Goal: Use online tool/utility: Utilize a website feature to perform a specific function

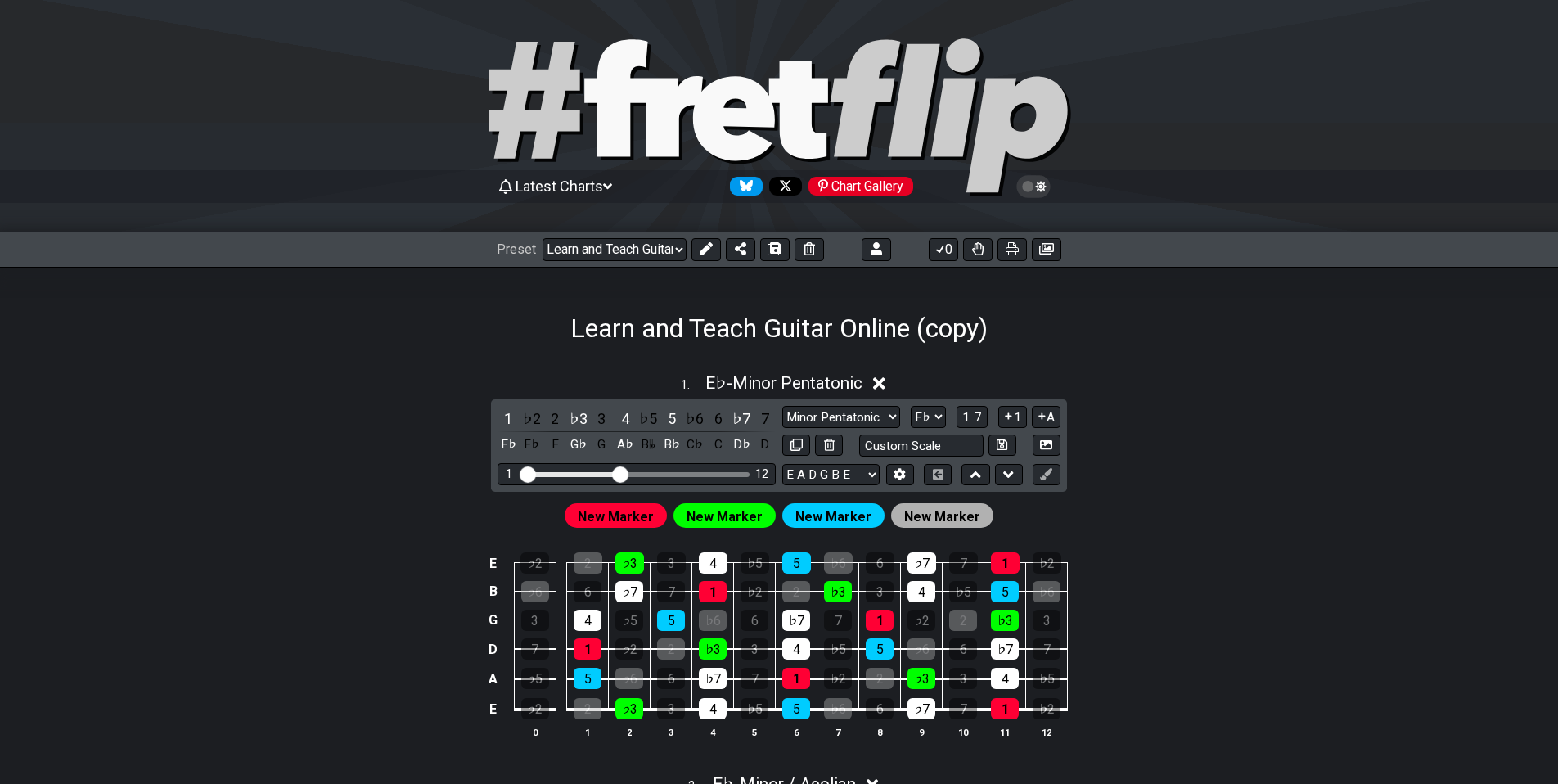
select select "/023ETDBKQ"
select select "Eb"
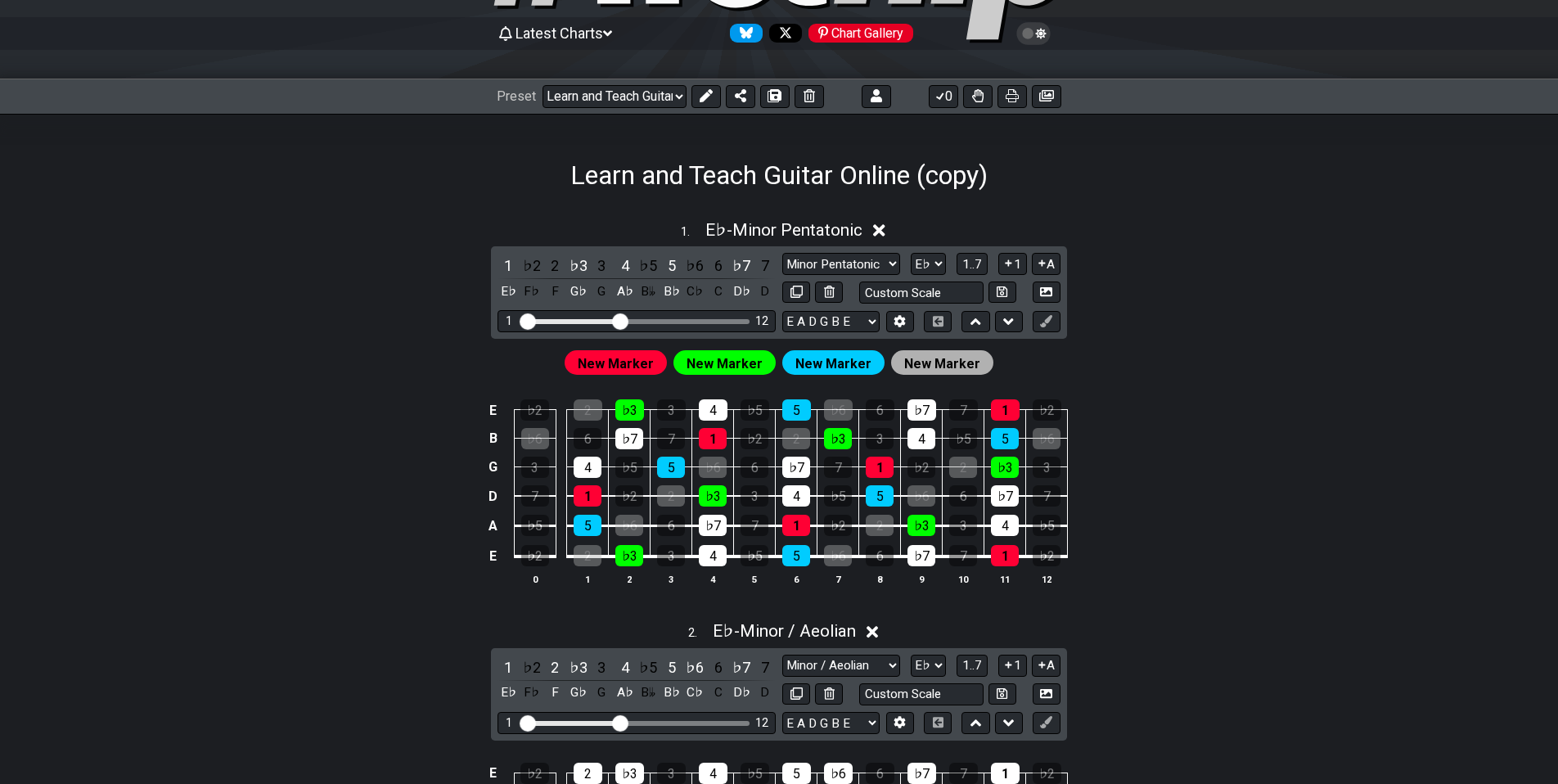
scroll to position [162, 0]
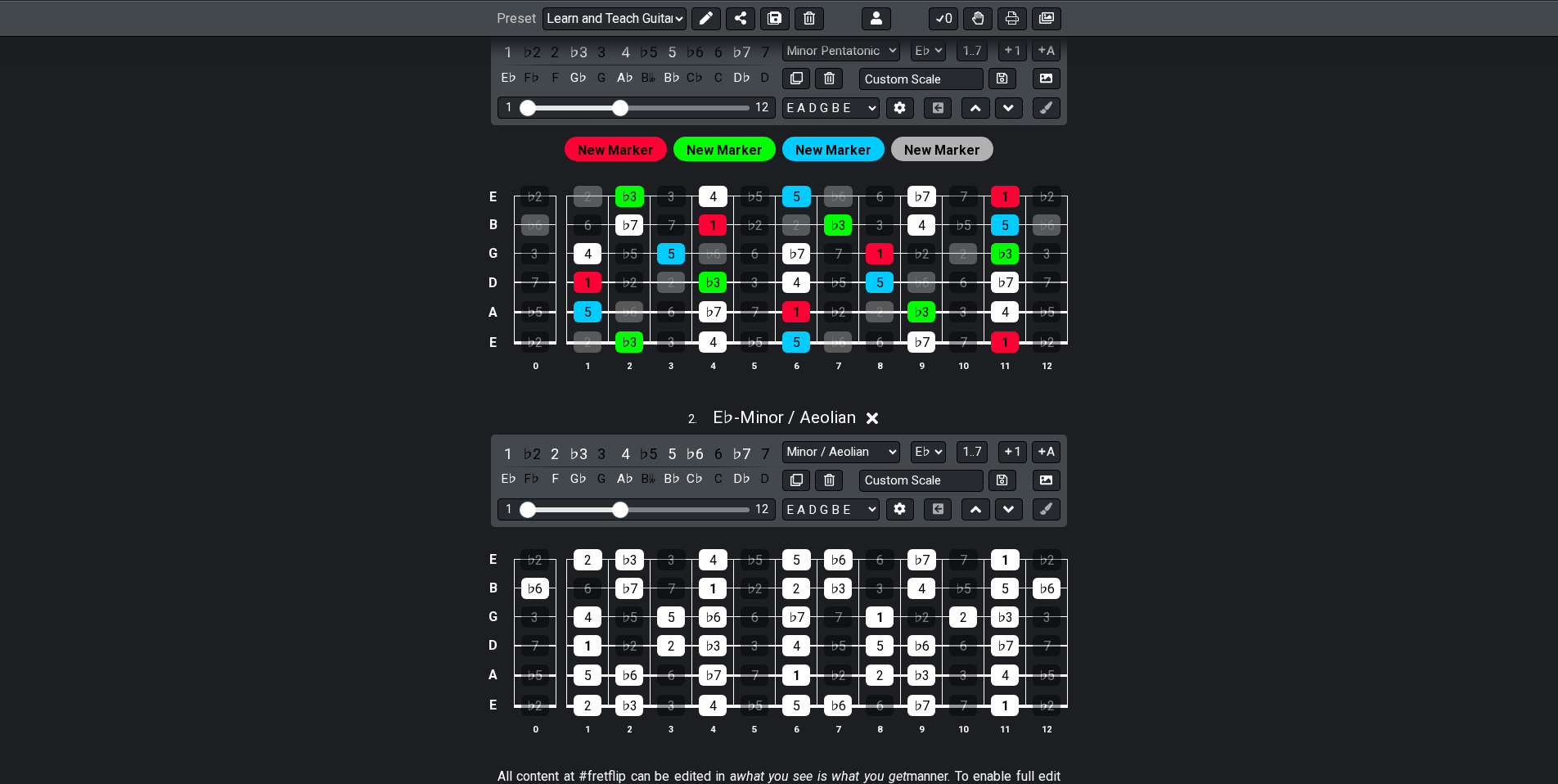
drag, startPoint x: 1157, startPoint y: 620, endPoint x: 1145, endPoint y: 638, distance: 21.6
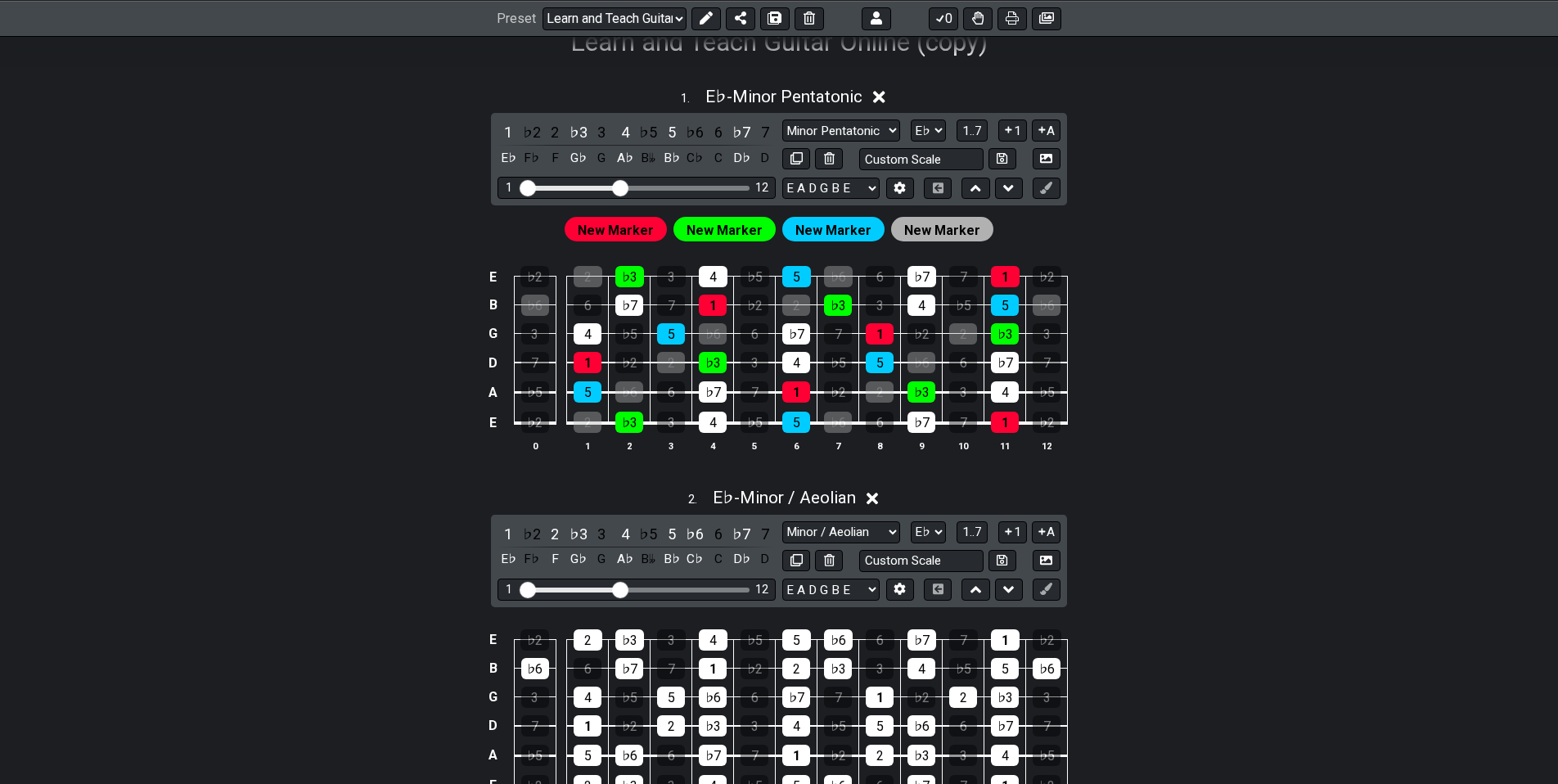
drag, startPoint x: 1156, startPoint y: 614, endPoint x: 1152, endPoint y: 590, distance: 24.3
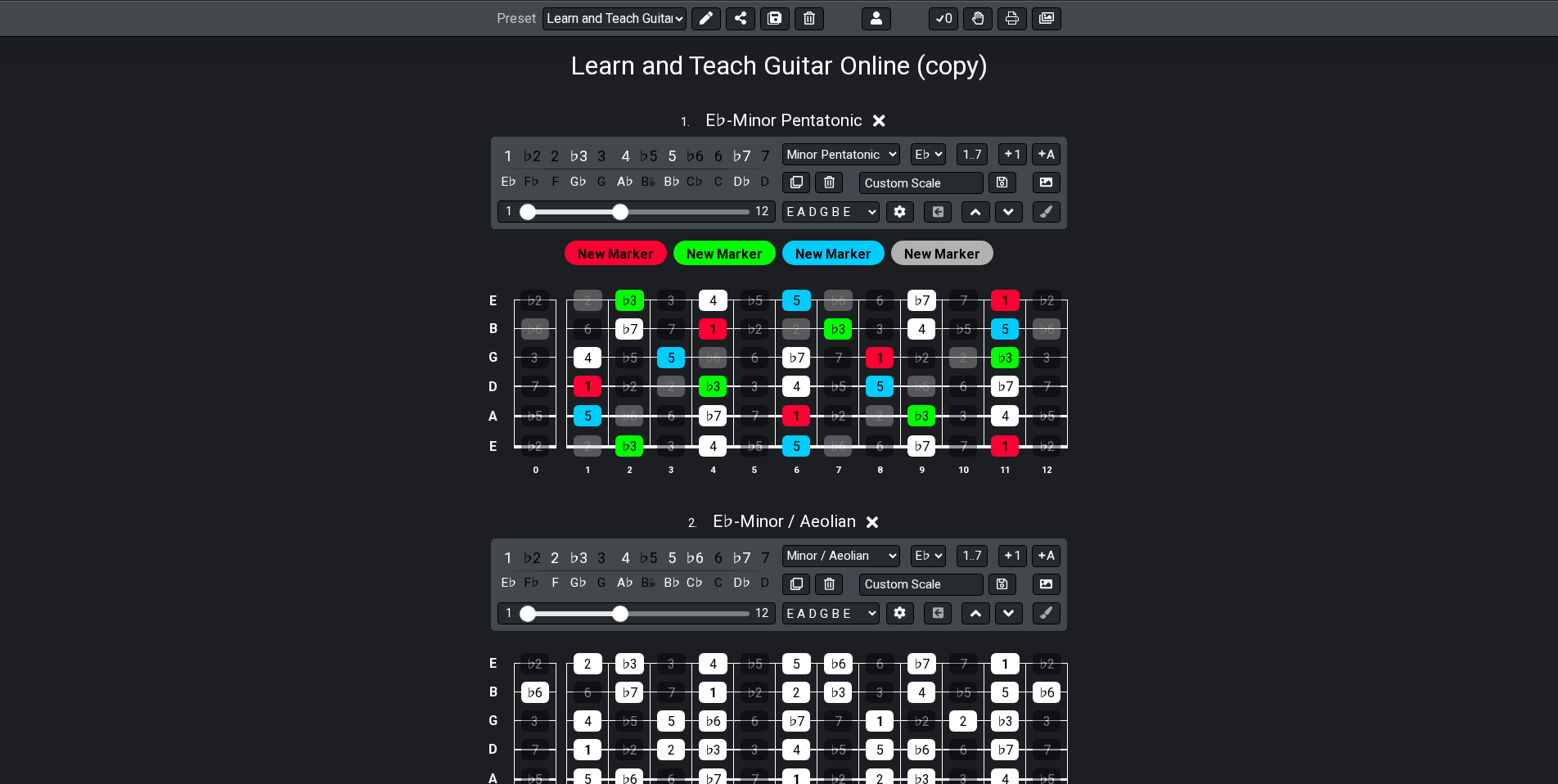
scroll to position [235, 0]
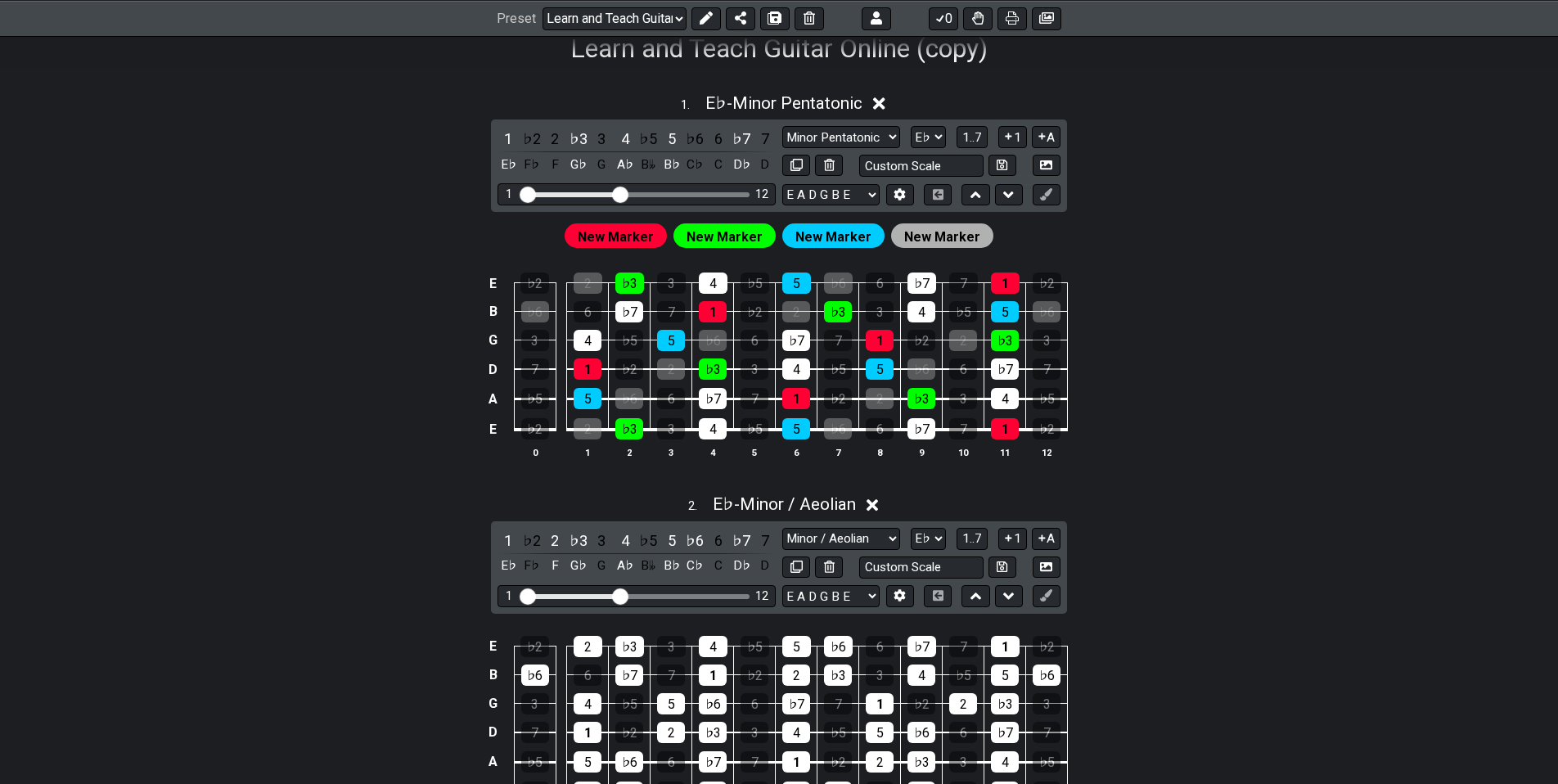
drag, startPoint x: 1157, startPoint y: 640, endPoint x: 1150, endPoint y: 619, distance: 22.1
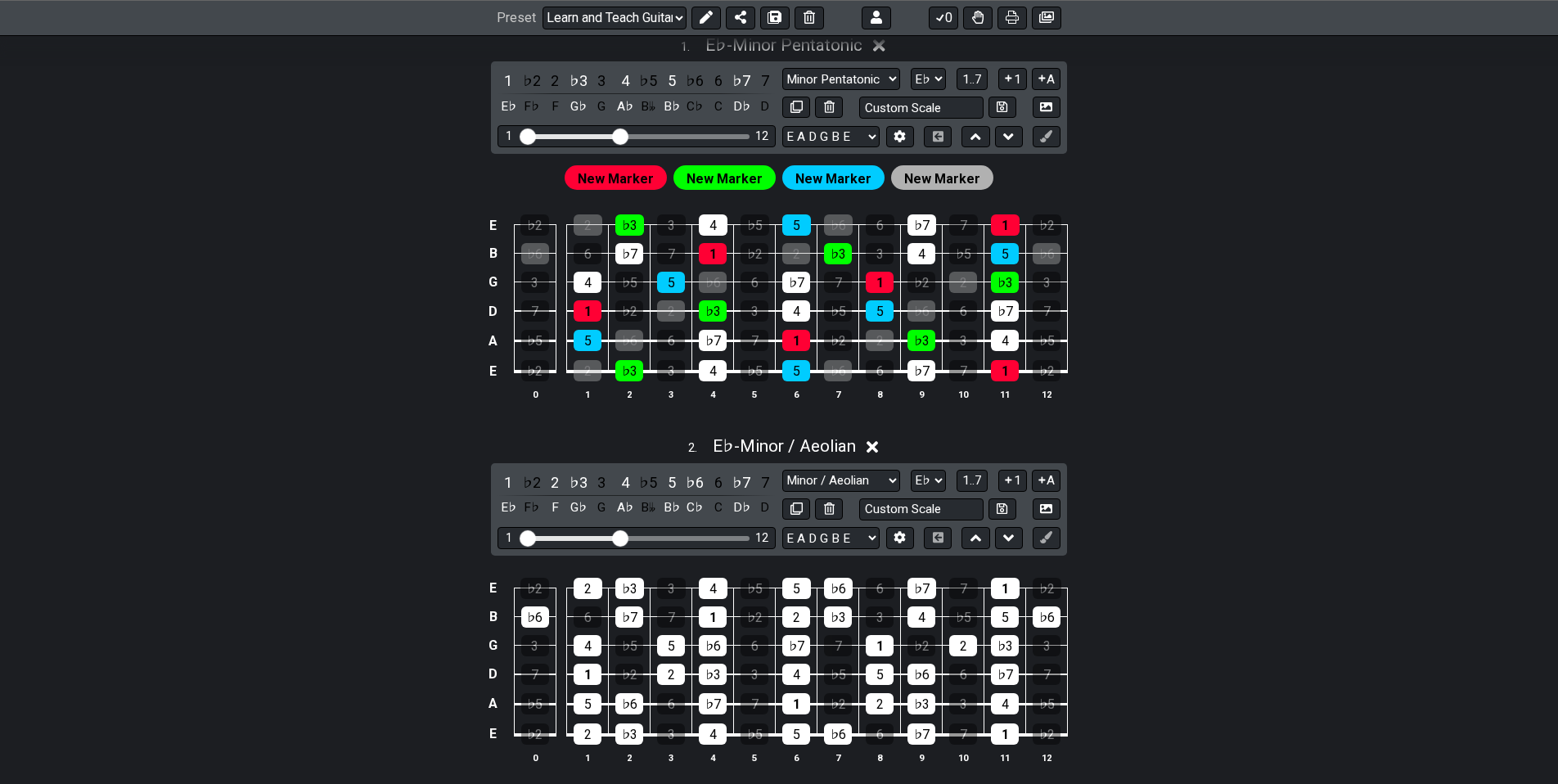
scroll to position [345, 0]
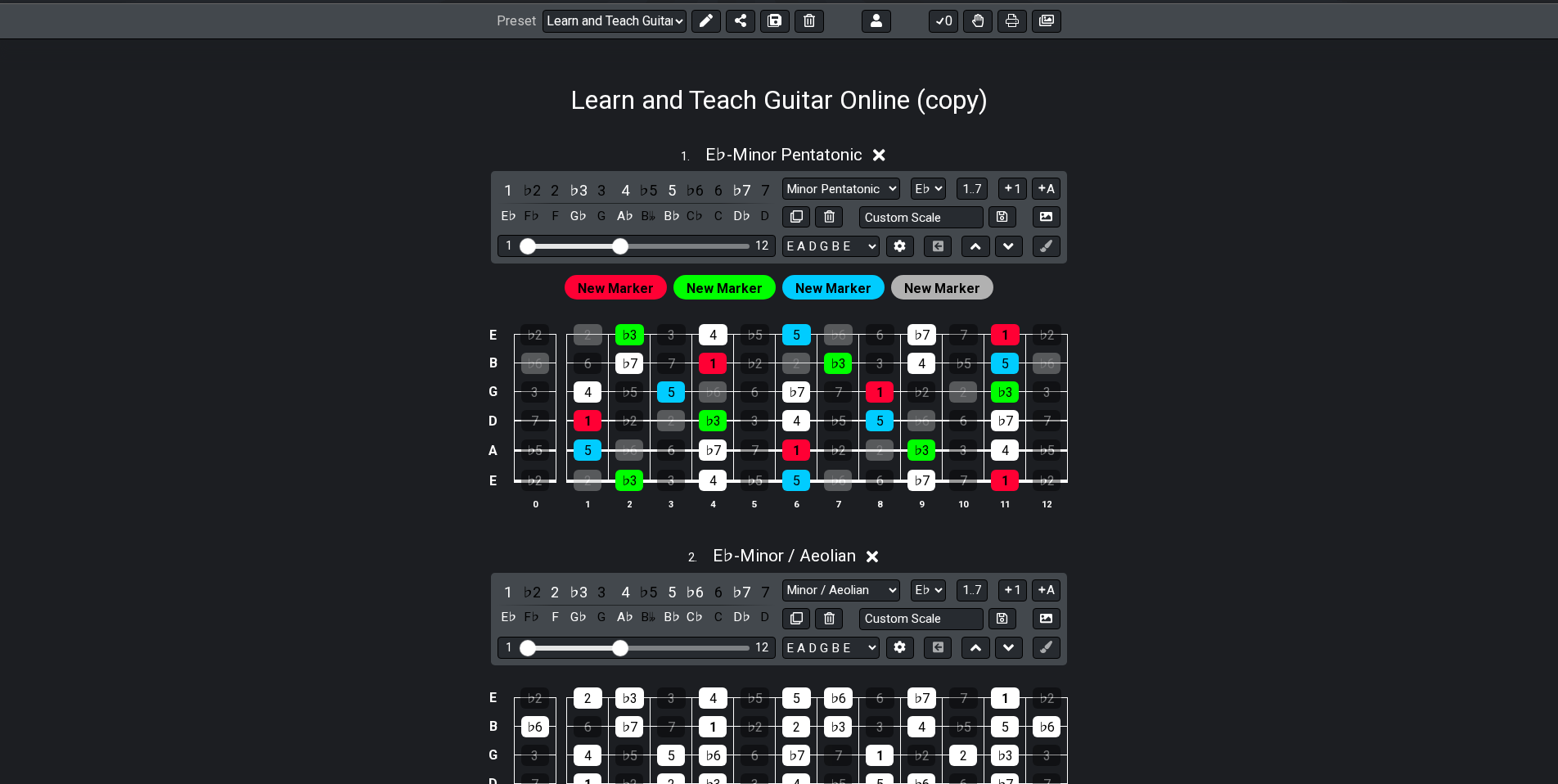
drag, startPoint x: 1150, startPoint y: 619, endPoint x: 1154, endPoint y: 569, distance: 50.2
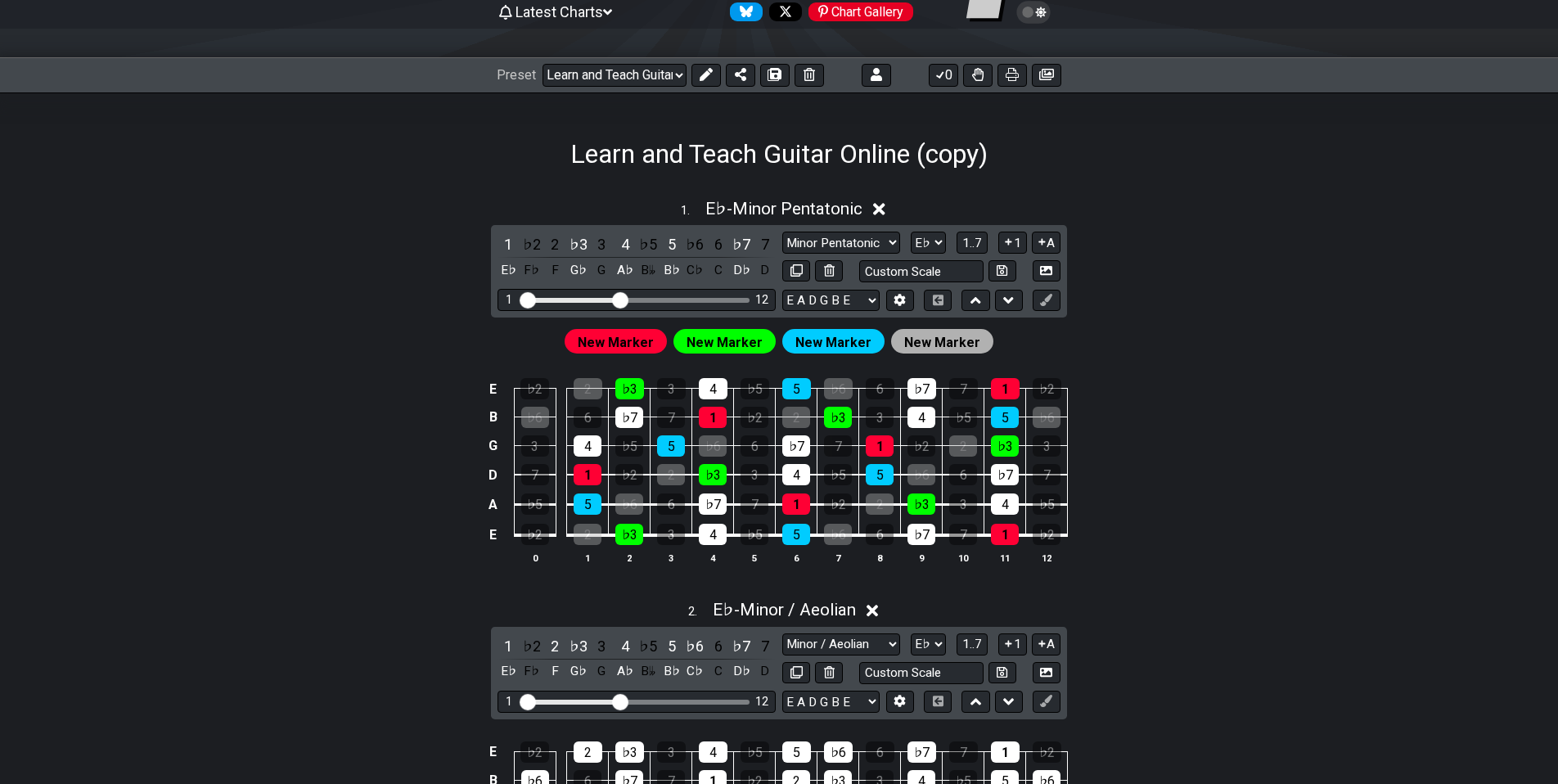
scroll to position [19, 0]
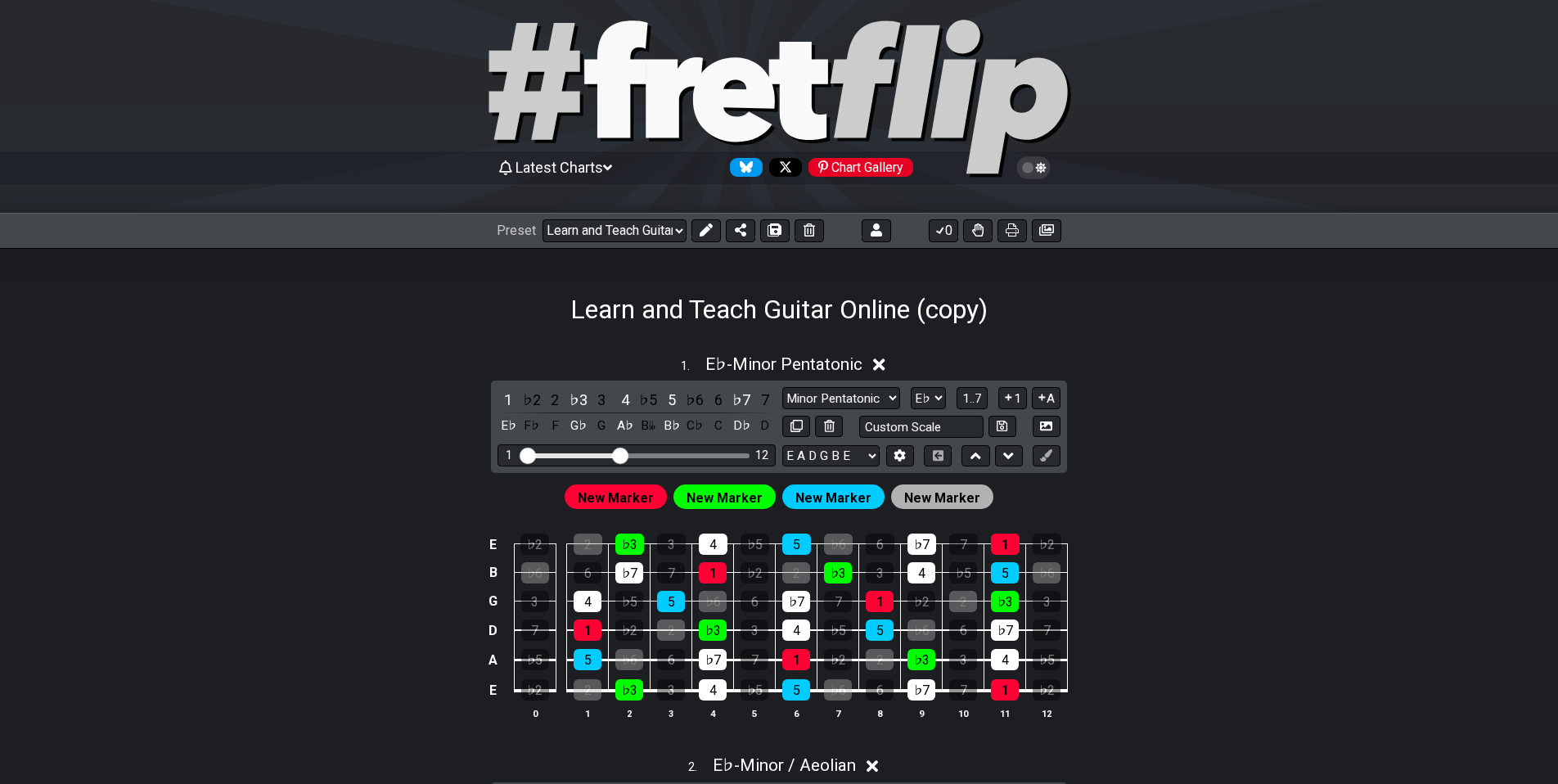
drag, startPoint x: 1087, startPoint y: 362, endPoint x: 1061, endPoint y: 301, distance: 66.3
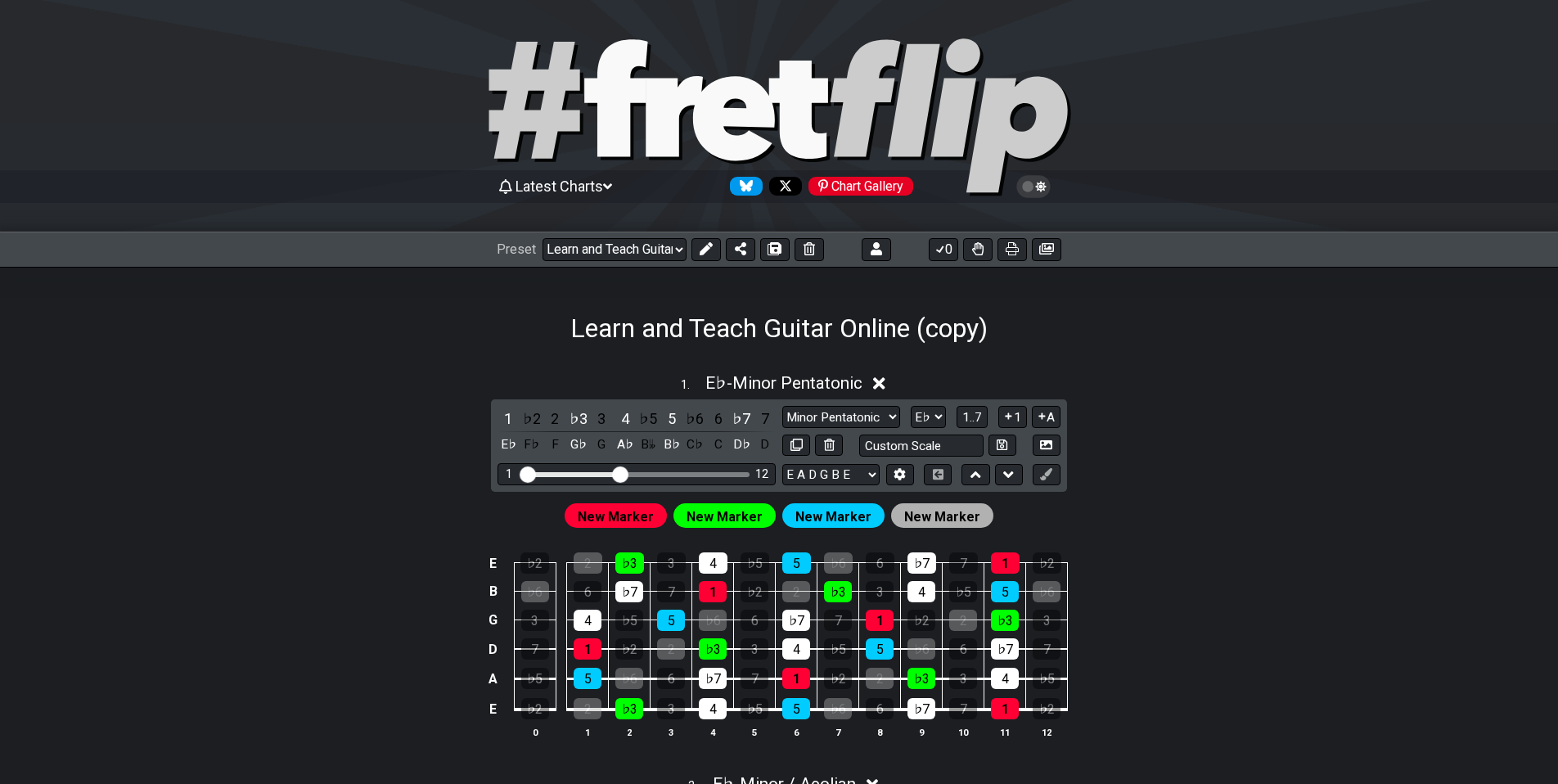
click at [707, 247] on icon at bounding box center [705, 248] width 13 height 13
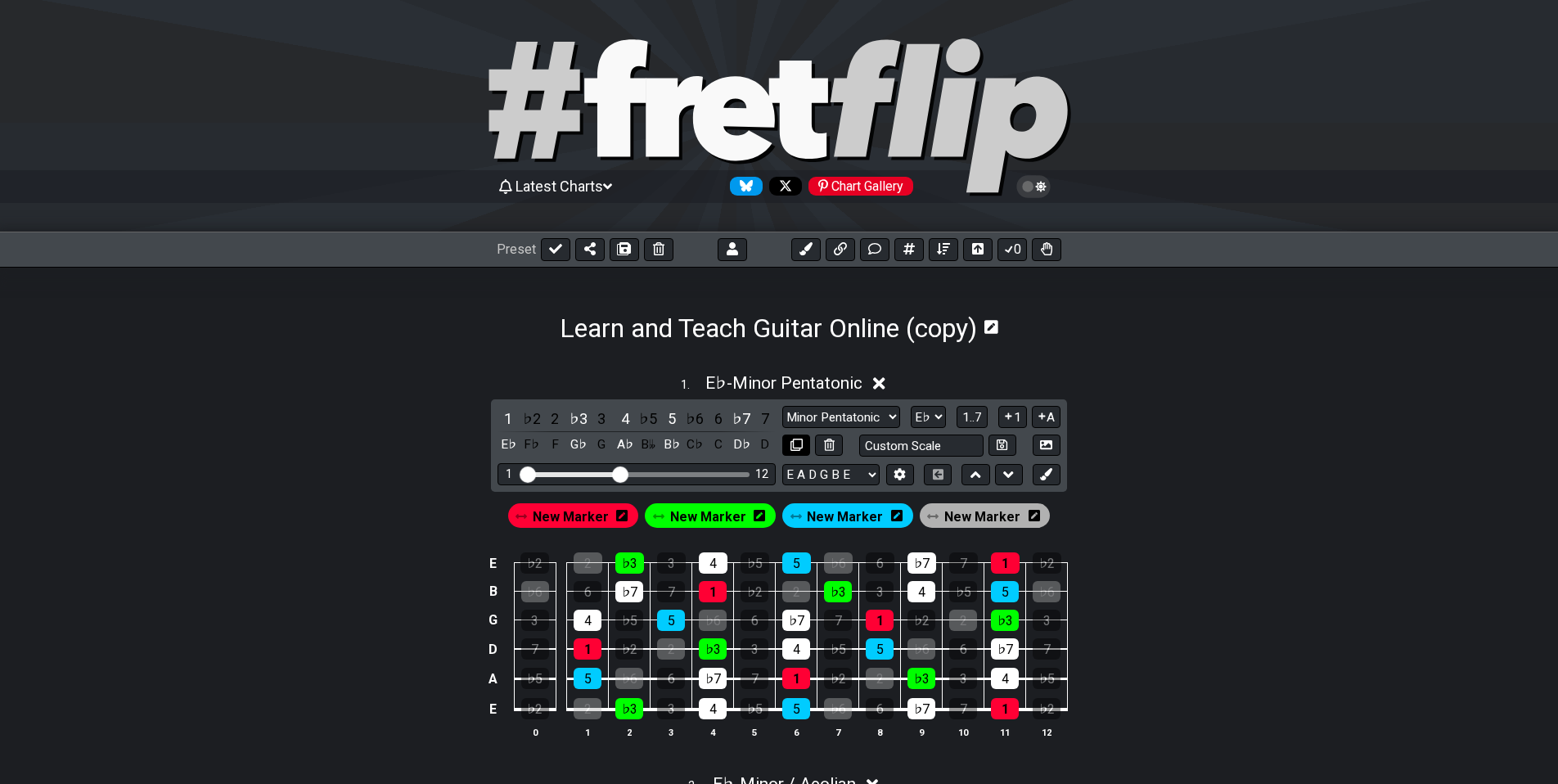
click at [805, 442] on button at bounding box center [796, 446] width 27 height 22
select select "Minor Pentatonic"
select select "Eb"
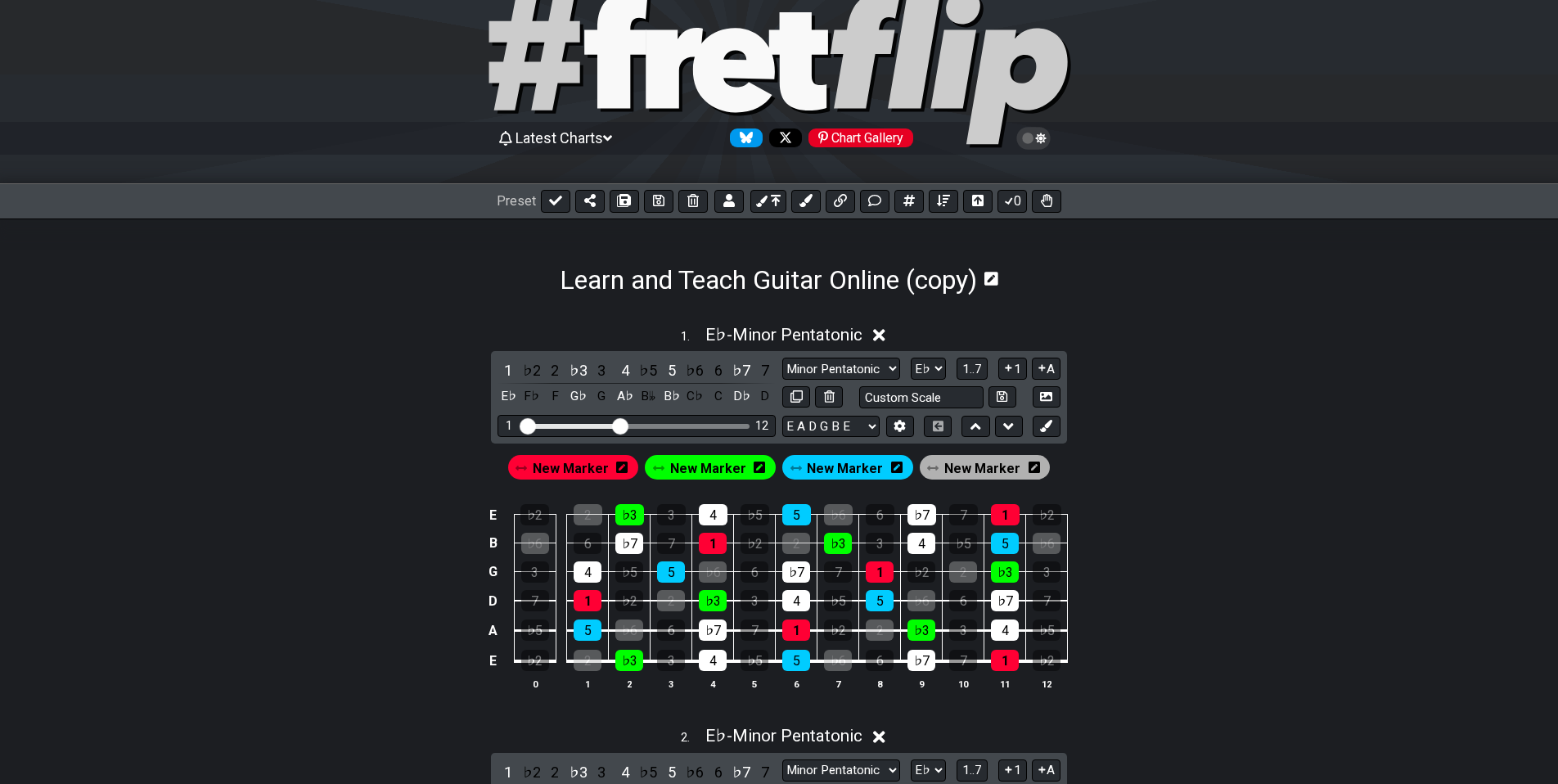
drag, startPoint x: 1137, startPoint y: 574, endPoint x: 1135, endPoint y: 561, distance: 13.2
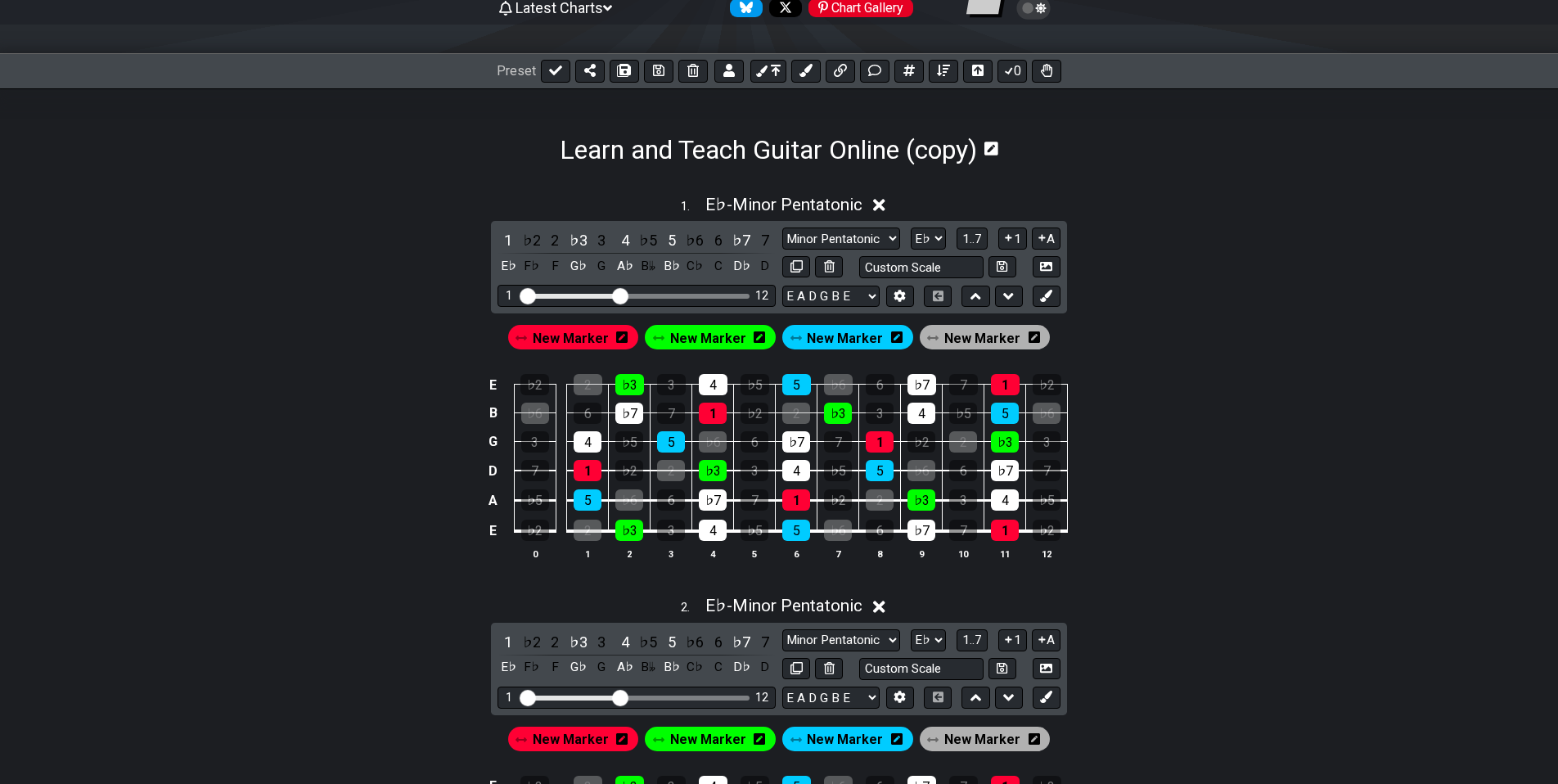
drag, startPoint x: 1136, startPoint y: 603, endPoint x: 1132, endPoint y: 575, distance: 28.3
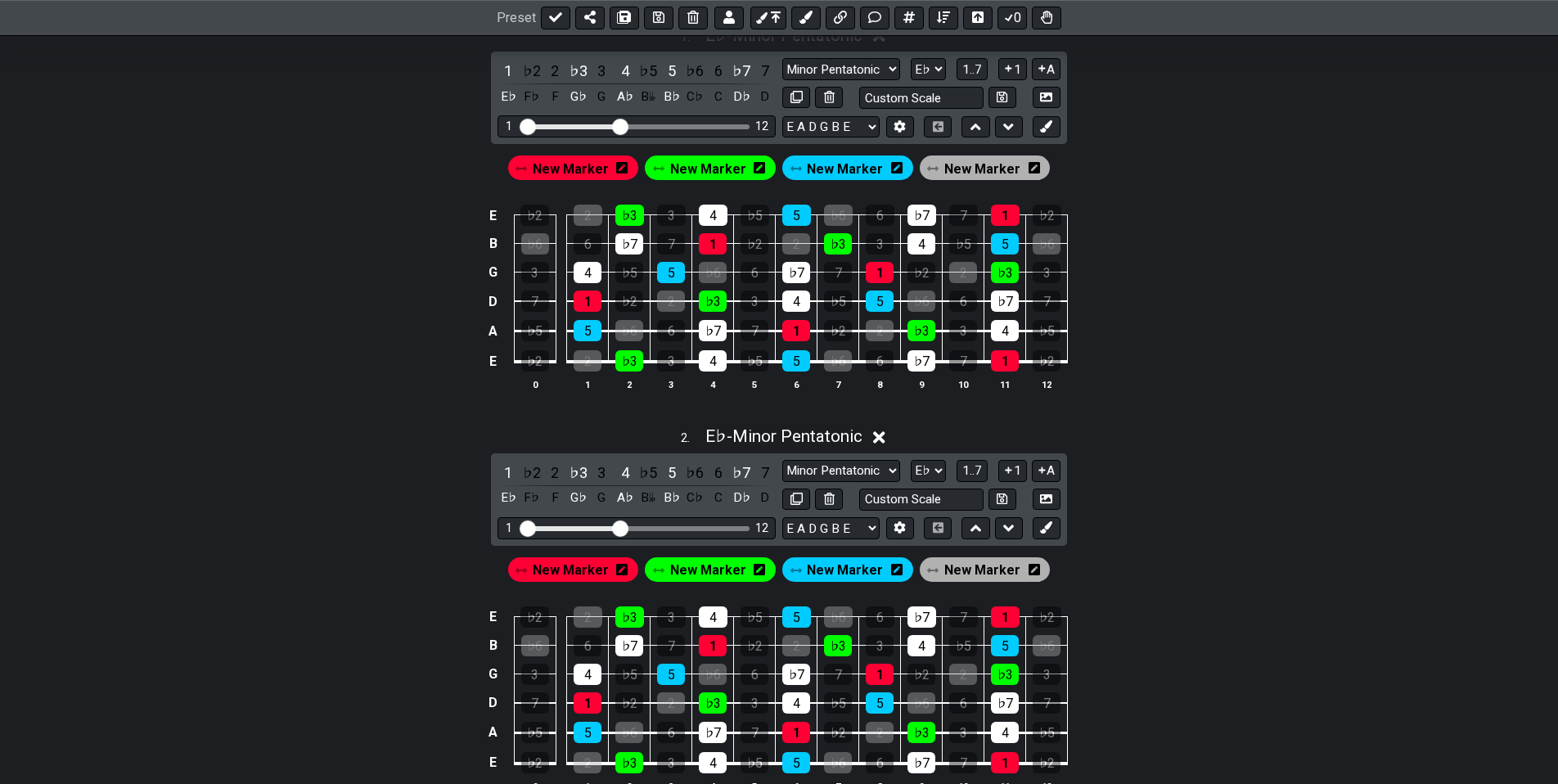
drag, startPoint x: 1135, startPoint y: 566, endPoint x: 1124, endPoint y: 594, distance: 30.1
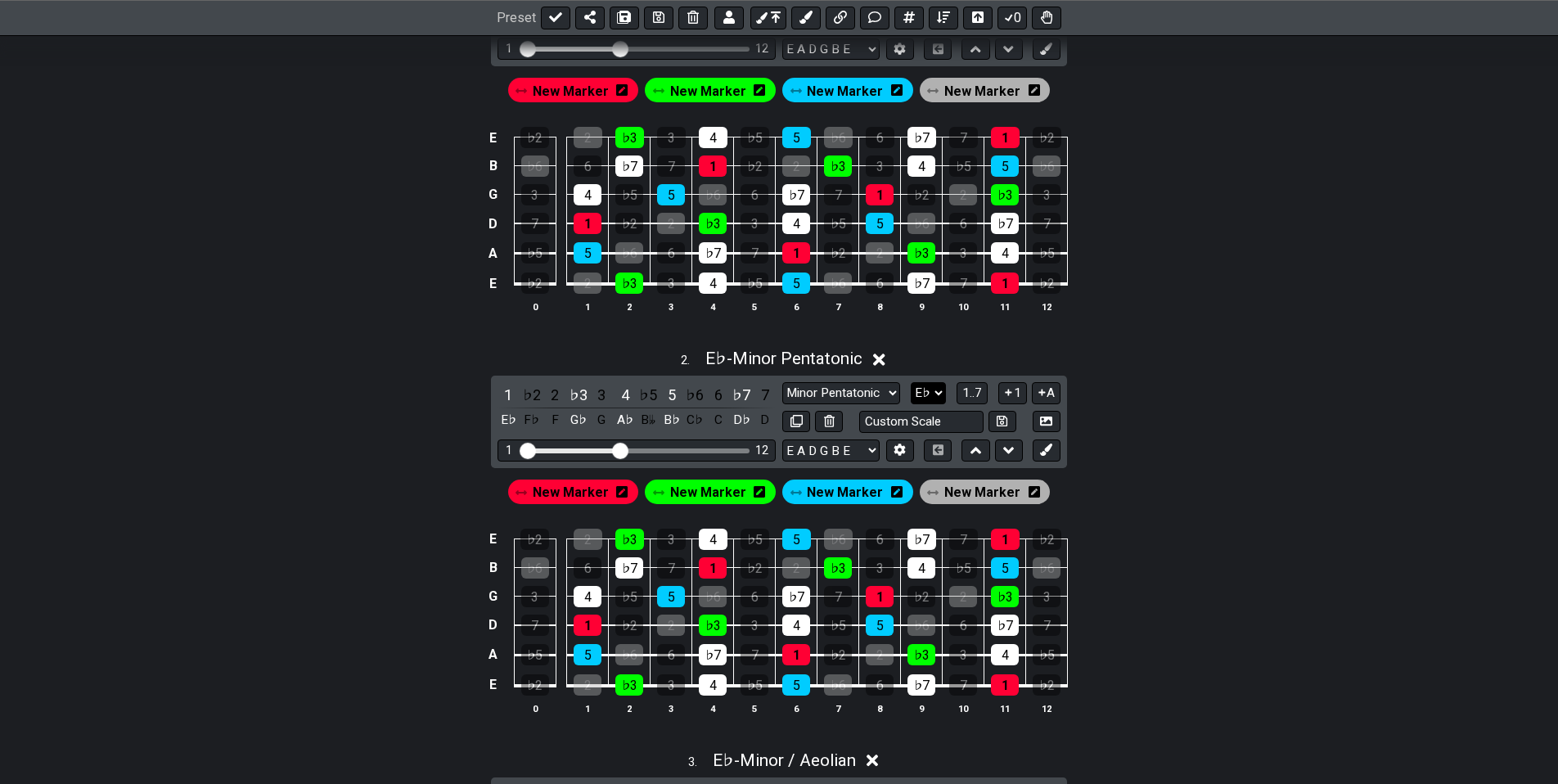
click at [937, 394] on select "A♭ A A♯ B♭ B C C♯ D♭ D D♯ E♭ E F F♯ G♭ G G♯" at bounding box center [928, 393] width 35 height 22
select select "G"
click option "G" at bounding box center [0, 0] width 0 height 0
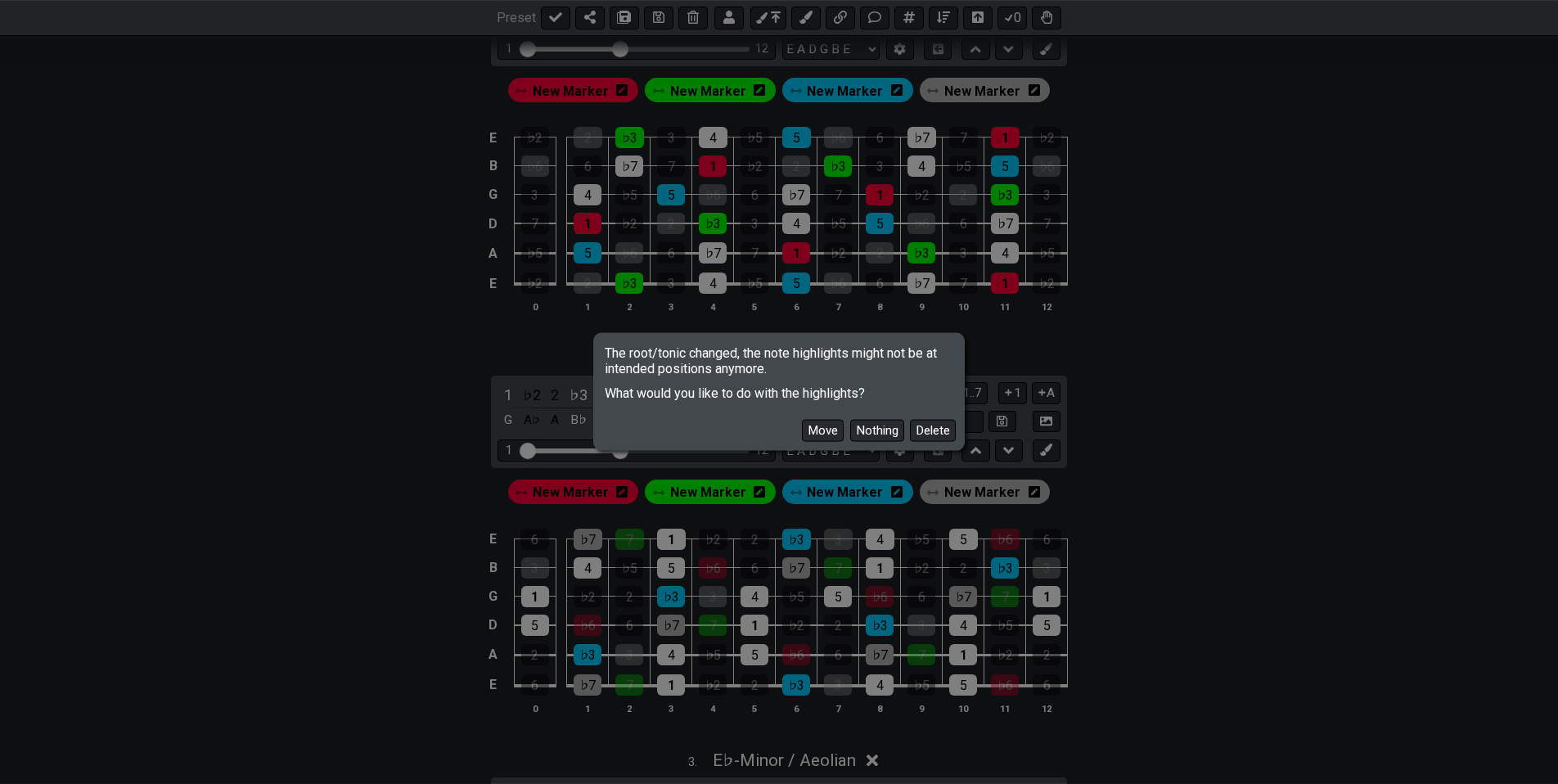
click at [831, 435] on button "Move" at bounding box center [823, 431] width 42 height 22
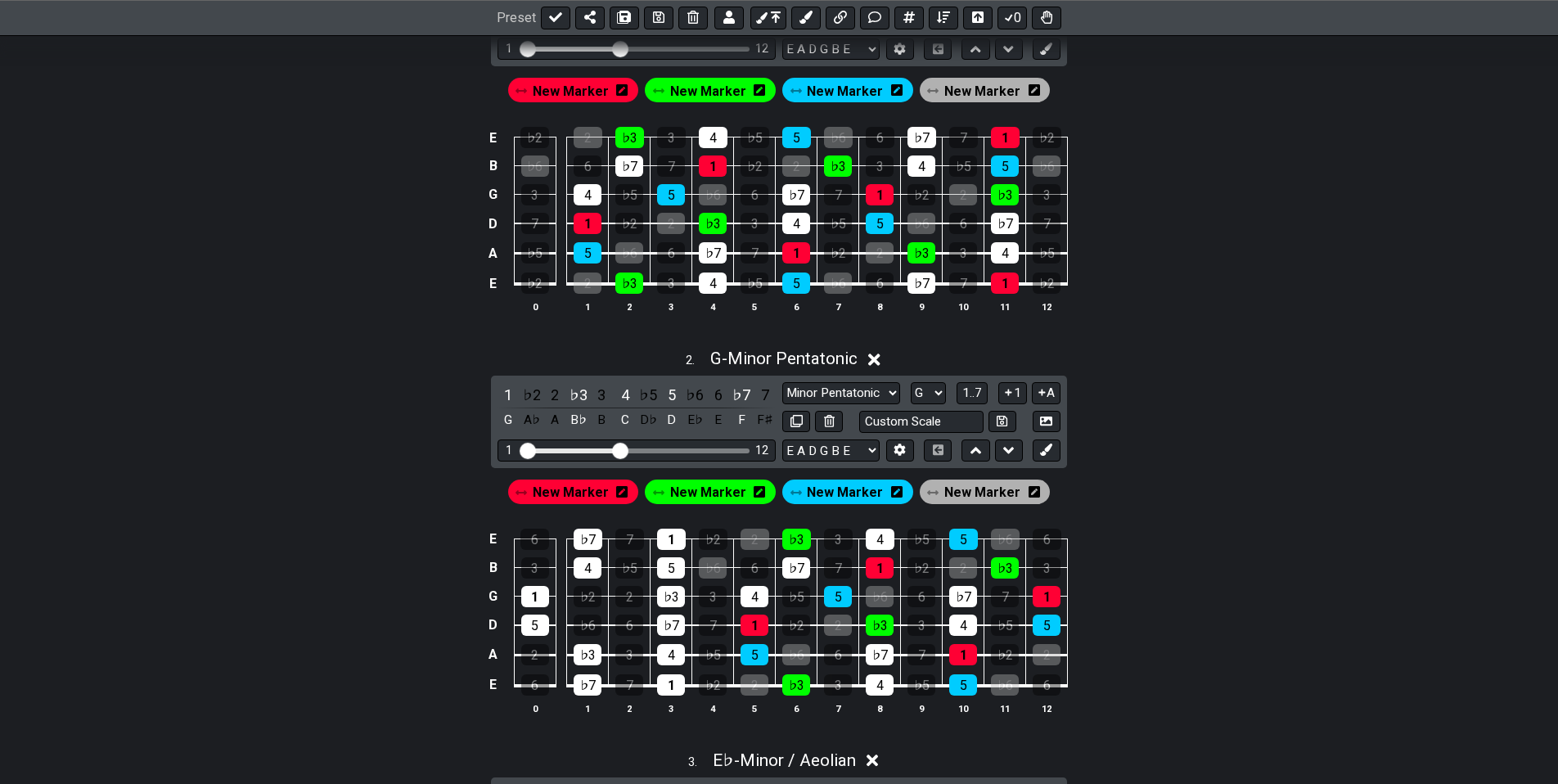
click at [574, 487] on span "New Marker" at bounding box center [570, 492] width 76 height 24
click at [1045, 452] on icon at bounding box center [1046, 449] width 12 height 12
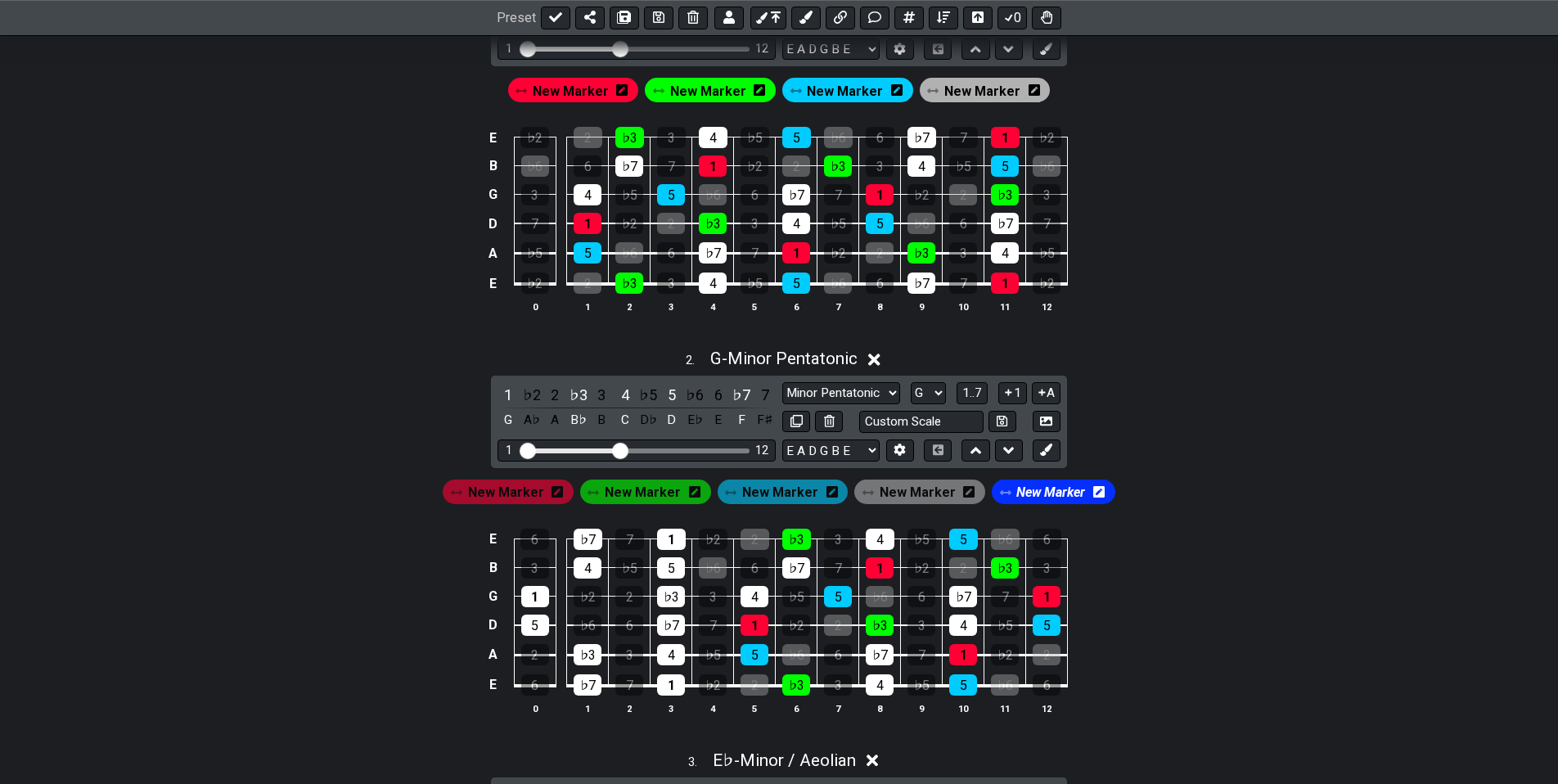
click at [1089, 490] on div "New Marker" at bounding box center [1053, 491] width 123 height 25
click at [1093, 491] on icon at bounding box center [1098, 491] width 11 height 13
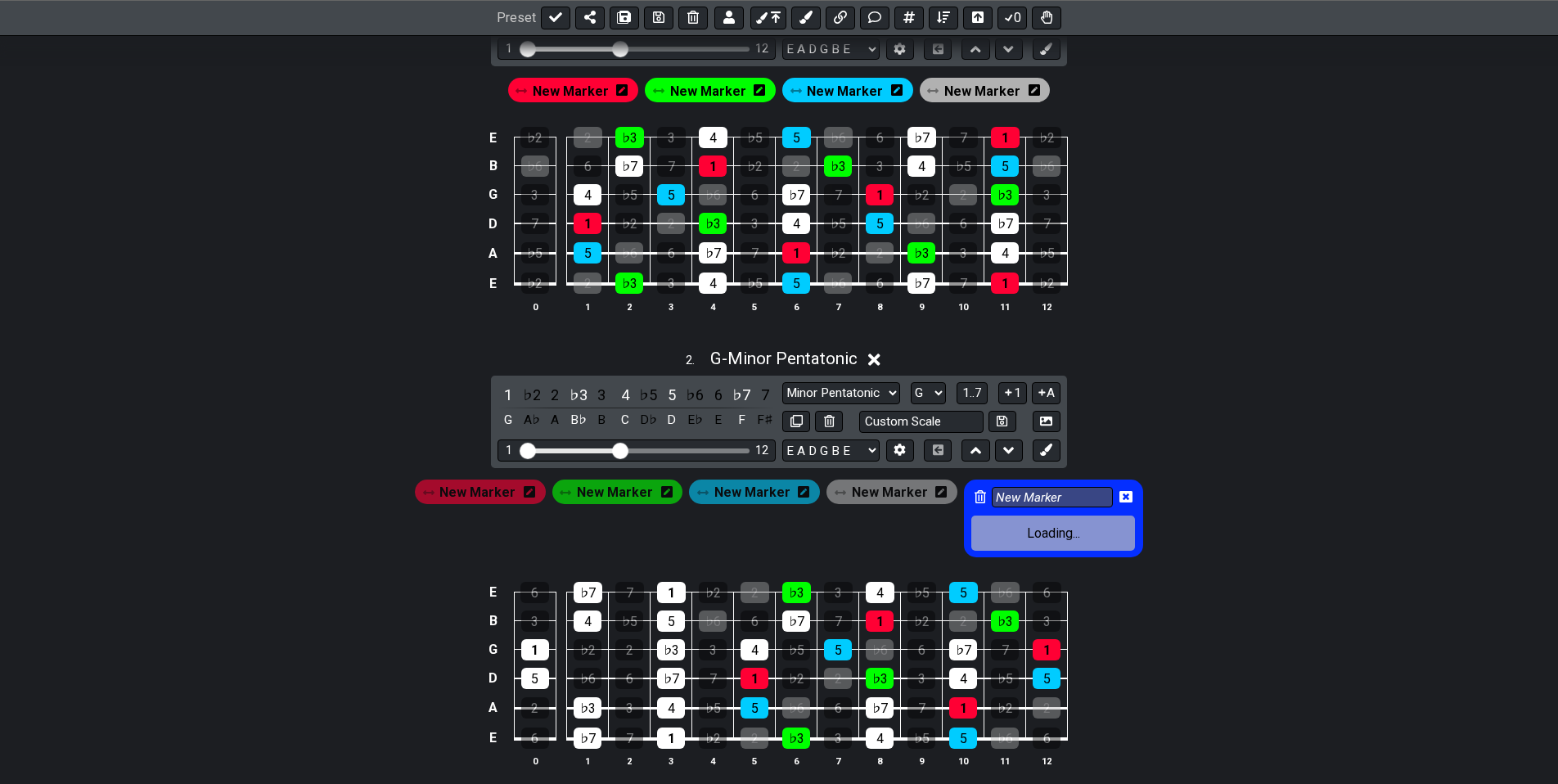
click at [974, 498] on icon at bounding box center [979, 496] width 11 height 13
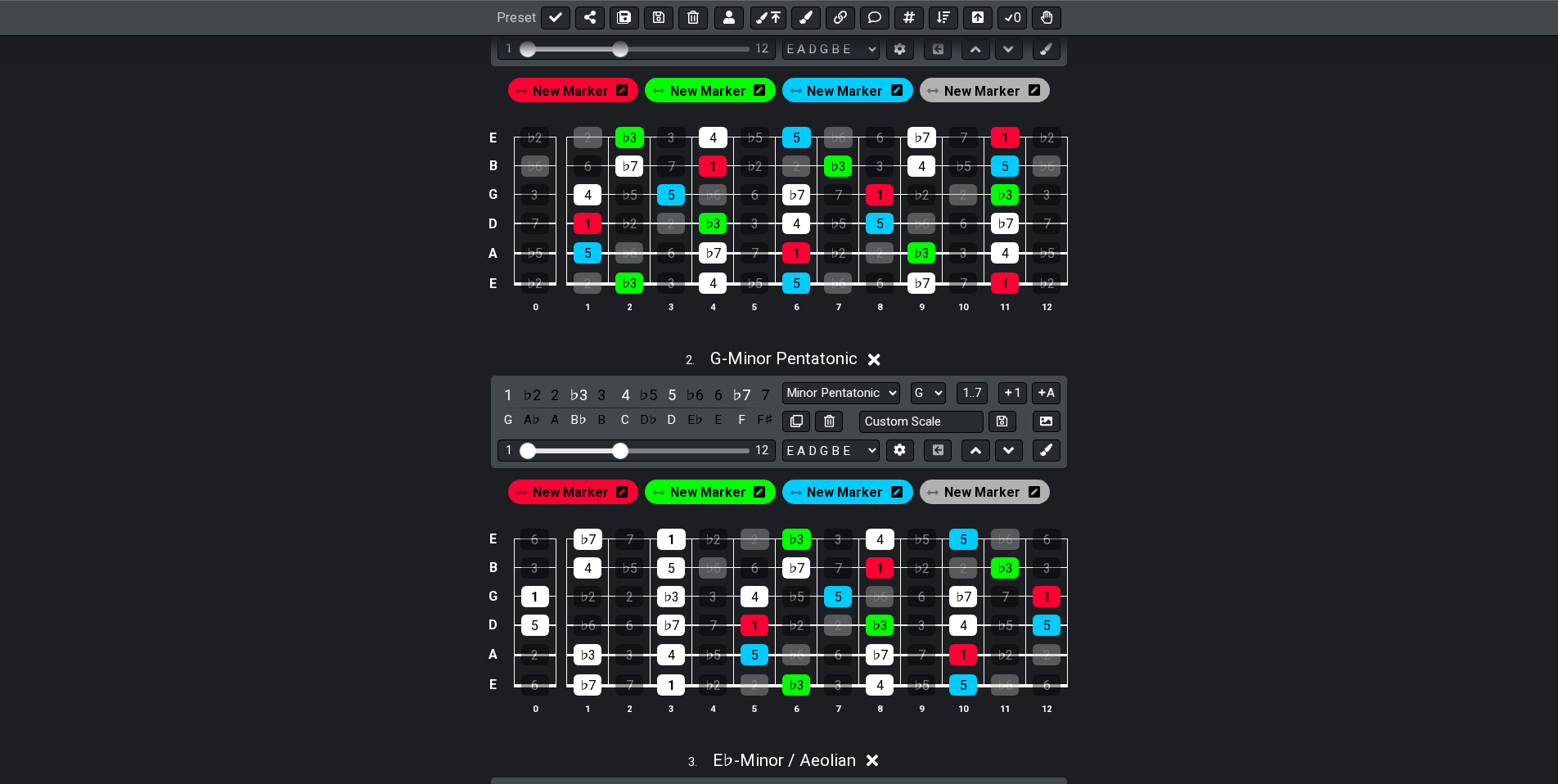
click at [574, 488] on span "New Marker" at bounding box center [570, 492] width 76 height 24
click at [509, 391] on div "1" at bounding box center [508, 395] width 21 height 22
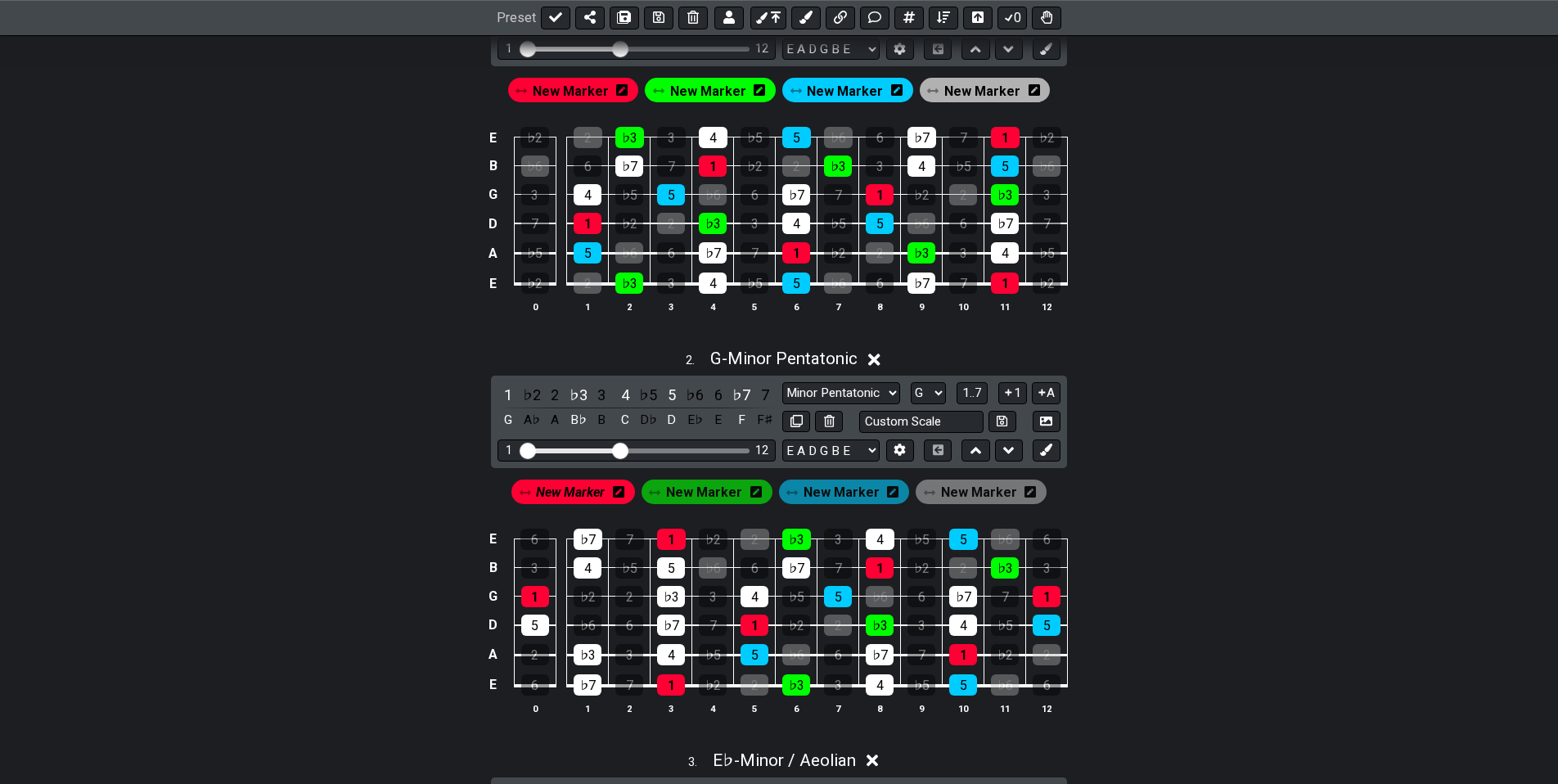
click at [713, 490] on span "New Marker" at bounding box center [704, 492] width 76 height 24
click at [574, 393] on div "♭3" at bounding box center [578, 395] width 21 height 22
click at [828, 495] on span "New Marker" at bounding box center [841, 492] width 76 height 24
click at [666, 391] on div "5" at bounding box center [671, 395] width 21 height 22
click at [959, 498] on span "New Marker" at bounding box center [978, 492] width 76 height 24
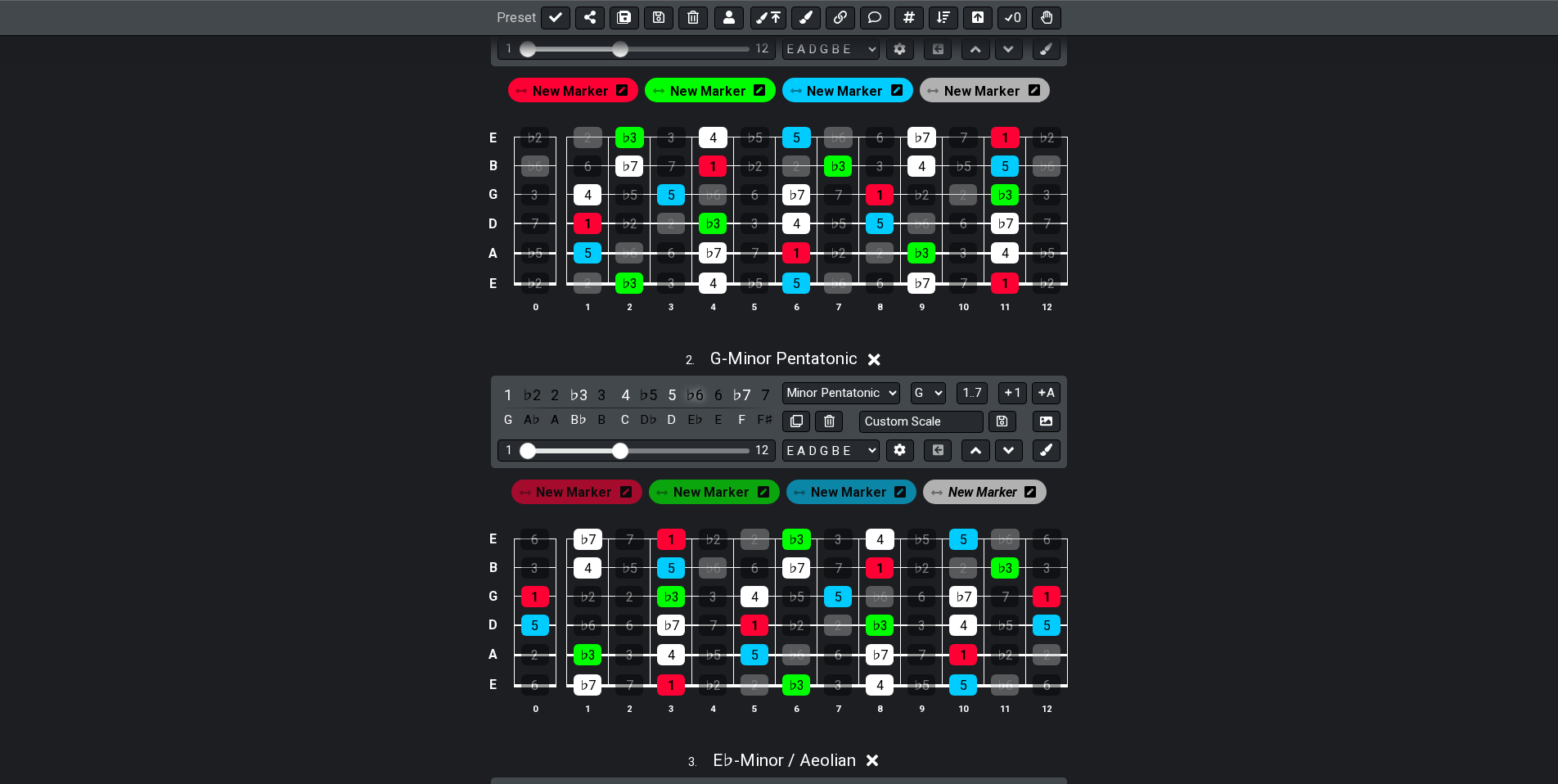
click at [693, 395] on div "♭6" at bounding box center [694, 395] width 21 height 22
click at [551, 399] on div "2" at bounding box center [555, 395] width 21 height 22
click at [951, 495] on span "New Marker" at bounding box center [983, 492] width 68 height 24
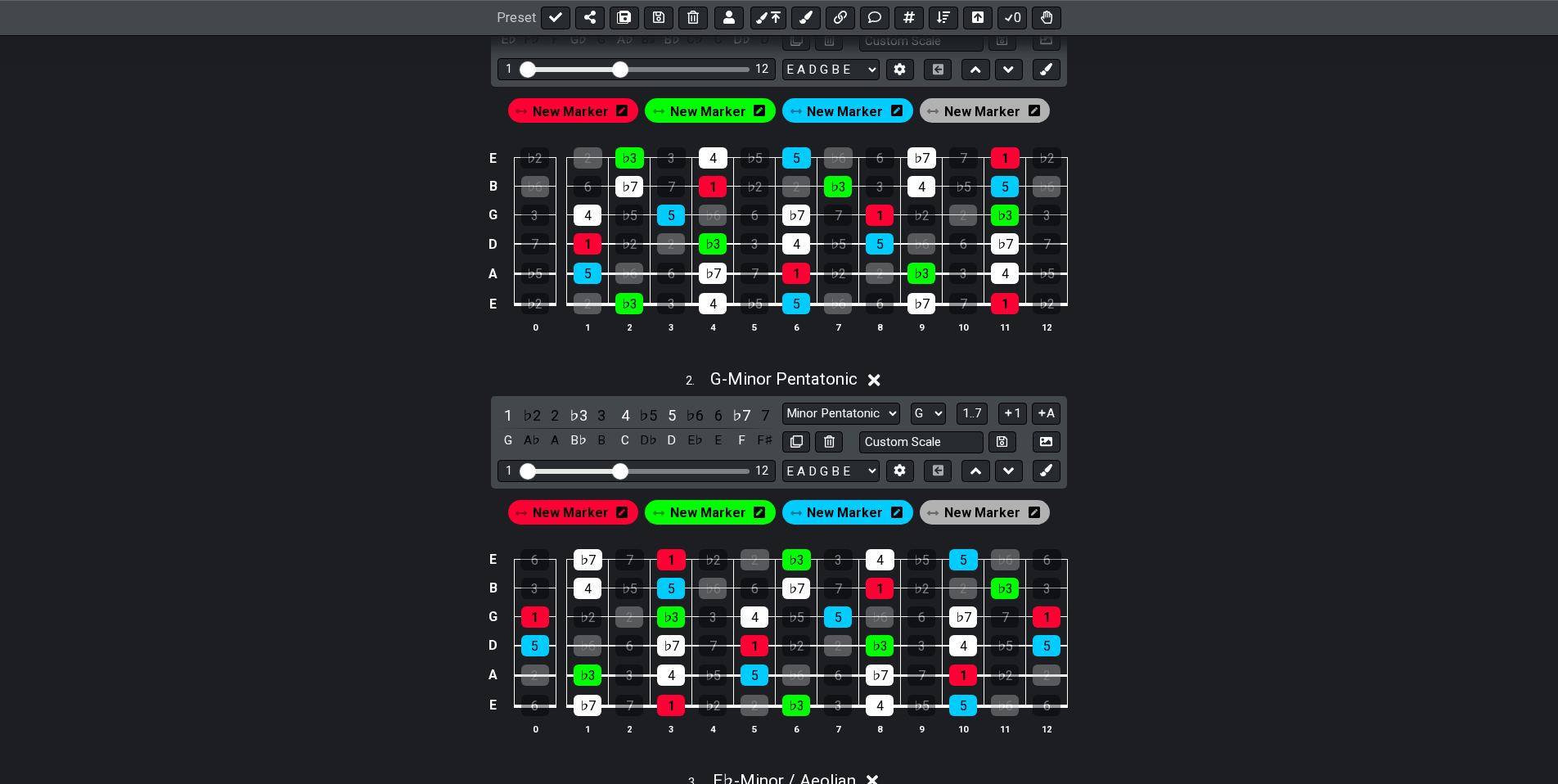
scroll to position [331, 0]
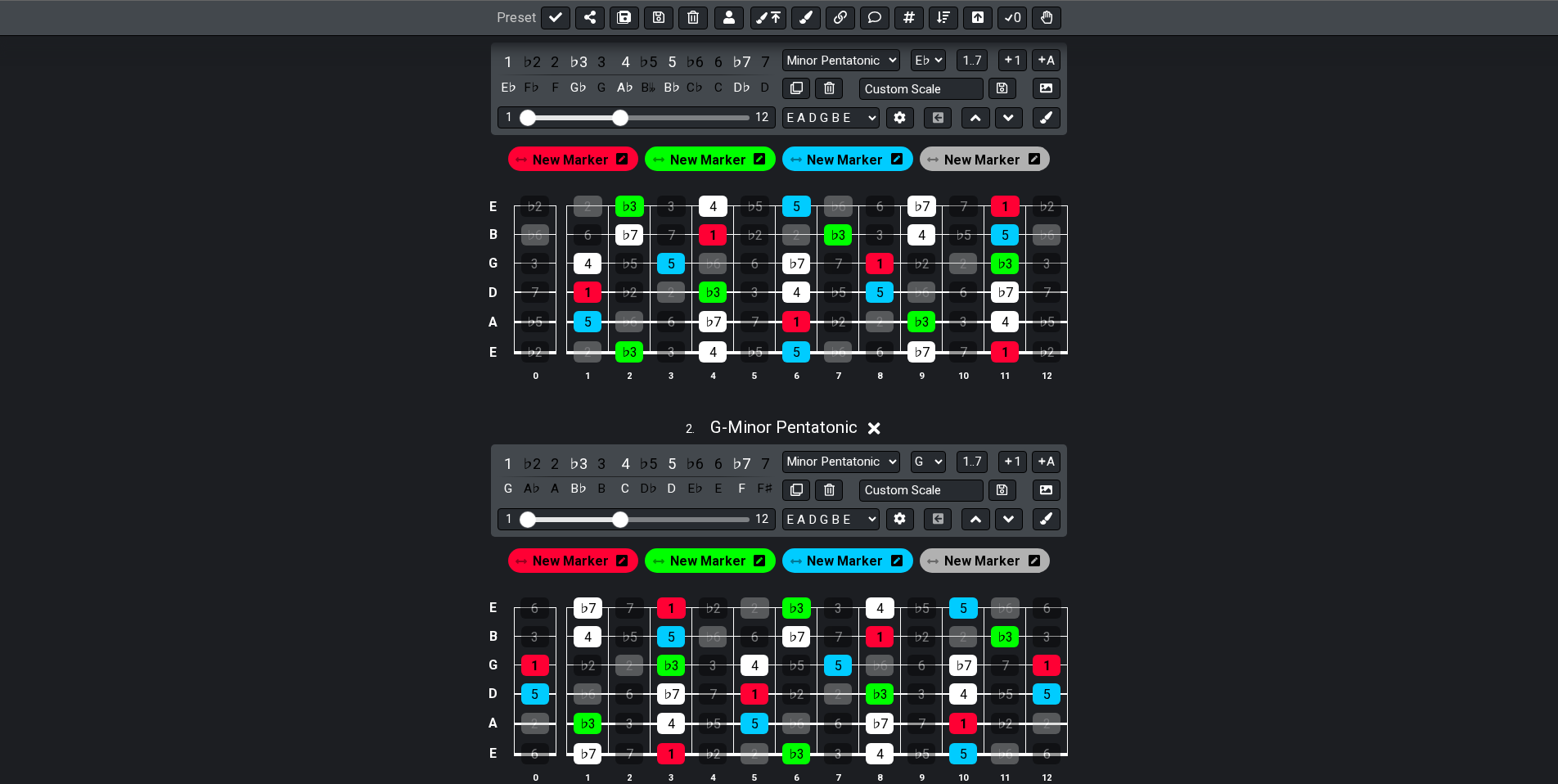
drag, startPoint x: 1095, startPoint y: 579, endPoint x: 1095, endPoint y: 543, distance: 36.0
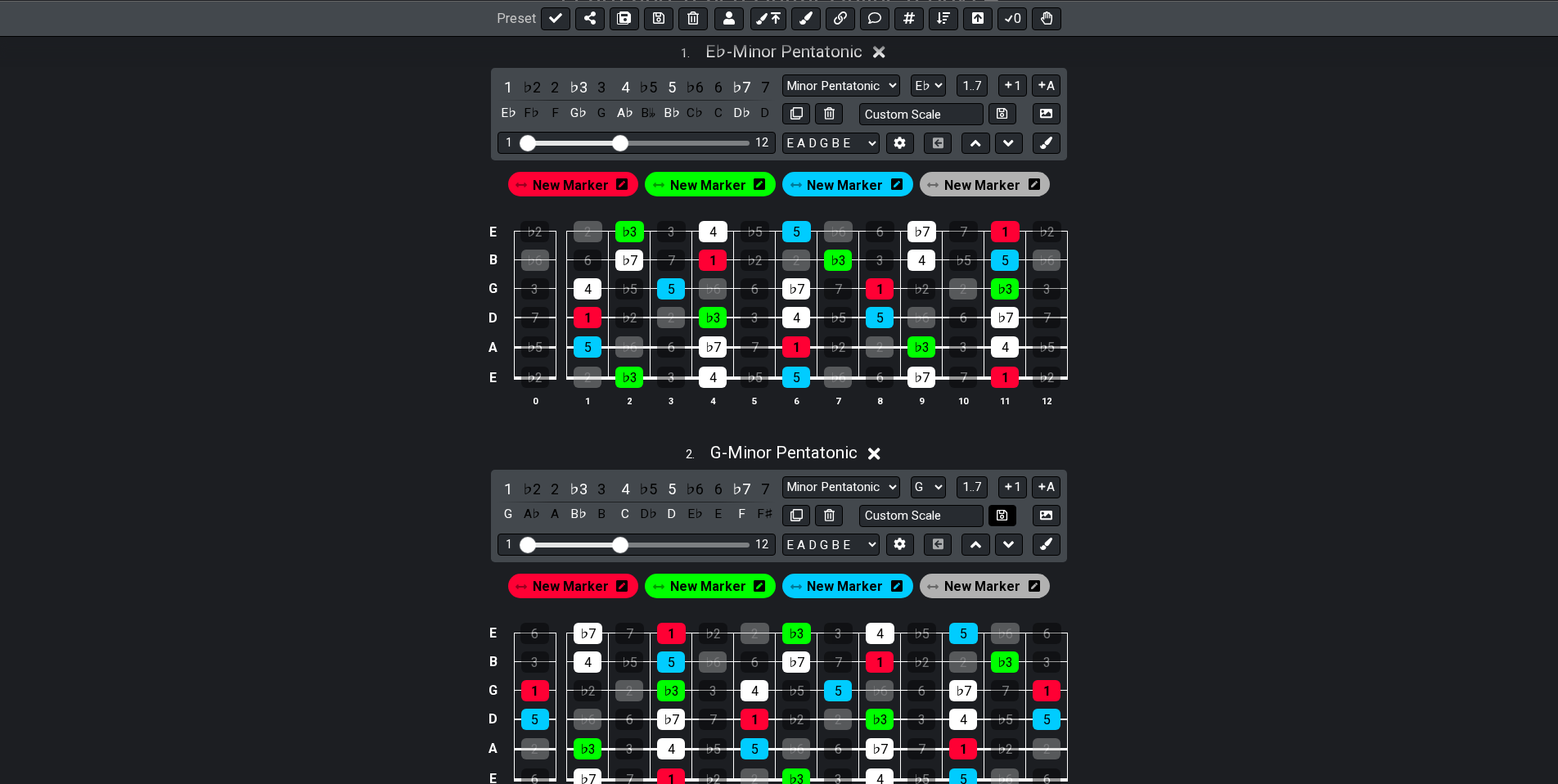
click at [1002, 514] on icon at bounding box center [1002, 514] width 10 height 12
select select "Custom Scale"
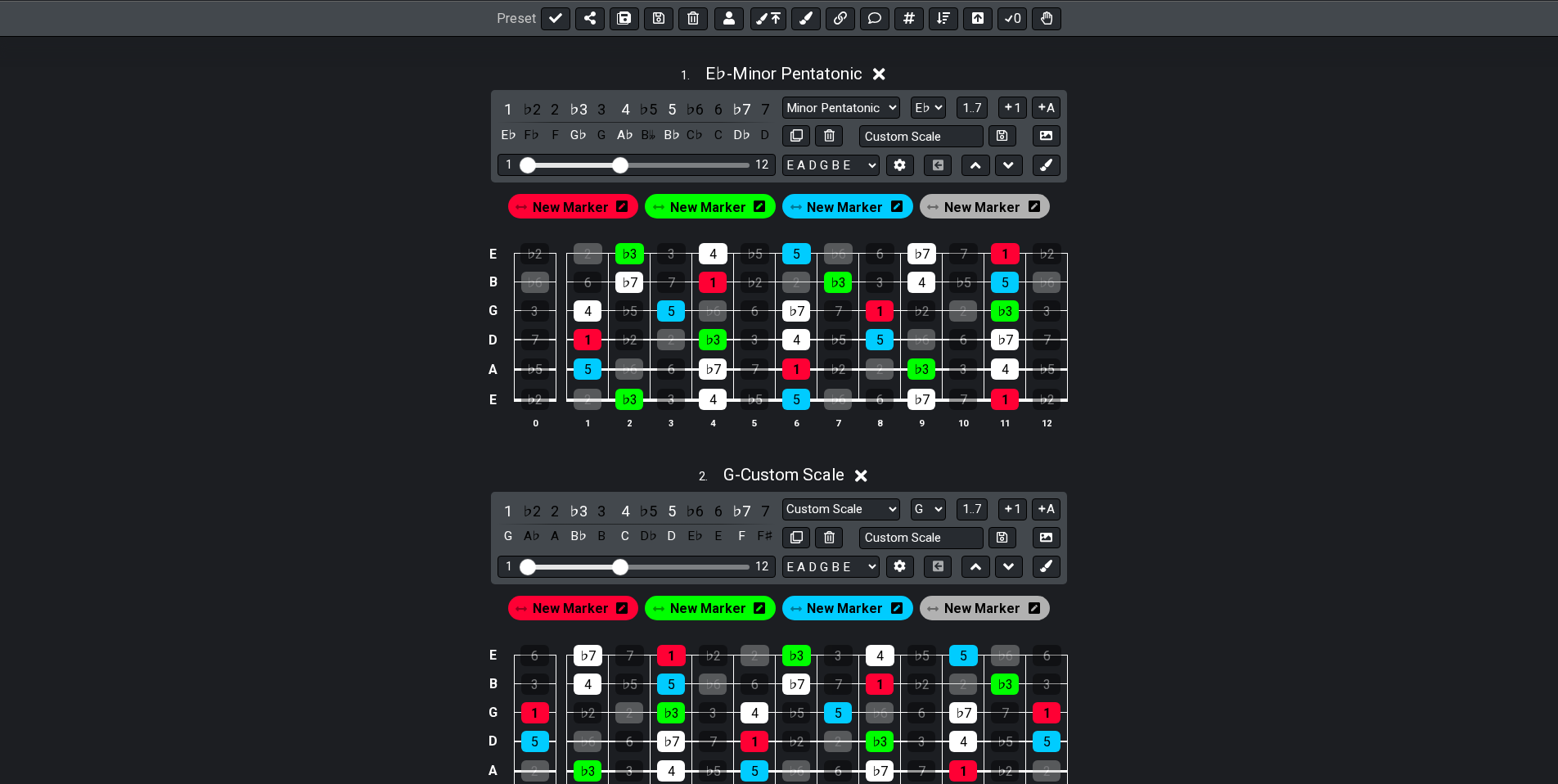
drag, startPoint x: 1103, startPoint y: 570, endPoint x: 1108, endPoint y: 514, distance: 56.2
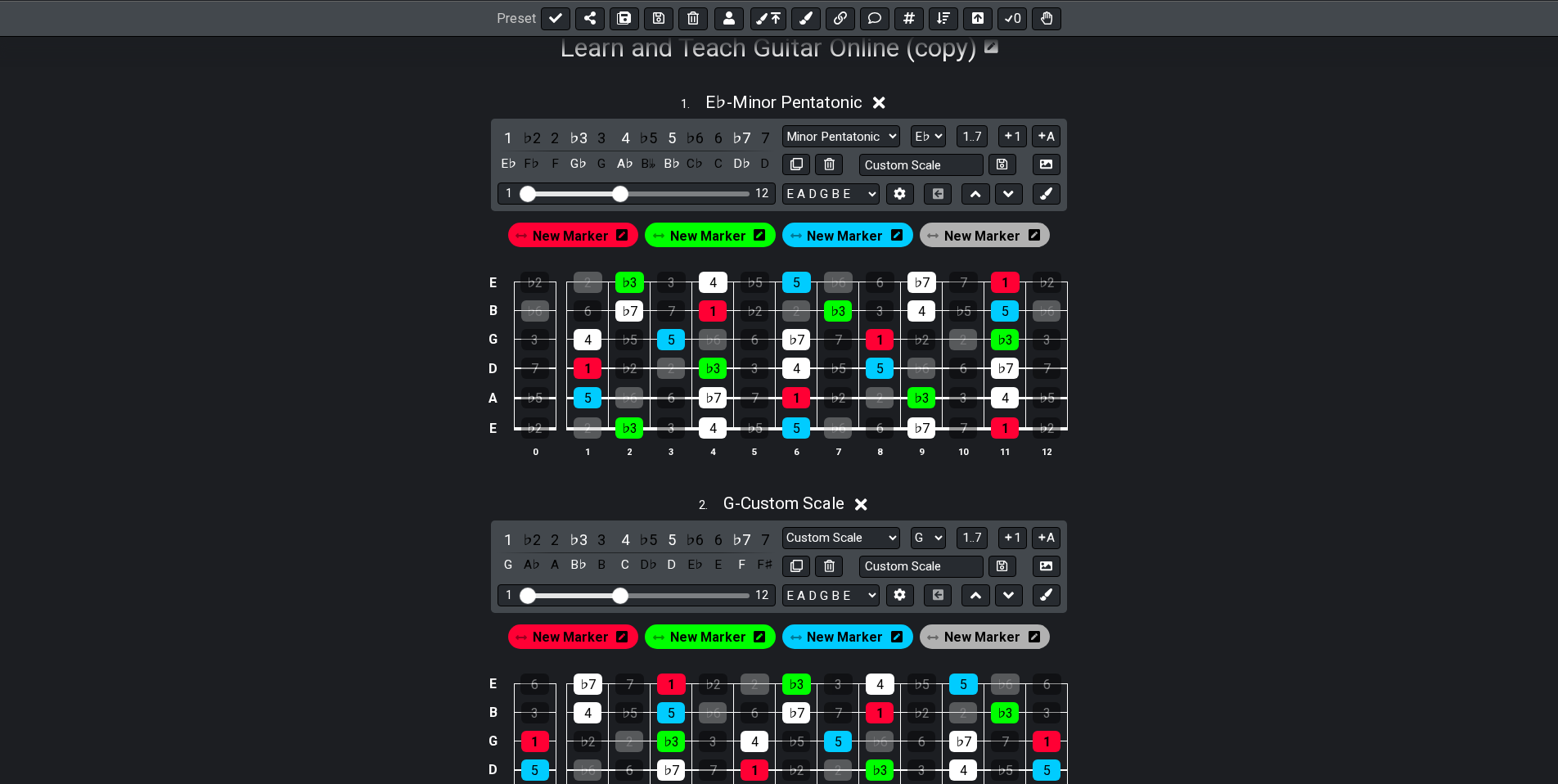
drag, startPoint x: 1106, startPoint y: 531, endPoint x: 1111, endPoint y: 495, distance: 36.3
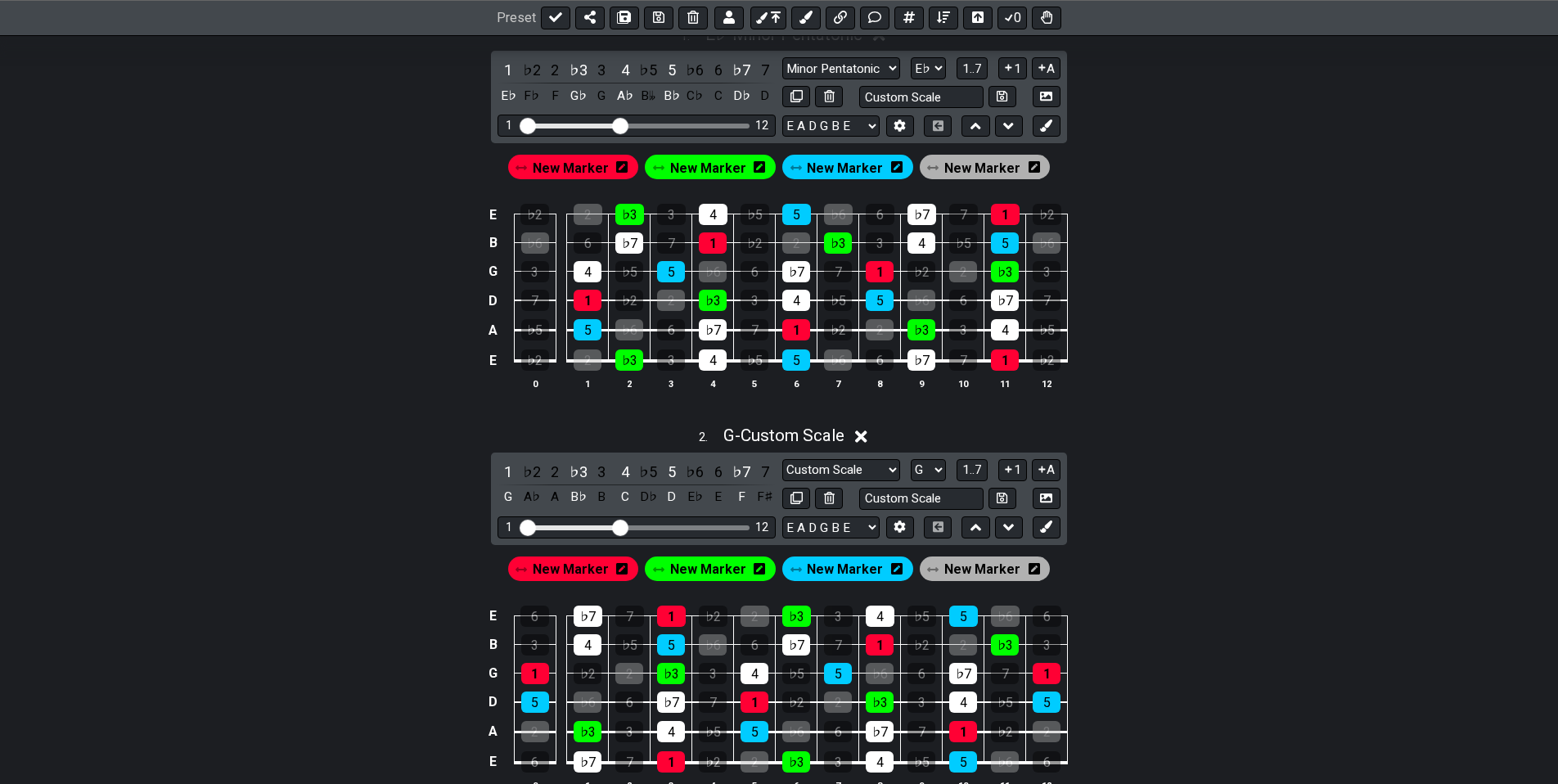
drag, startPoint x: 1112, startPoint y: 508, endPoint x: 1085, endPoint y: 566, distance: 64.0
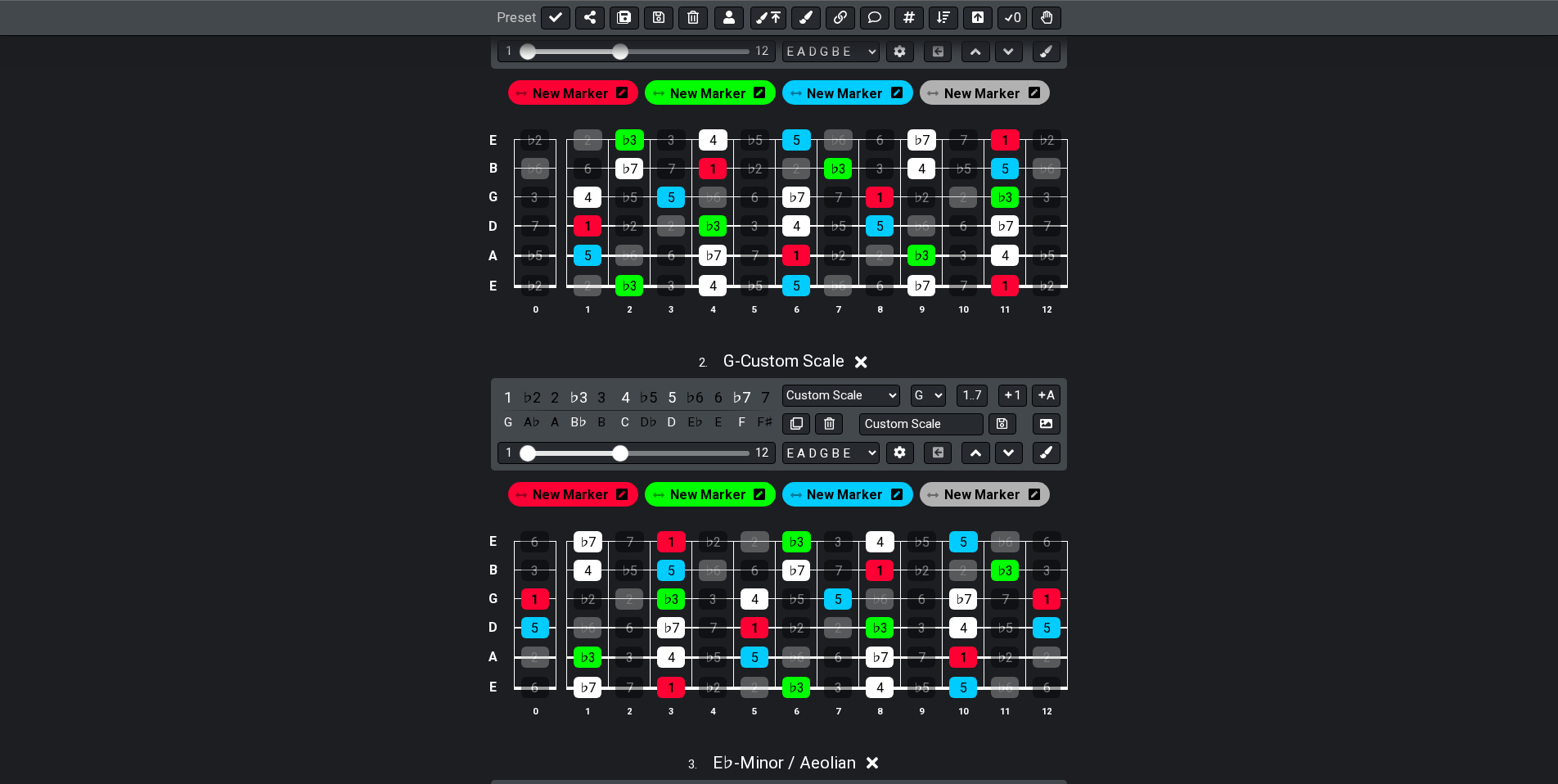
drag, startPoint x: 1095, startPoint y: 551, endPoint x: 1091, endPoint y: 491, distance: 60.1
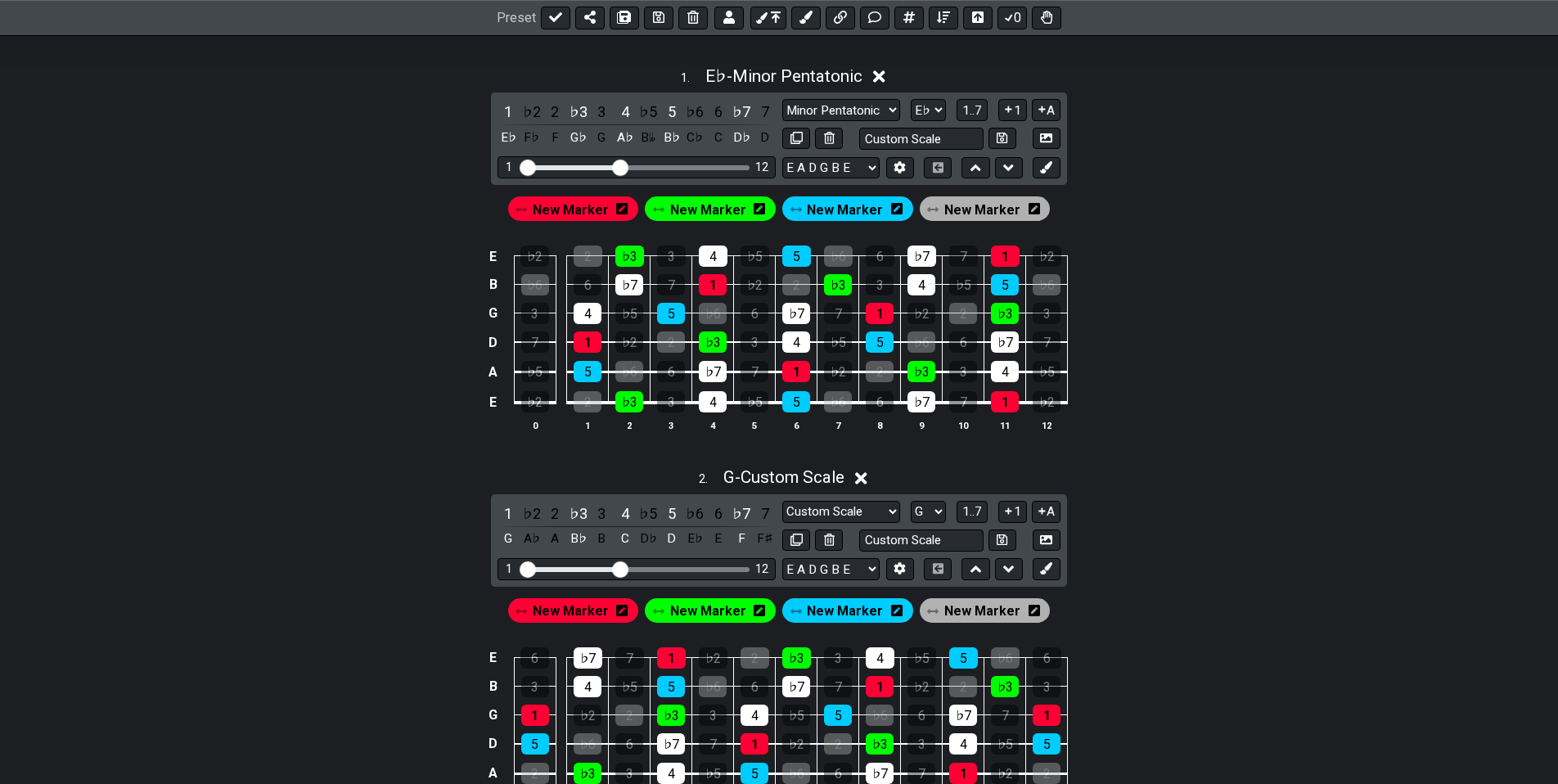
drag, startPoint x: 1091, startPoint y: 573, endPoint x: 1079, endPoint y: 587, distance: 18.4
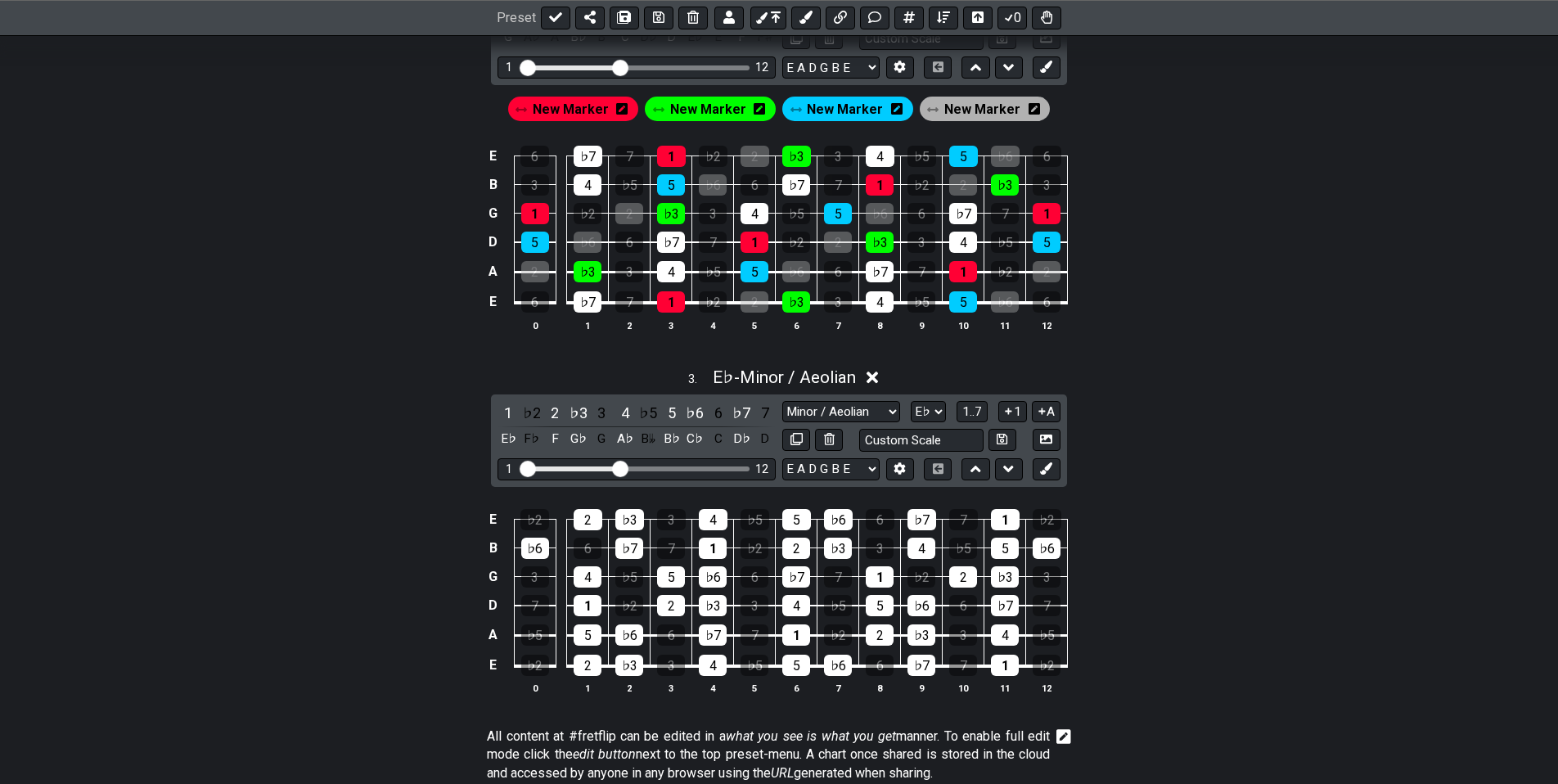
drag, startPoint x: 1093, startPoint y: 631, endPoint x: 1085, endPoint y: 602, distance: 30.1
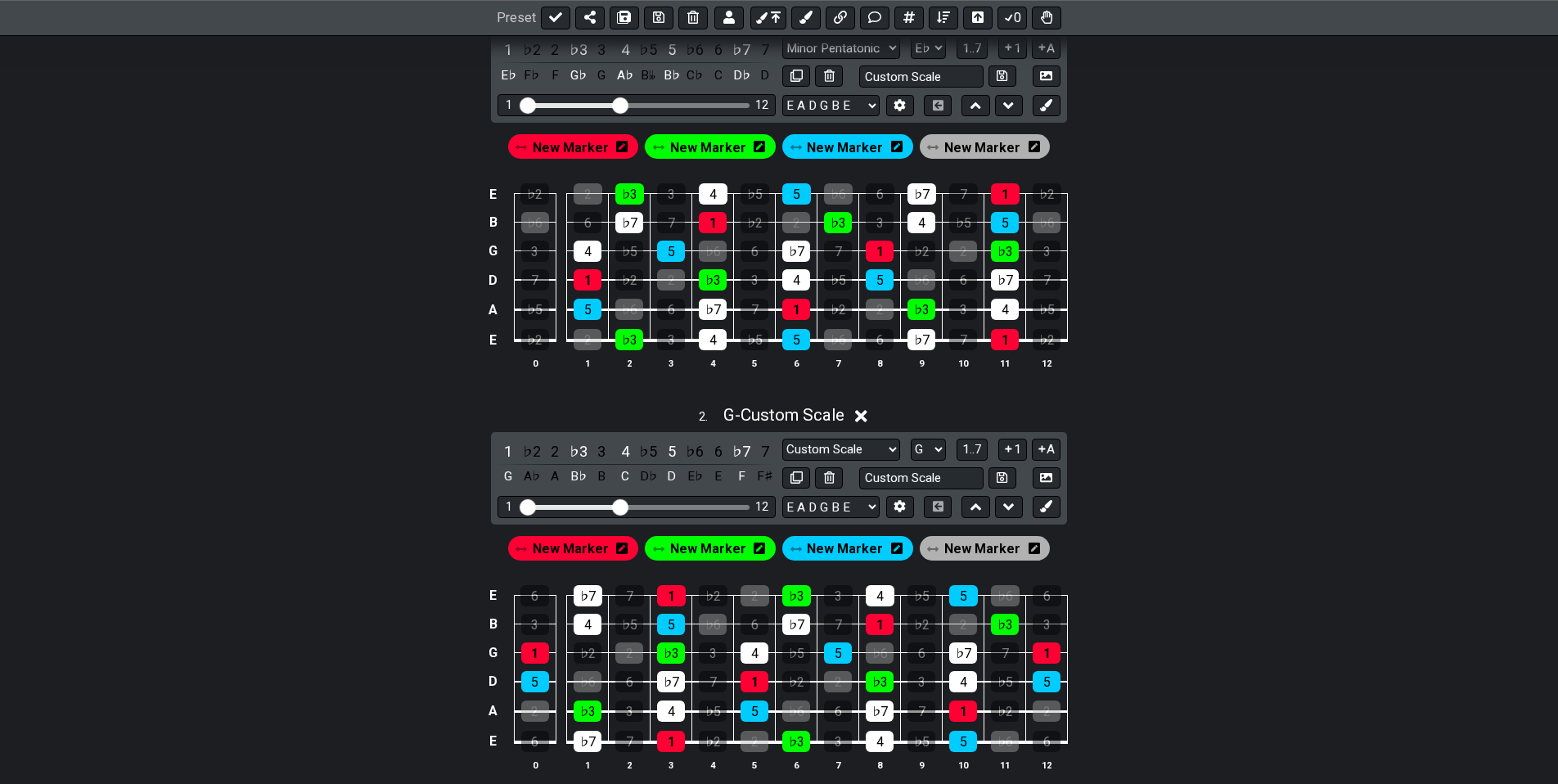
drag, startPoint x: 1100, startPoint y: 600, endPoint x: 1113, endPoint y: 500, distance: 100.8
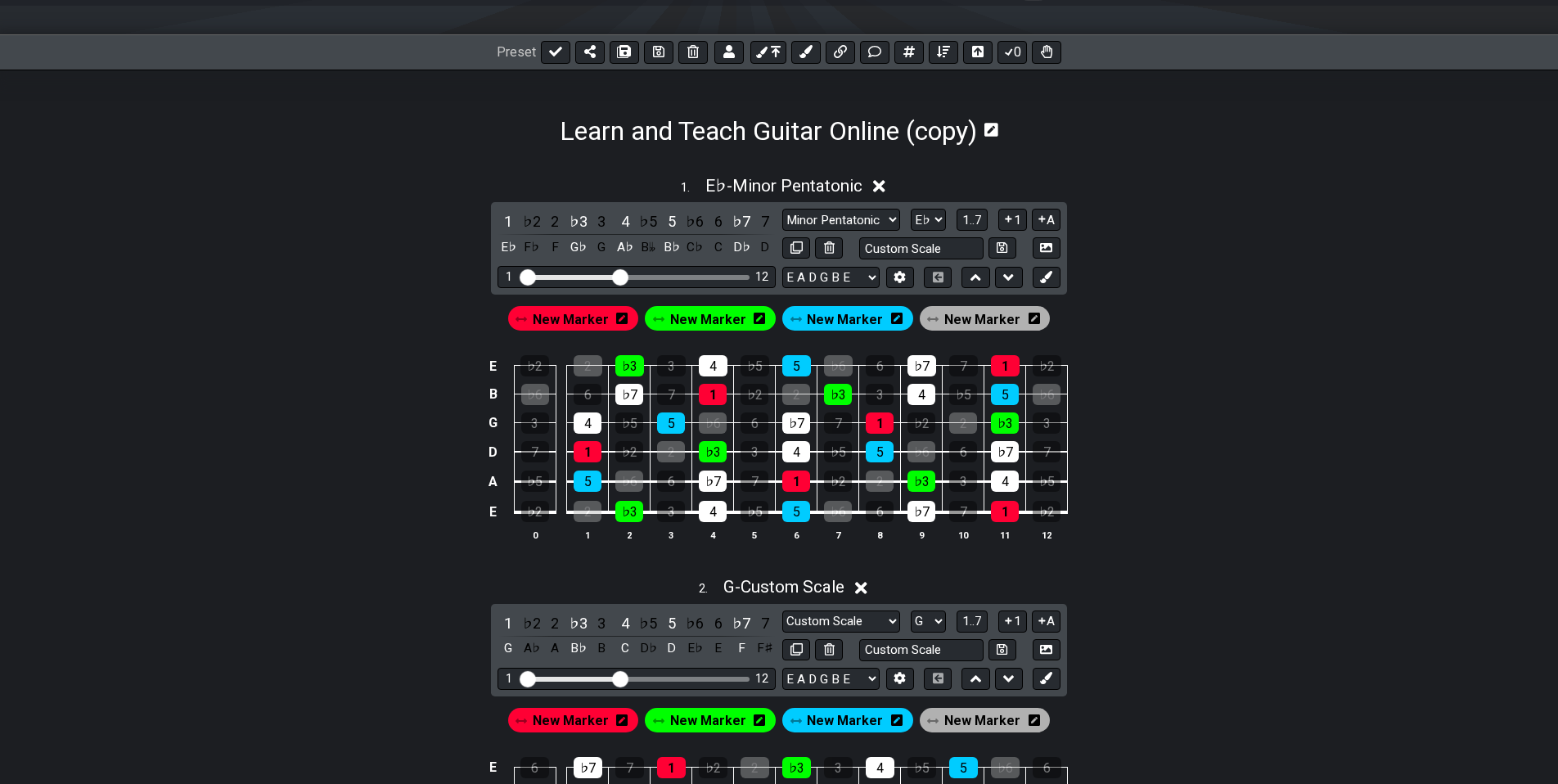
scroll to position [388, 0]
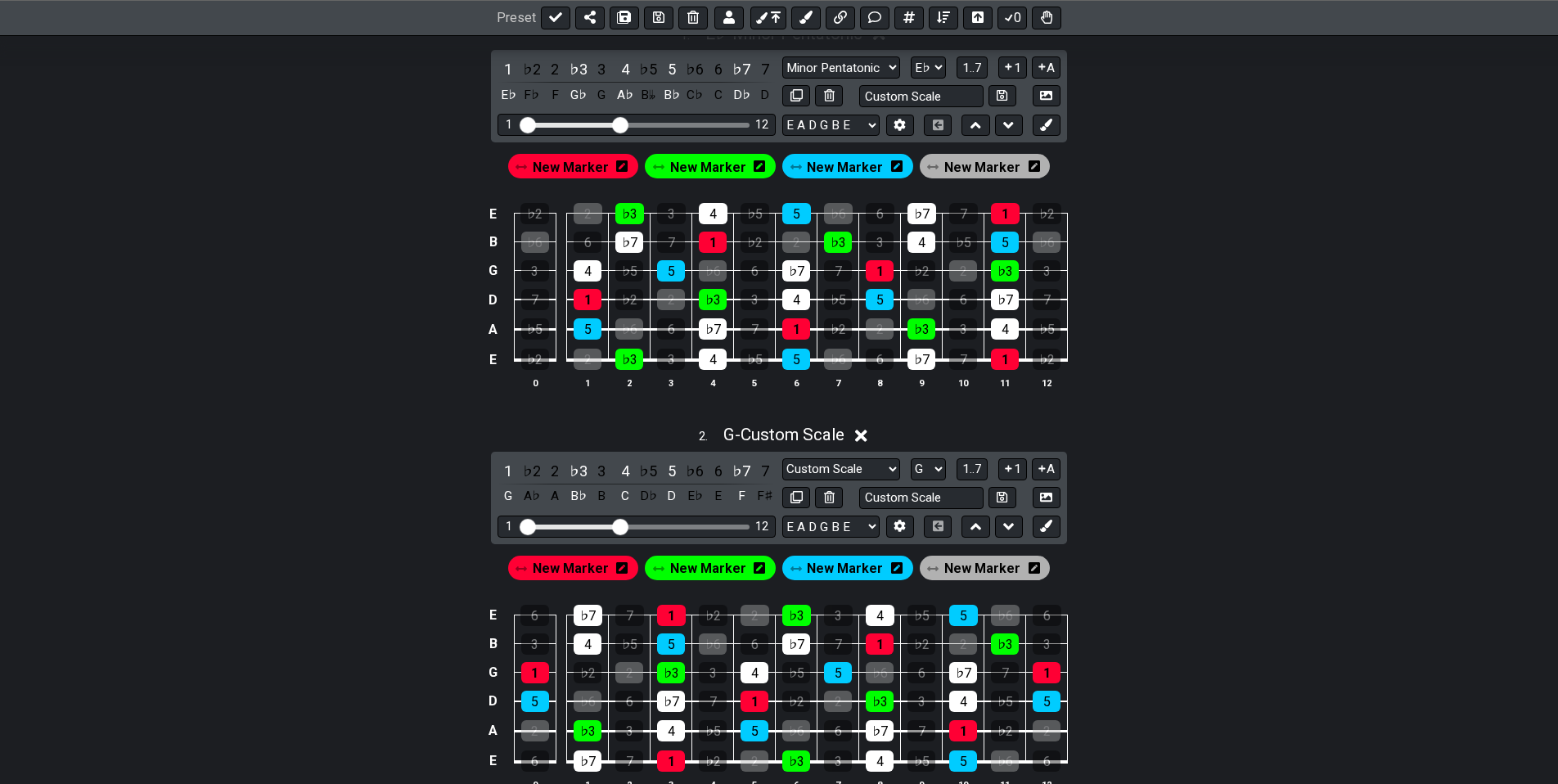
drag, startPoint x: 1120, startPoint y: 568, endPoint x: 1101, endPoint y: 591, distance: 29.8
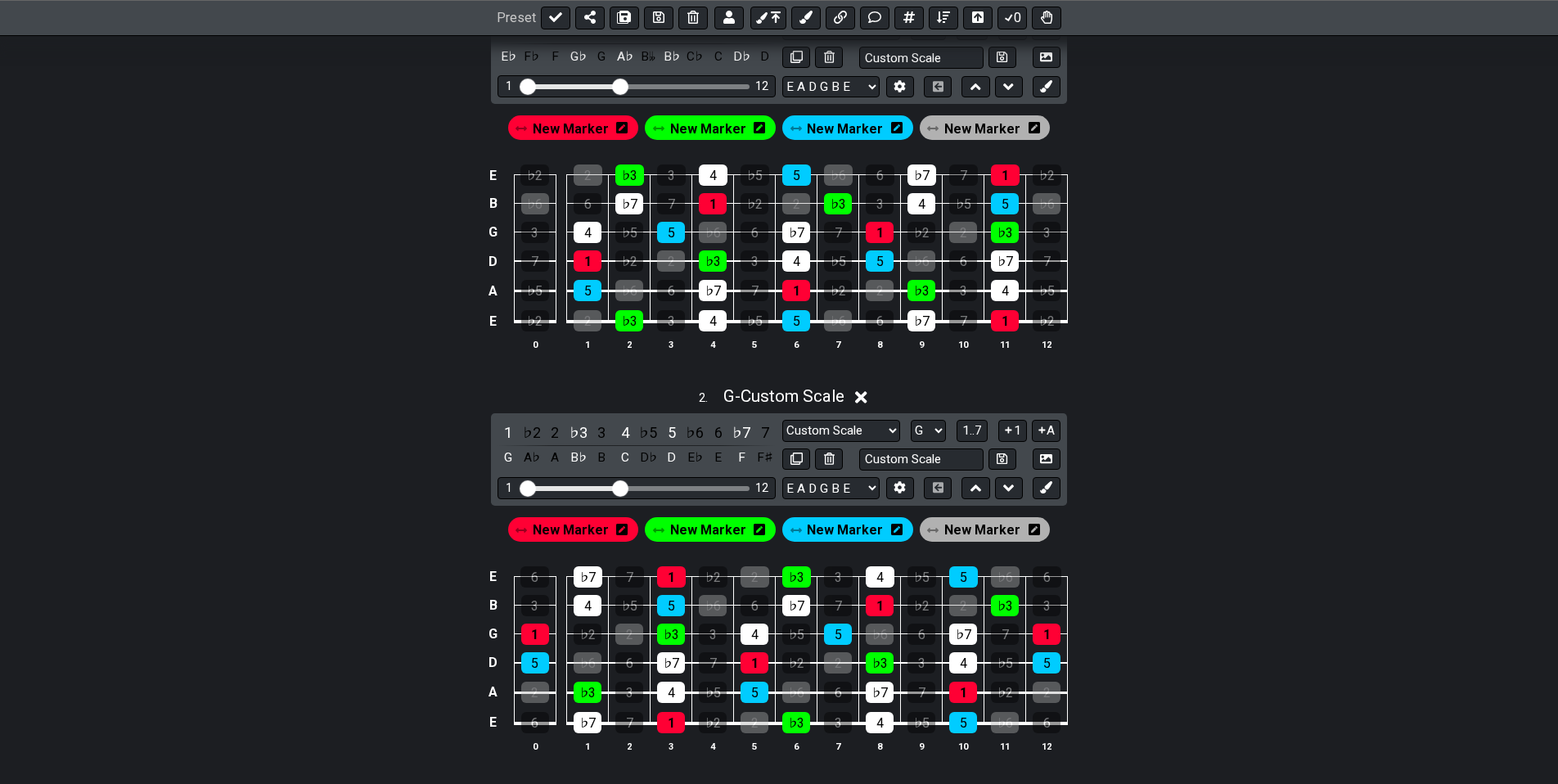
click at [879, 418] on div "1 ♭2 2 ♭3 3 4 ♭5 5 ♭6 6 ♭7 7 G A♭ A B♭ B C D♭ D E♭ E F F♯ Minor Pentatonic Cust…" at bounding box center [778, 460] width 576 height 92
click at [883, 433] on select "Minor Pentatonic Custom Scale Minor Pentatonic Major Pentatonic Minor Blues Maj…" at bounding box center [841, 431] width 118 height 22
click at [1138, 357] on div "E ♭2 2 ♭3 3 4 ♭5 5 ♭6 6 ♭7 7 1 ♭2 B ♭6 6 ♭7 7 1 ♭2 2 ♭3 3 4 ♭5 5 ♭6 G 3 4 ♭5 5 …" at bounding box center [778, 258] width 1276 height 230
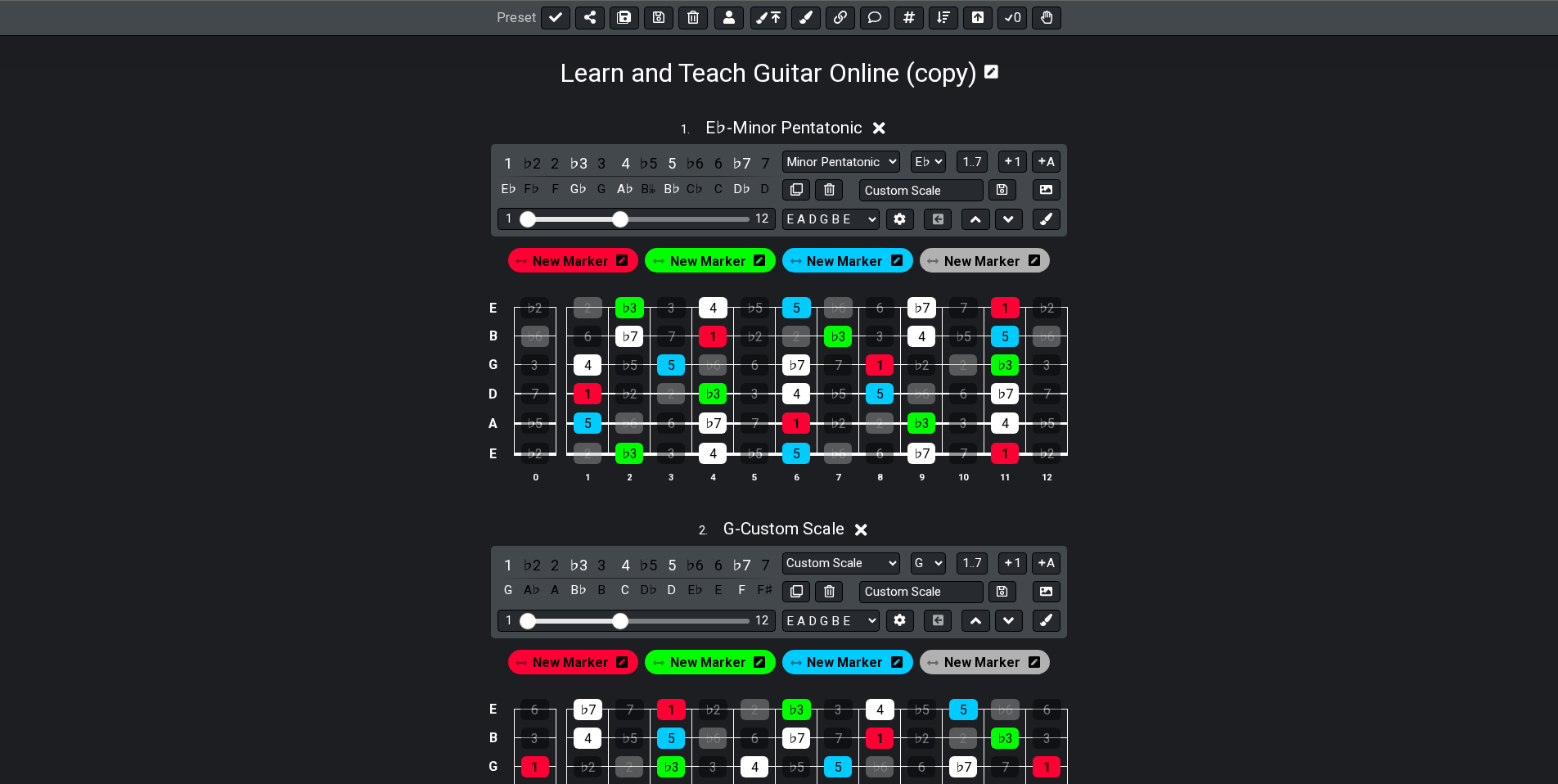
drag, startPoint x: 1059, startPoint y: 385, endPoint x: 1083, endPoint y: 324, distance: 65.6
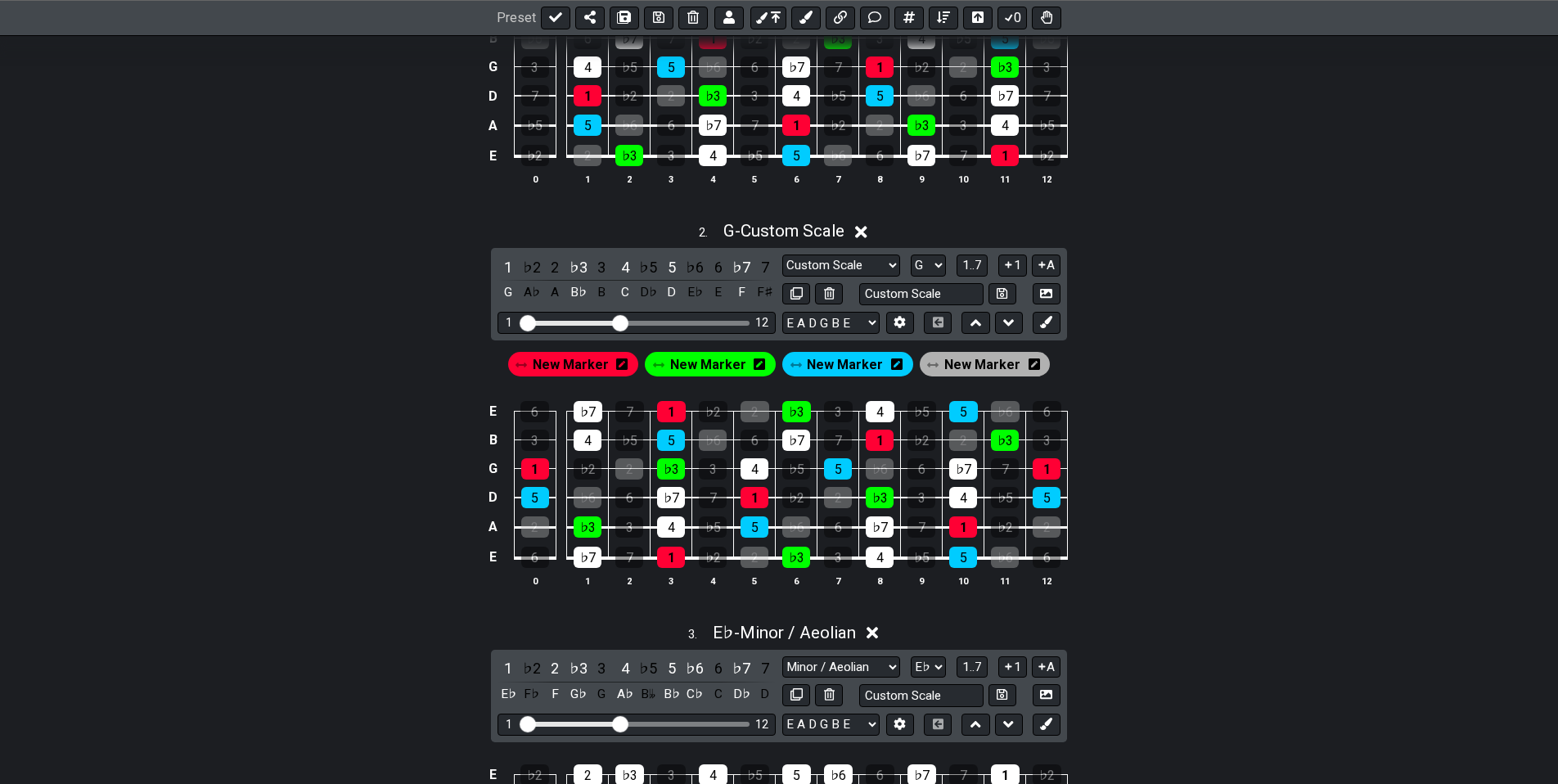
drag, startPoint x: 1099, startPoint y: 314, endPoint x: 1089, endPoint y: 372, distance: 58.9
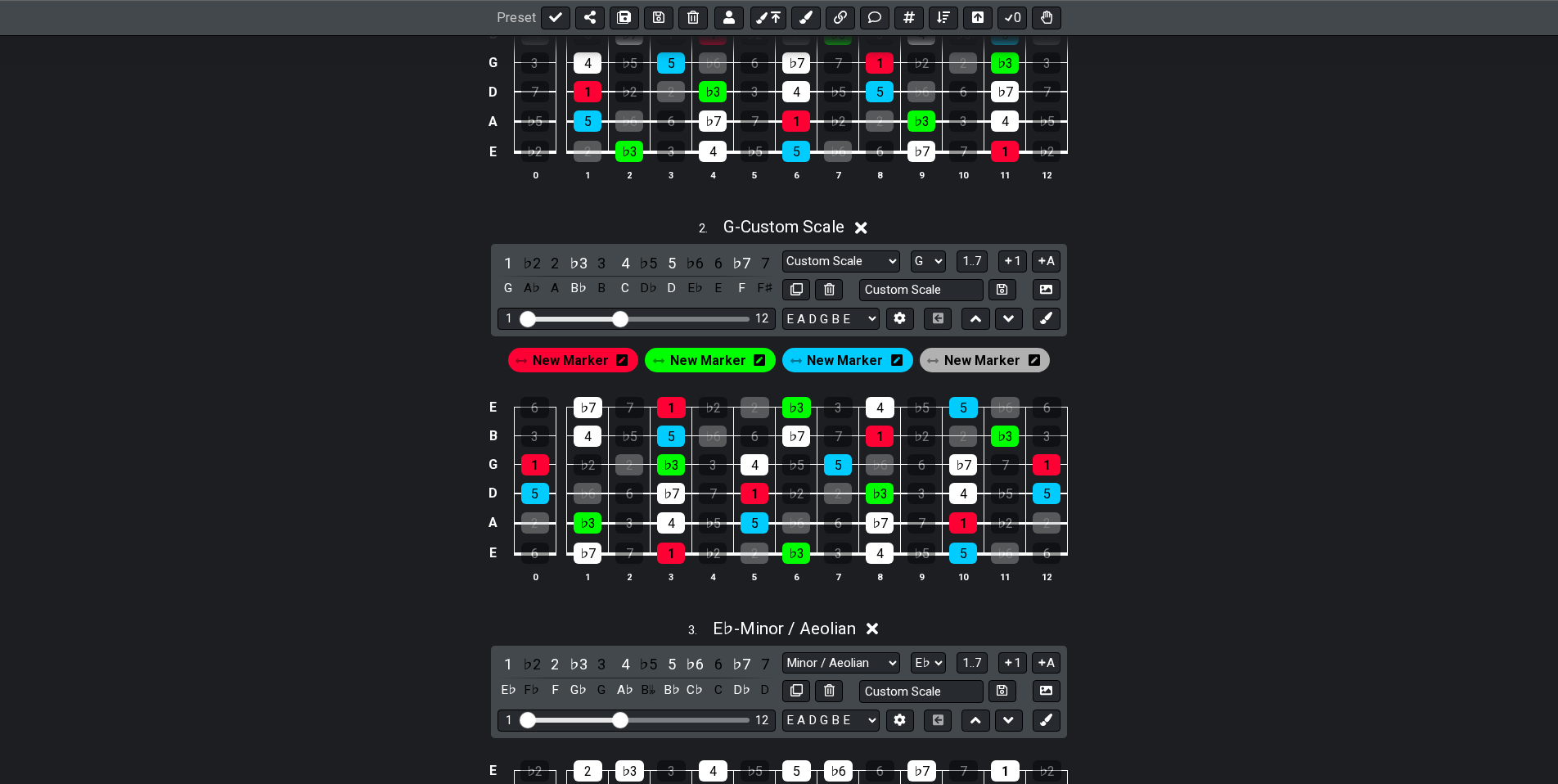
drag, startPoint x: 1127, startPoint y: 352, endPoint x: 1113, endPoint y: 347, distance: 14.9
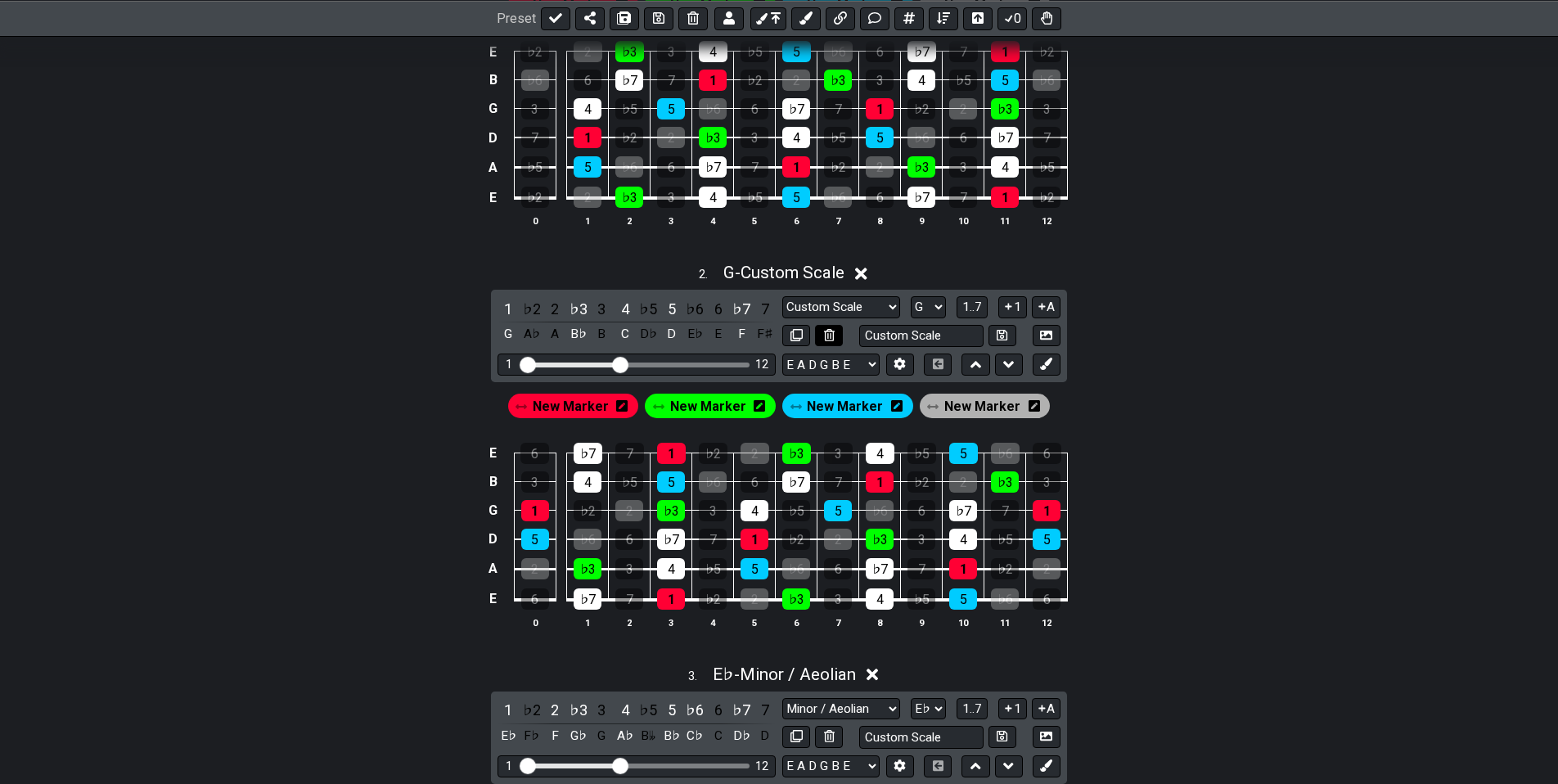
click at [821, 337] on button at bounding box center [829, 336] width 27 height 22
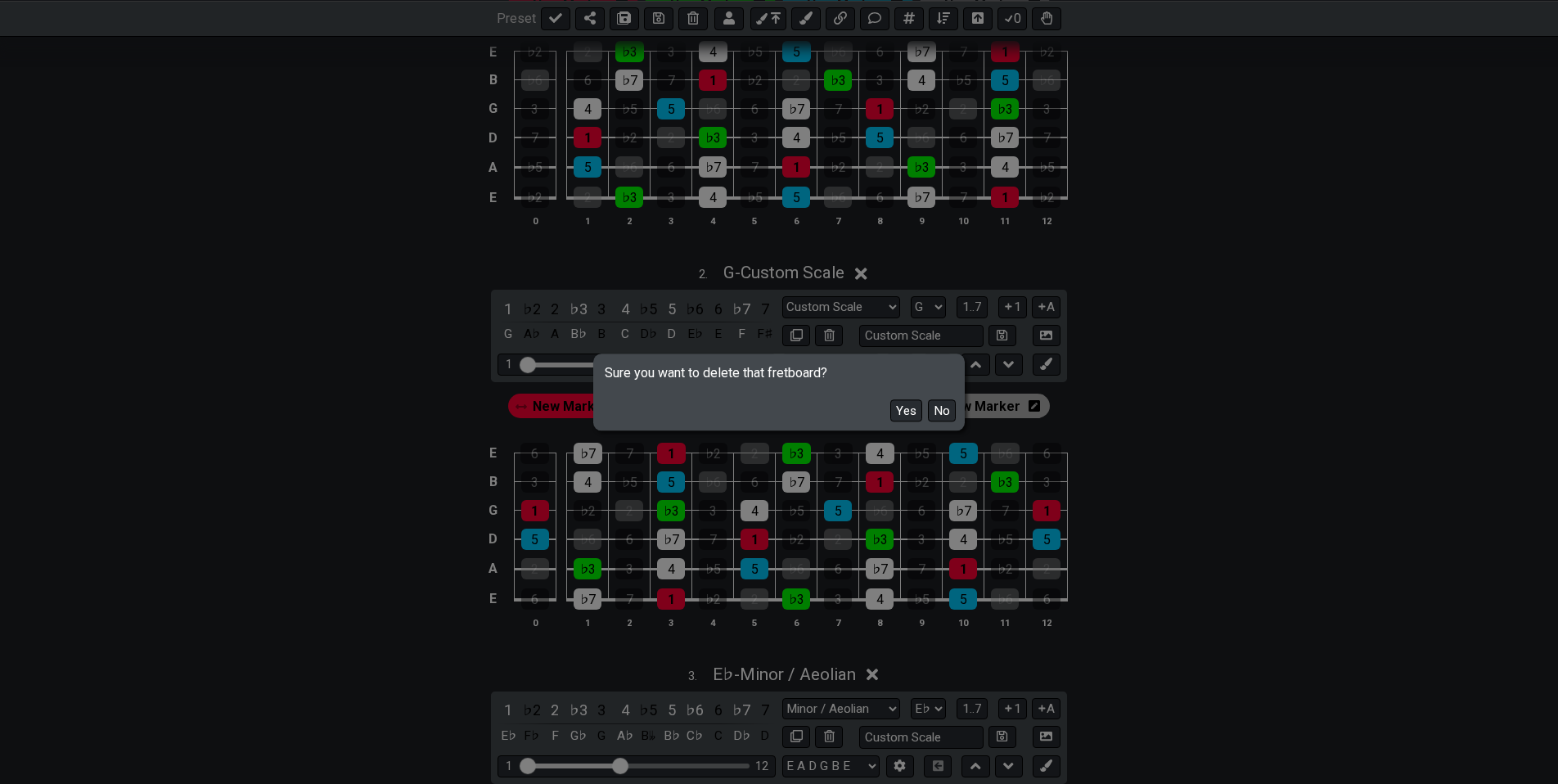
click at [907, 413] on button "Yes" at bounding box center [906, 410] width 32 height 22
select select "Eb"
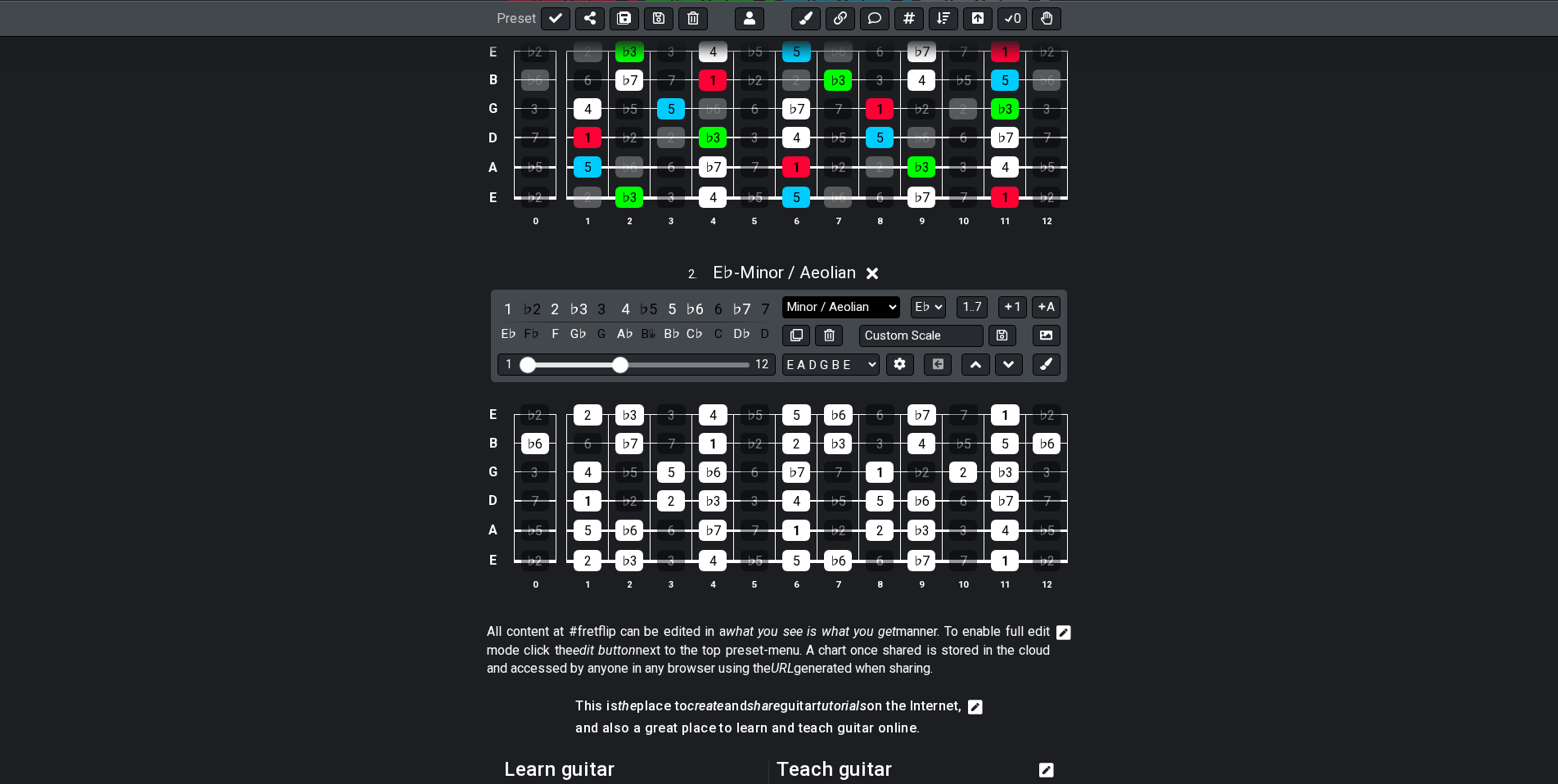
click at [890, 305] on select "Minor / Aeolian Click to edit Minor Pentatonic Major Pentatonic Minor Blues Maj…" at bounding box center [841, 307] width 118 height 22
click at [1120, 487] on div "E ♭2 2 ♭3 3 4 ♭5 5 ♭6 6 ♭7 7 1 ♭2 B ♭6 6 ♭7 7 1 ♭2 2 ♭3 3 4 ♭5 5 ♭6 G 3 4 ♭5 5 …" at bounding box center [778, 497] width 1276 height 230
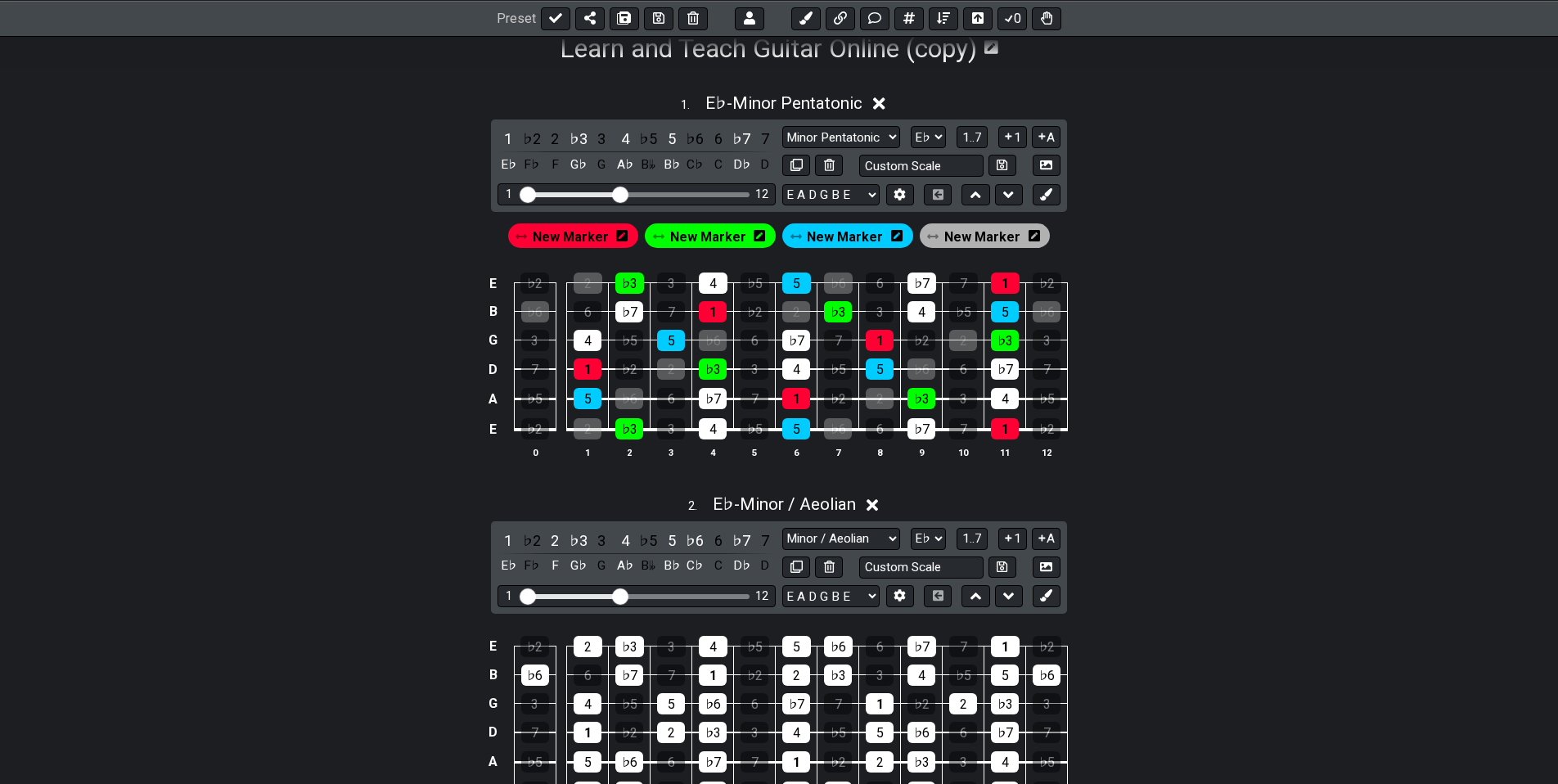
drag, startPoint x: 1101, startPoint y: 532, endPoint x: 1108, endPoint y: 432, distance: 100.2
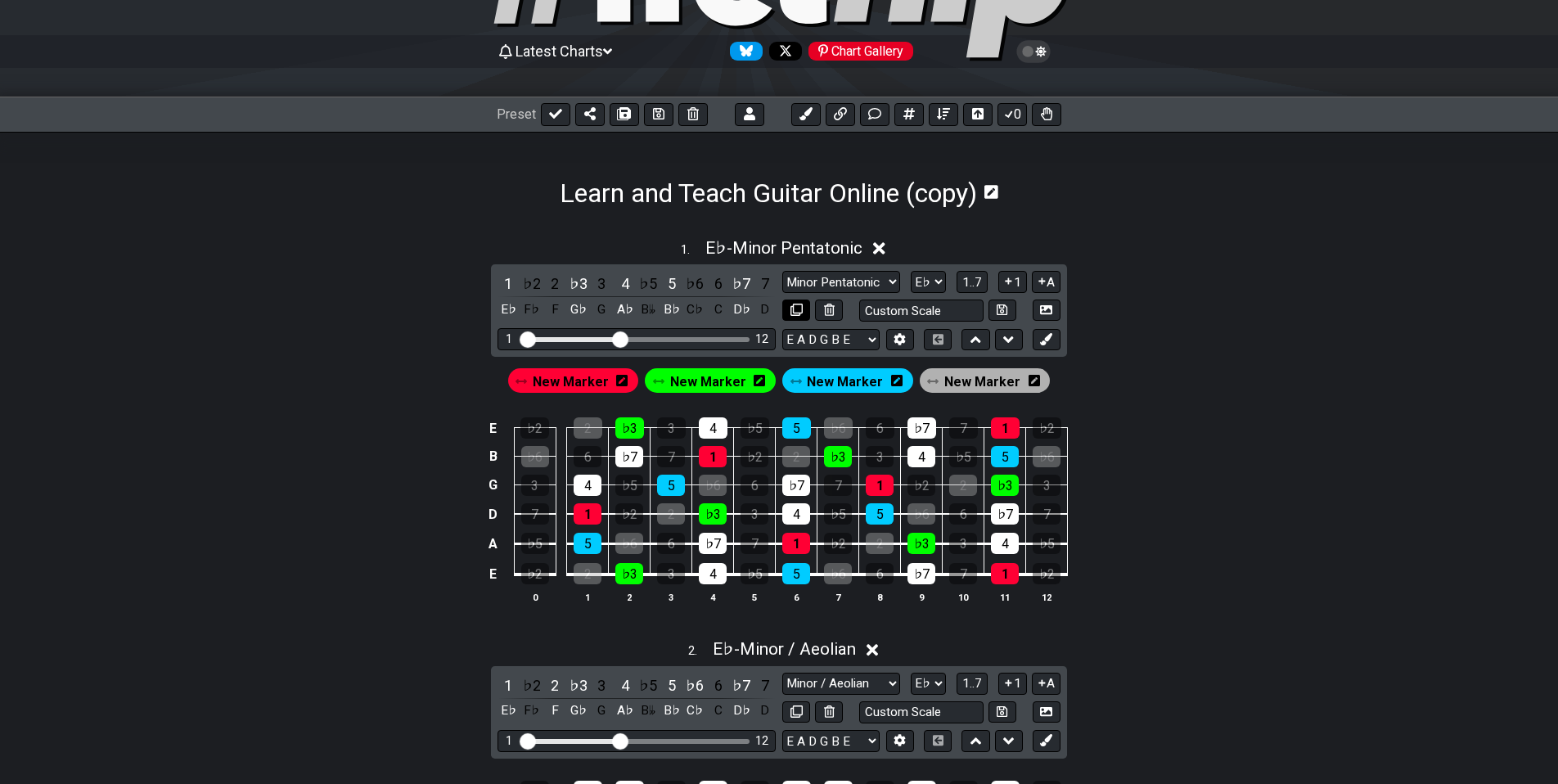
click at [800, 312] on icon at bounding box center [796, 310] width 12 height 12
select select "Minor Pentatonic"
select select "Eb"
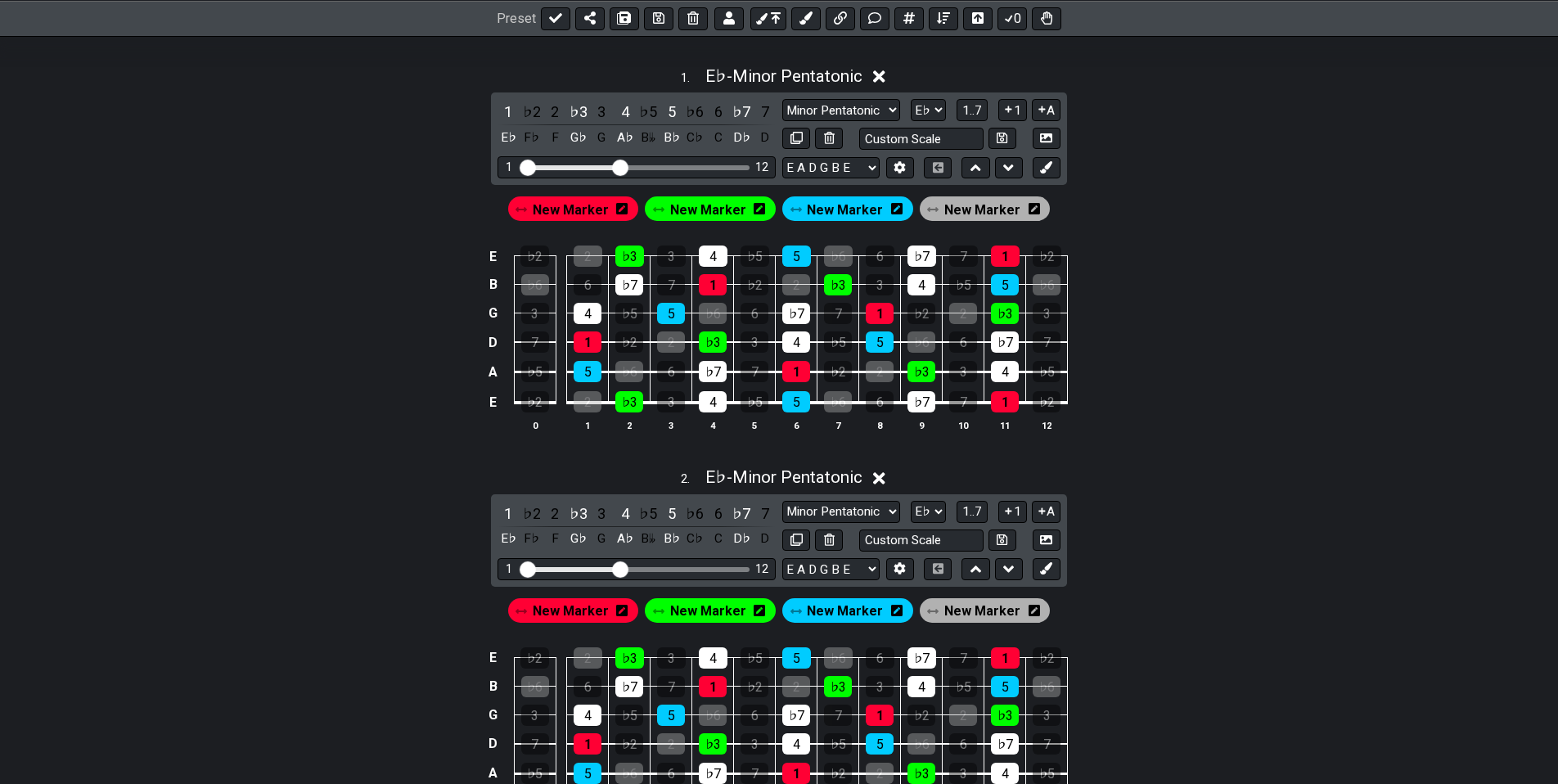
scroll to position [467, 0]
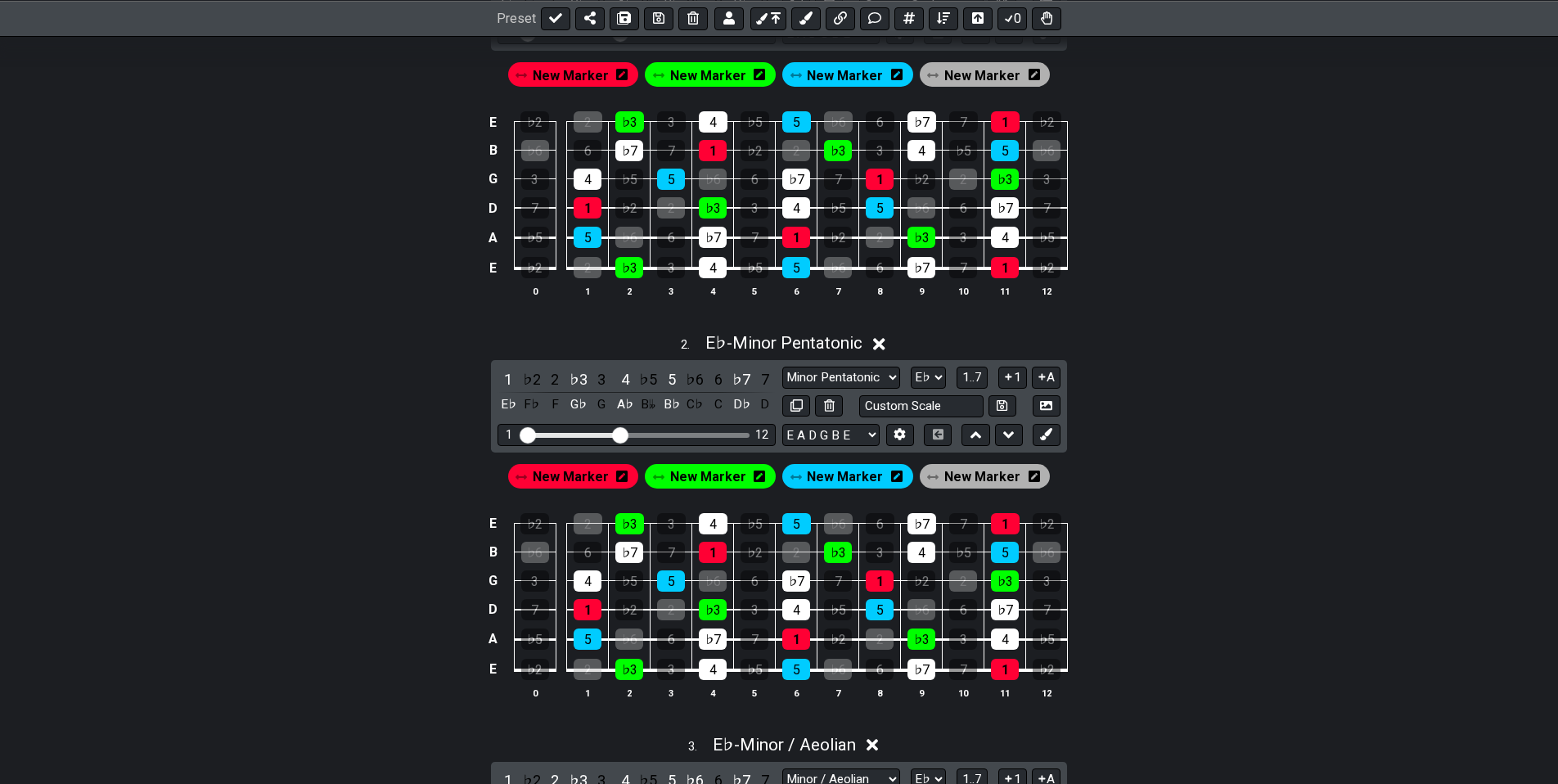
drag, startPoint x: 1070, startPoint y: 520, endPoint x: 1038, endPoint y: 484, distance: 48.2
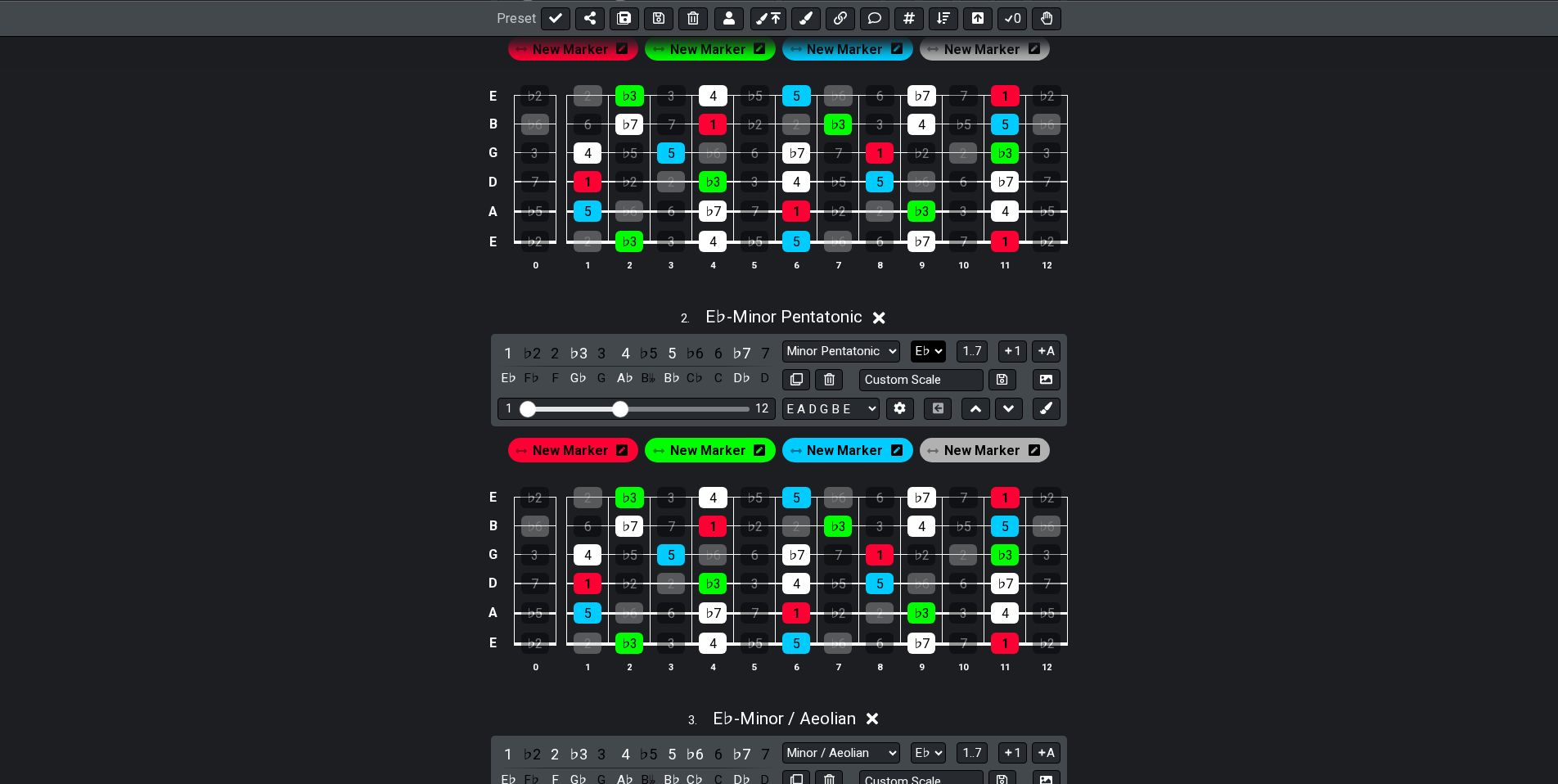
click at [911, 341] on select "A♭ A A♯ B♭ B C C♯ D♭ D D♯ E♭ E F F♯ G♭ G G♯" at bounding box center [928, 352] width 35 height 22
click option "G" at bounding box center [0, 0] width 0 height 0
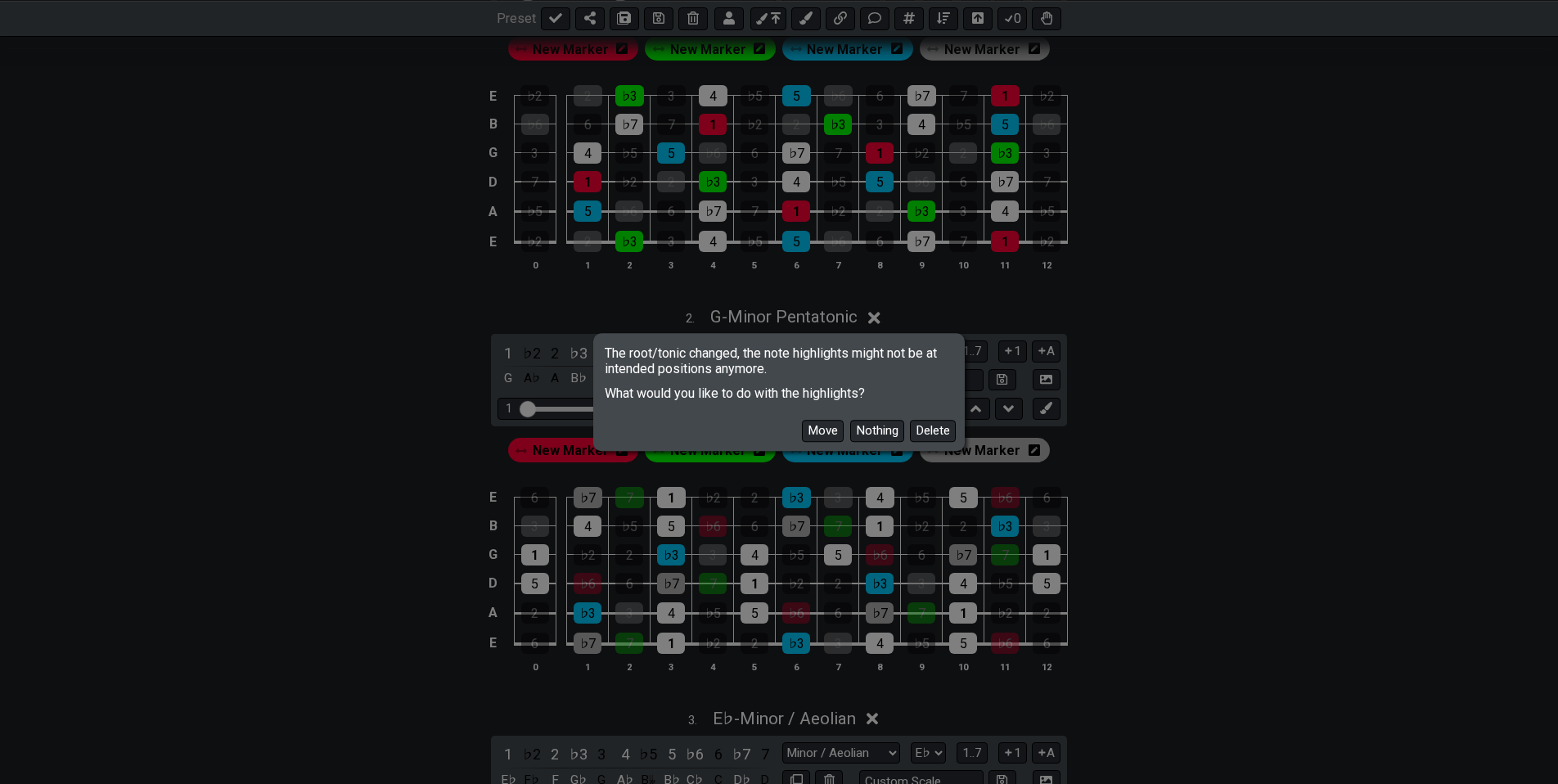
click at [830, 434] on button "Move" at bounding box center [823, 431] width 42 height 22
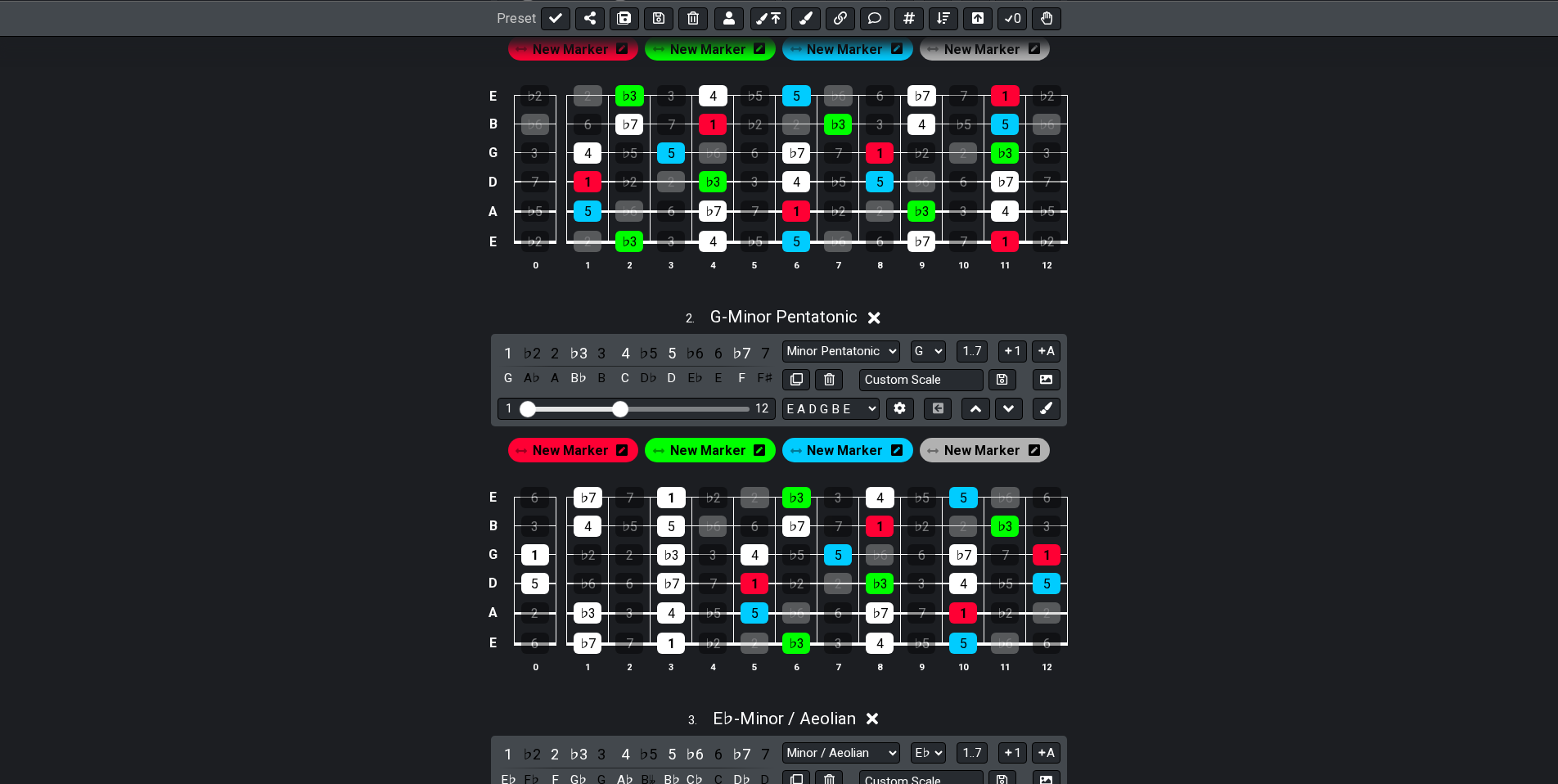
click at [595, 451] on span "New Marker" at bounding box center [570, 450] width 76 height 24
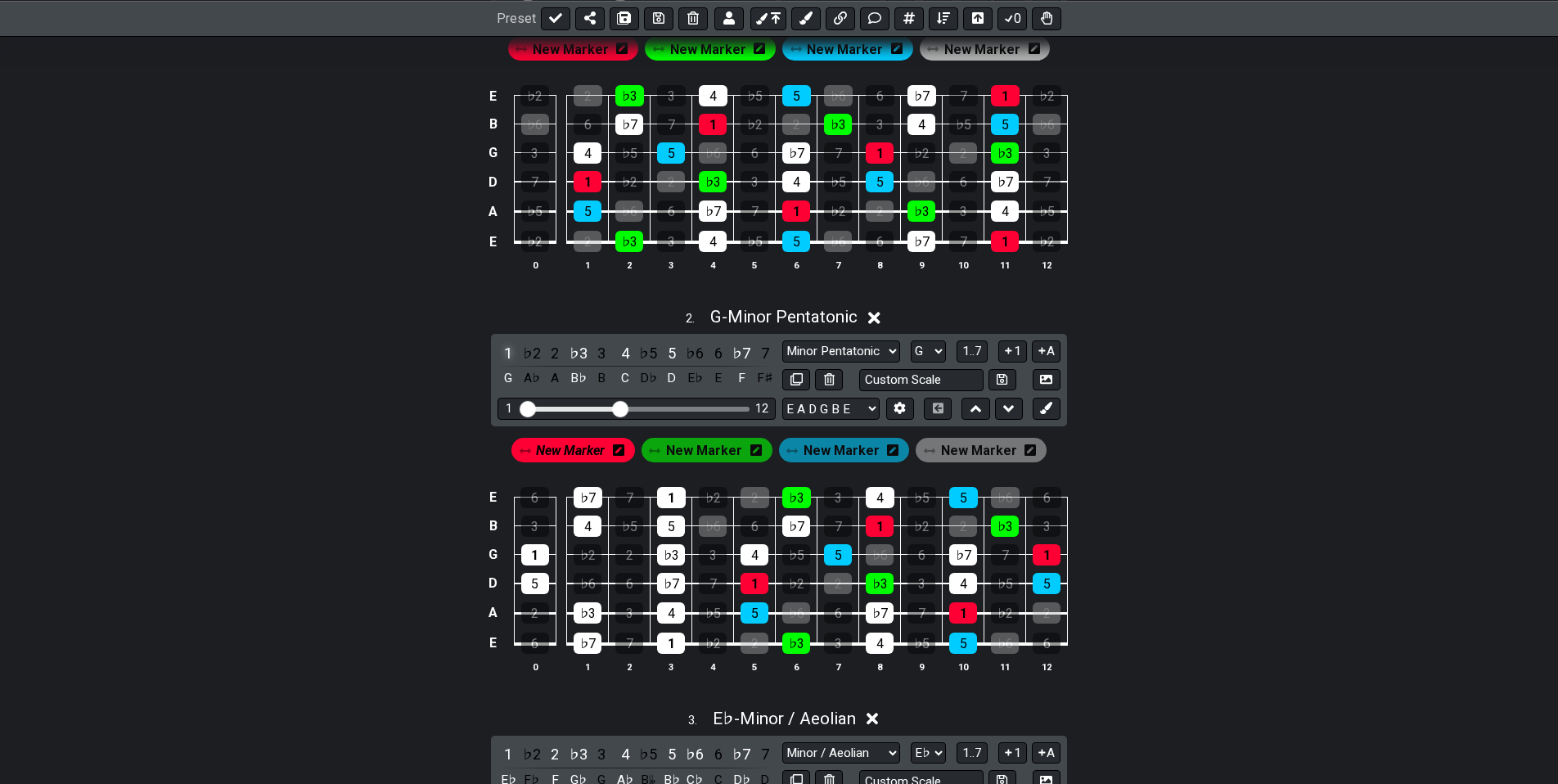
click at [506, 347] on div "1" at bounding box center [508, 353] width 21 height 22
click at [723, 454] on span "New Marker" at bounding box center [704, 450] width 76 height 24
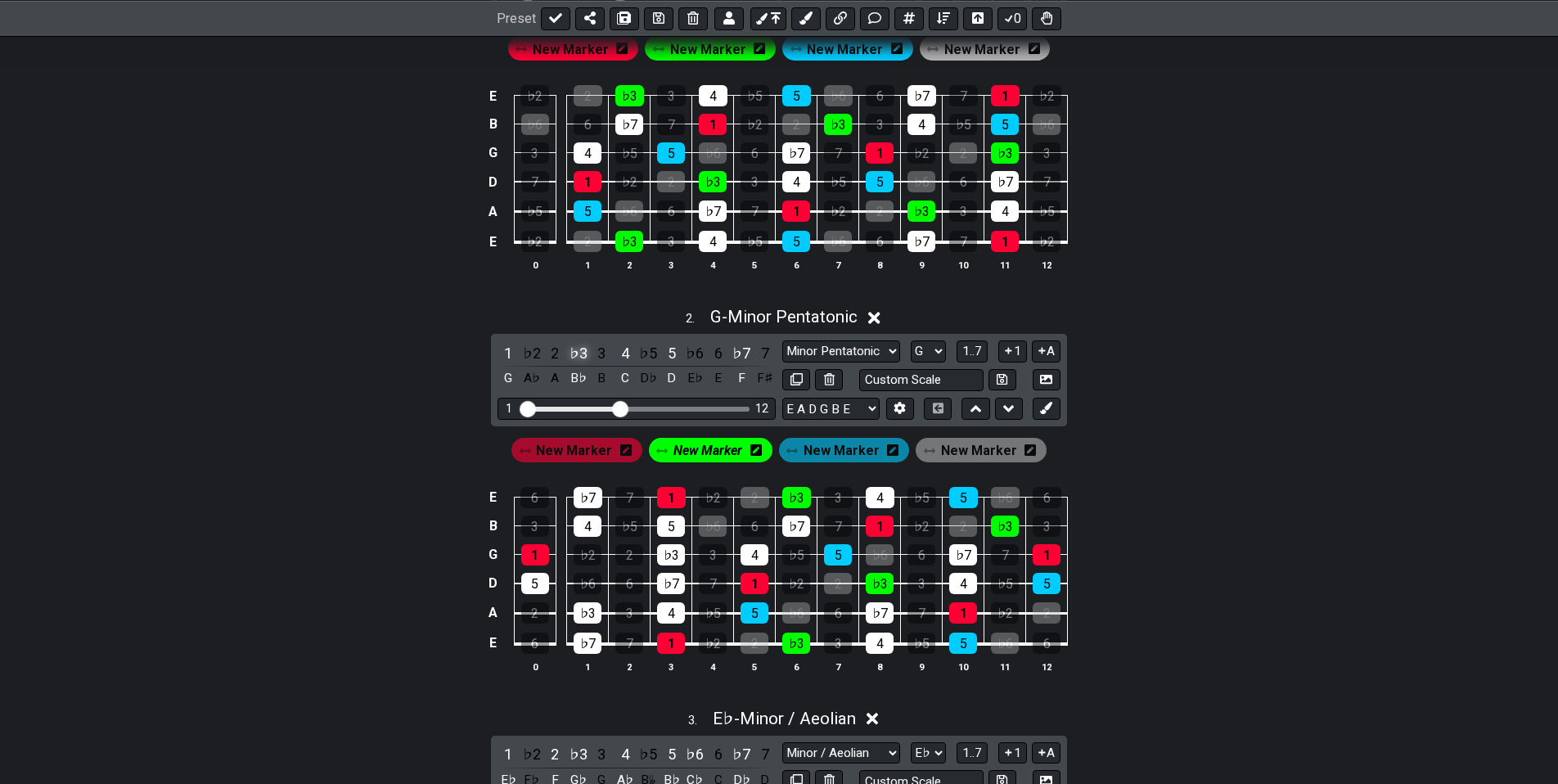
click at [574, 346] on div "♭3" at bounding box center [578, 353] width 21 height 22
click at [835, 453] on span "New Marker" at bounding box center [841, 450] width 76 height 24
click at [668, 352] on div "5" at bounding box center [671, 353] width 21 height 22
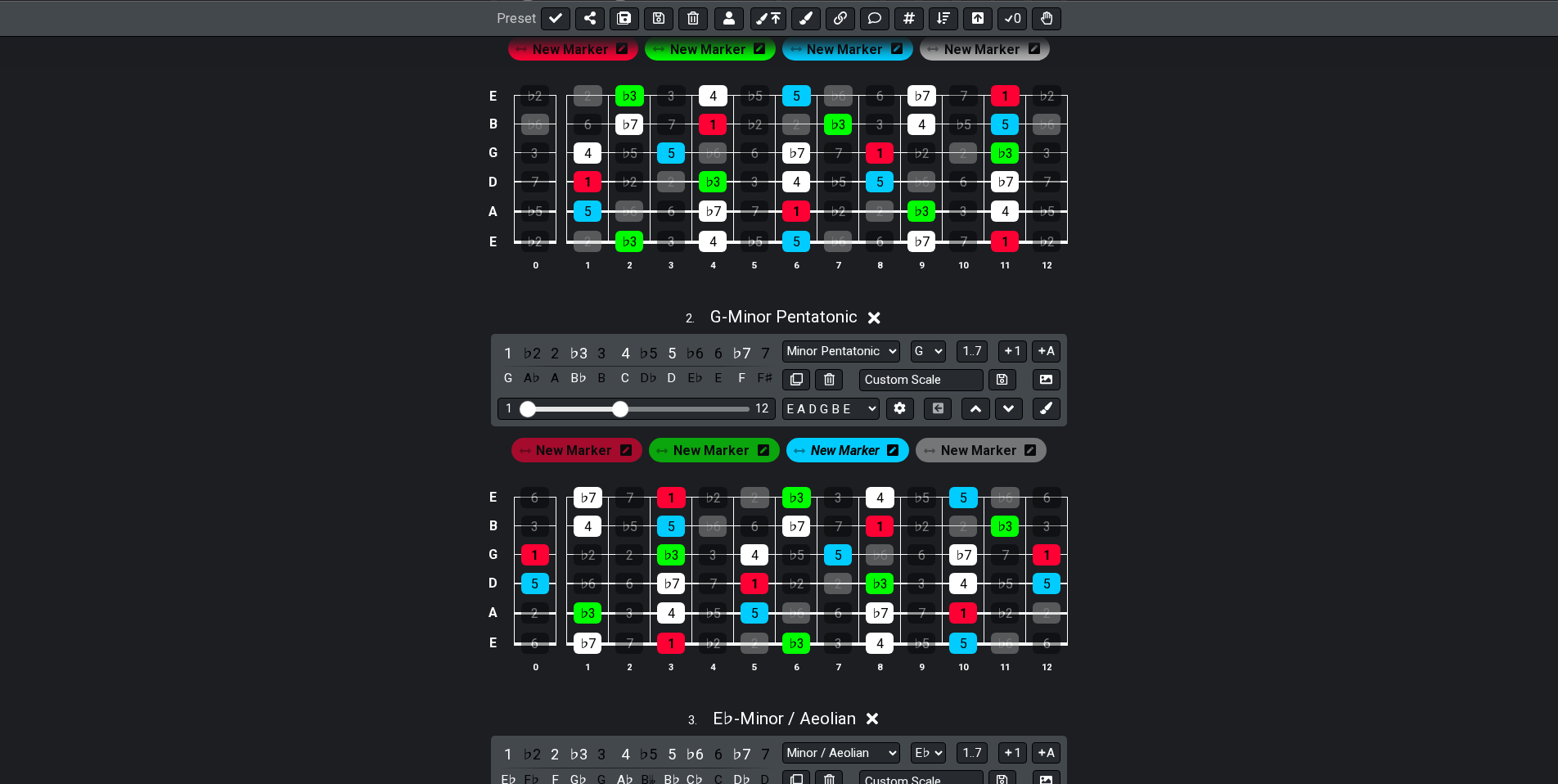
click at [943, 454] on span "New Marker" at bounding box center [978, 450] width 76 height 24
drag, startPoint x: 550, startPoint y: 353, endPoint x: 616, endPoint y: 344, distance: 66.6
click at [551, 353] on div "2" at bounding box center [555, 353] width 21 height 22
click at [687, 350] on div "♭6" at bounding box center [694, 353] width 21 height 22
click at [949, 448] on span "New Marker" at bounding box center [983, 450] width 68 height 24
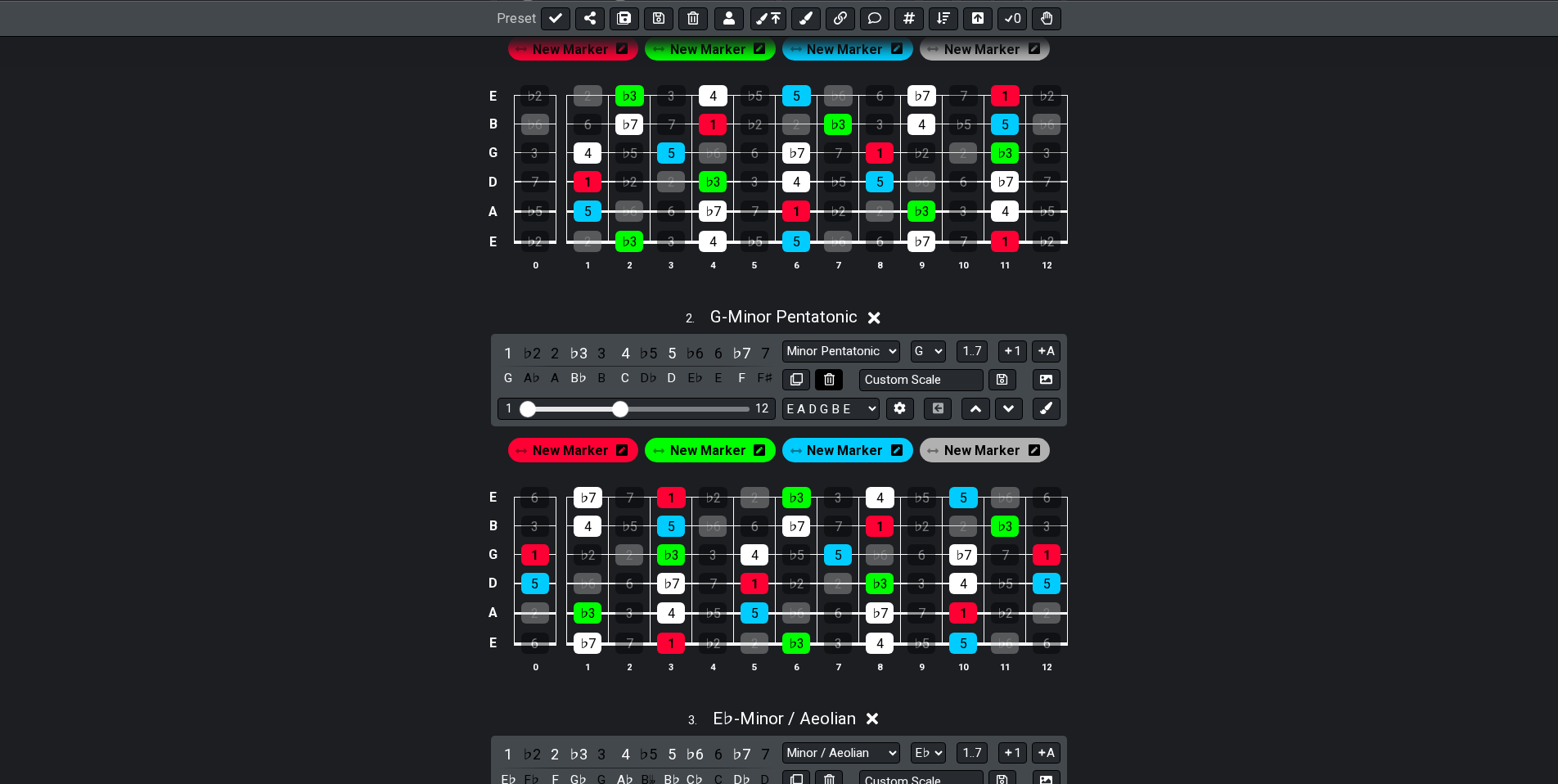
click at [832, 373] on icon at bounding box center [829, 379] width 10 height 12
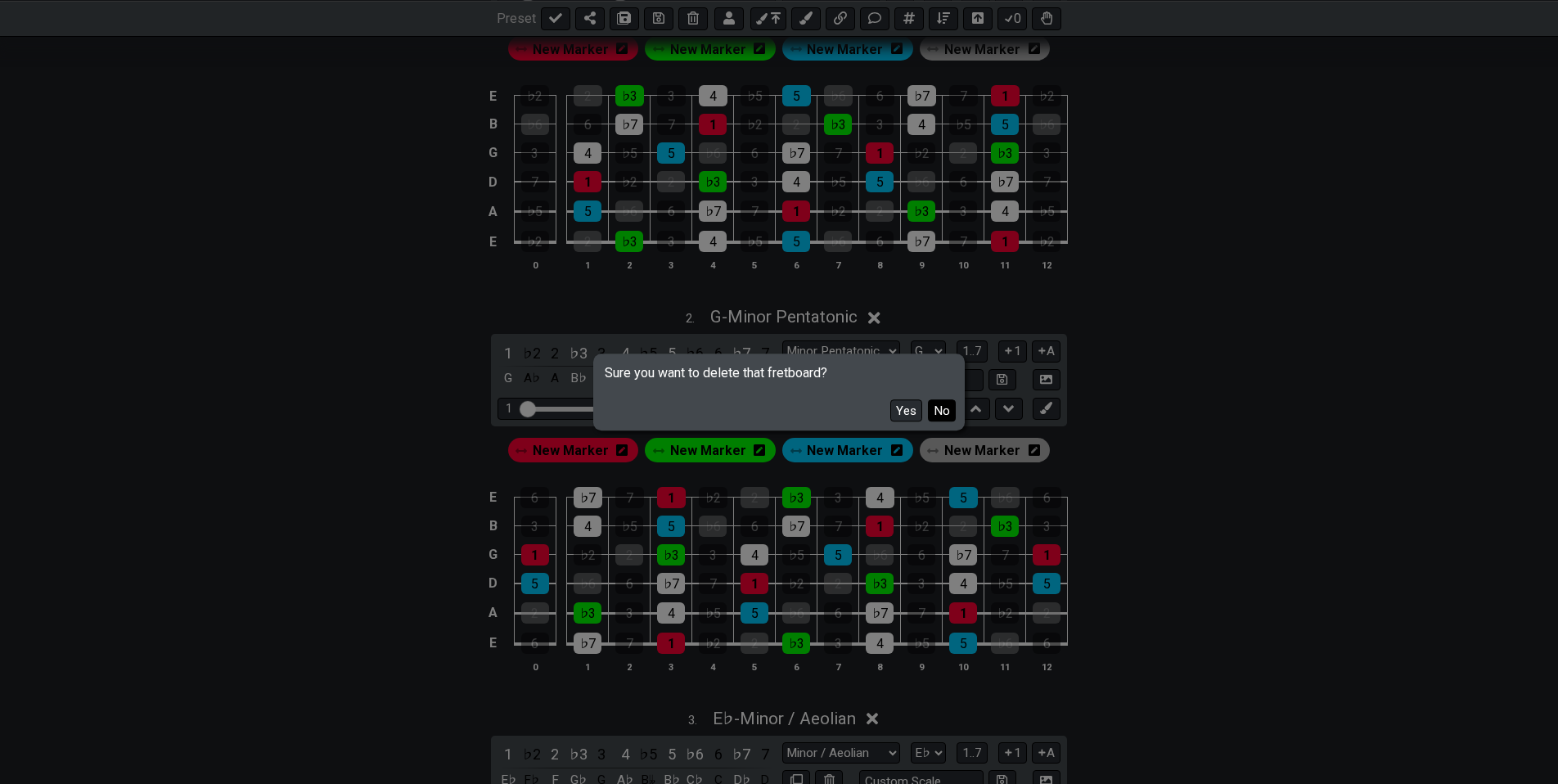
click at [943, 403] on button "No" at bounding box center [942, 410] width 27 height 22
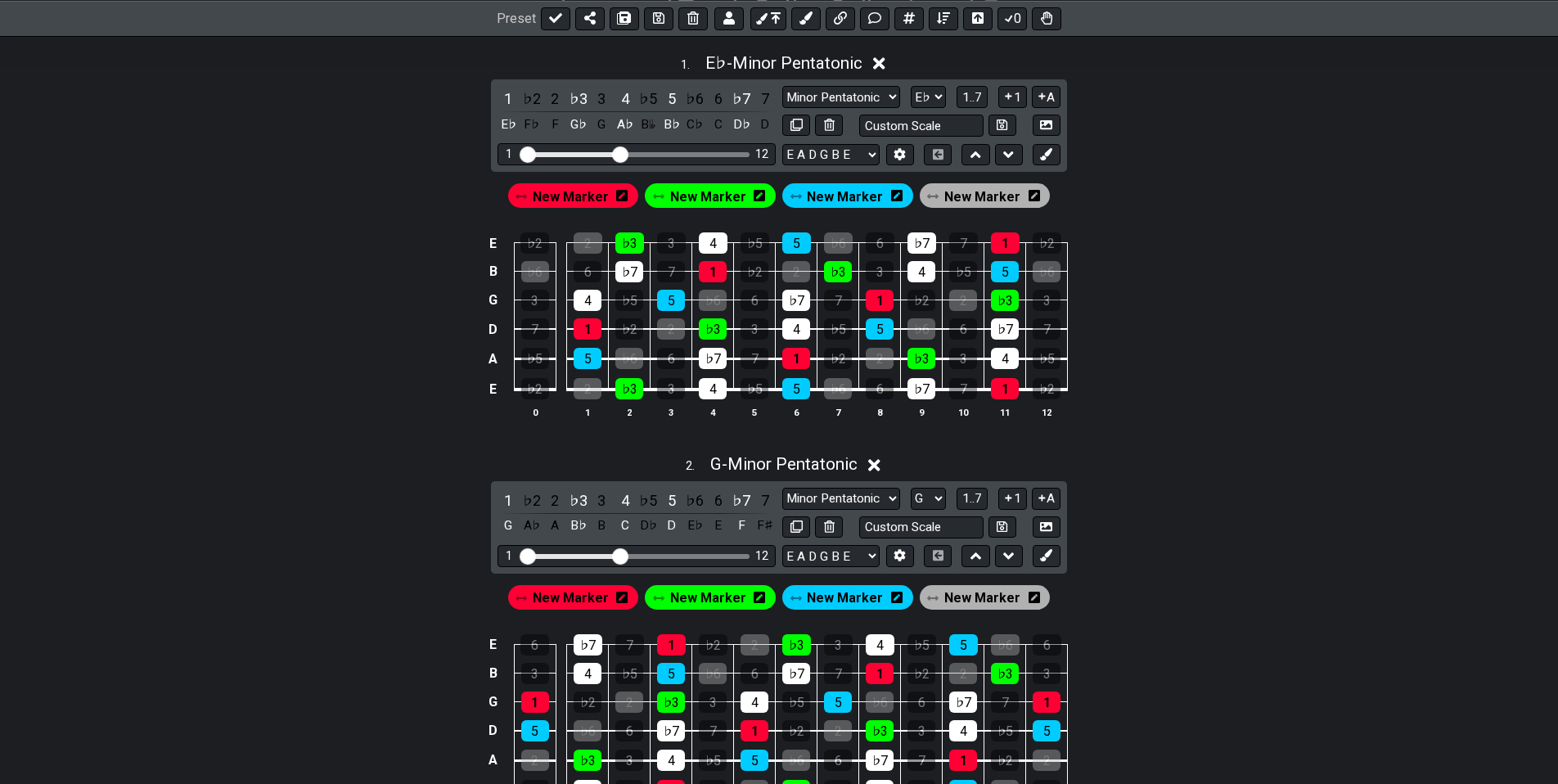
drag, startPoint x: 1131, startPoint y: 493, endPoint x: 1119, endPoint y: 443, distance: 51.4
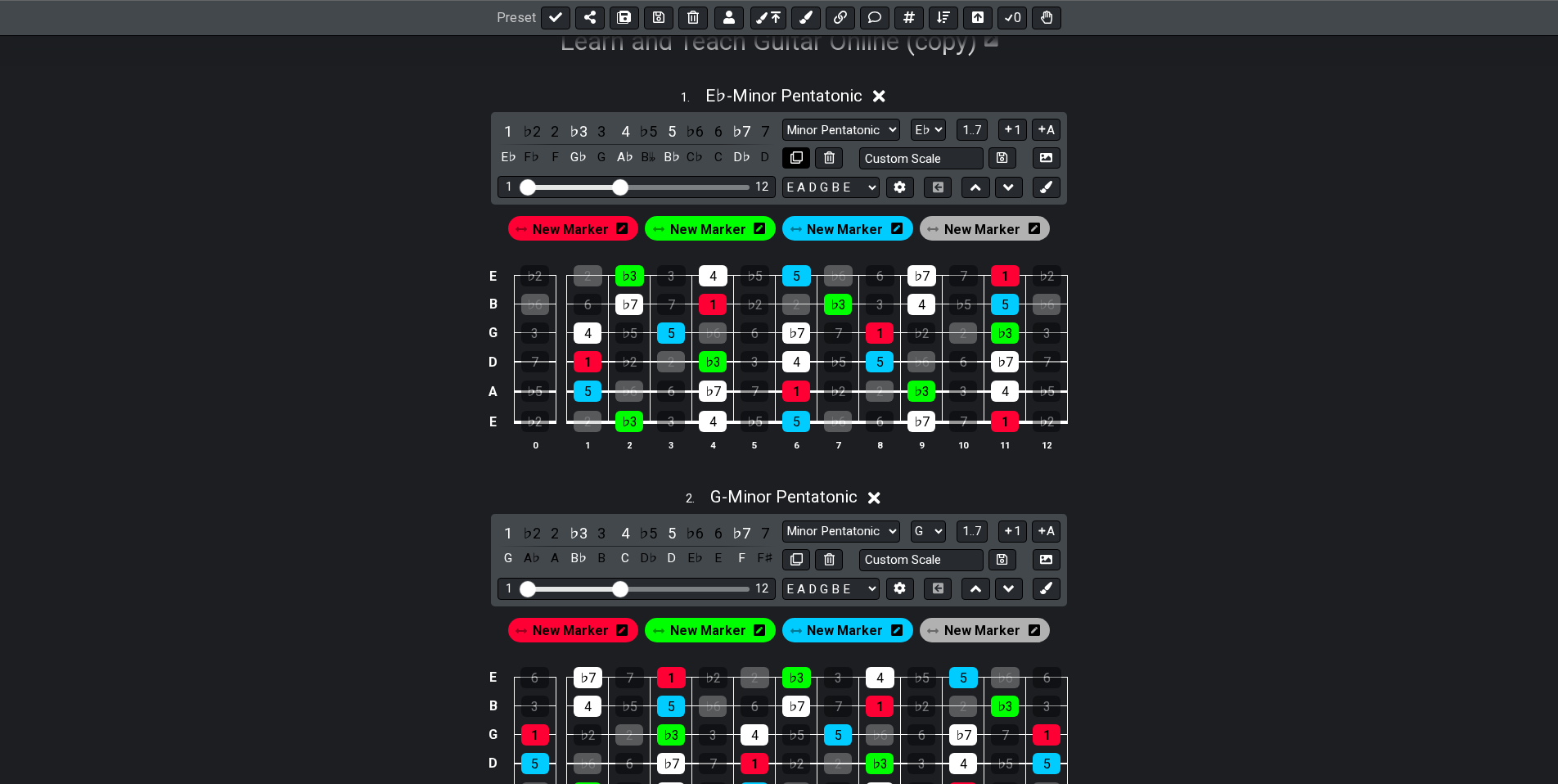
click at [795, 153] on icon at bounding box center [796, 157] width 12 height 12
select select "Eb"
select select "G"
select select "Minor Pentatonic"
select select "Eb"
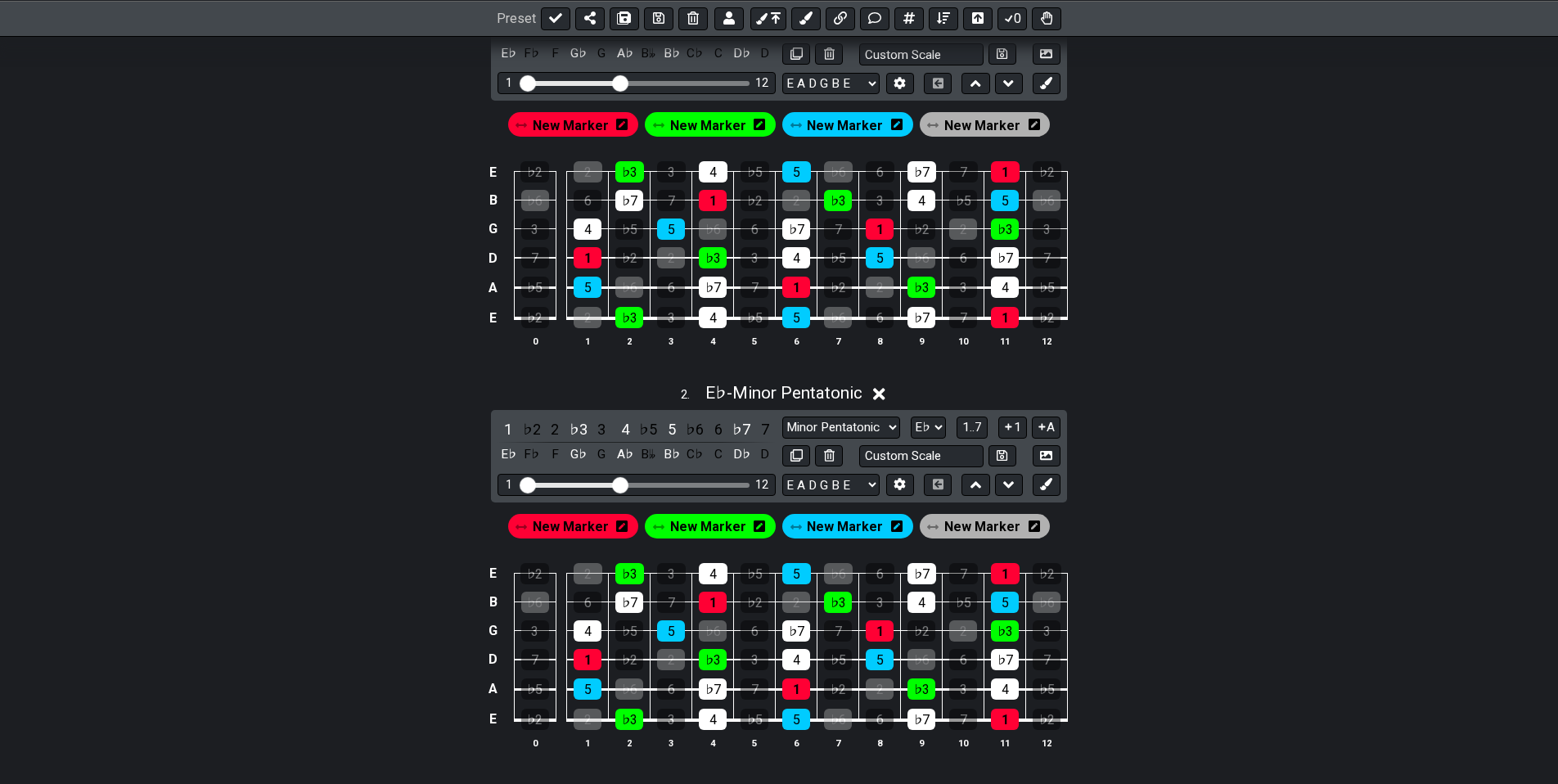
drag, startPoint x: 1143, startPoint y: 537, endPoint x: 1133, endPoint y: 636, distance: 99.5
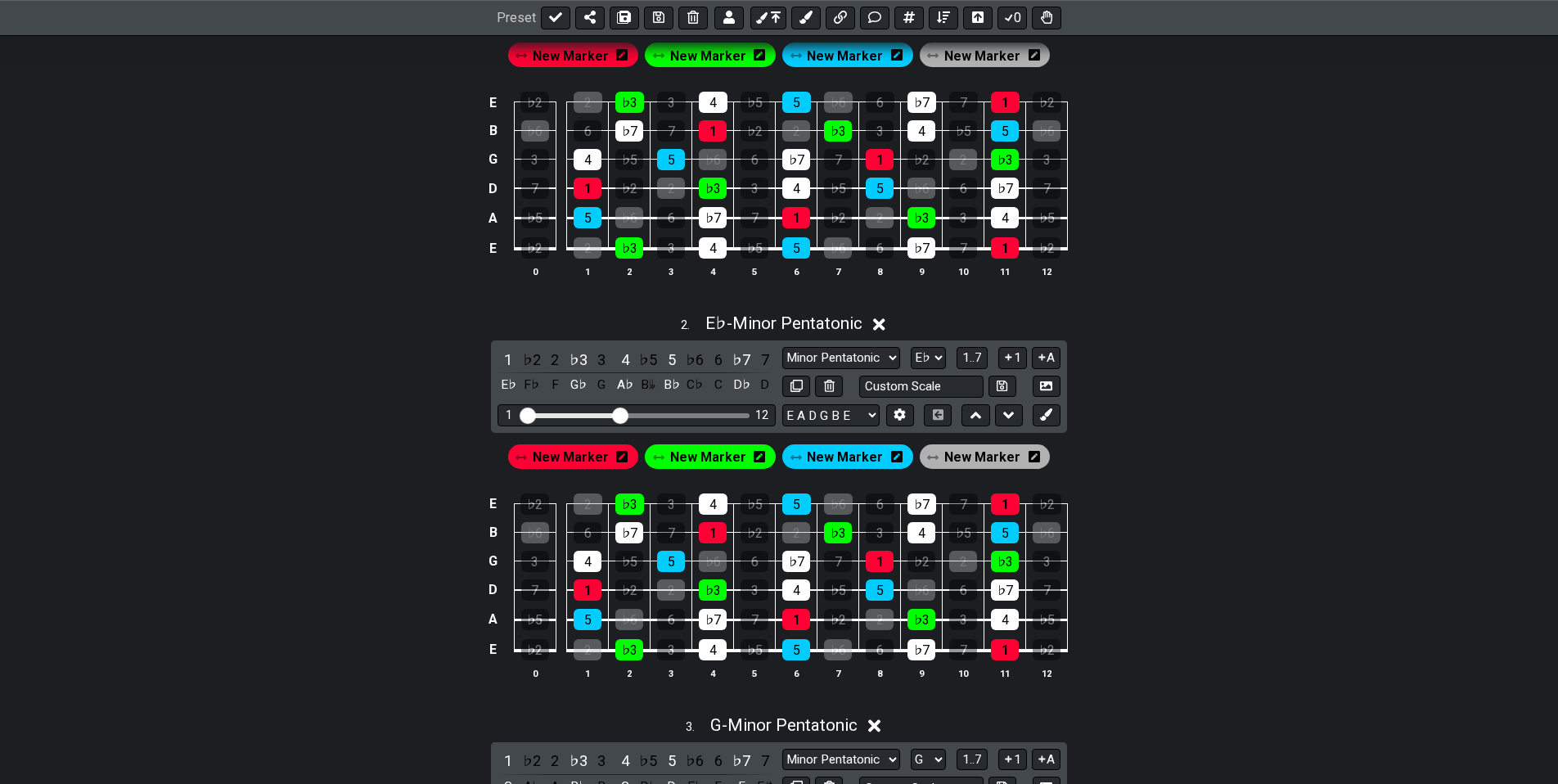
drag, startPoint x: 1157, startPoint y: 537, endPoint x: 1145, endPoint y: 520, distance: 20.8
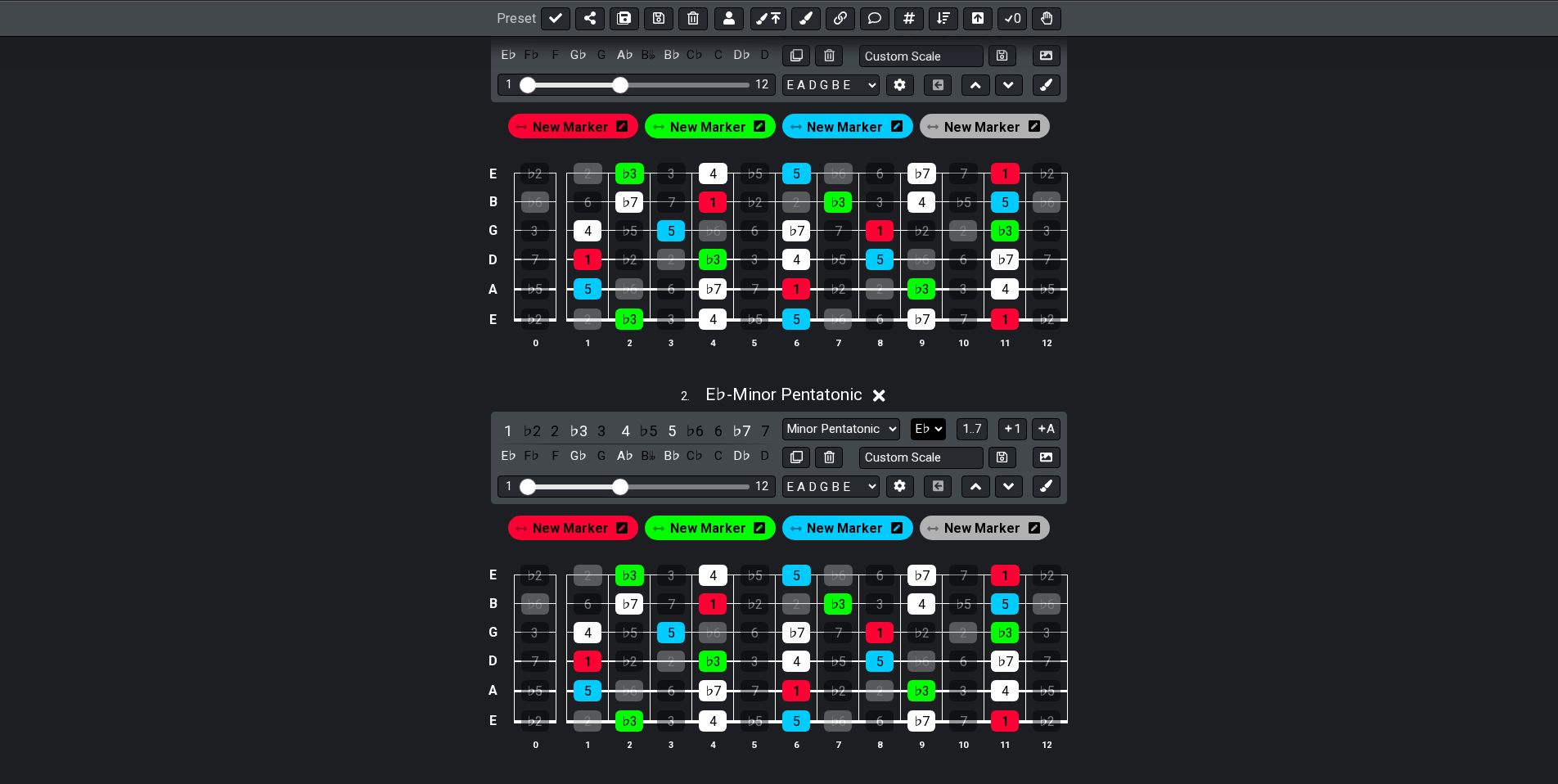
click at [935, 429] on select "A♭ A A♯ B♭ B C C♯ D♭ D D♯ E♭ E F F♯ G♭ G G♯" at bounding box center [928, 429] width 35 height 22
select select "G"
click option "G" at bounding box center [0, 0] width 0 height 0
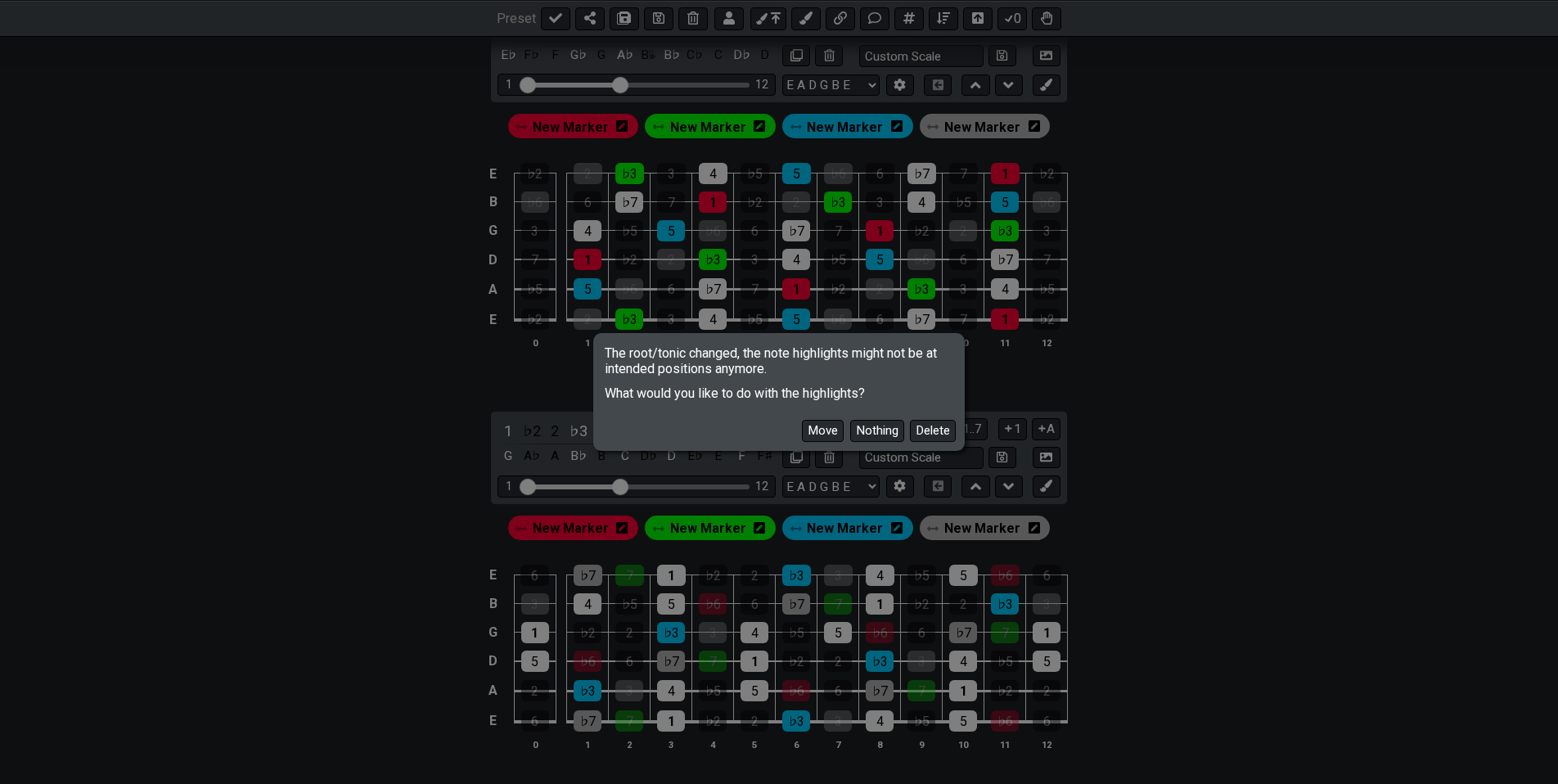
click at [835, 433] on button "Move" at bounding box center [823, 431] width 42 height 22
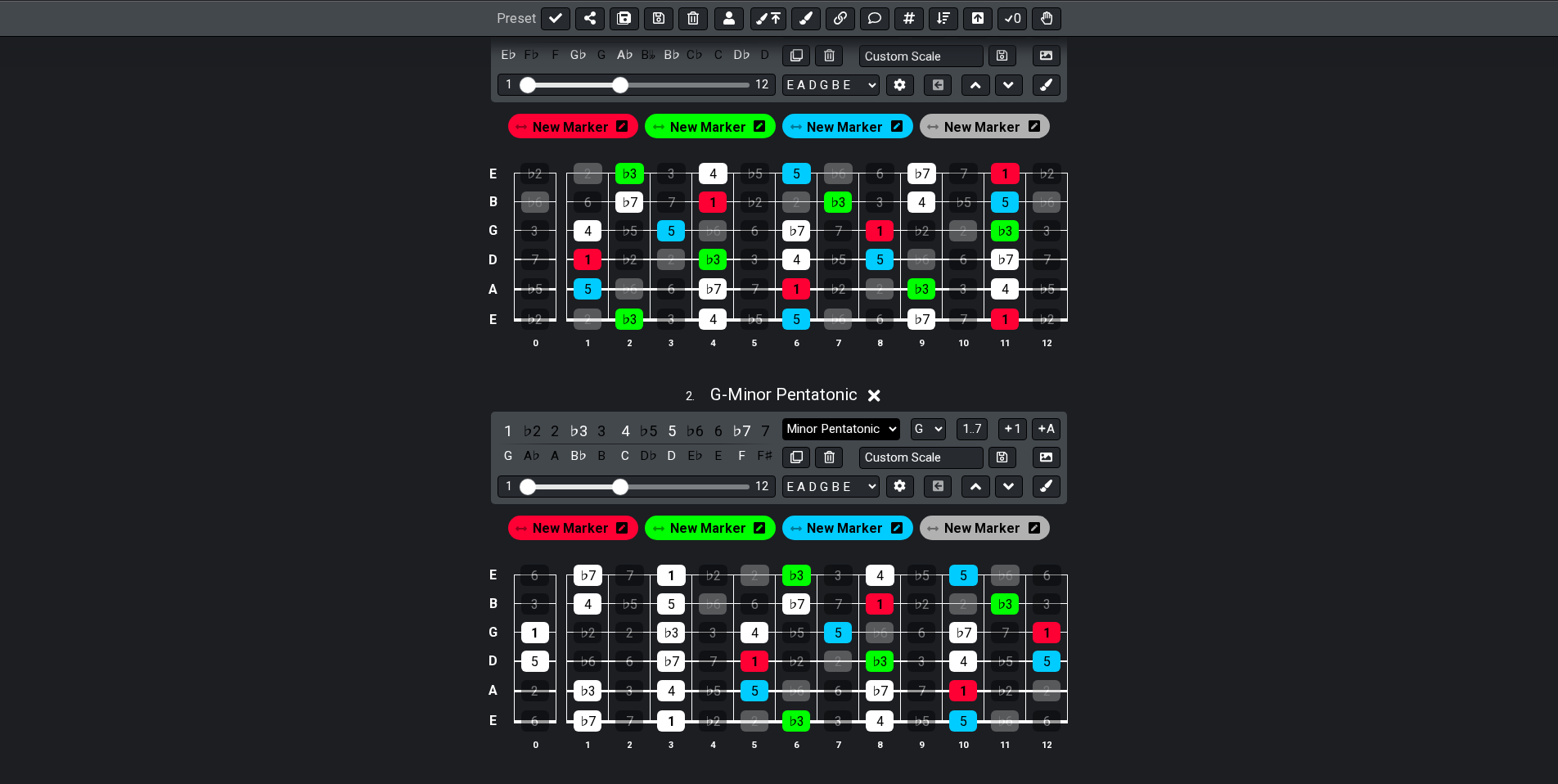
click at [782, 418] on select "Minor Pentatonic New Scale Minor Pentatonic Major Pentatonic Minor Blues Major …" at bounding box center [841, 429] width 118 height 22
select select "Major Pentatonic"
click option "Major Pentatonic" at bounding box center [0, 0] width 0 height 0
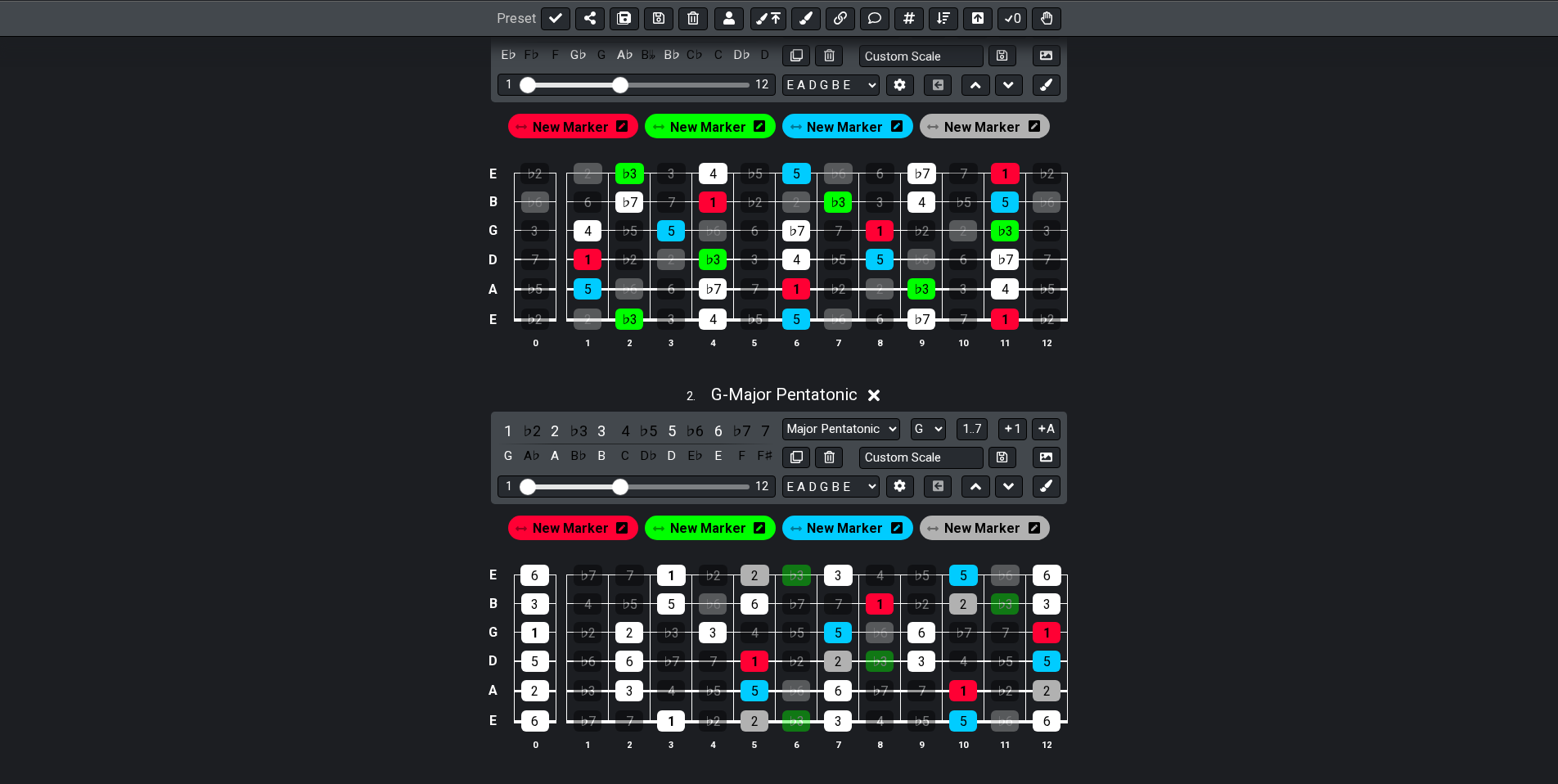
click at [574, 520] on span "New Marker" at bounding box center [570, 528] width 76 height 24
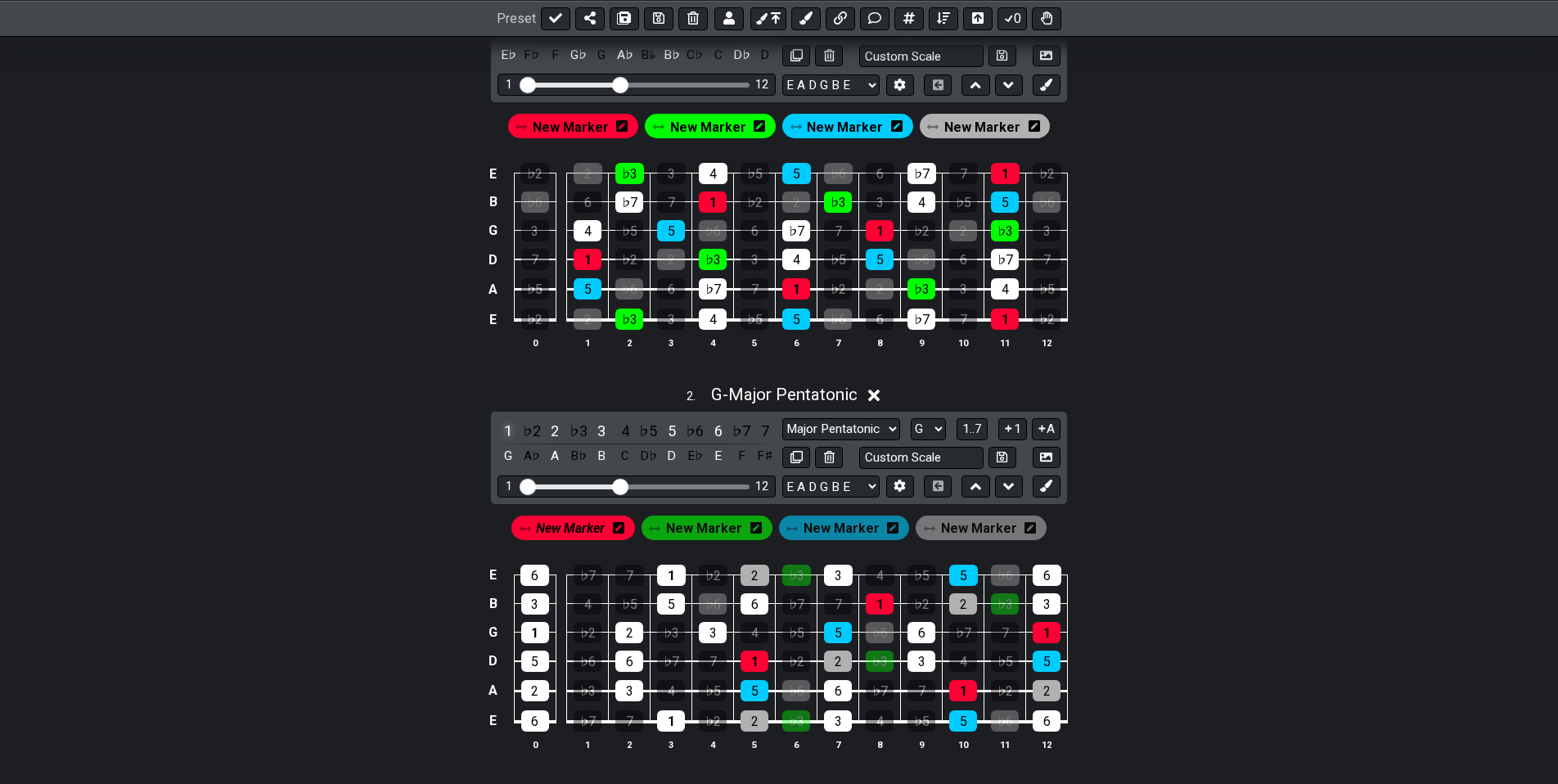
click at [508, 425] on div "1" at bounding box center [508, 431] width 21 height 22
click at [713, 530] on span "New Marker" at bounding box center [704, 528] width 76 height 24
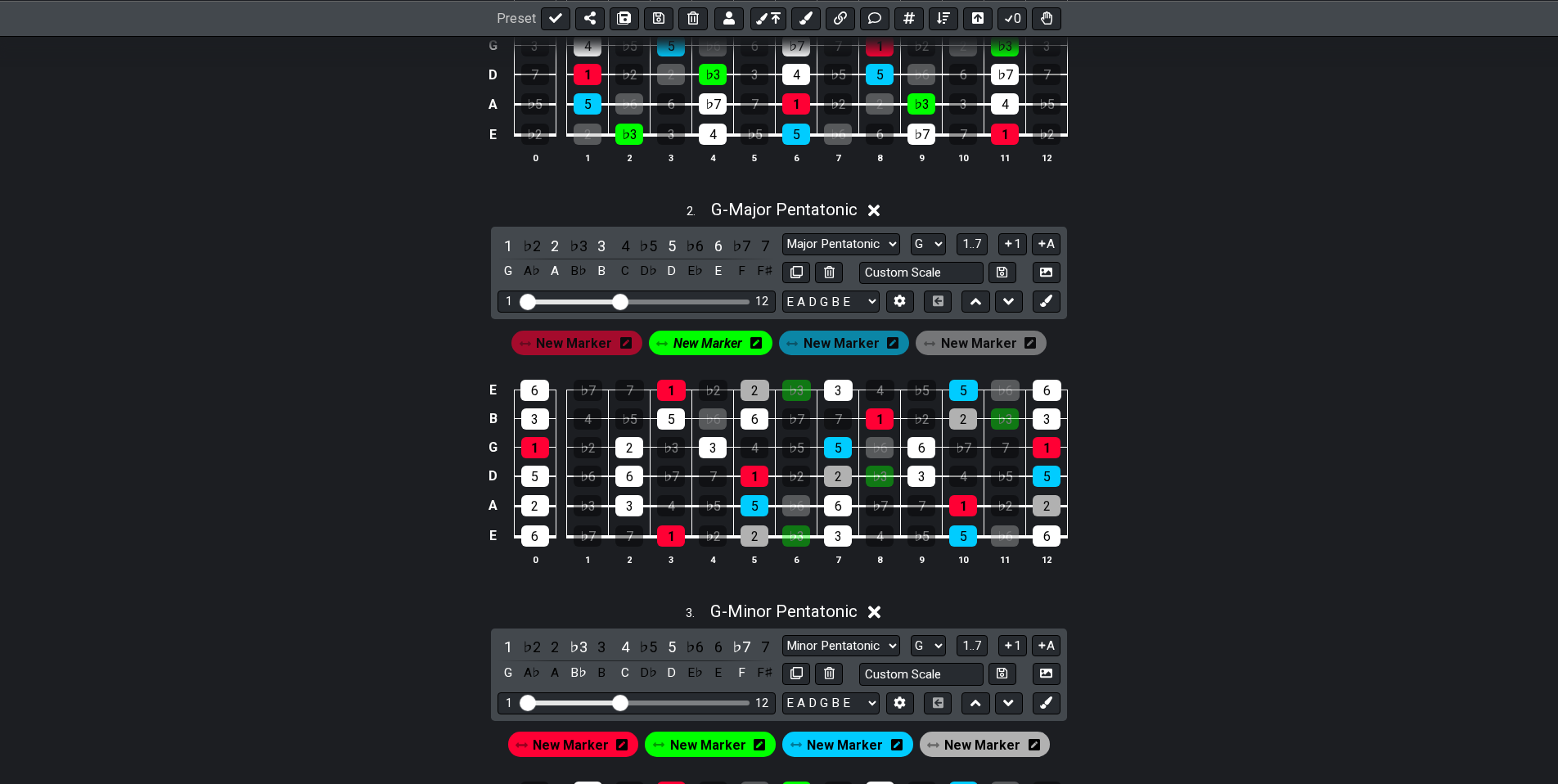
drag, startPoint x: 1154, startPoint y: 522, endPoint x: 1139, endPoint y: 588, distance: 67.7
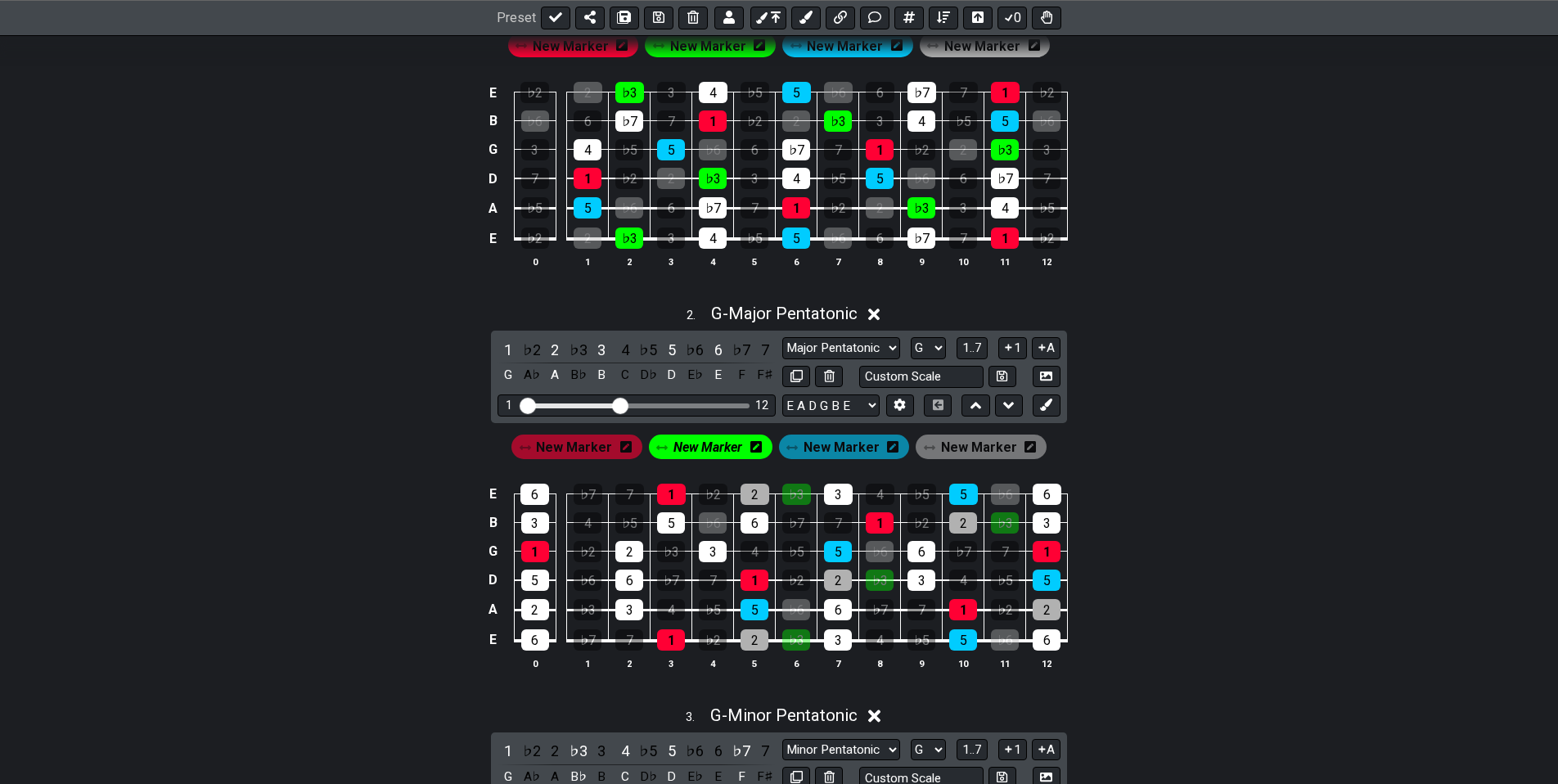
drag, startPoint x: 1148, startPoint y: 589, endPoint x: 1150, endPoint y: 552, distance: 37.1
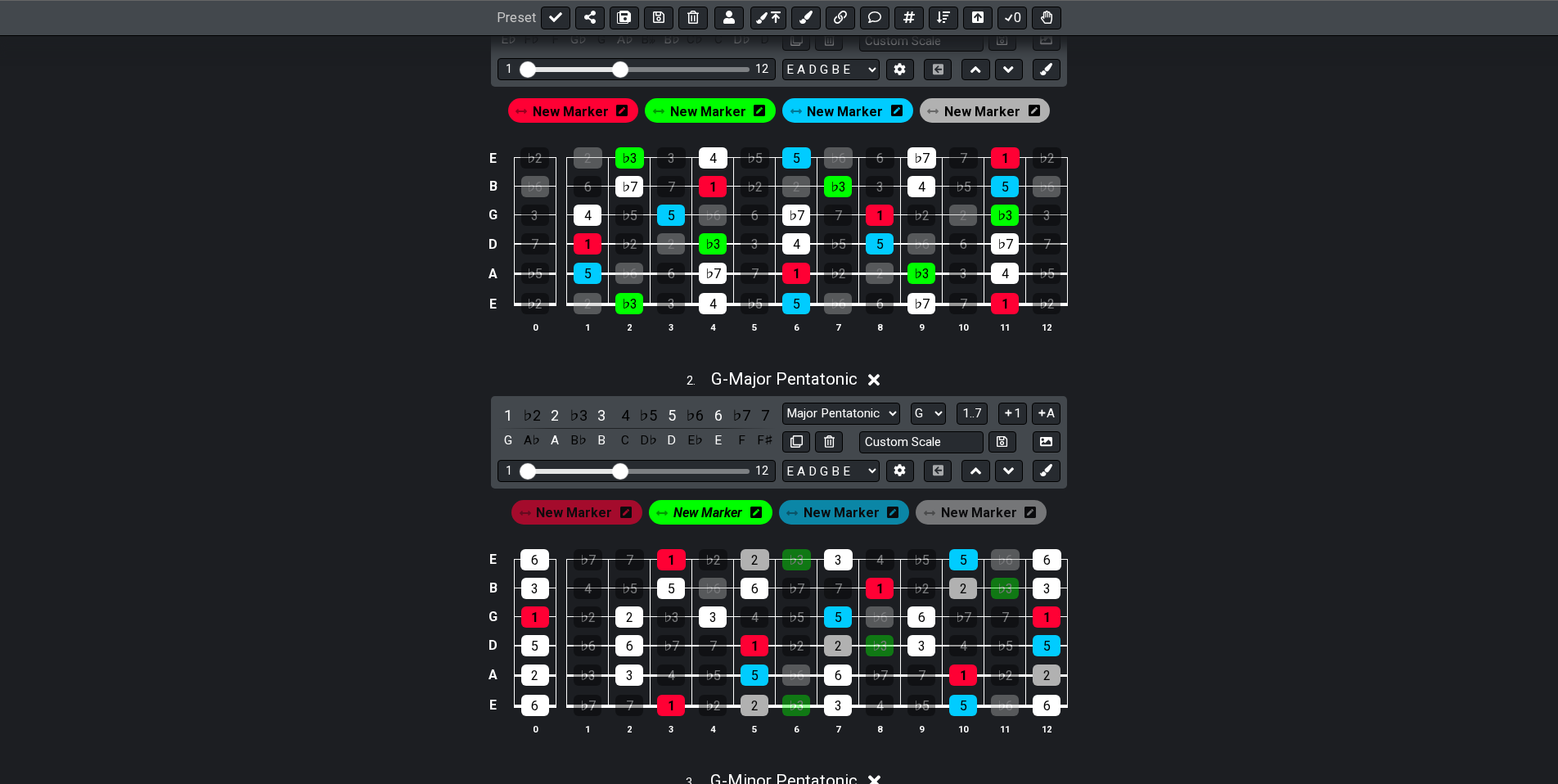
scroll to position [408, 0]
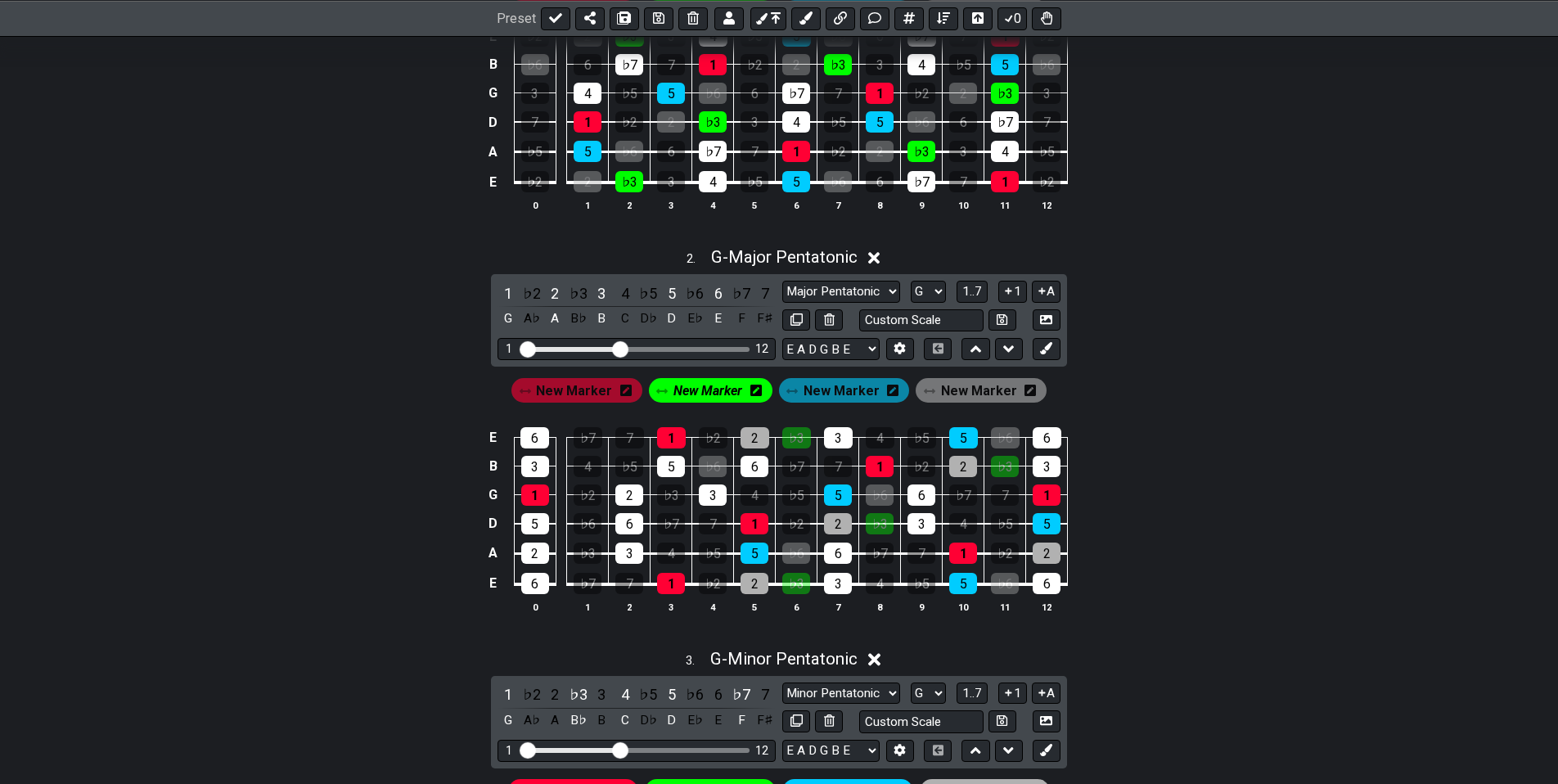
drag, startPoint x: 1139, startPoint y: 597, endPoint x: 1129, endPoint y: 651, distance: 54.9
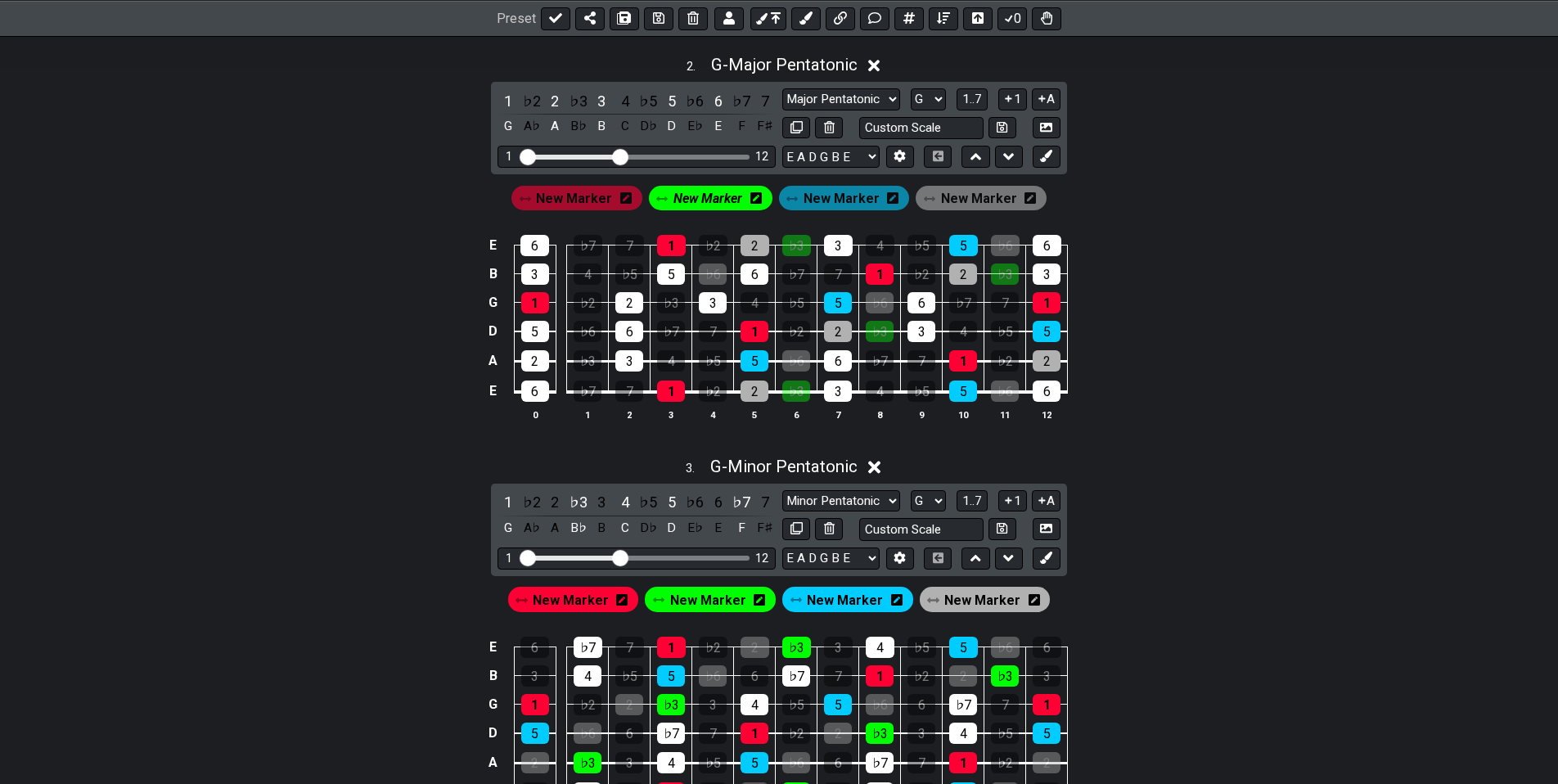
drag, startPoint x: 1140, startPoint y: 666, endPoint x: 1123, endPoint y: 662, distance: 17.5
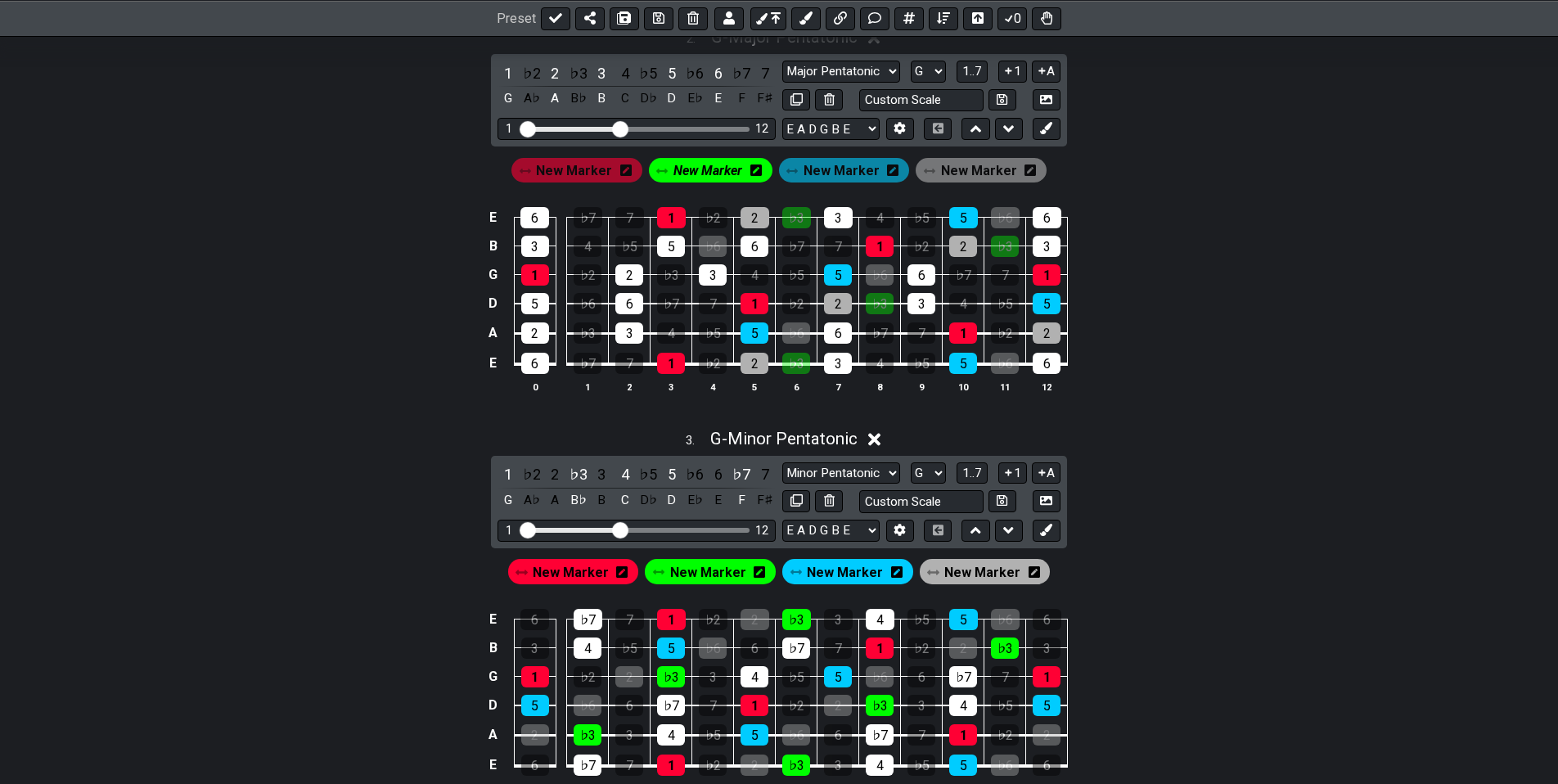
drag, startPoint x: 1126, startPoint y: 692, endPoint x: 1139, endPoint y: 614, distance: 79.1
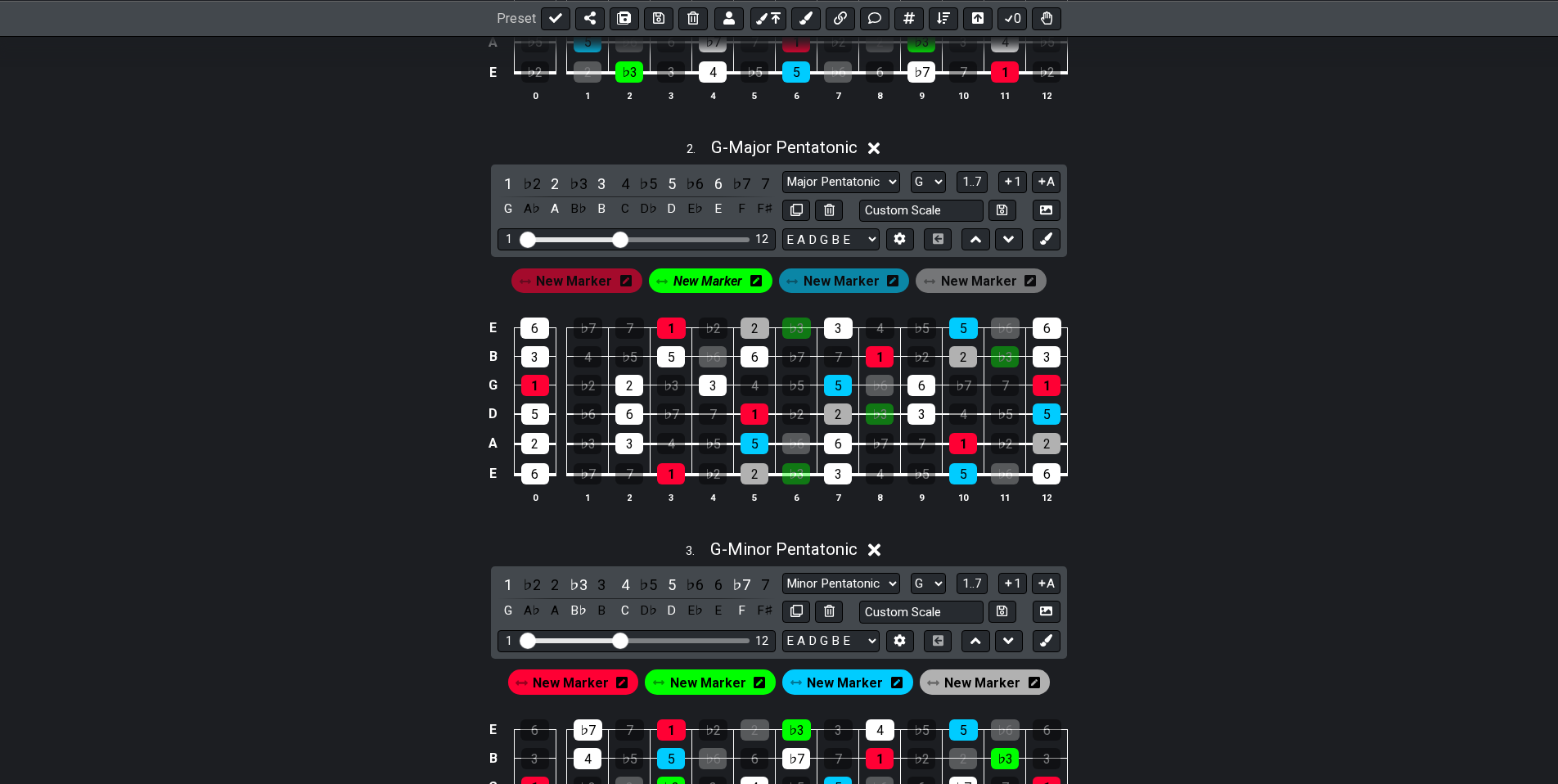
scroll to position [615, 0]
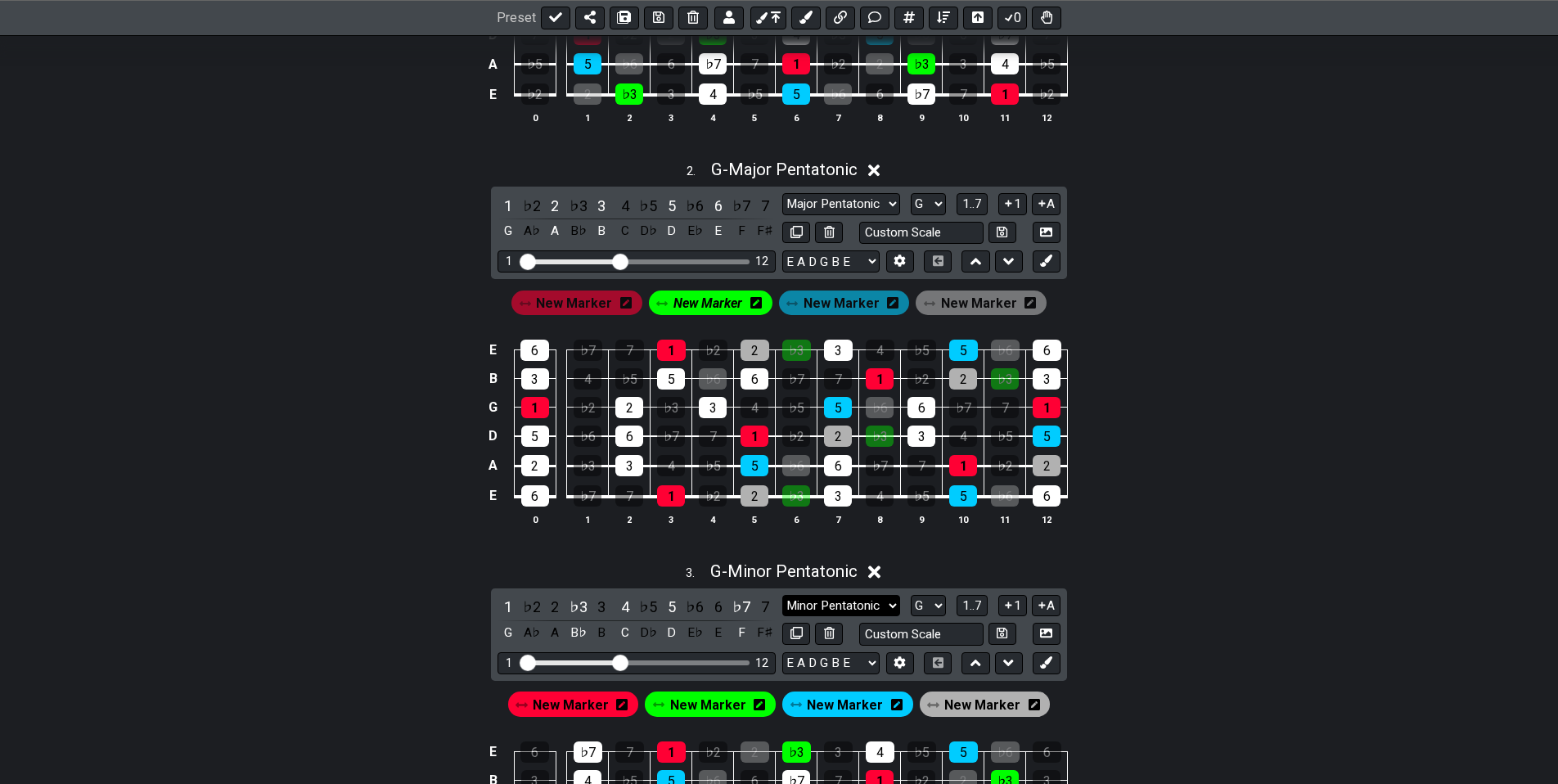
click at [891, 603] on select "Minor Pentatonic New Scale Minor Pentatonic Major Pentatonic Minor Blues Major …" at bounding box center [841, 606] width 118 height 22
select select "Major / [PERSON_NAME]"
click option "Major / [PERSON_NAME]" at bounding box center [0, 0] width 0 height 0
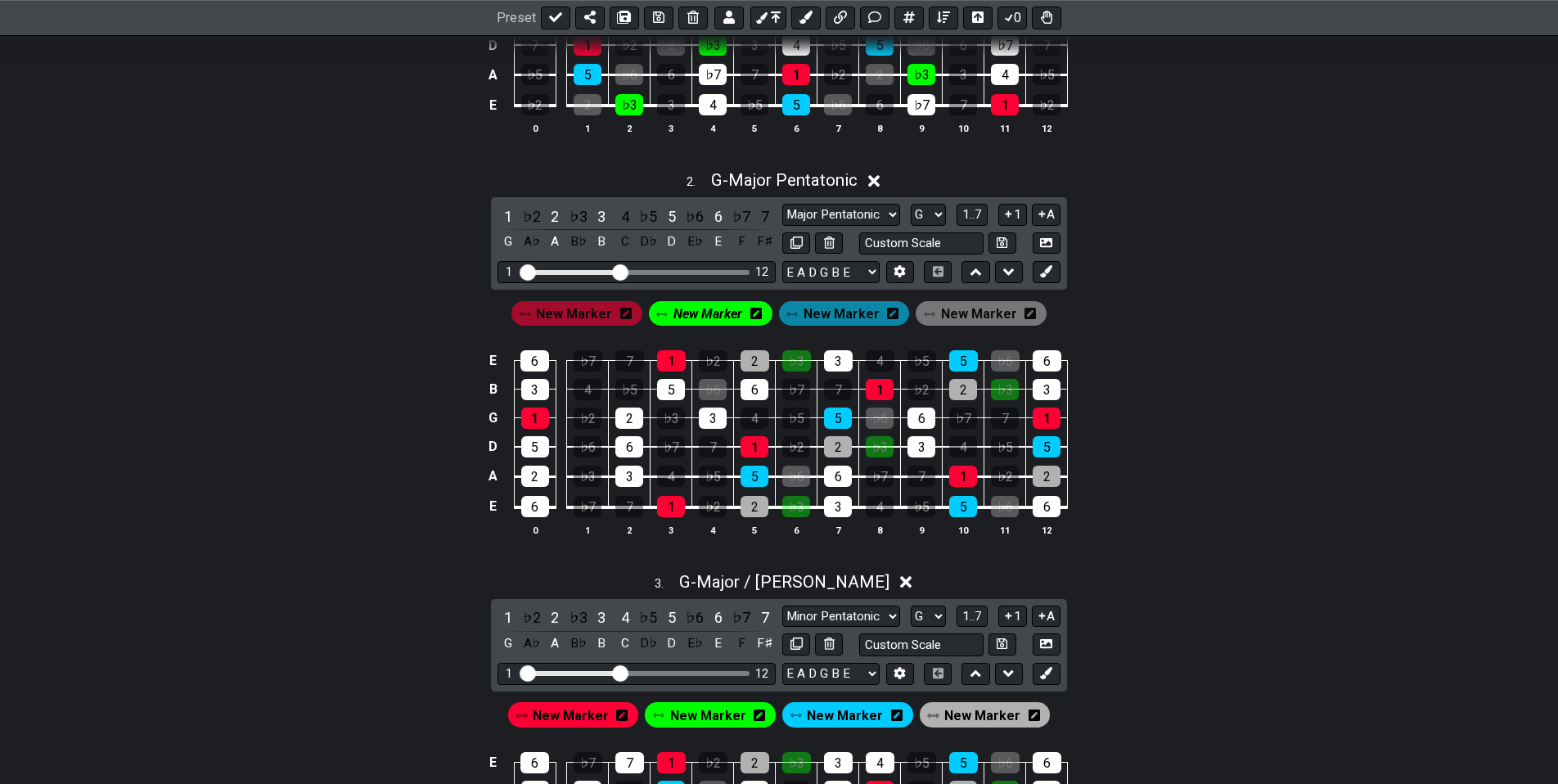
drag, startPoint x: 1141, startPoint y: 602, endPoint x: 1151, endPoint y: 472, distance: 130.4
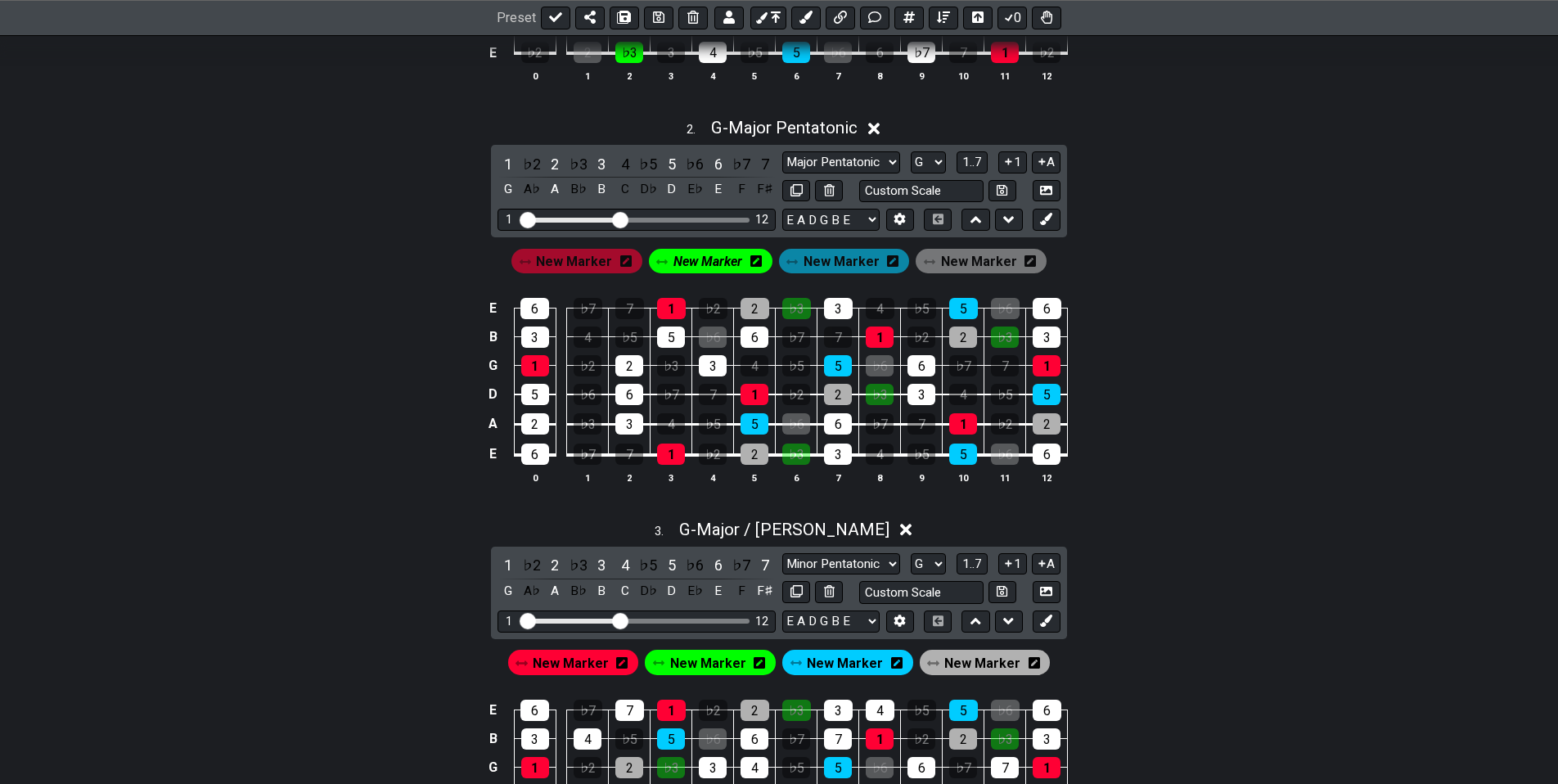
drag, startPoint x: 1336, startPoint y: 509, endPoint x: 1321, endPoint y: 556, distance: 49.3
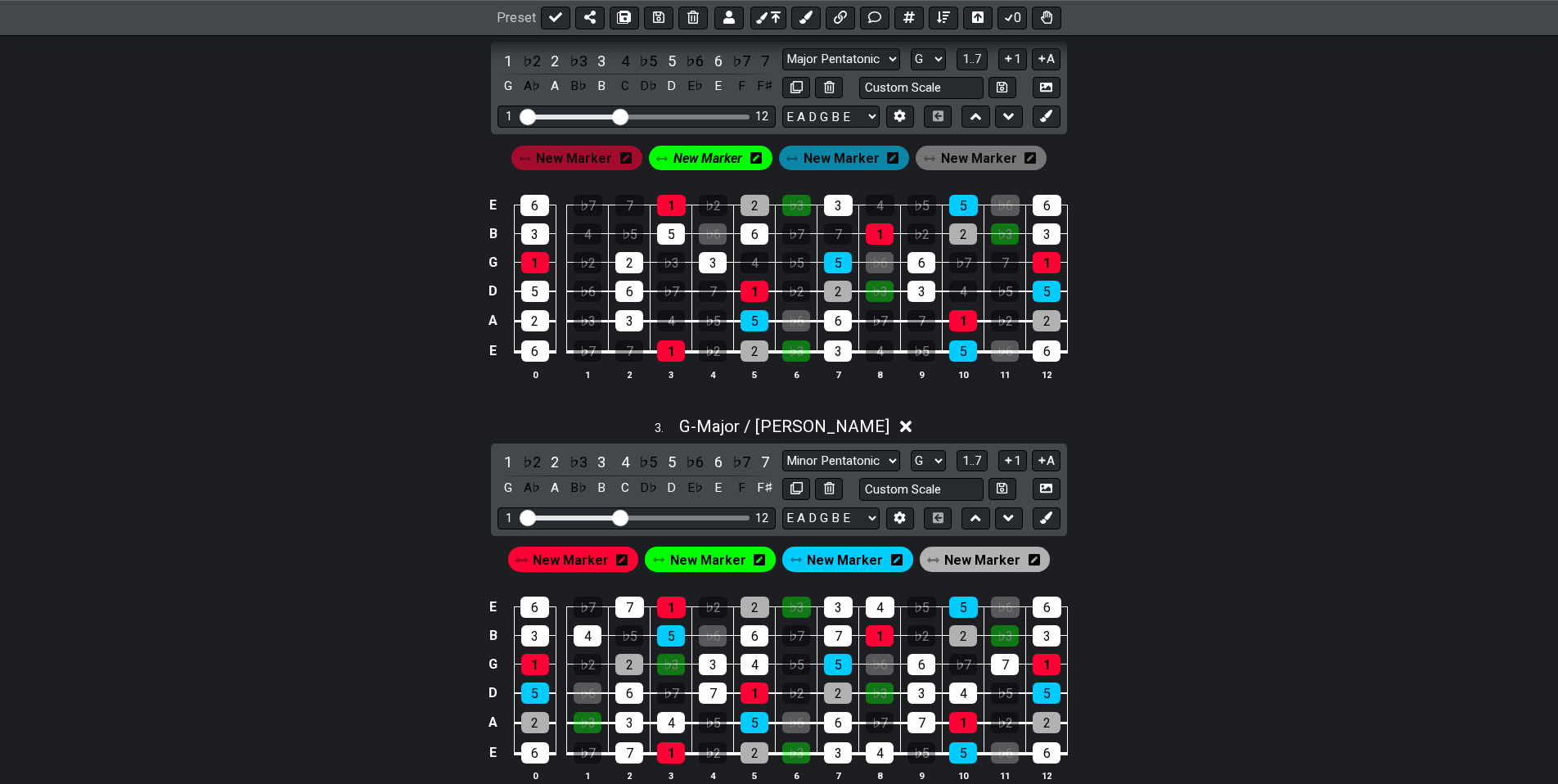
drag, startPoint x: 1318, startPoint y: 592, endPoint x: 1311, endPoint y: 566, distance: 26.9
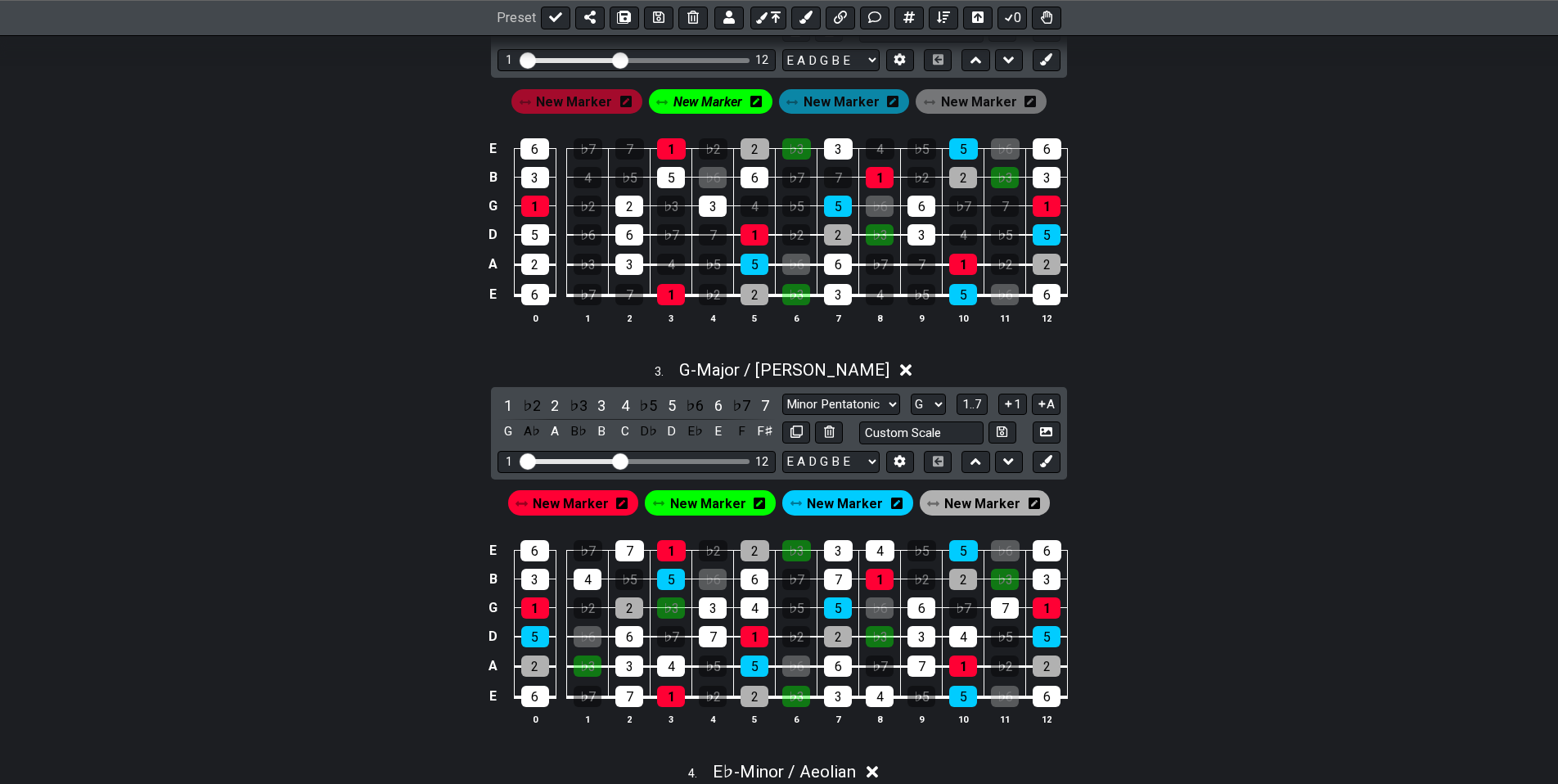
scroll to position [836, 0]
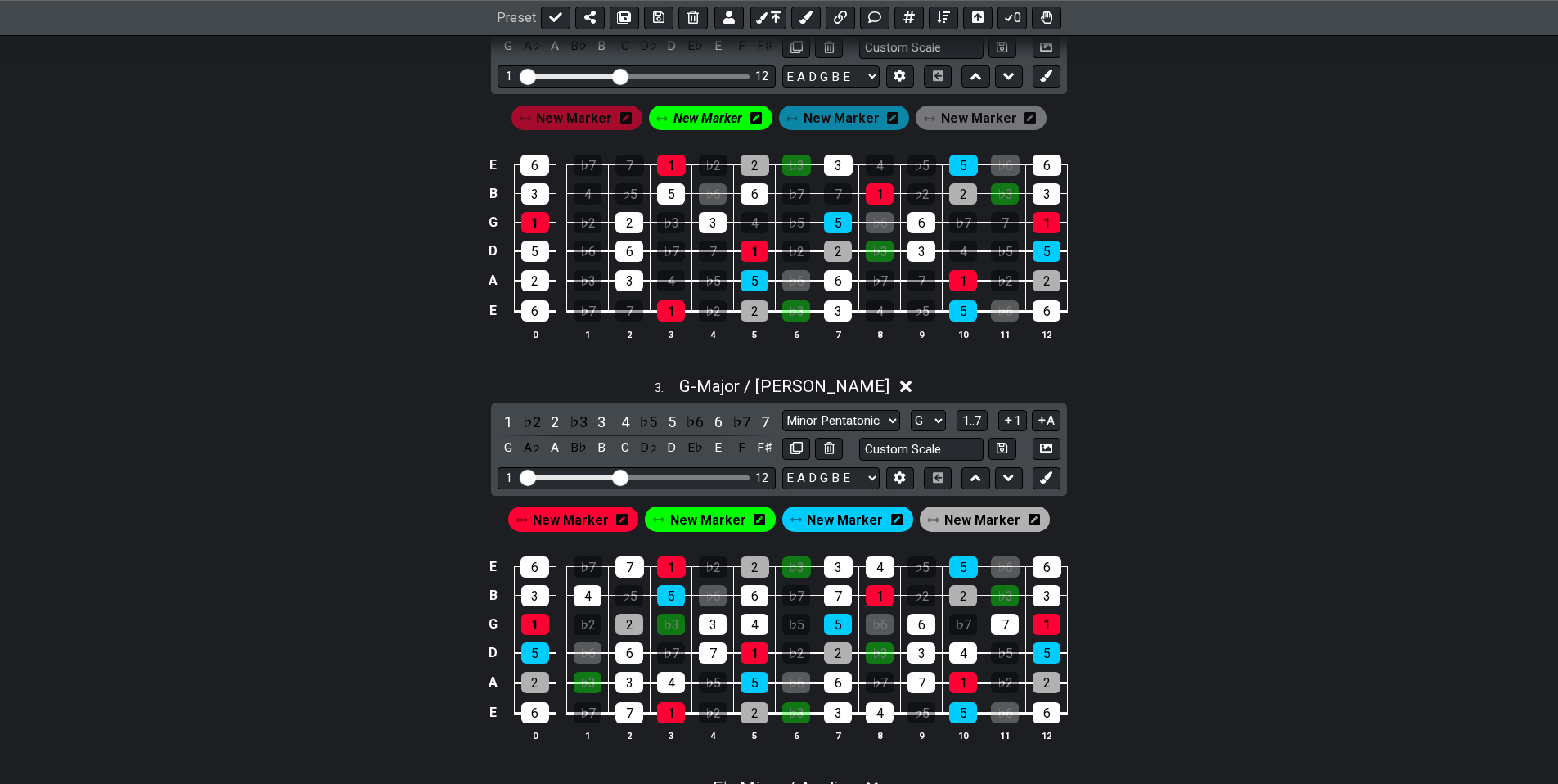
drag, startPoint x: 1292, startPoint y: 650, endPoint x: 1305, endPoint y: 595, distance: 56.5
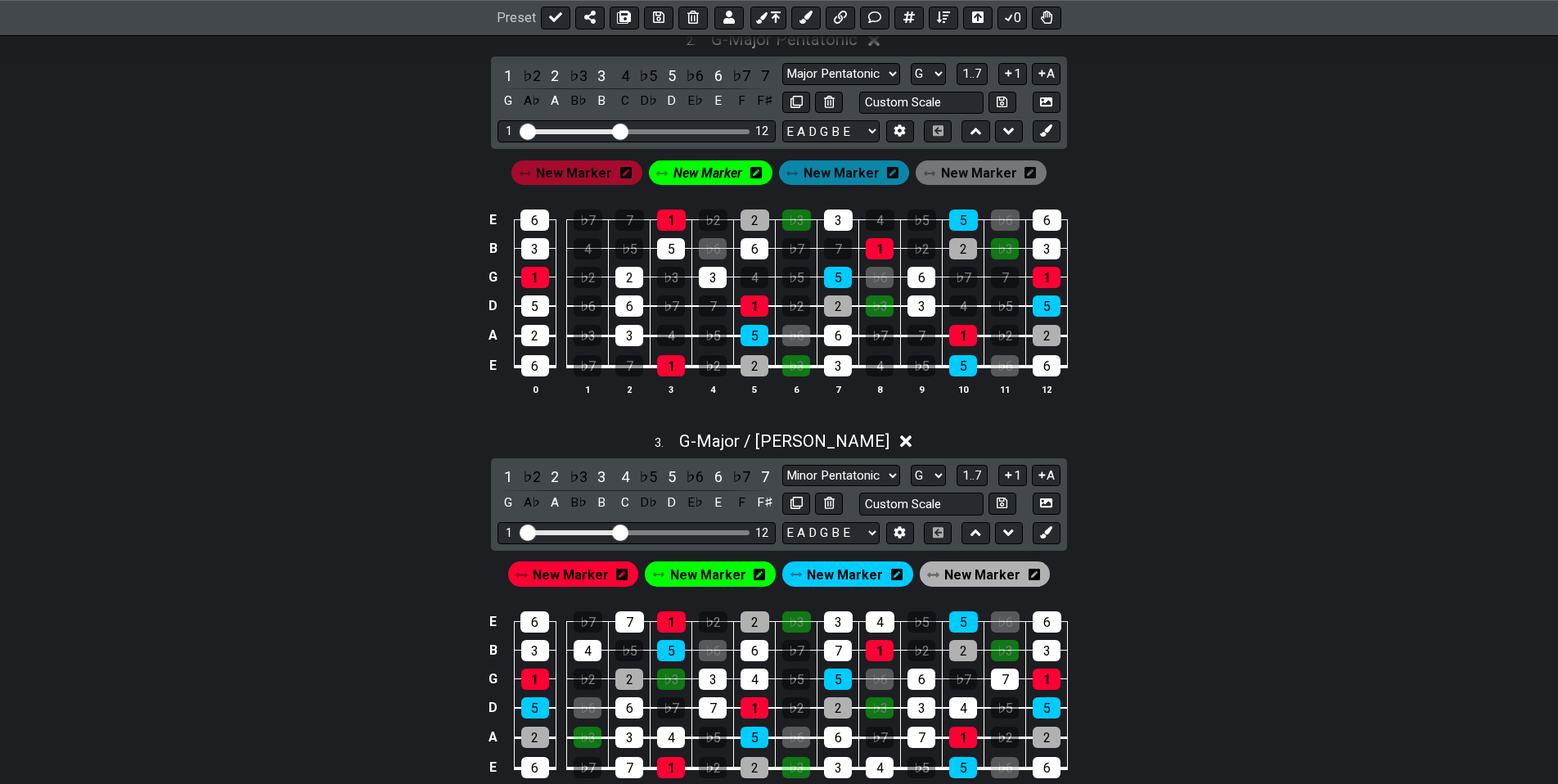
click at [598, 173] on span "New Marker" at bounding box center [574, 174] width 76 height 24
click at [504, 78] on div "1" at bounding box center [508, 76] width 21 height 22
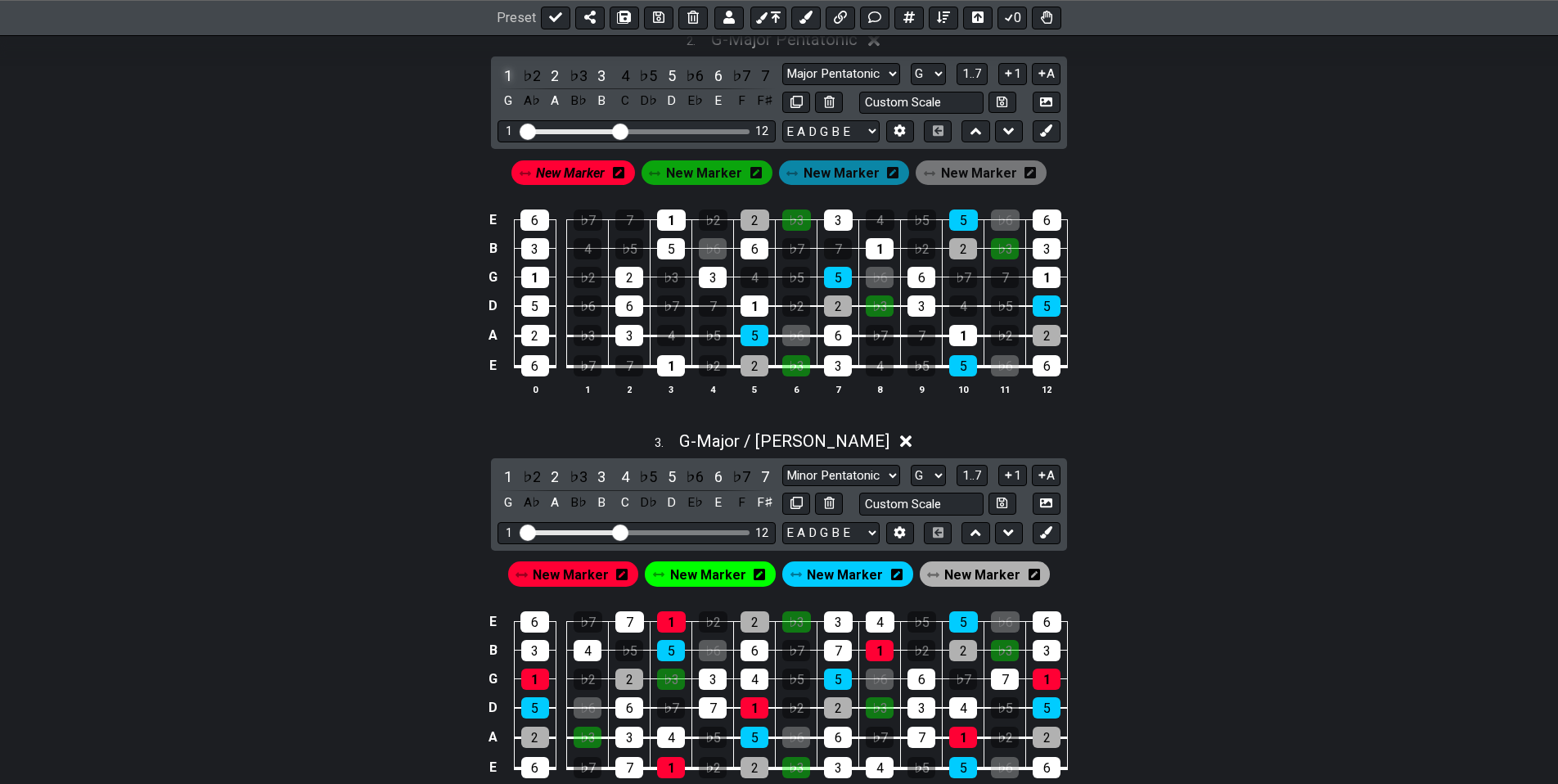
click at [506, 80] on div "1" at bounding box center [508, 76] width 21 height 22
click at [716, 174] on span "New Marker" at bounding box center [704, 174] width 76 height 24
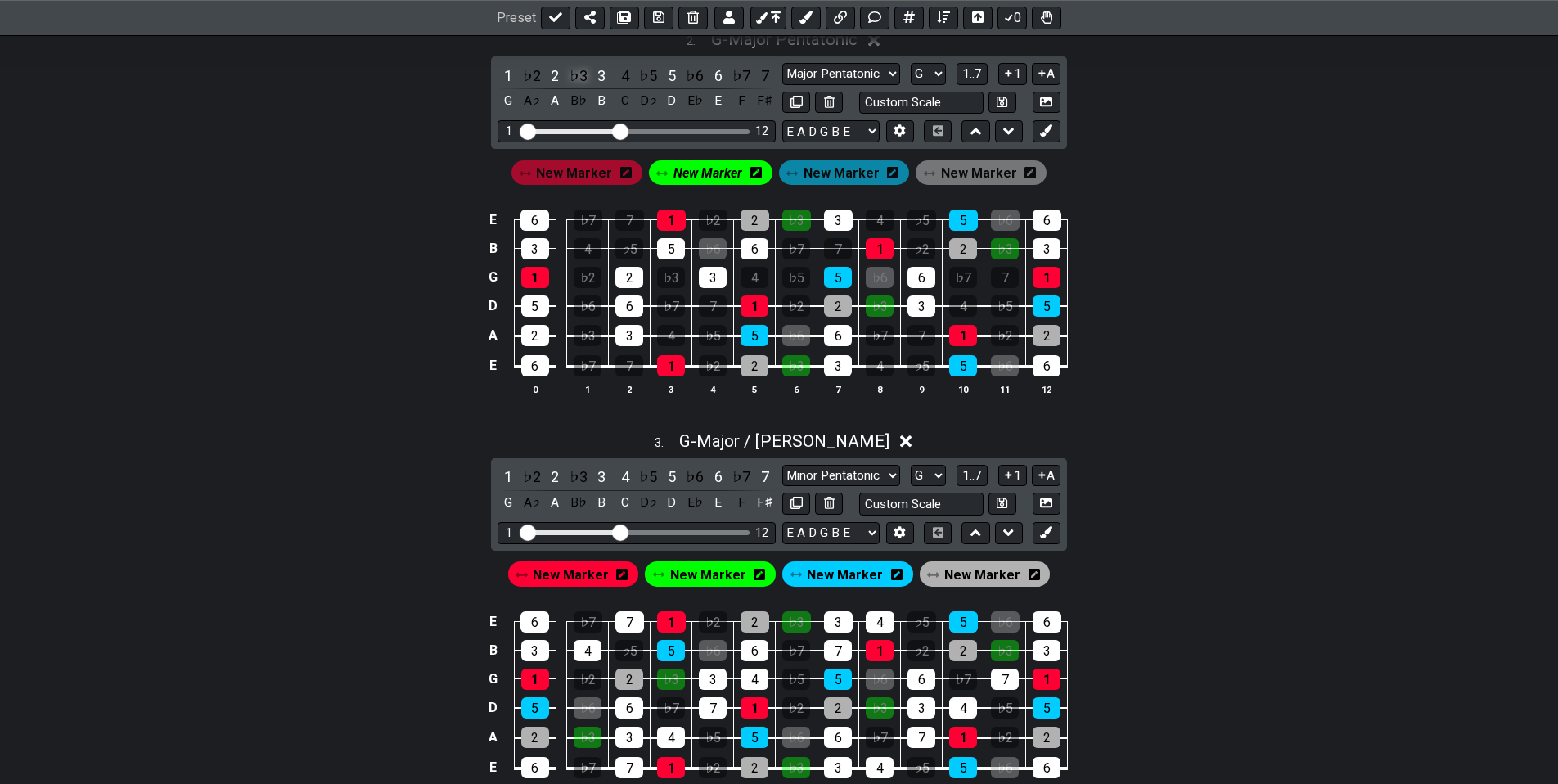
click at [573, 73] on div "♭3" at bounding box center [578, 76] width 21 height 22
click at [574, 74] on div "♭3" at bounding box center [578, 76] width 21 height 22
click at [576, 76] on div "♭3" at bounding box center [578, 76] width 21 height 22
click at [573, 73] on div "♭3" at bounding box center [578, 76] width 21 height 22
click at [598, 74] on div "3" at bounding box center [601, 76] width 21 height 22
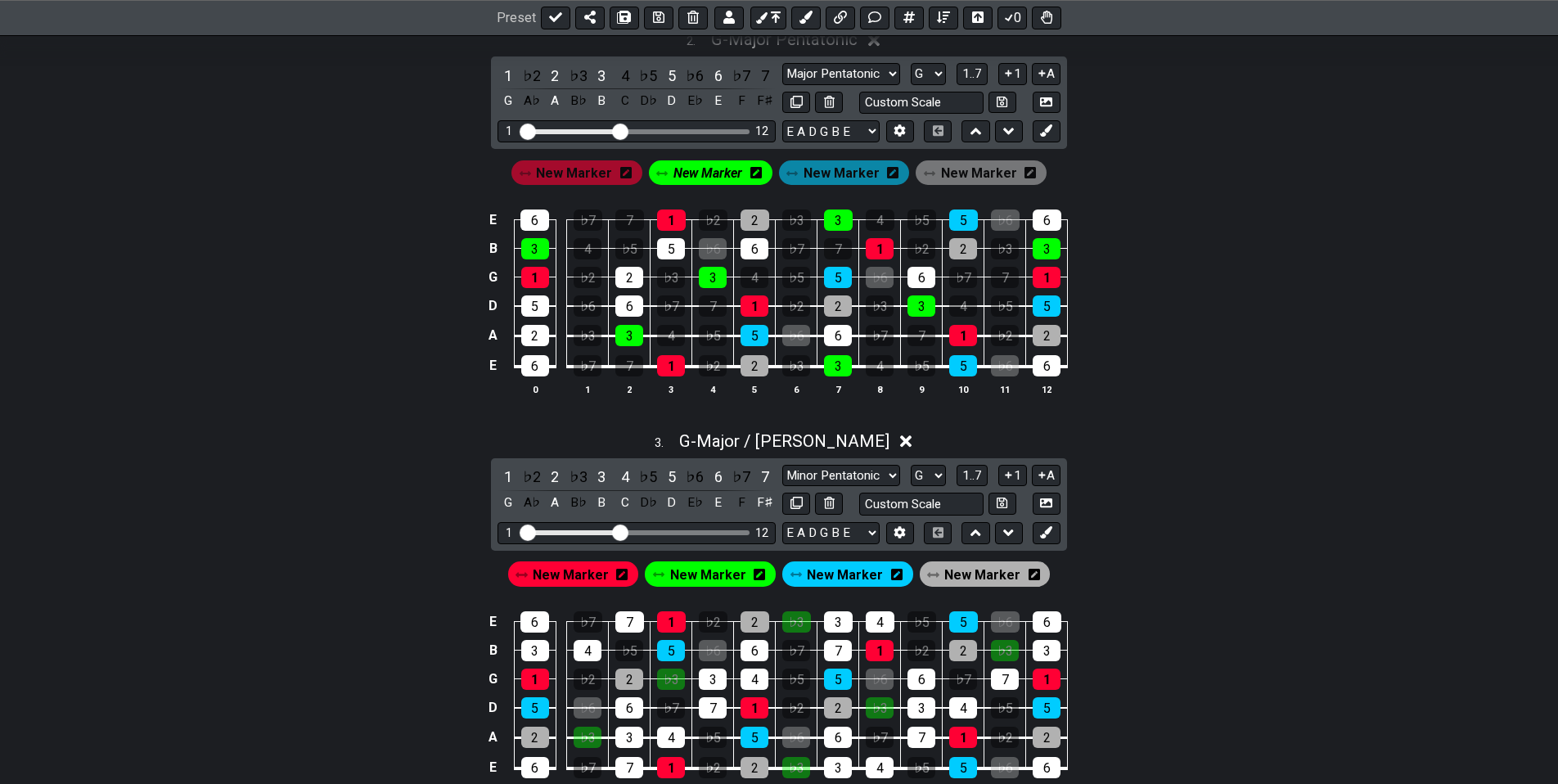
click at [824, 175] on span "New Marker" at bounding box center [841, 174] width 76 height 24
click at [669, 74] on div "5" at bounding box center [671, 76] width 21 height 22
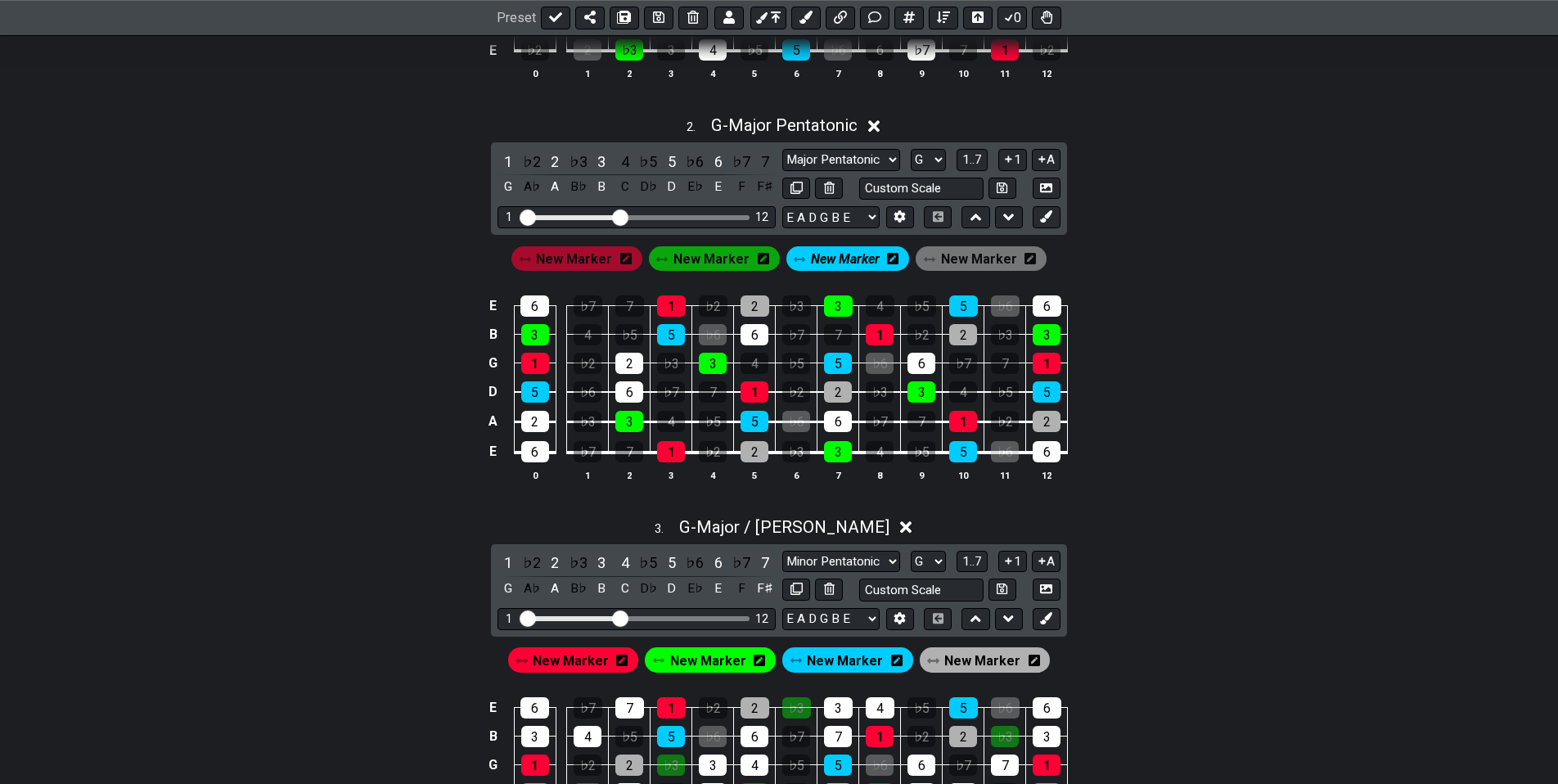
drag, startPoint x: 452, startPoint y: 365, endPoint x: 457, endPoint y: 288, distance: 77.2
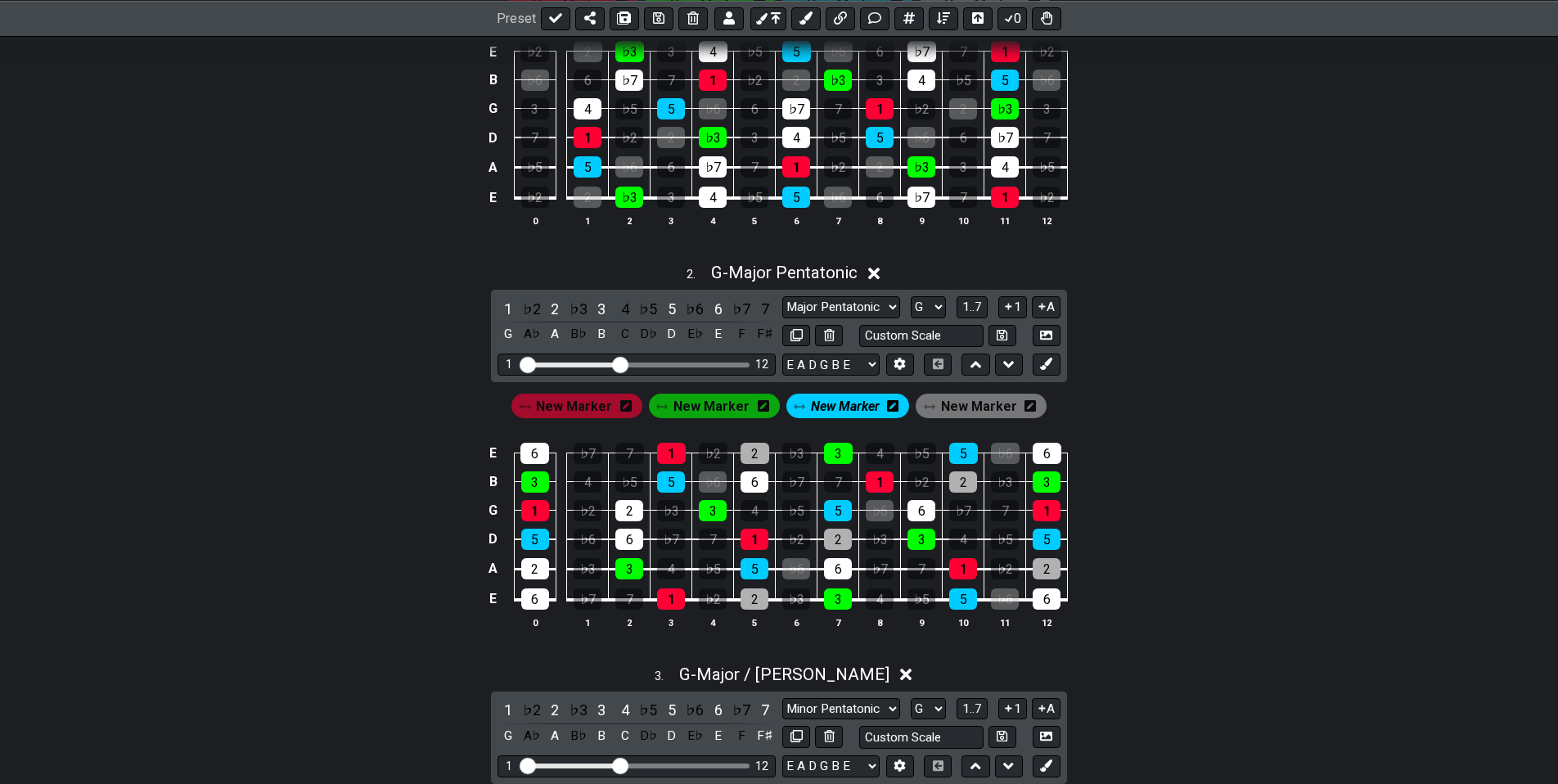
scroll to position [423, 0]
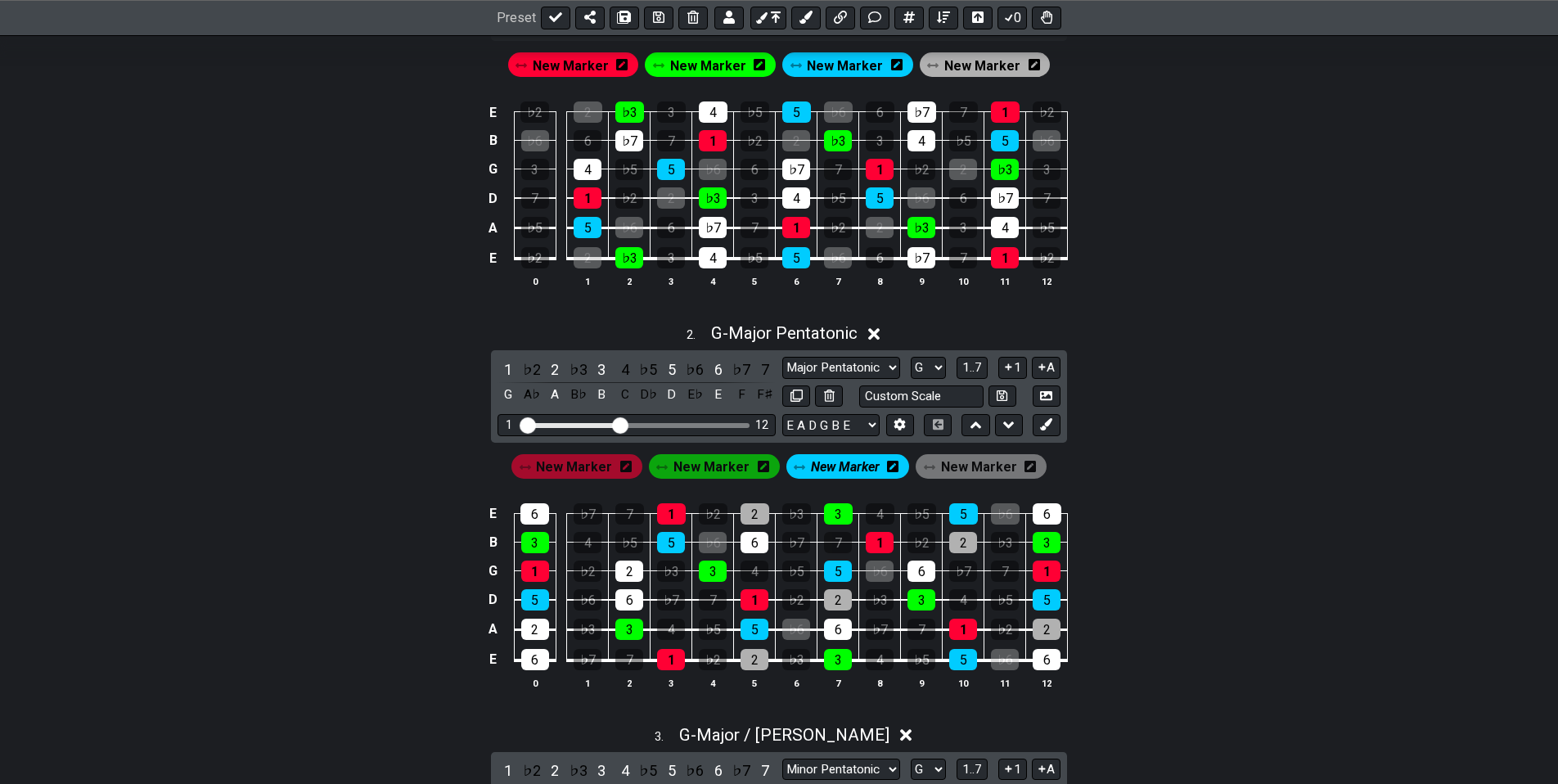
drag, startPoint x: 437, startPoint y: 377, endPoint x: 450, endPoint y: 302, distance: 76.1
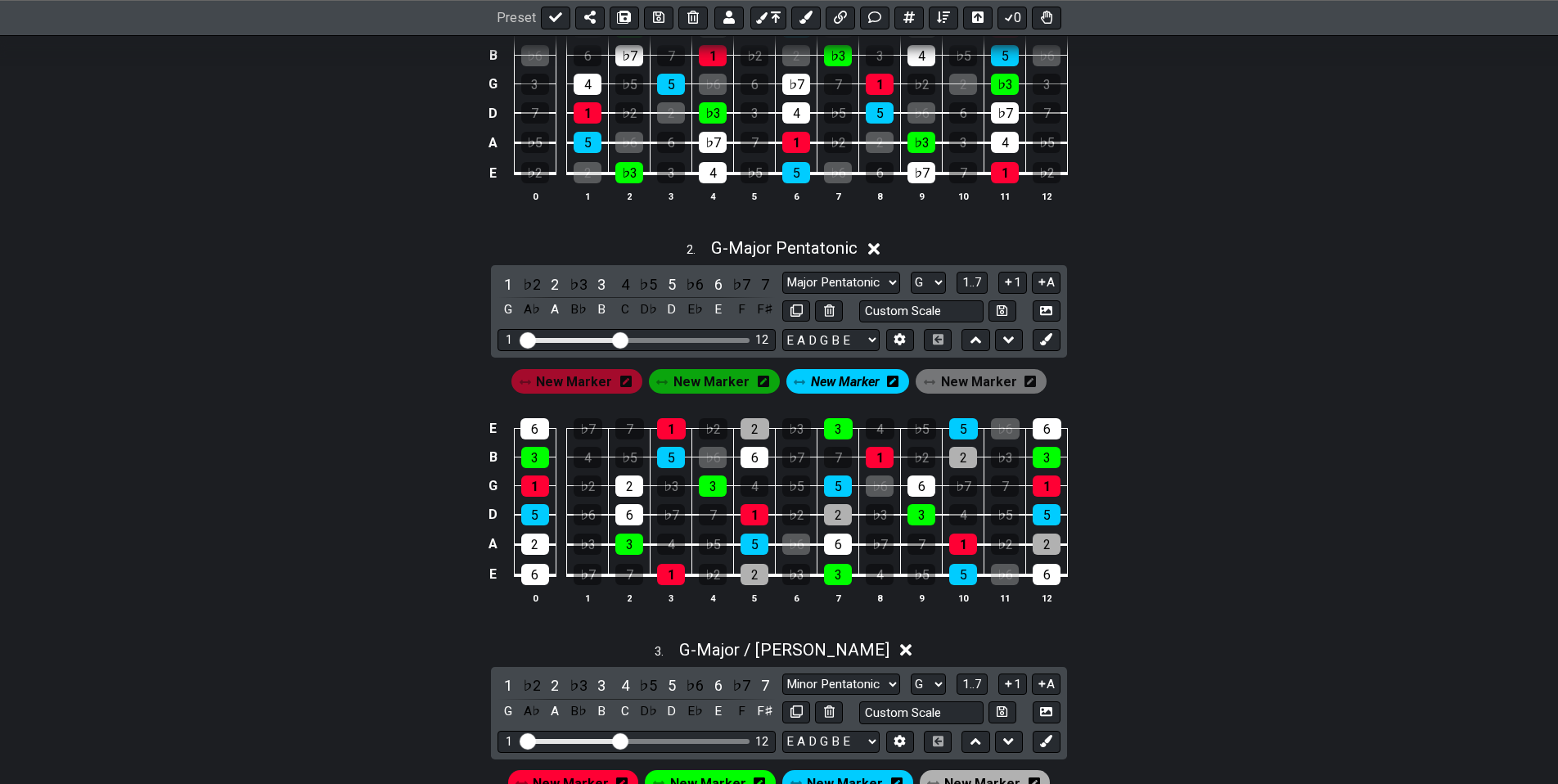
drag, startPoint x: 454, startPoint y: 361, endPoint x: 429, endPoint y: 437, distance: 80.0
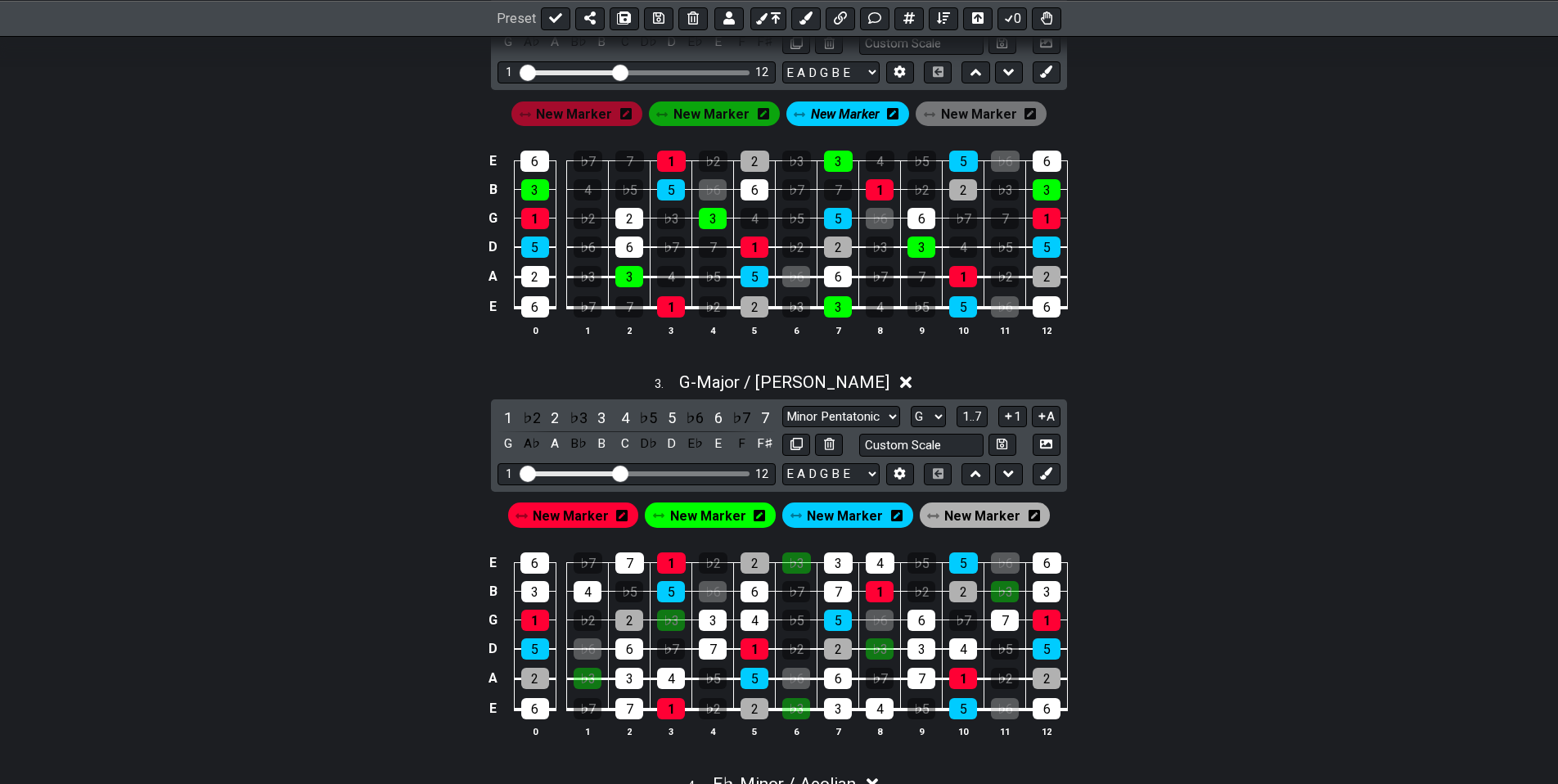
drag, startPoint x: 426, startPoint y: 441, endPoint x: 429, endPoint y: 408, distance: 33.1
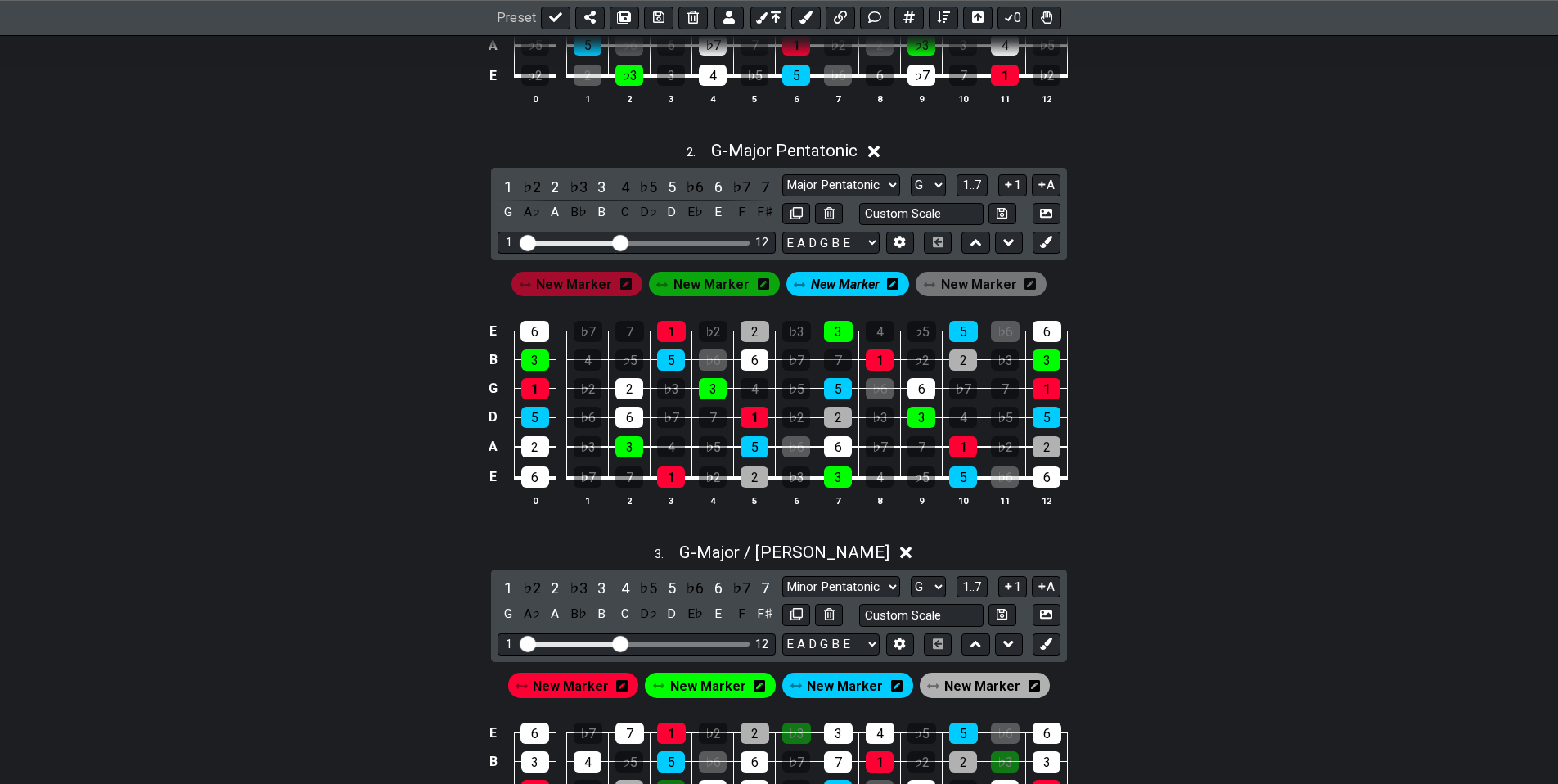
drag, startPoint x: 400, startPoint y: 533, endPoint x: 398, endPoint y: 509, distance: 24.1
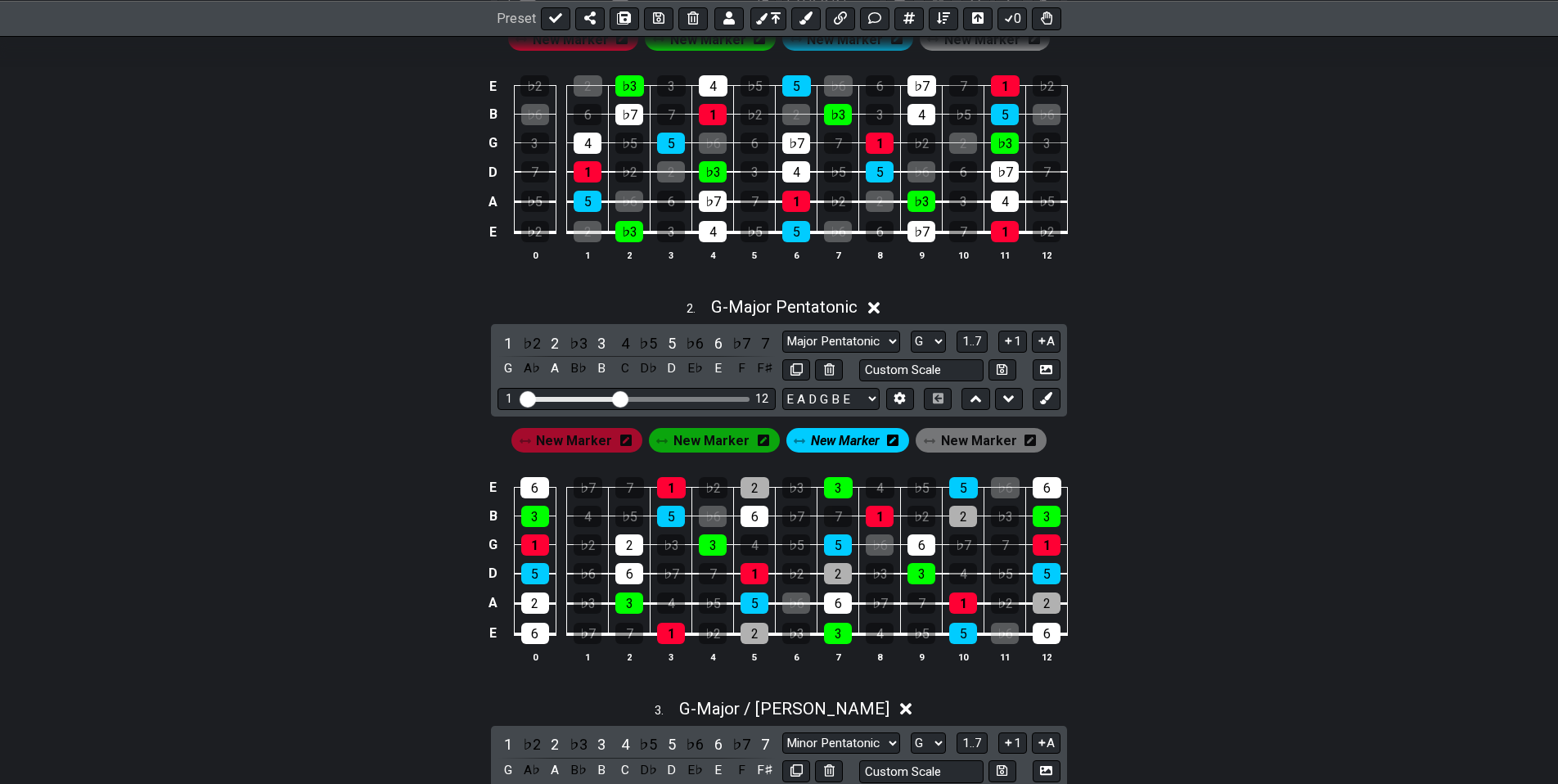
drag, startPoint x: 407, startPoint y: 499, endPoint x: 395, endPoint y: 567, distance: 69.1
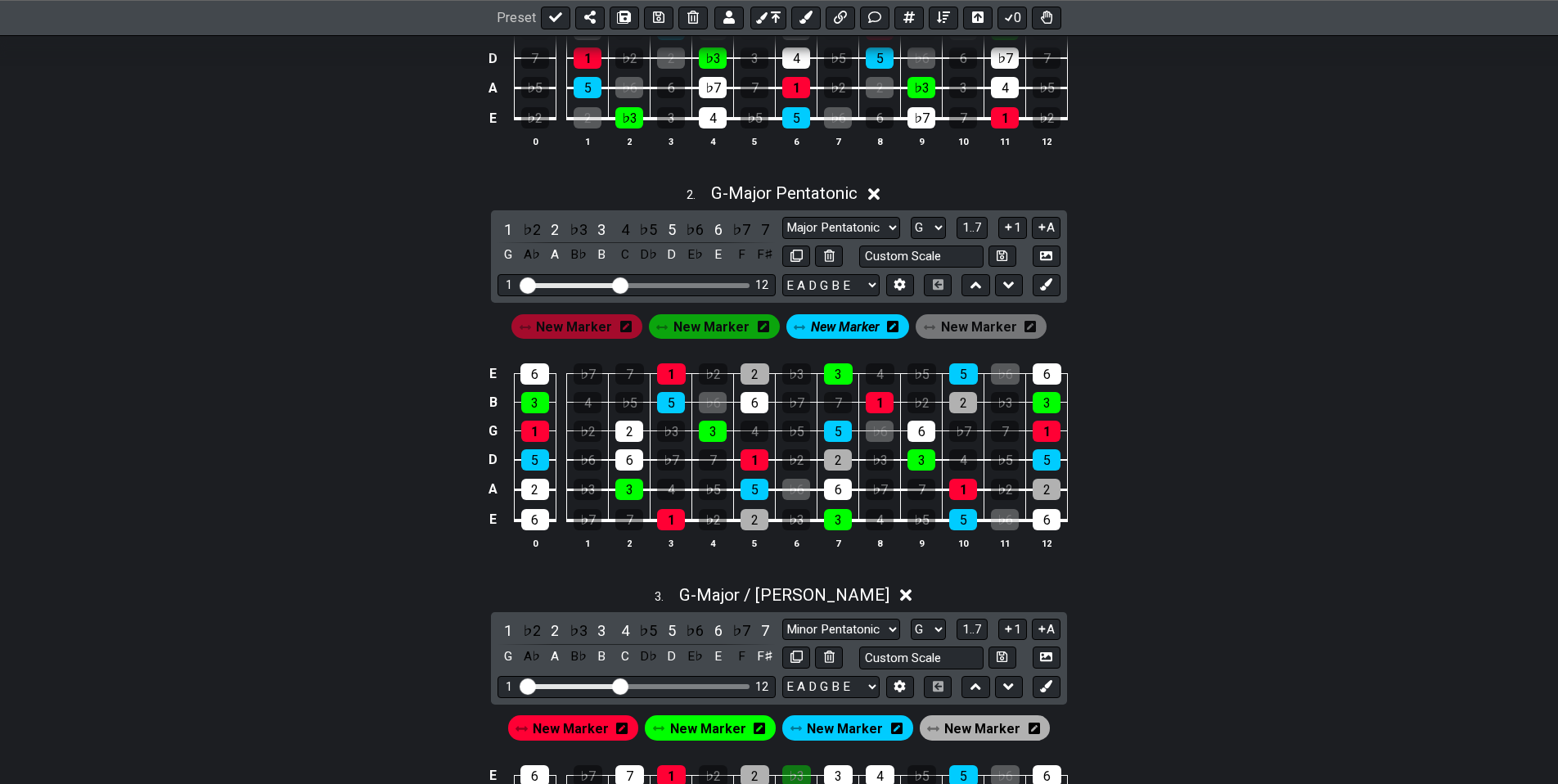
click at [967, 324] on span "New Marker" at bounding box center [978, 327] width 76 height 24
click at [551, 227] on div "2" at bounding box center [555, 229] width 21 height 22
click at [552, 227] on div "2" at bounding box center [555, 229] width 21 height 22
click at [553, 227] on div "2" at bounding box center [555, 229] width 21 height 22
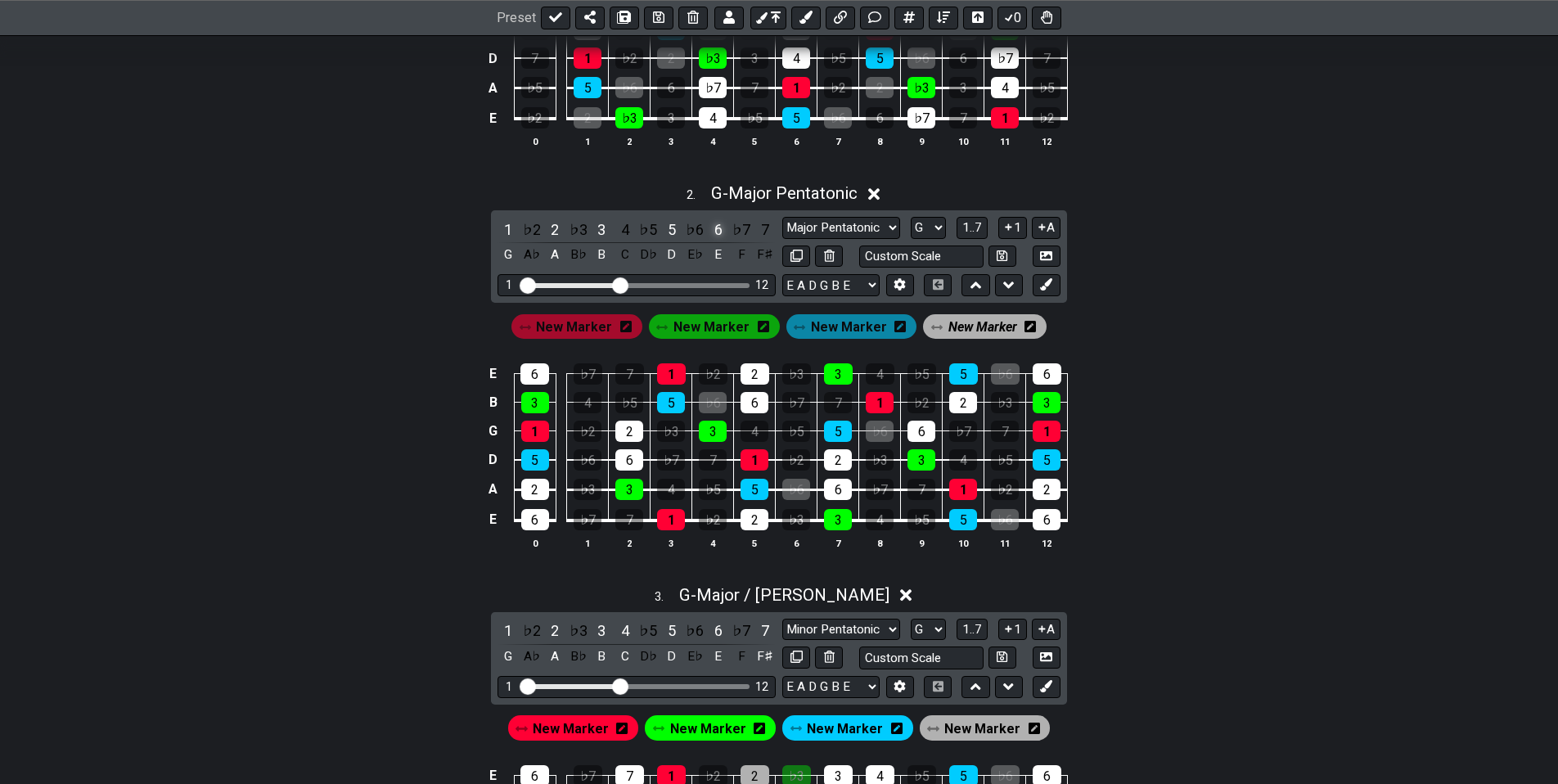
click at [717, 226] on div "6" at bounding box center [718, 229] width 21 height 22
click at [716, 228] on div "6" at bounding box center [718, 229] width 21 height 22
click at [621, 229] on div "4" at bounding box center [625, 229] width 21 height 22
click at [698, 227] on div "♭6" at bounding box center [694, 229] width 21 height 22
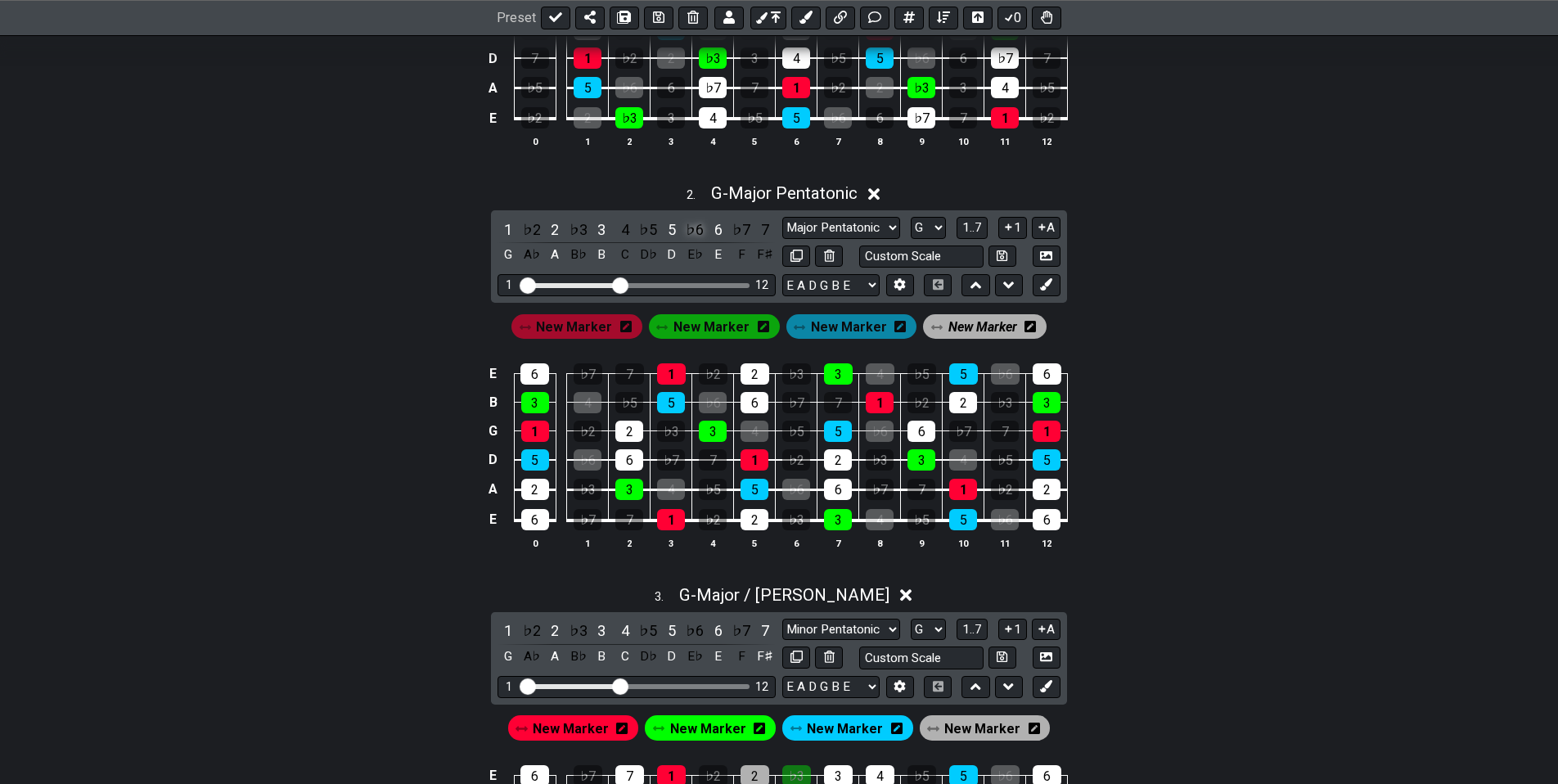
click at [698, 226] on div "♭6" at bounding box center [694, 229] width 21 height 22
click at [697, 229] on div "♭6" at bounding box center [694, 229] width 21 height 22
click at [764, 225] on div "7" at bounding box center [764, 229] width 21 height 22
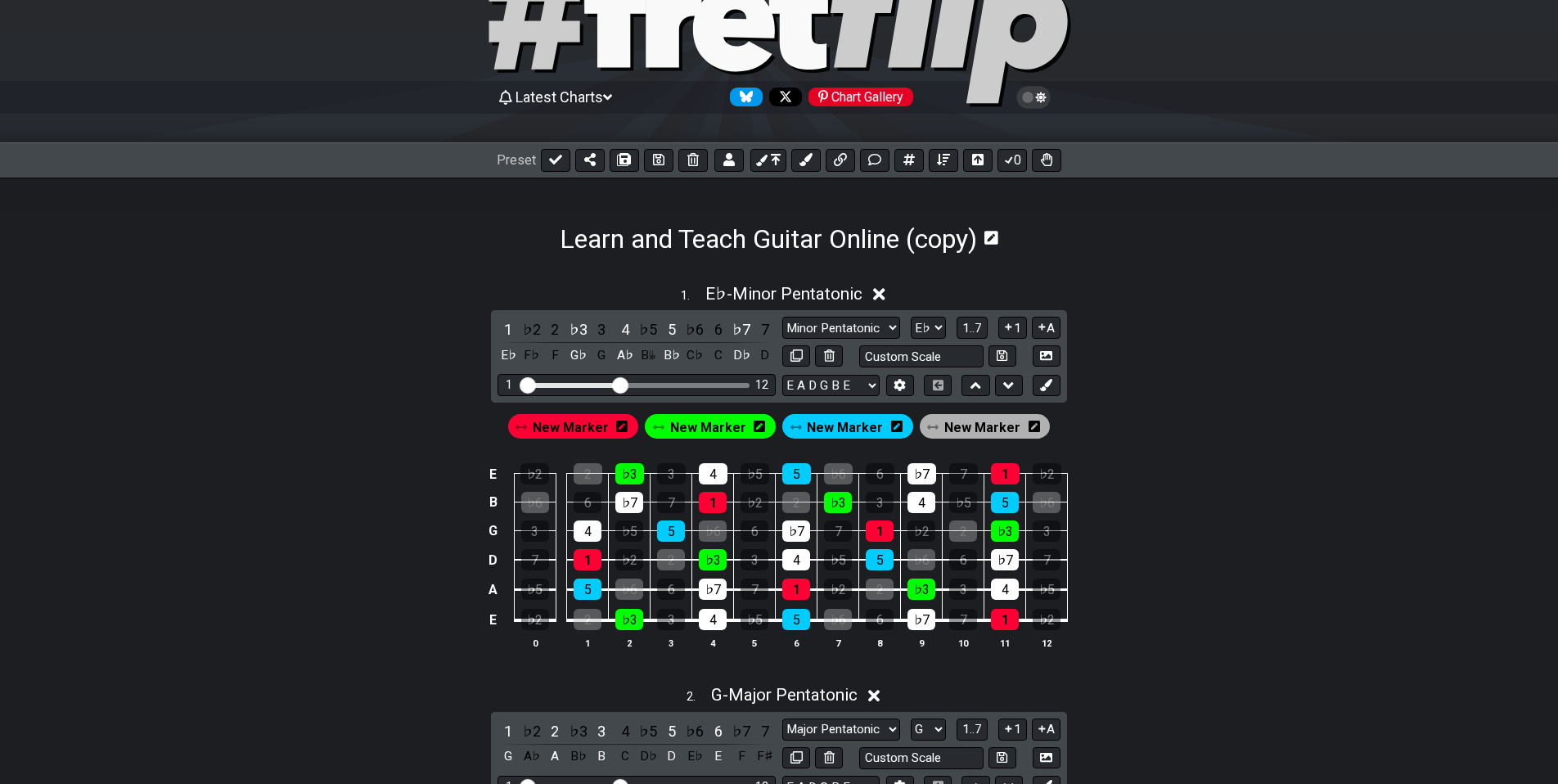
scroll to position [0, 0]
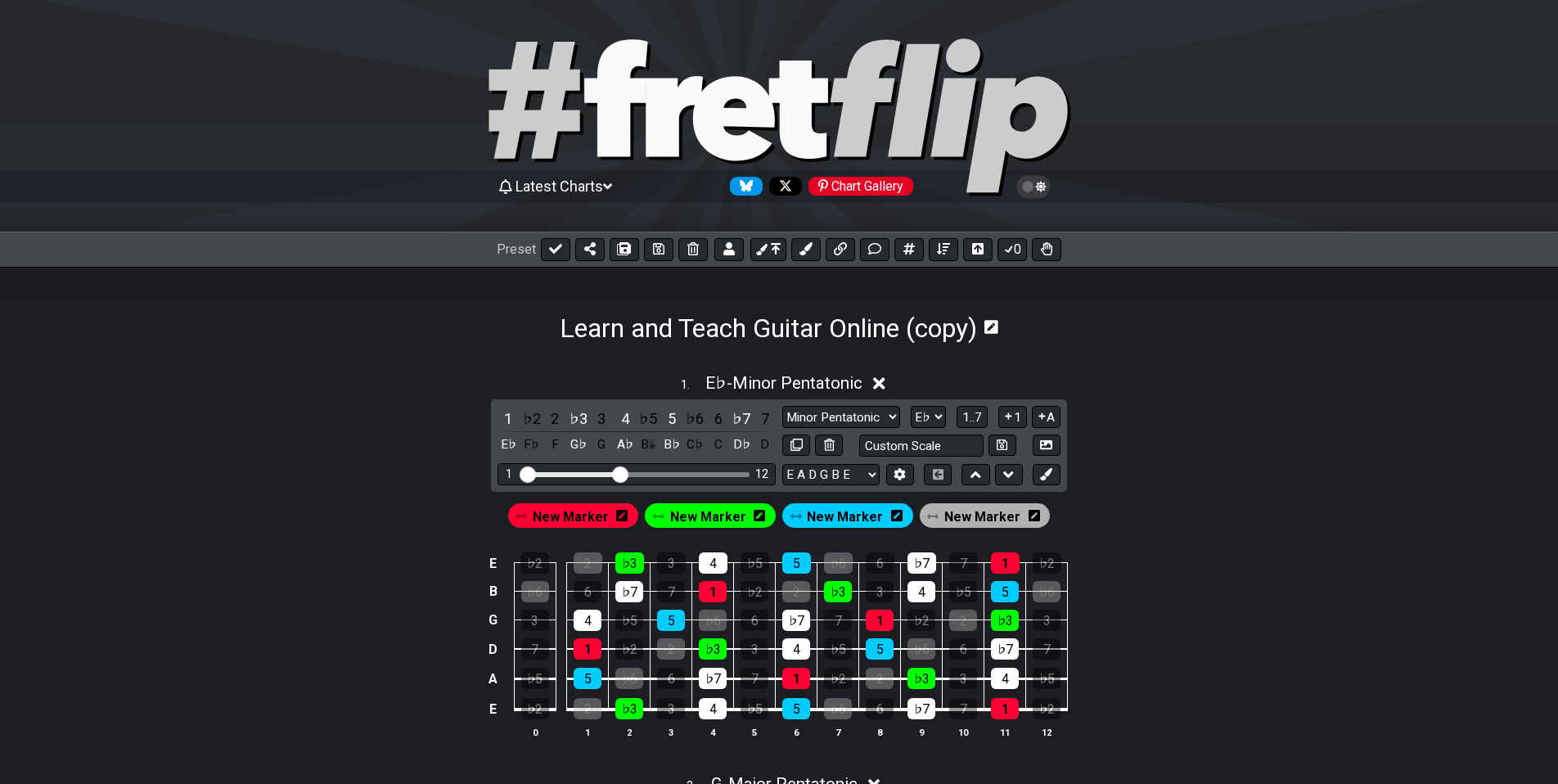
drag, startPoint x: 1274, startPoint y: 620, endPoint x: 1161, endPoint y: 527, distance: 146.3
click at [626, 252] on icon at bounding box center [624, 248] width 11 height 13
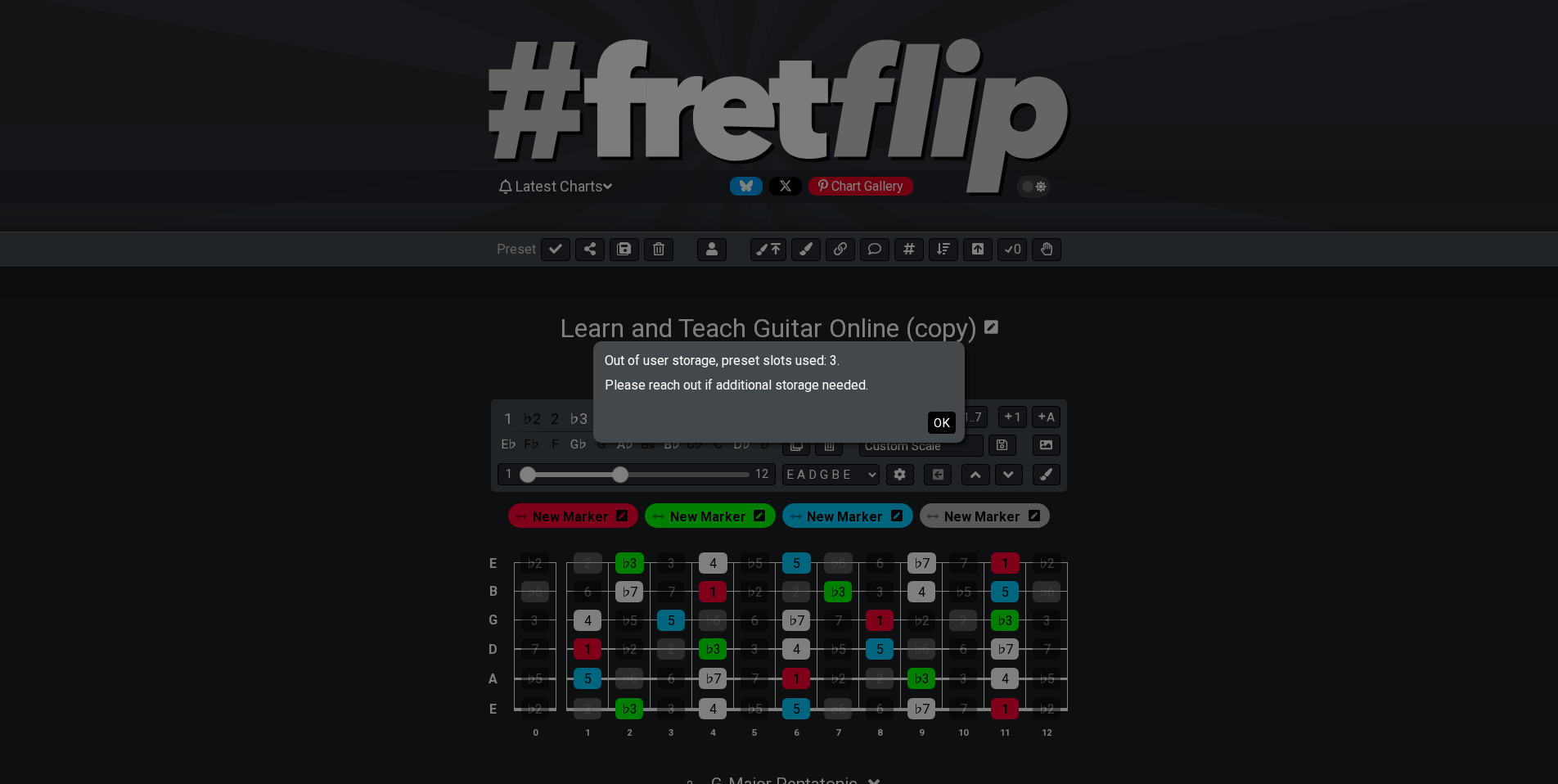
click at [946, 426] on button "OK" at bounding box center [942, 423] width 27 height 22
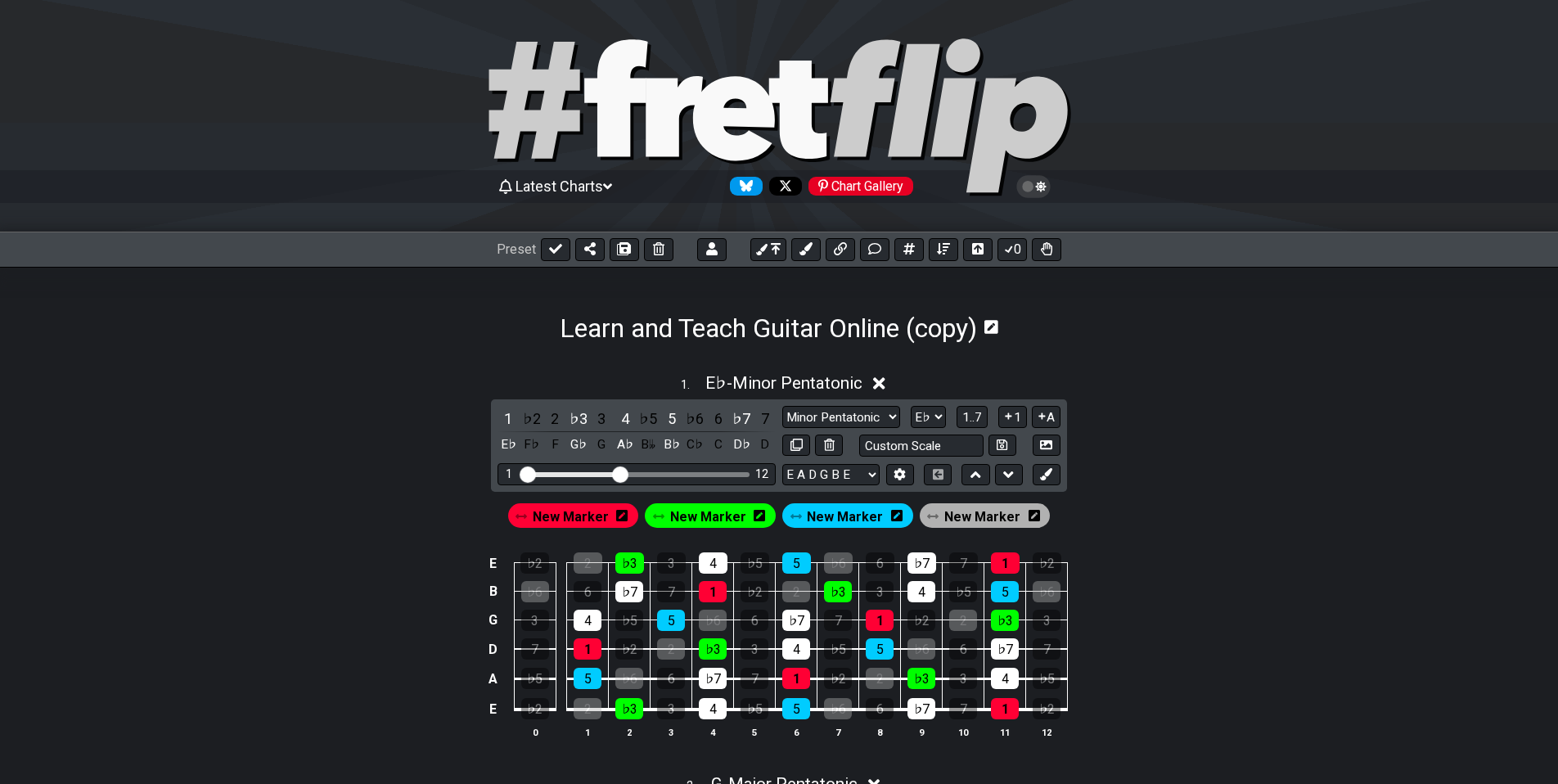
click at [553, 250] on icon at bounding box center [555, 248] width 13 height 9
select select "/023ETDBKQ"
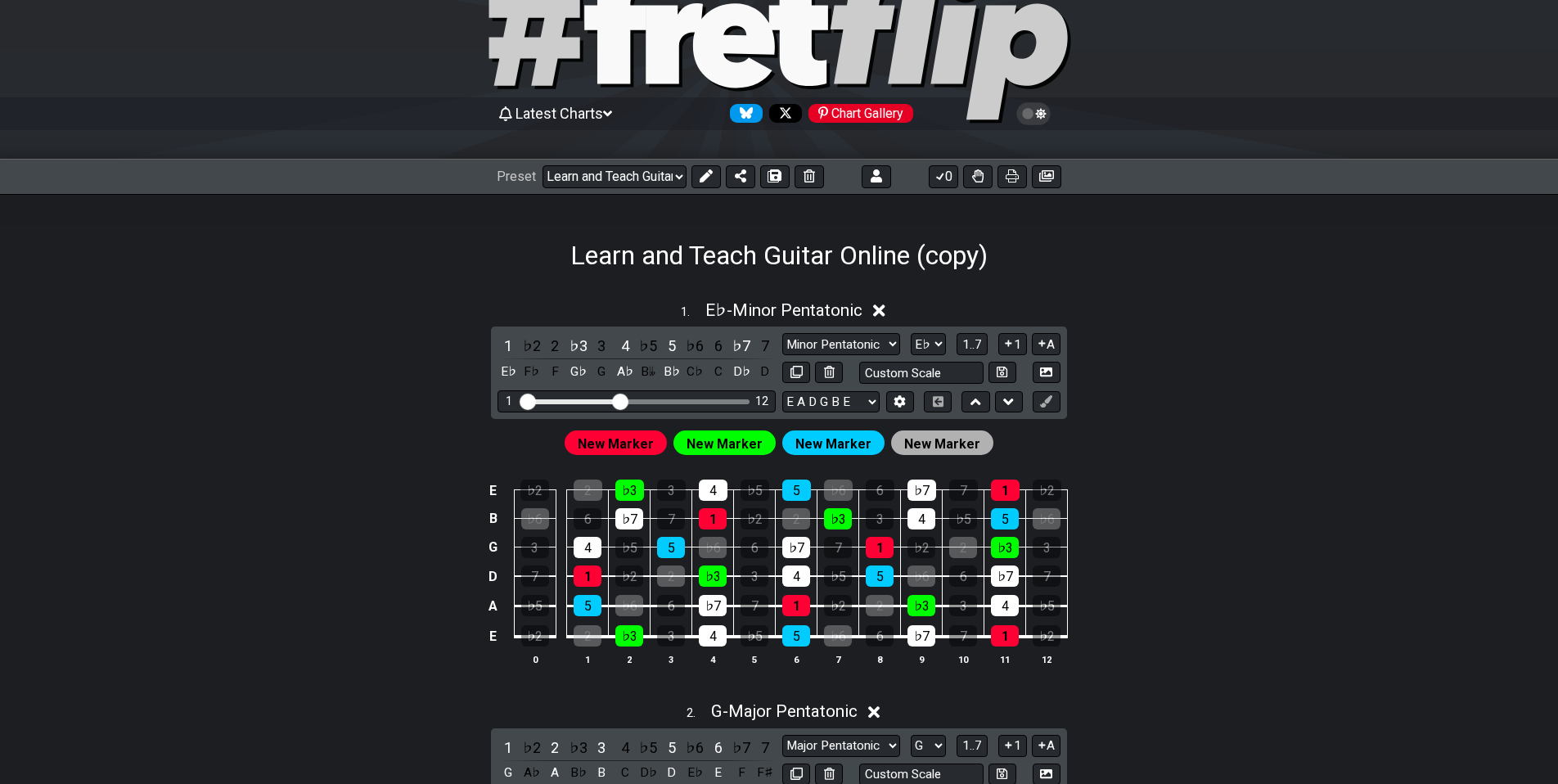
scroll to position [564, 0]
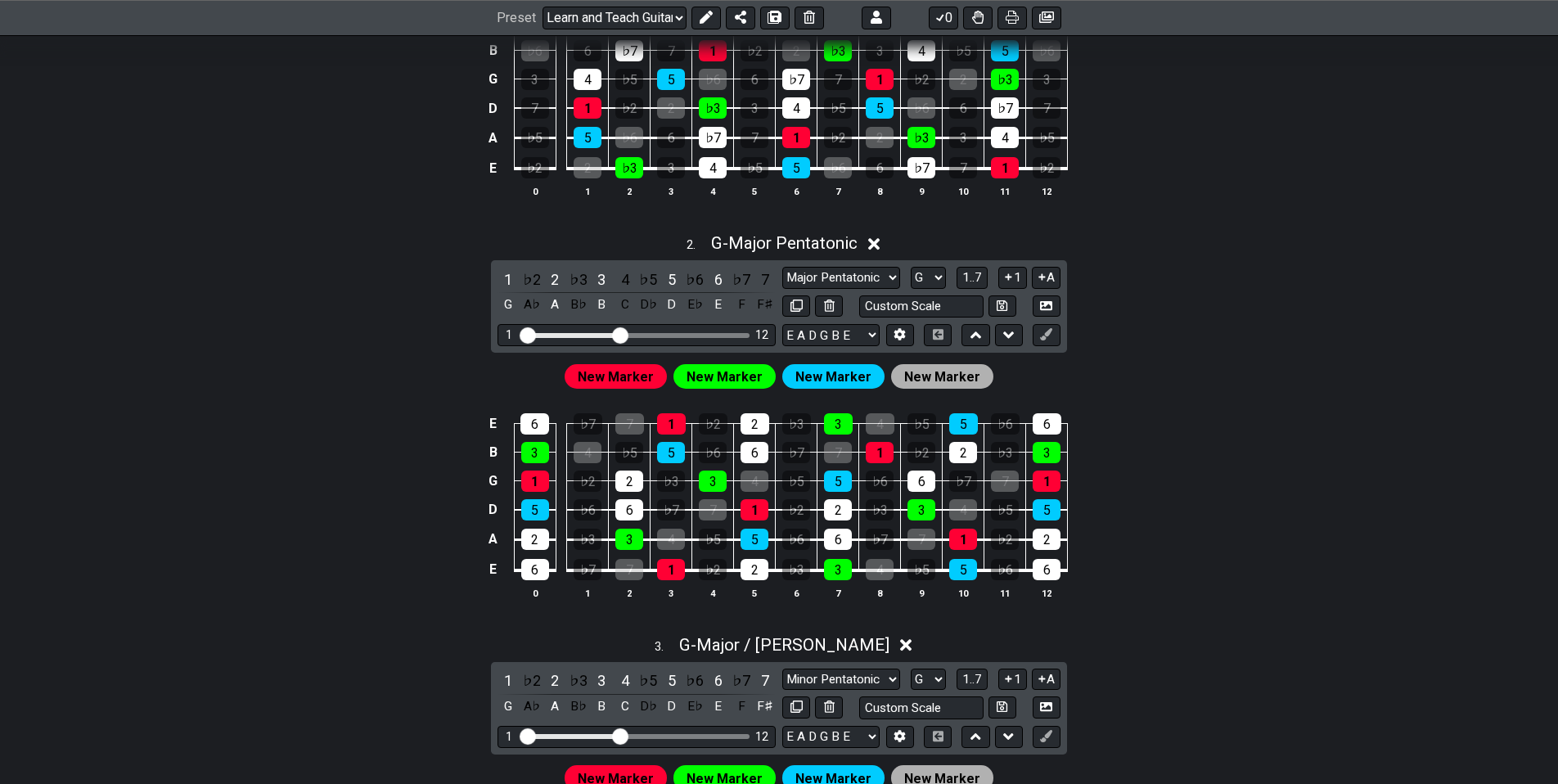
drag, startPoint x: 413, startPoint y: 452, endPoint x: 402, endPoint y: 518, distance: 66.9
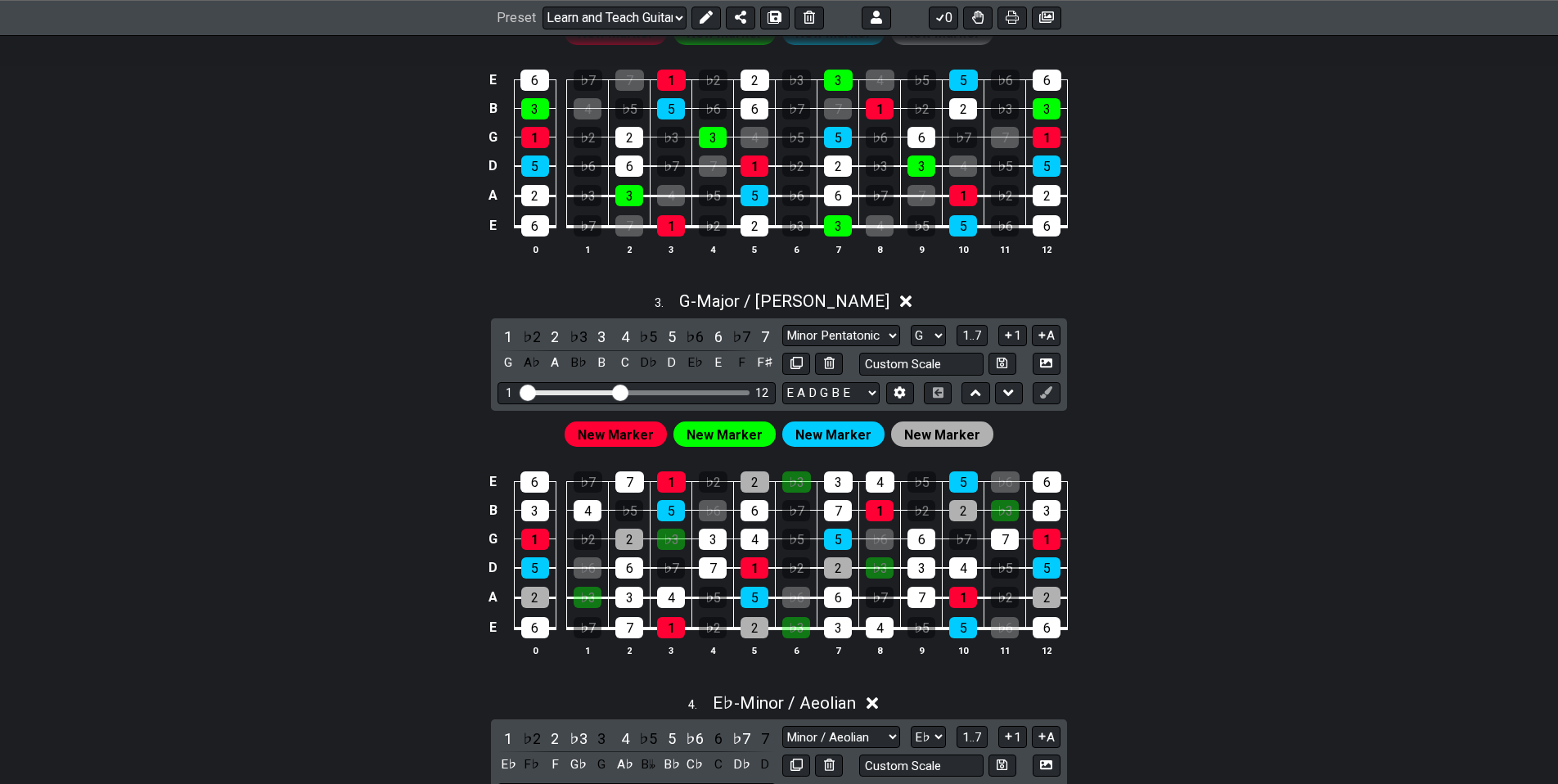
drag, startPoint x: 450, startPoint y: 418, endPoint x: 435, endPoint y: 514, distance: 97.2
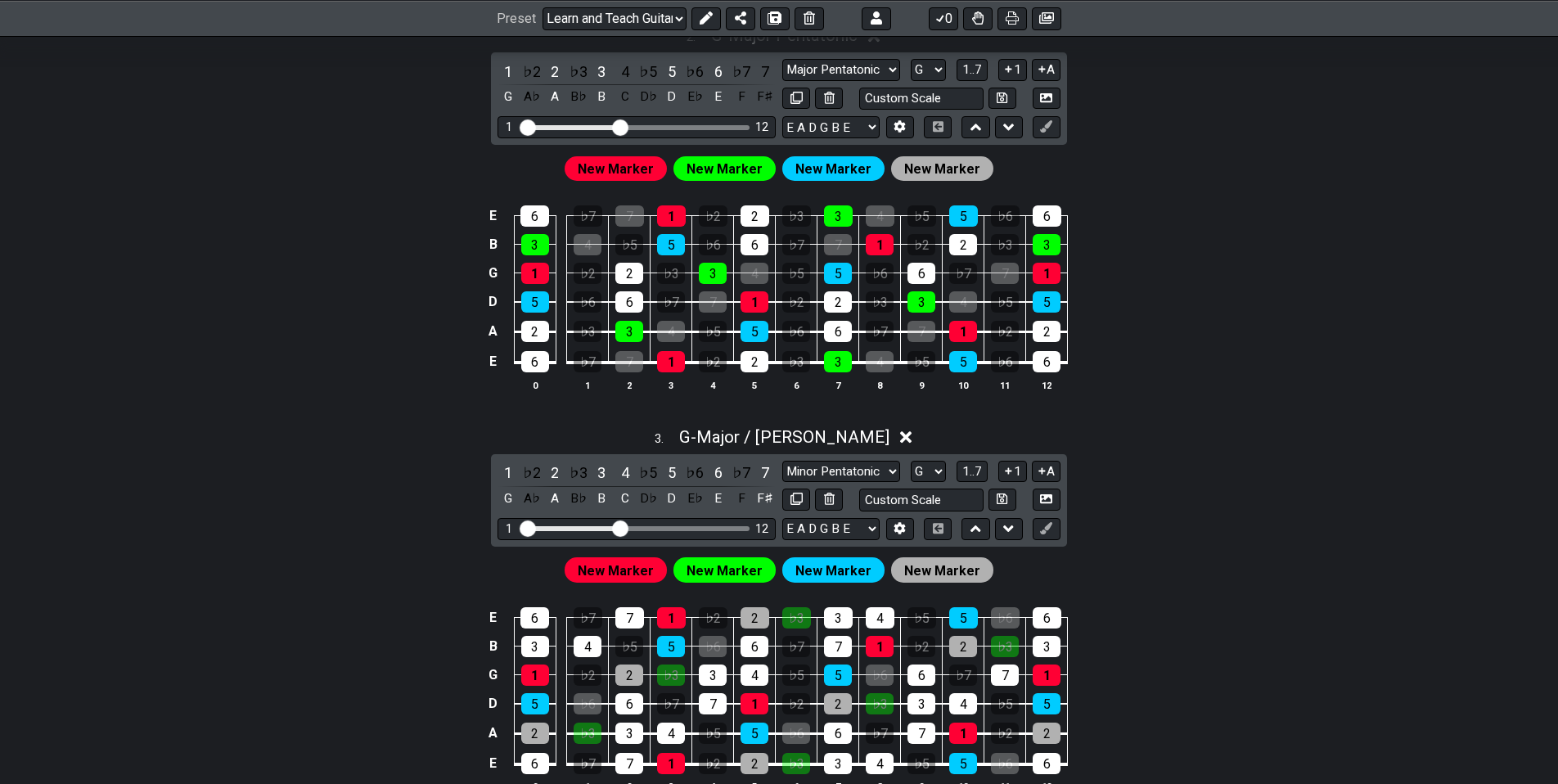
drag, startPoint x: 455, startPoint y: 472, endPoint x: 460, endPoint y: 406, distance: 66.2
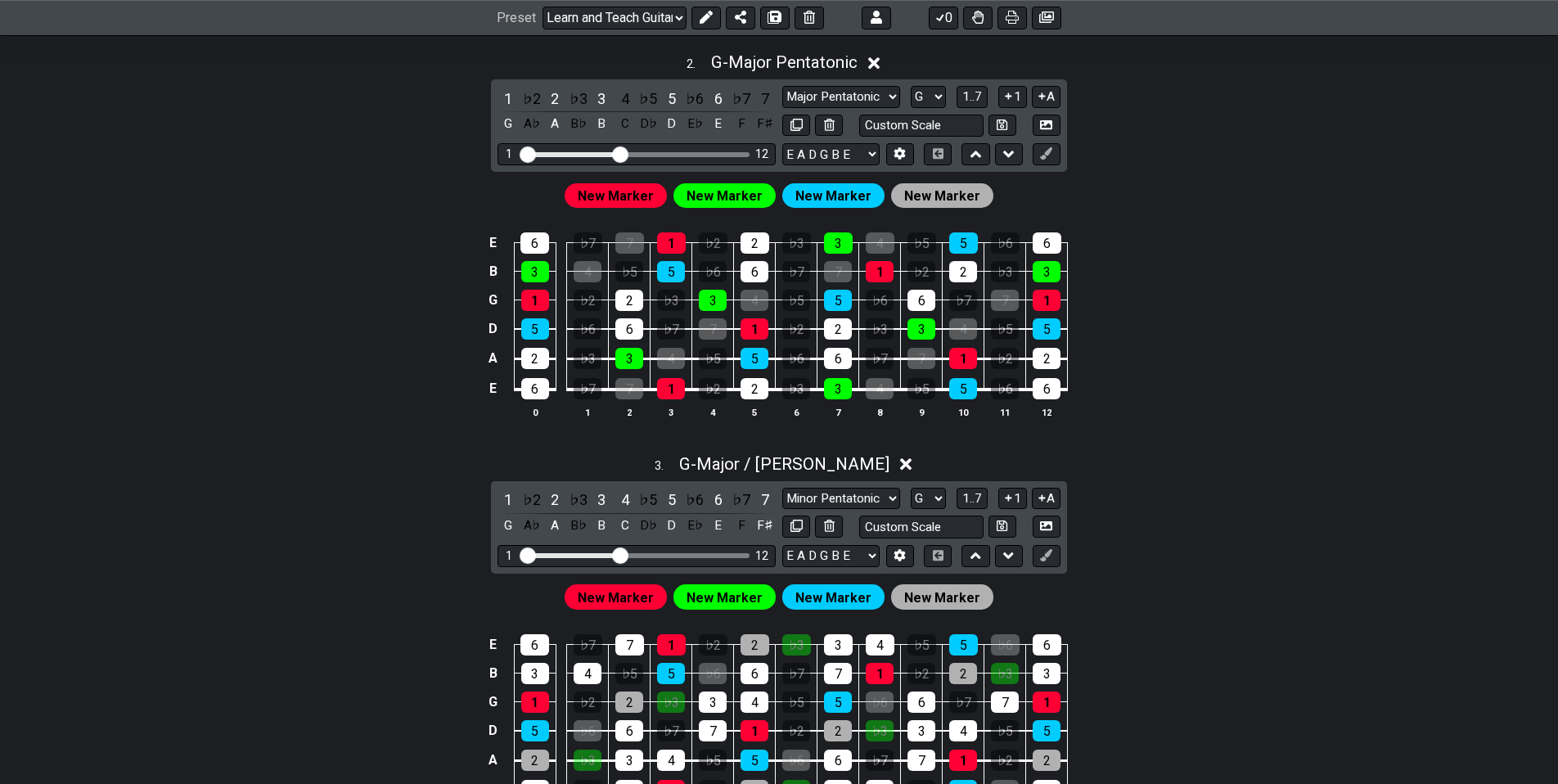
scroll to position [551, 0]
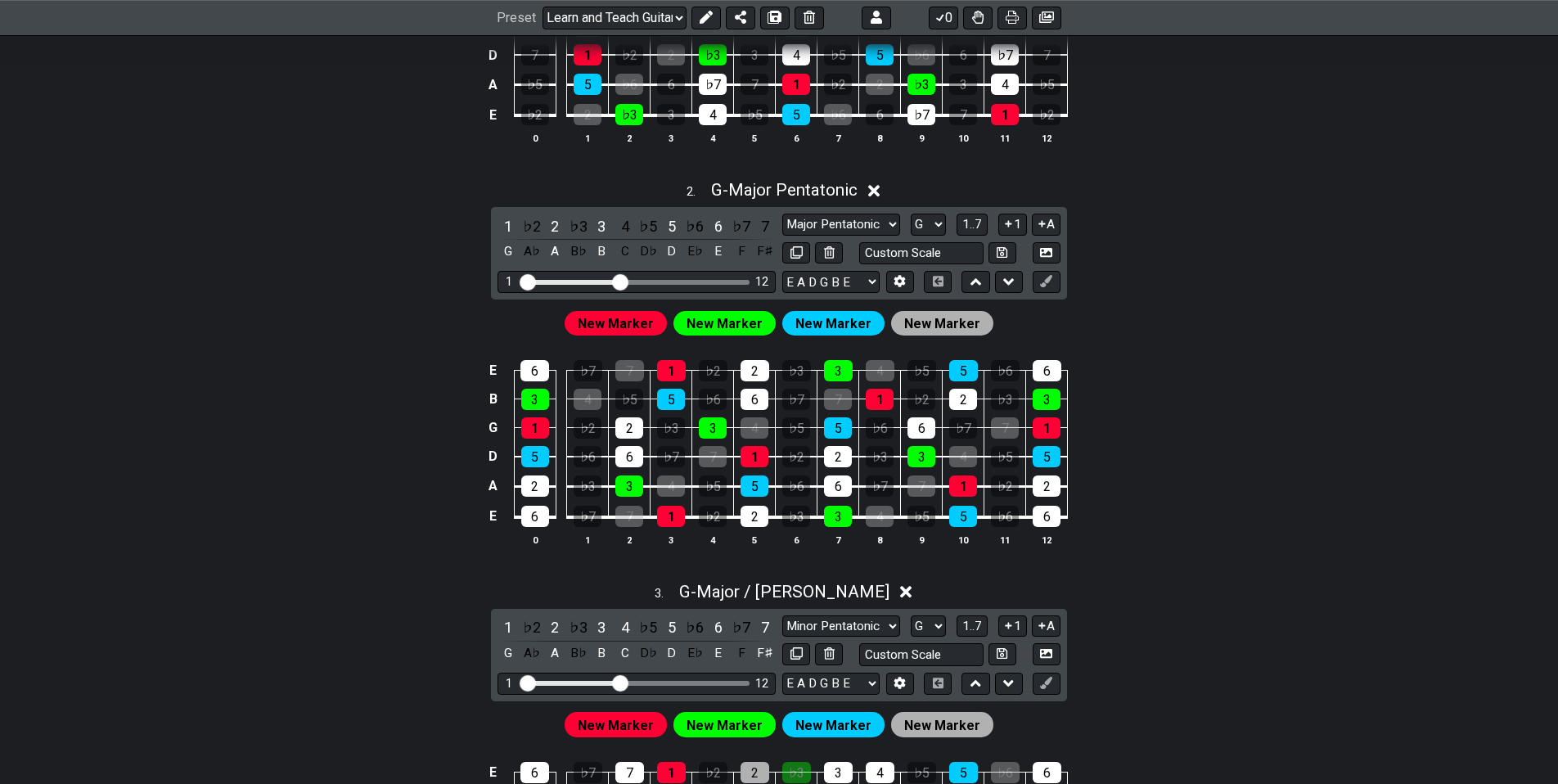
drag, startPoint x: 461, startPoint y: 442, endPoint x: 469, endPoint y: 407, distance: 35.9
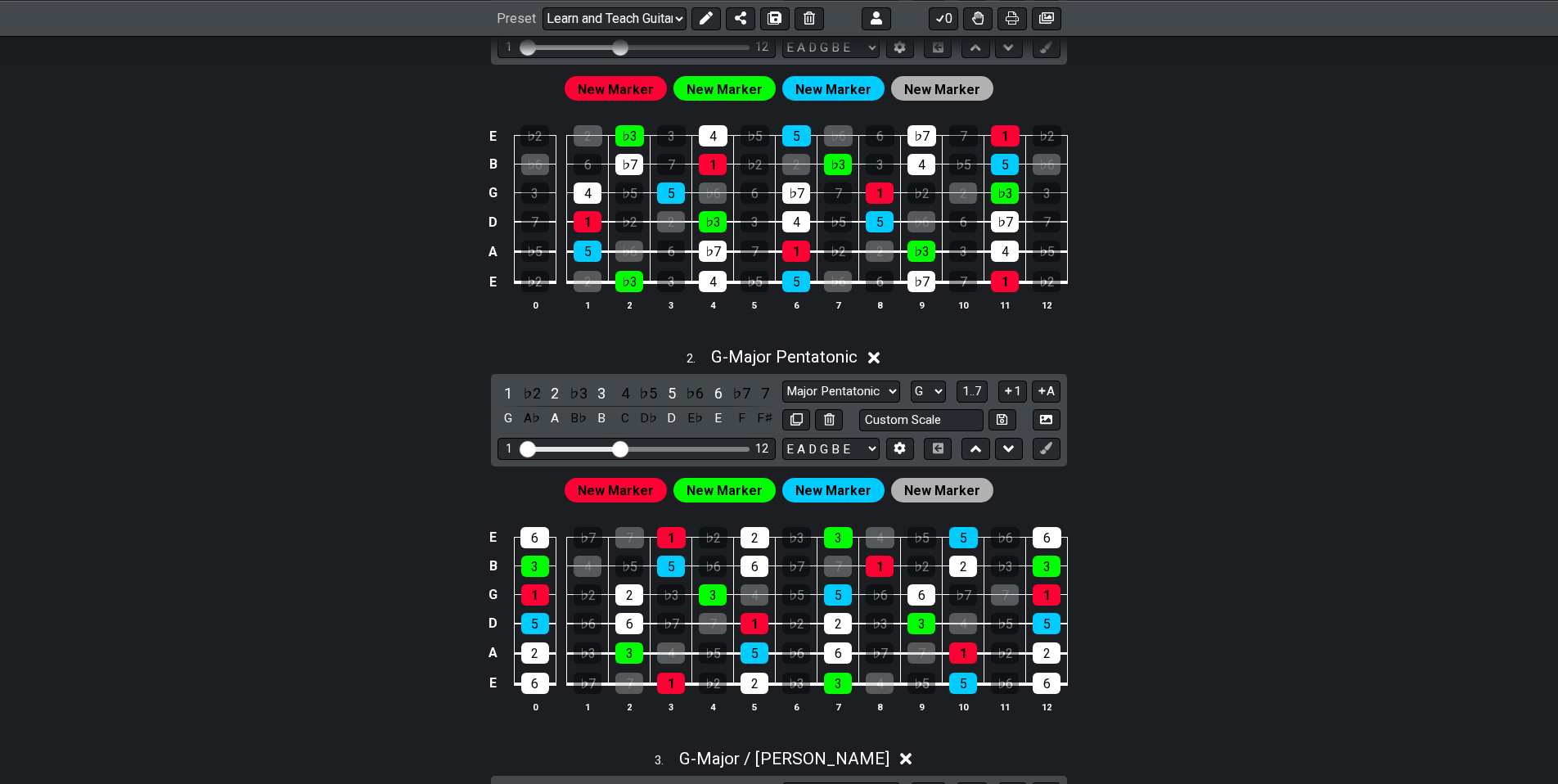
drag, startPoint x: 1271, startPoint y: 525, endPoint x: 1292, endPoint y: 455, distance: 73.1
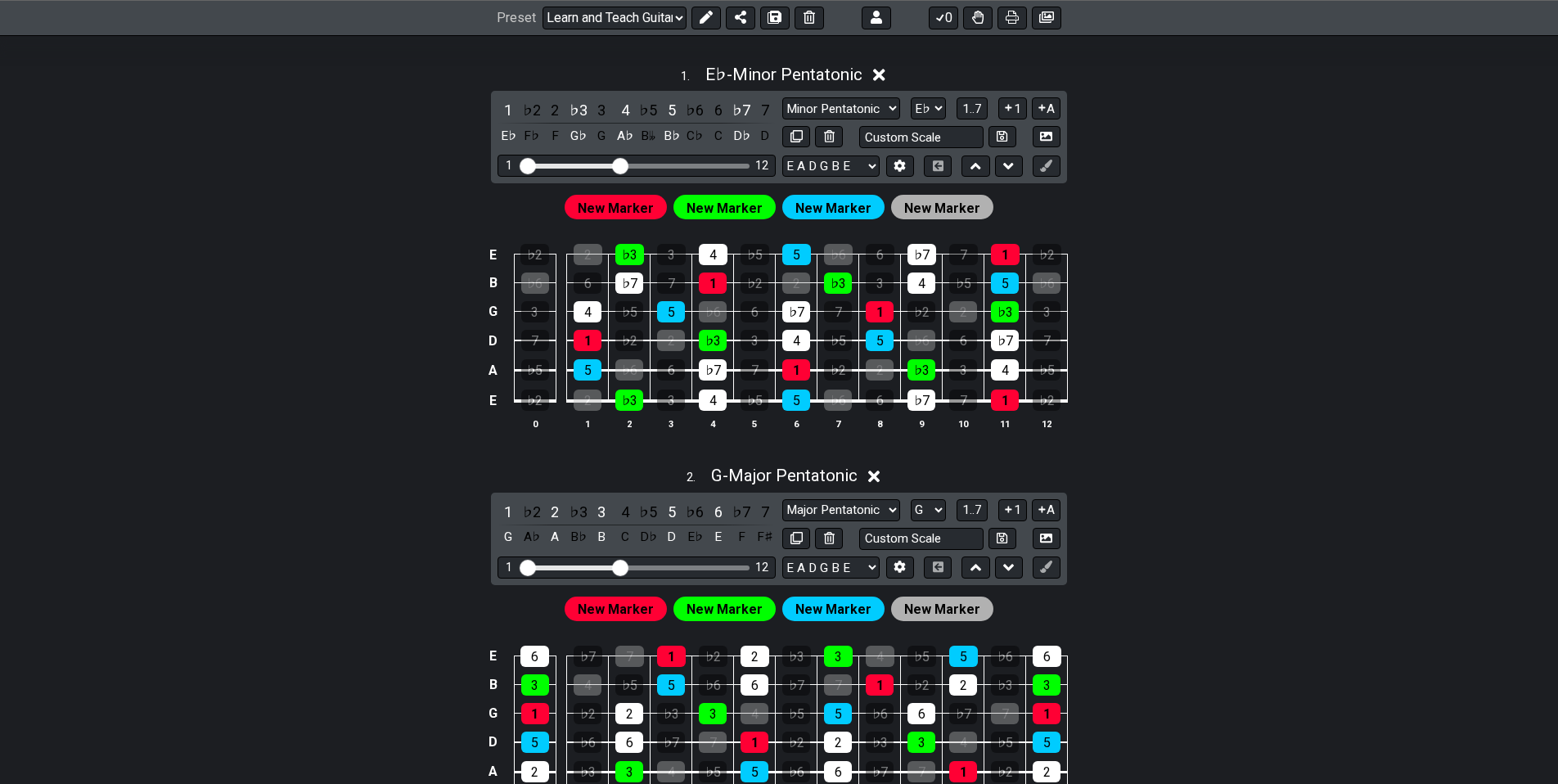
scroll to position [195, 0]
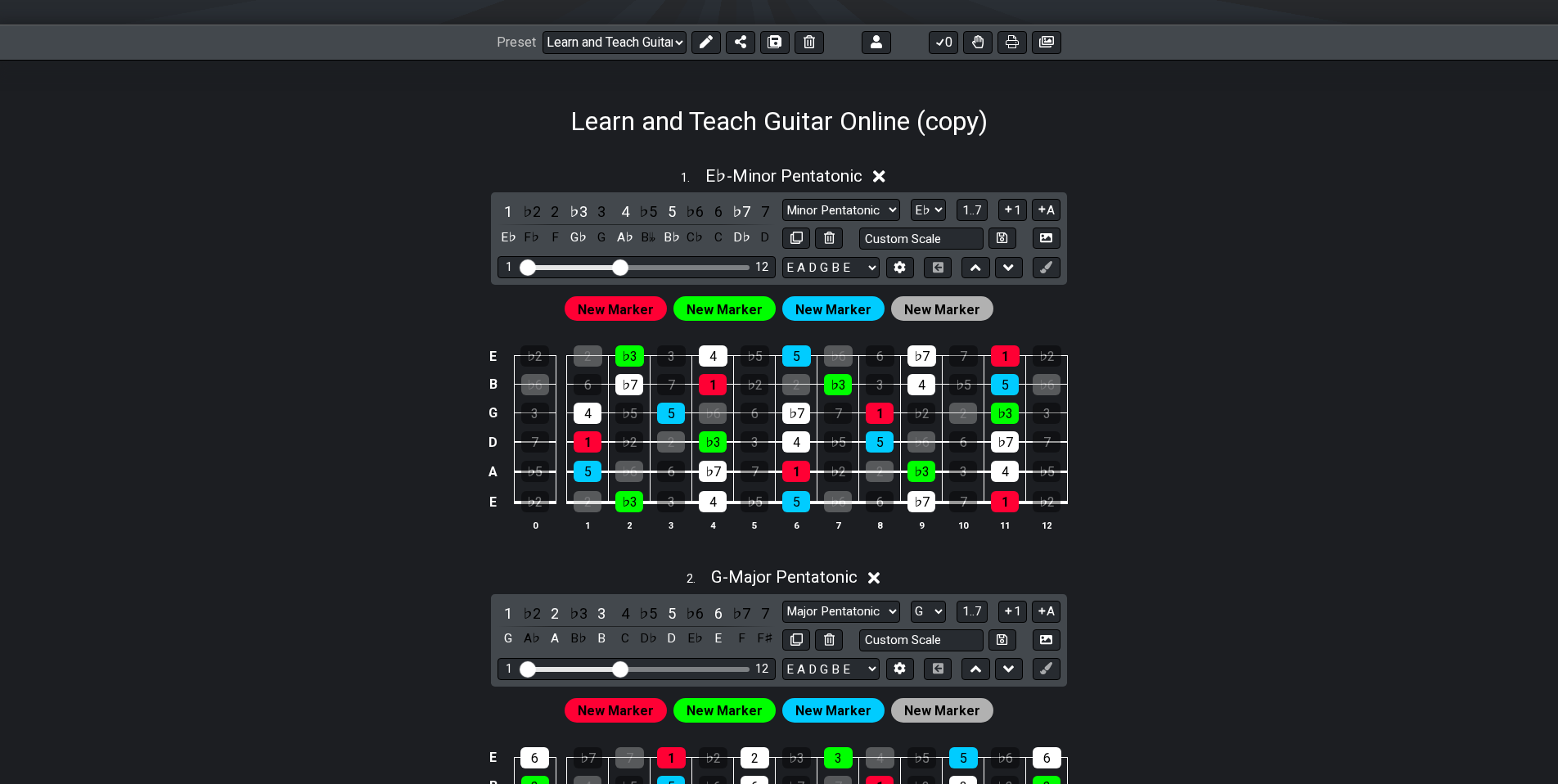
drag, startPoint x: 1263, startPoint y: 520, endPoint x: 1288, endPoint y: 463, distance: 62.2
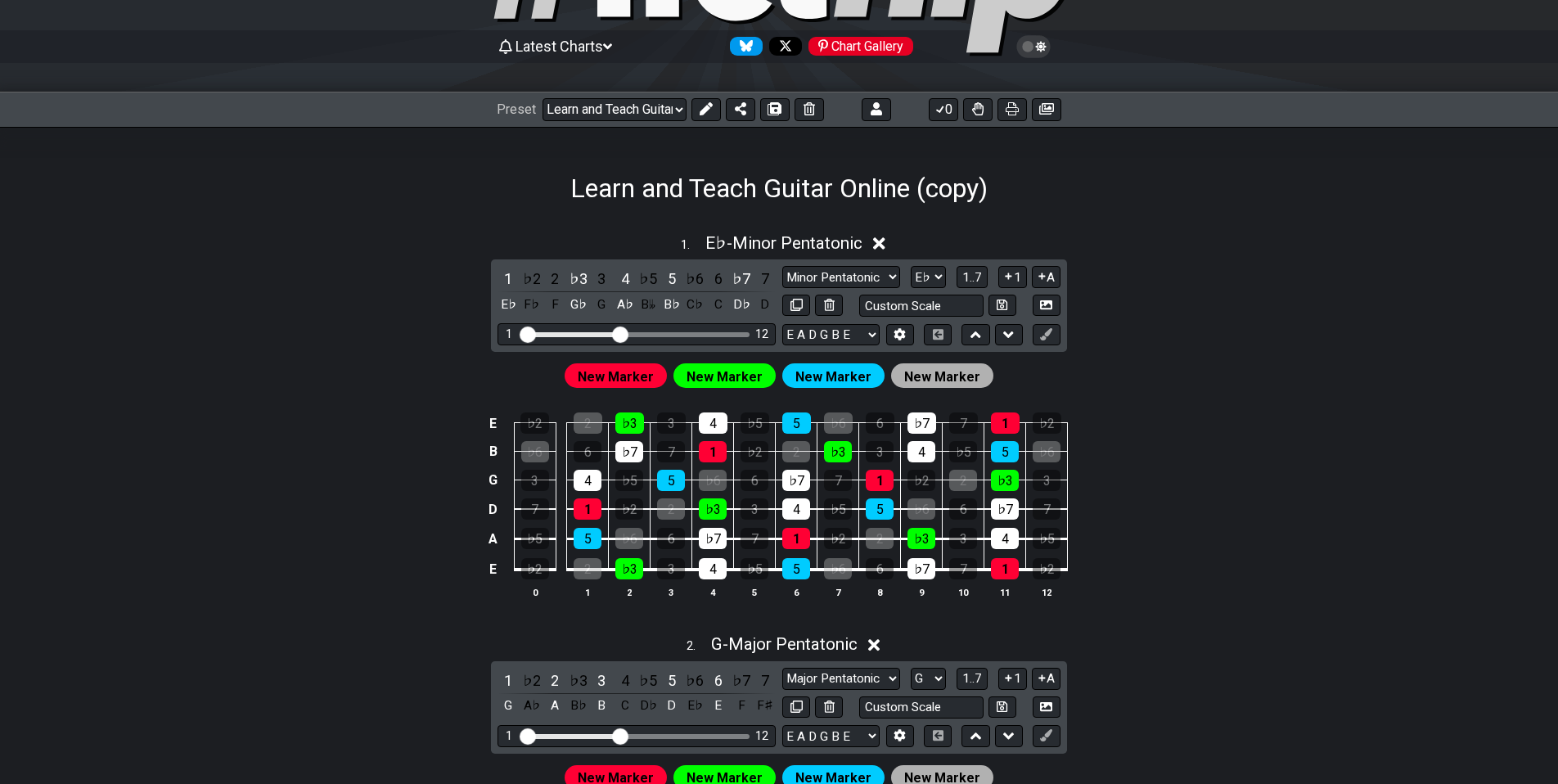
scroll to position [0, 0]
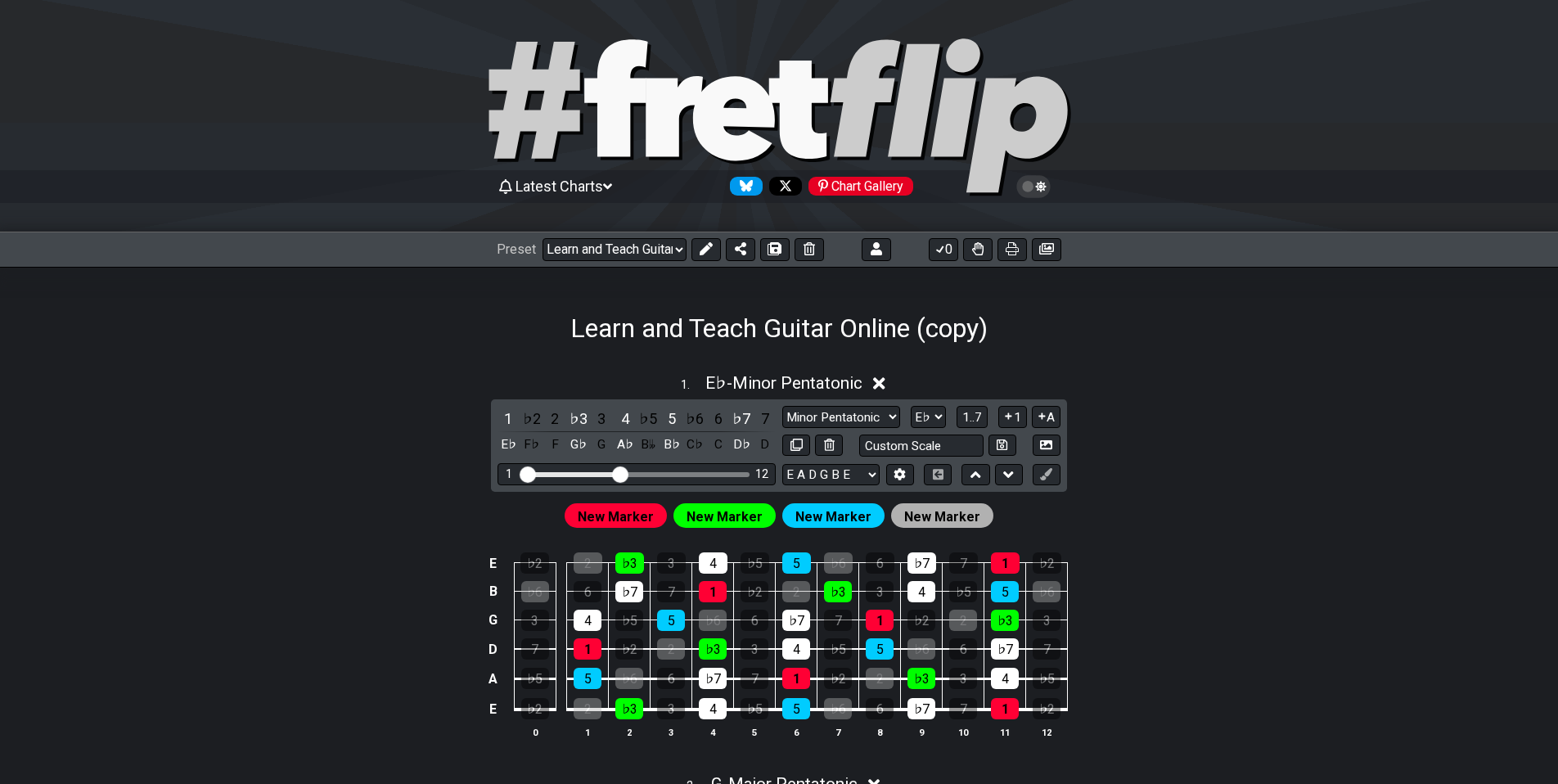
drag, startPoint x: 1253, startPoint y: 540, endPoint x: 1326, endPoint y: 402, distance: 156.1
drag, startPoint x: 709, startPoint y: 250, endPoint x: 720, endPoint y: 257, distance: 13.0
click at [708, 250] on icon at bounding box center [705, 248] width 13 height 13
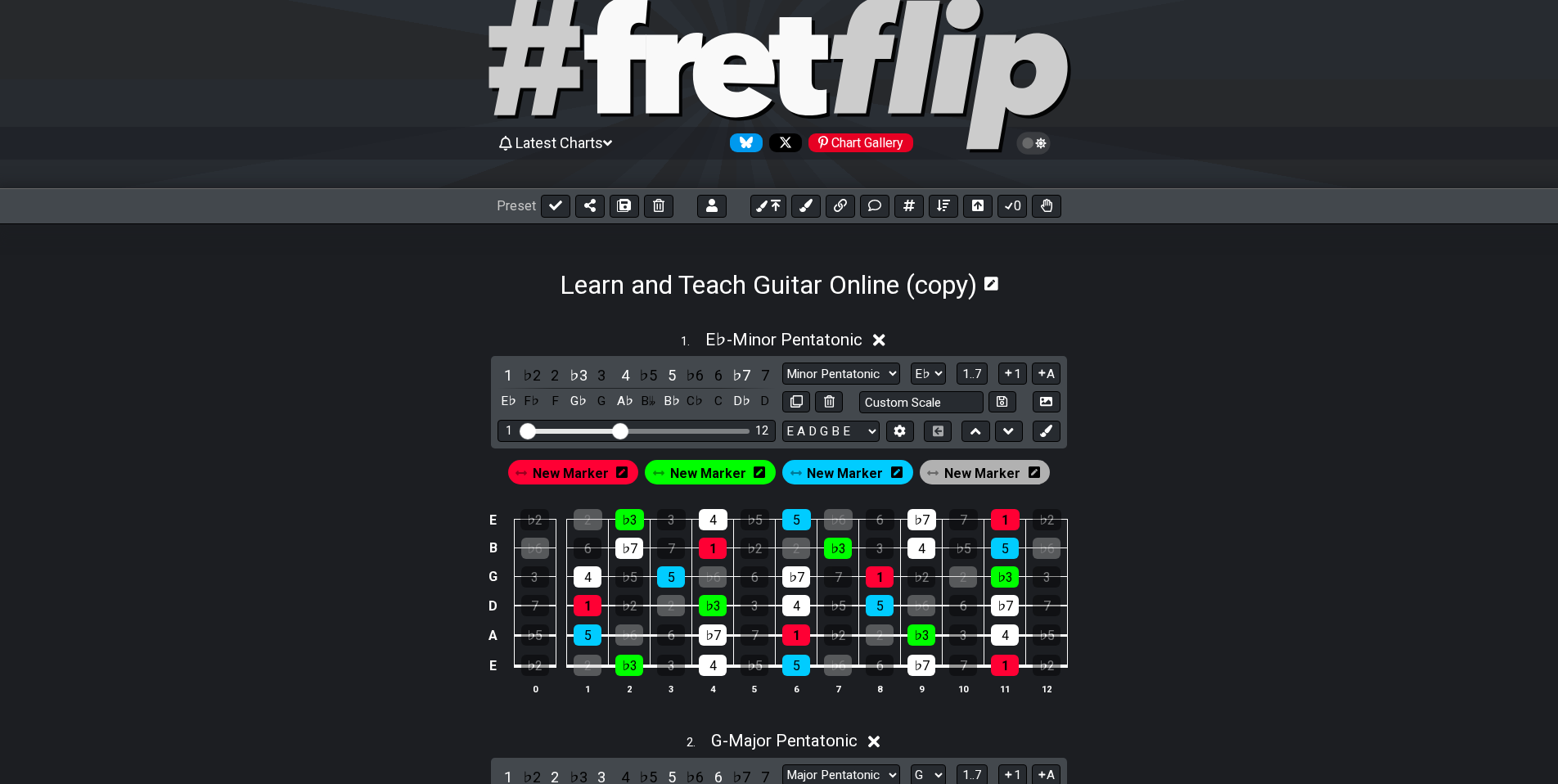
drag, startPoint x: 1205, startPoint y: 493, endPoint x: 1186, endPoint y: 511, distance: 26.2
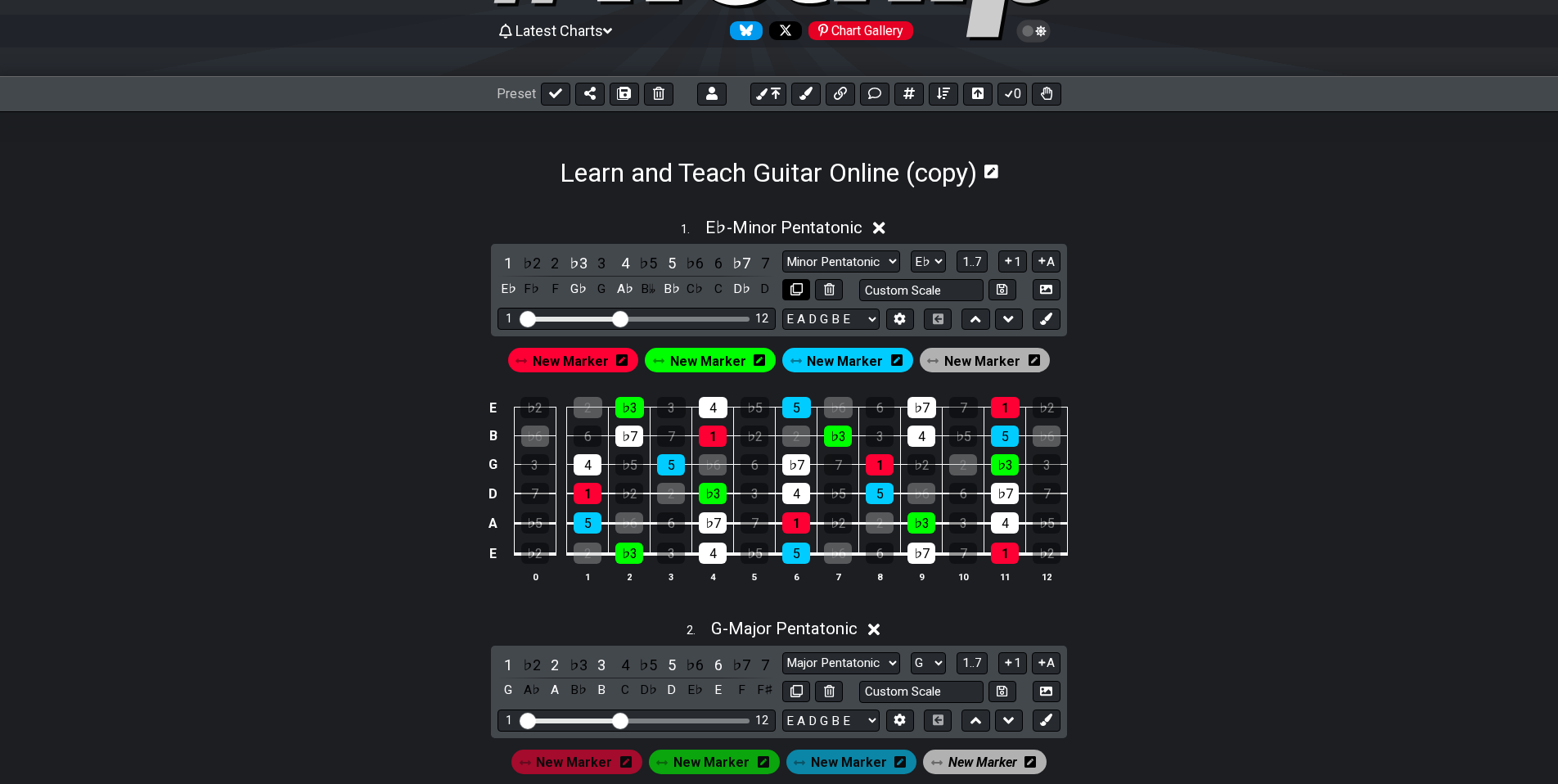
click at [794, 287] on icon at bounding box center [796, 289] width 12 height 12
select select "Eb"
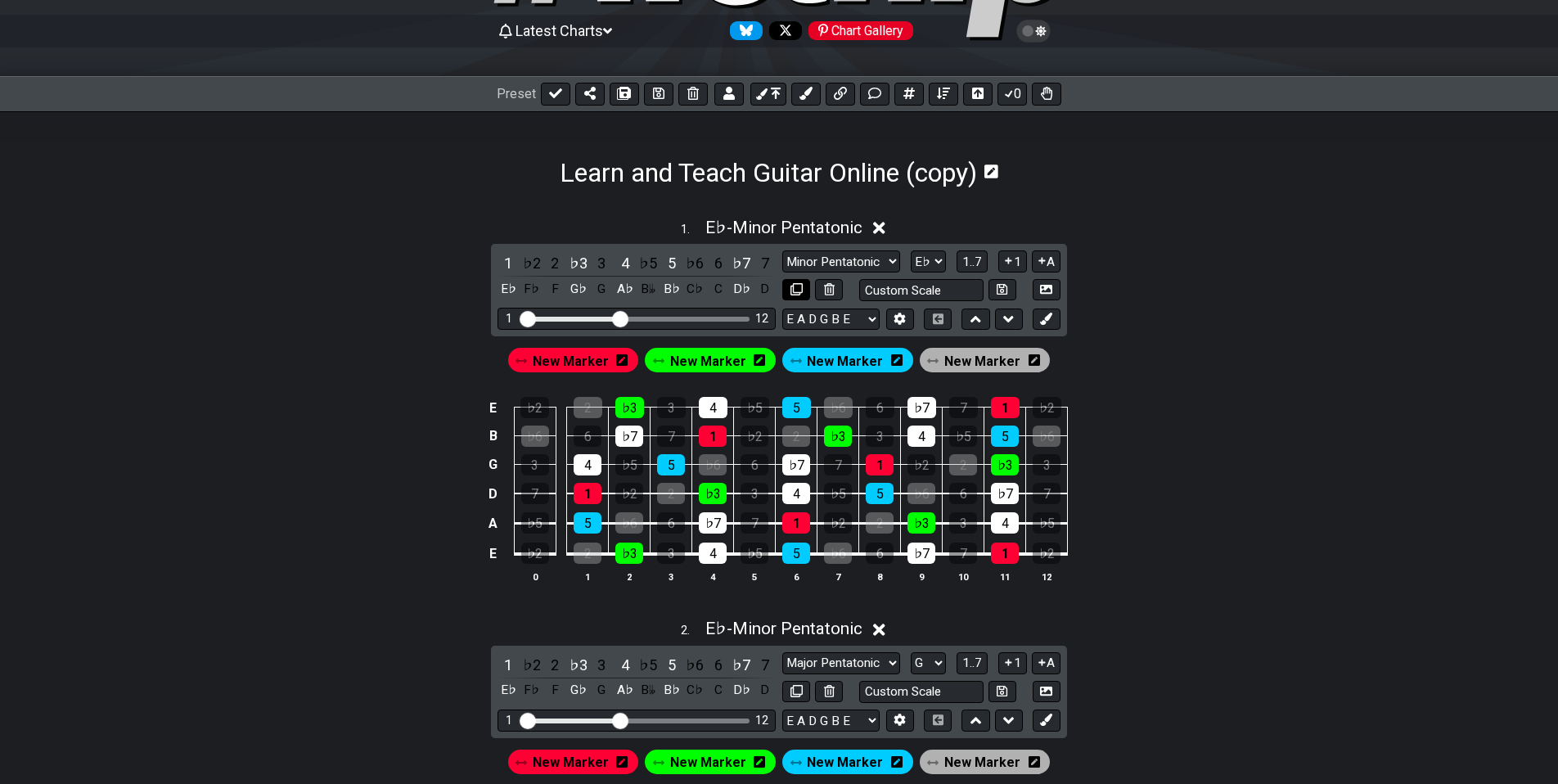
select select "Minor Pentatonic"
select select "Eb"
select select "Major Pentatonic"
select select "Major / [PERSON_NAME]"
select select "G"
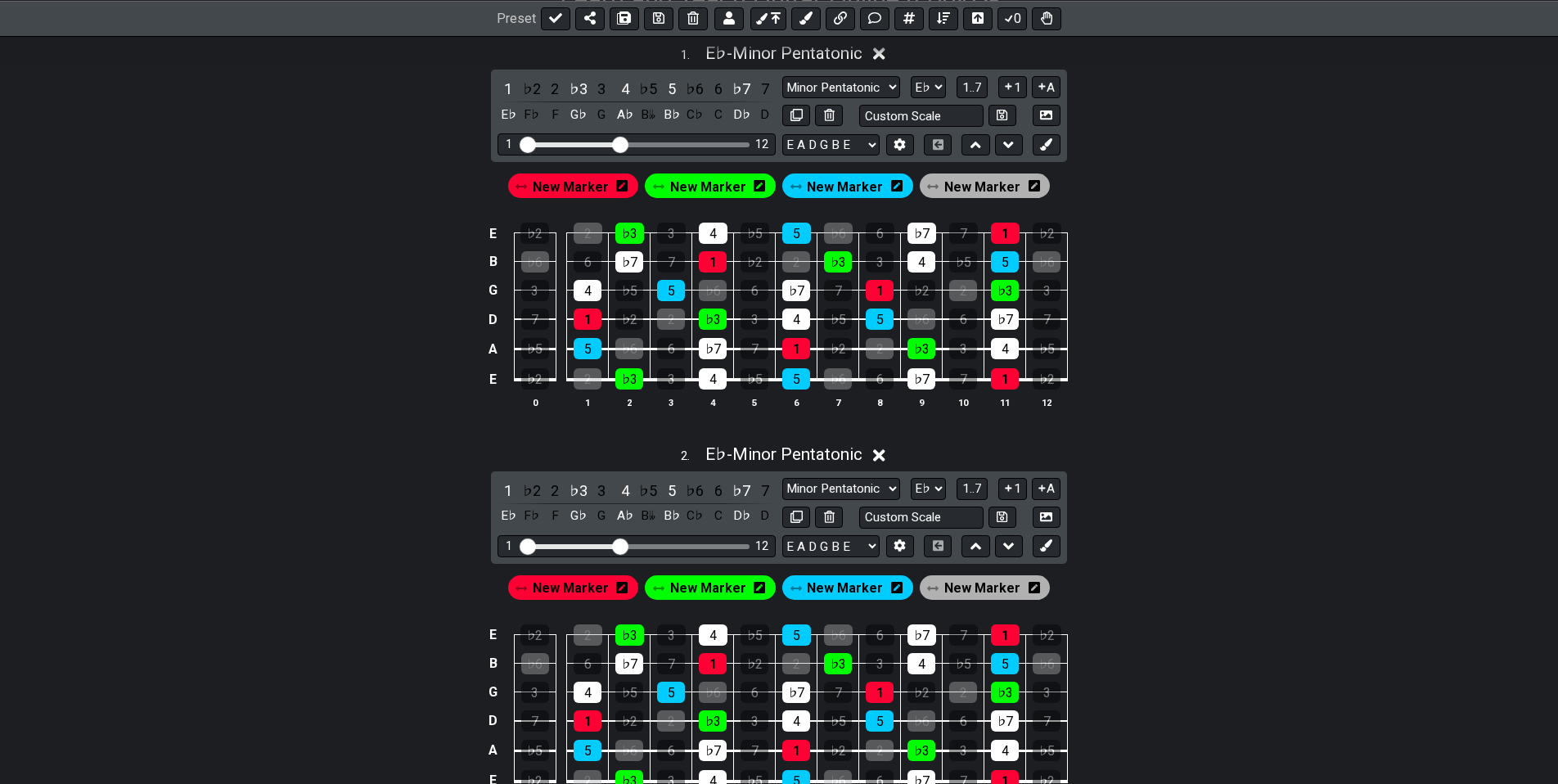
drag, startPoint x: 1128, startPoint y: 305, endPoint x: 1115, endPoint y: 324, distance: 23.0
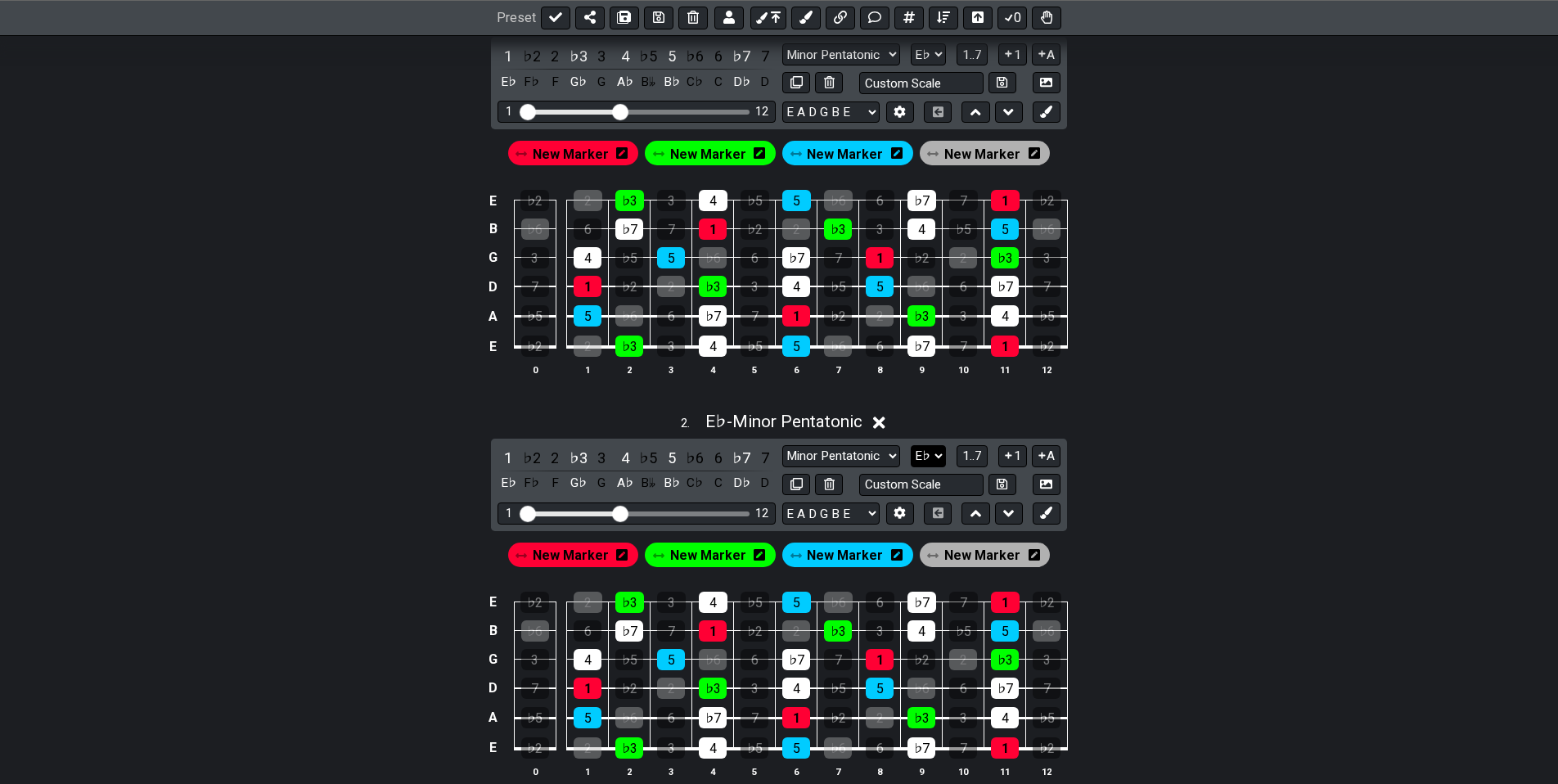
click at [935, 453] on select "A♭ A A♯ B♭ B C C♯ D♭ D D♯ E♭ E F F♯ G♭ G G♯" at bounding box center [928, 456] width 35 height 22
select select "G"
click option "G" at bounding box center [0, 0] width 0 height 0
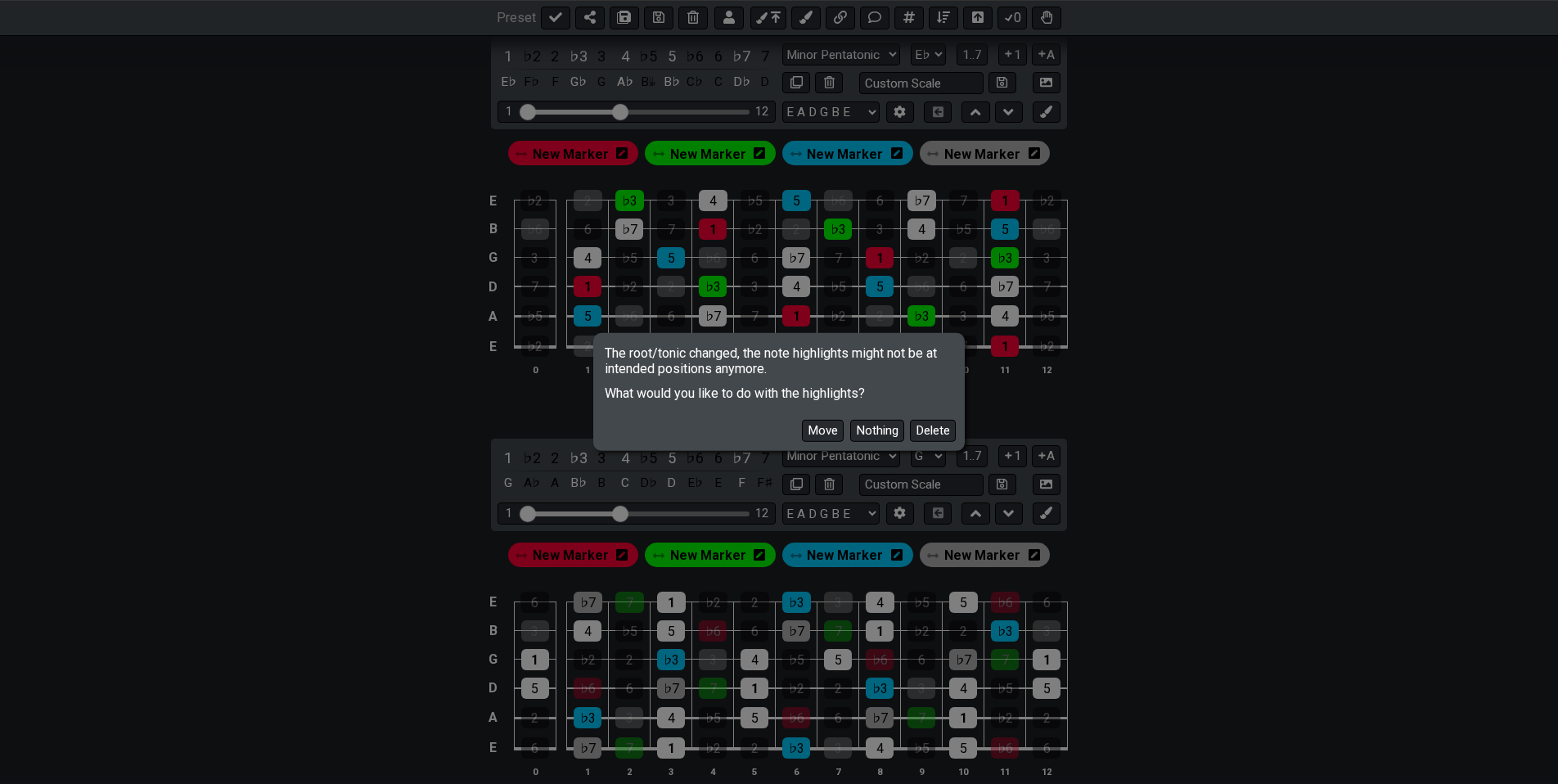
click at [938, 434] on button "Delete" at bounding box center [933, 431] width 46 height 22
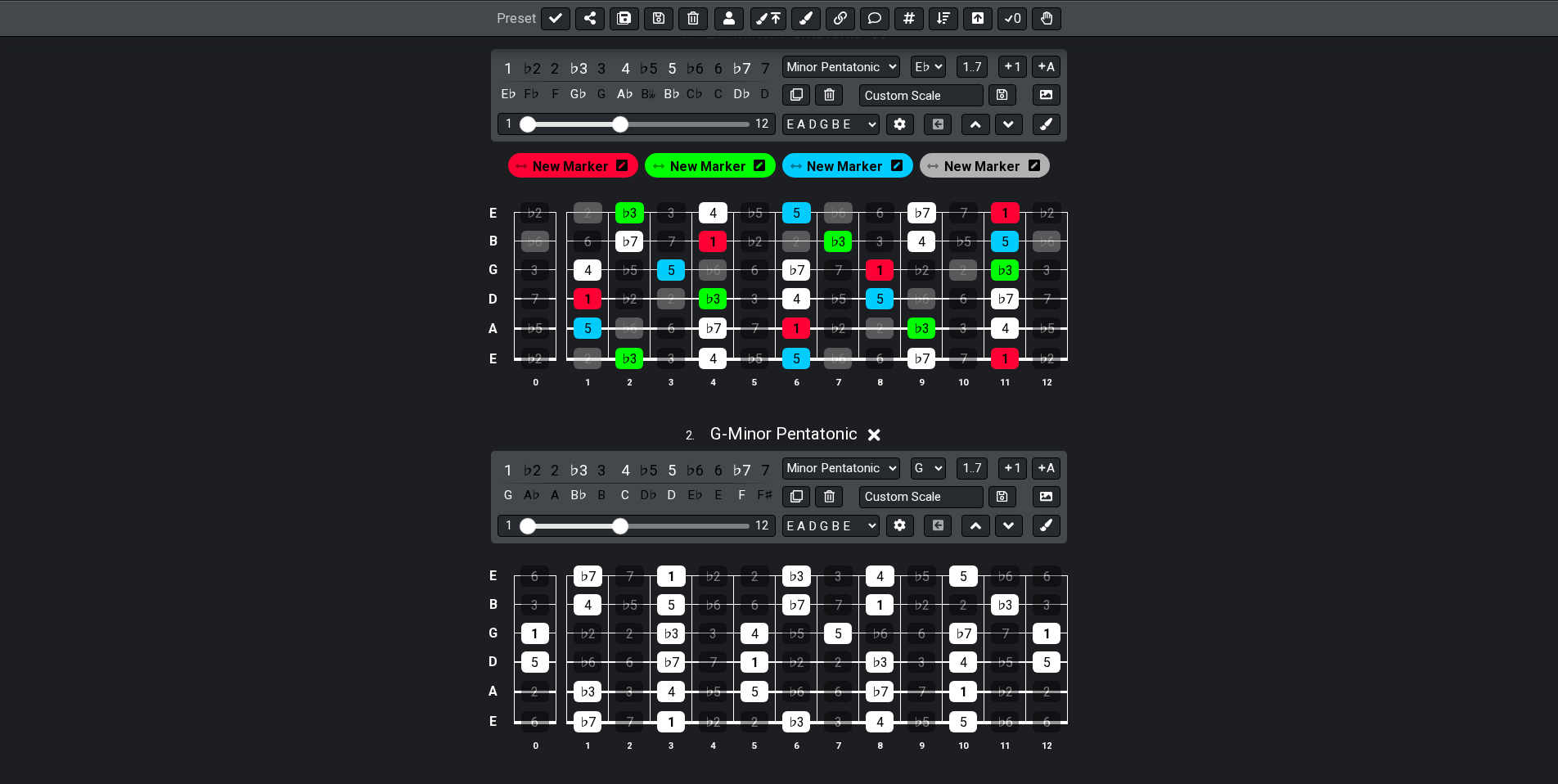
drag, startPoint x: 1100, startPoint y: 471, endPoint x: 1110, endPoint y: 435, distance: 37.4
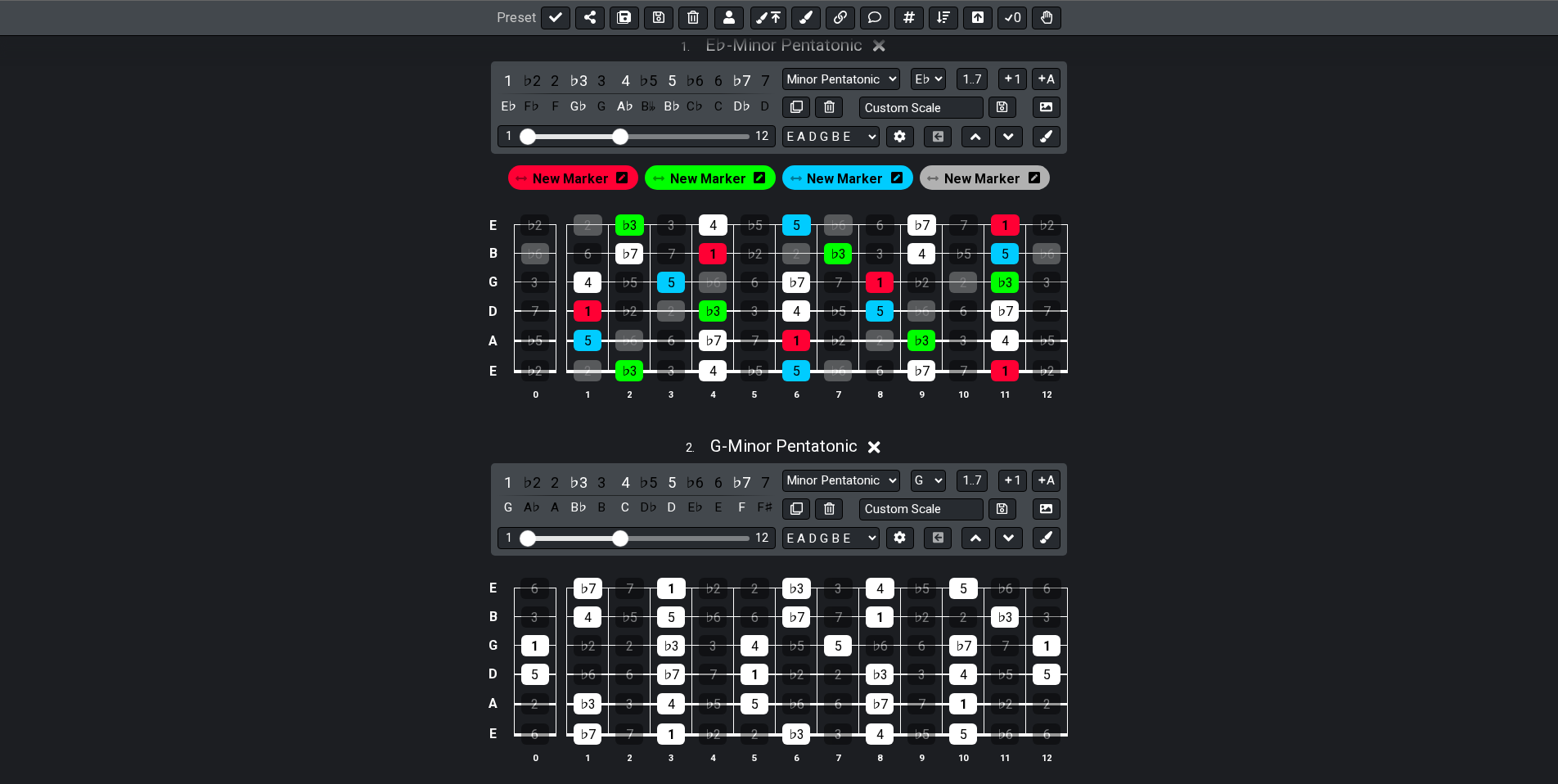
scroll to position [338, 0]
click at [880, 443] on icon at bounding box center [874, 447] width 12 height 17
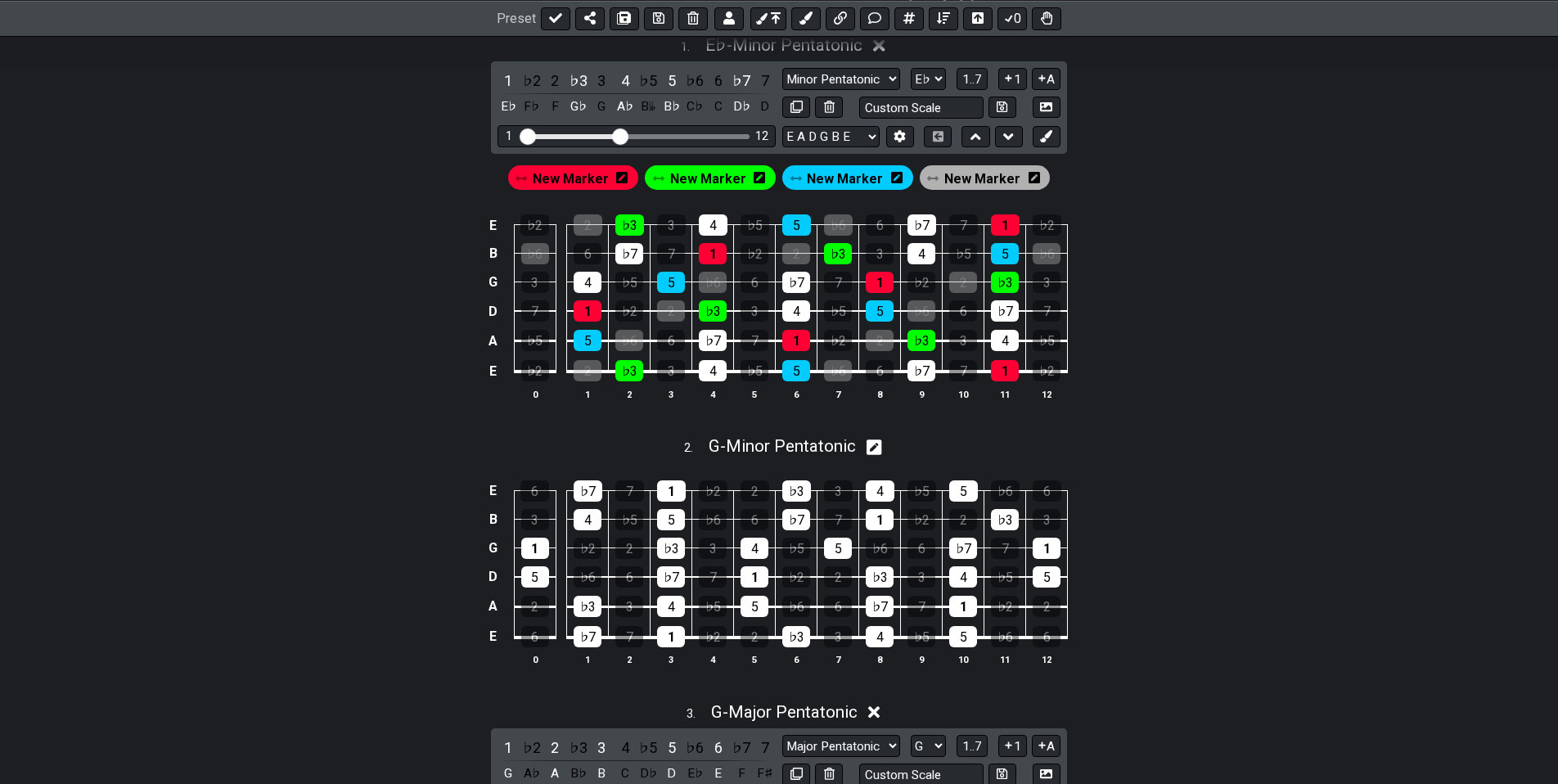
click at [882, 443] on icon at bounding box center [874, 447] width 15 height 15
select select "G"
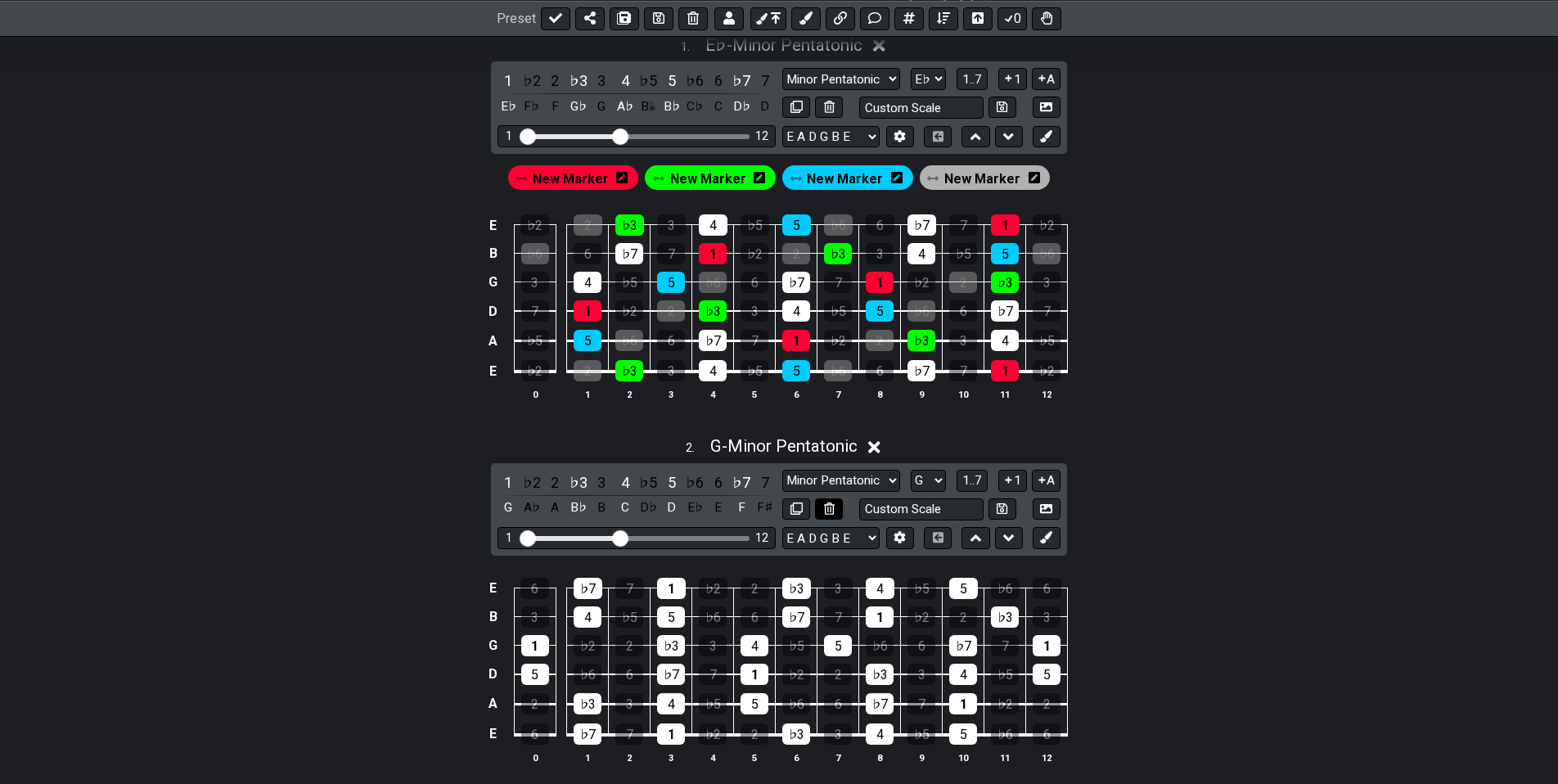
click at [835, 507] on icon at bounding box center [829, 508] width 10 height 12
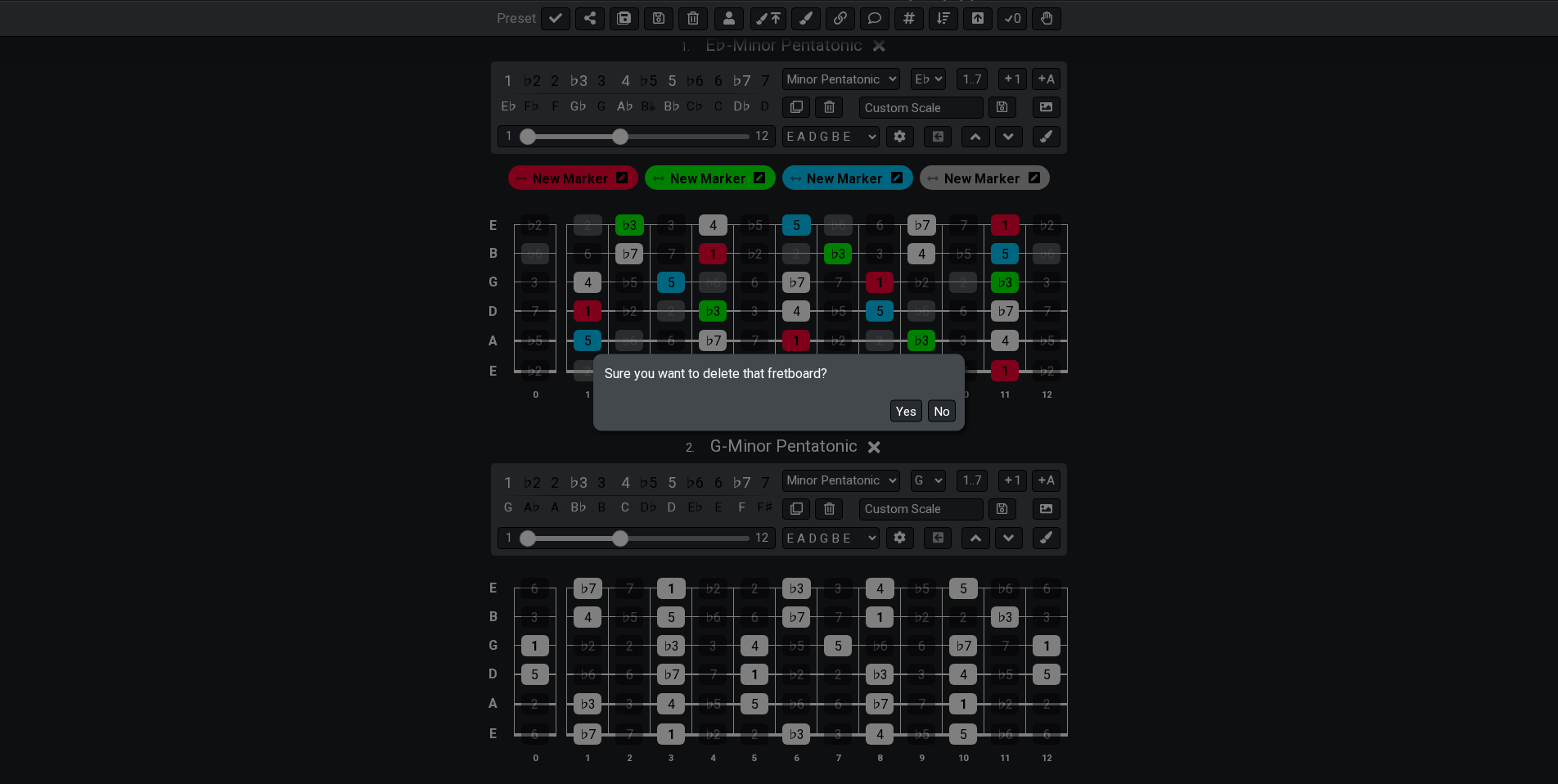
click at [905, 409] on button "Yes" at bounding box center [906, 410] width 32 height 22
select select "Major / [PERSON_NAME]"
select select "Eb"
select select "Major Pentatonic"
select select "Minor / Aeolian"
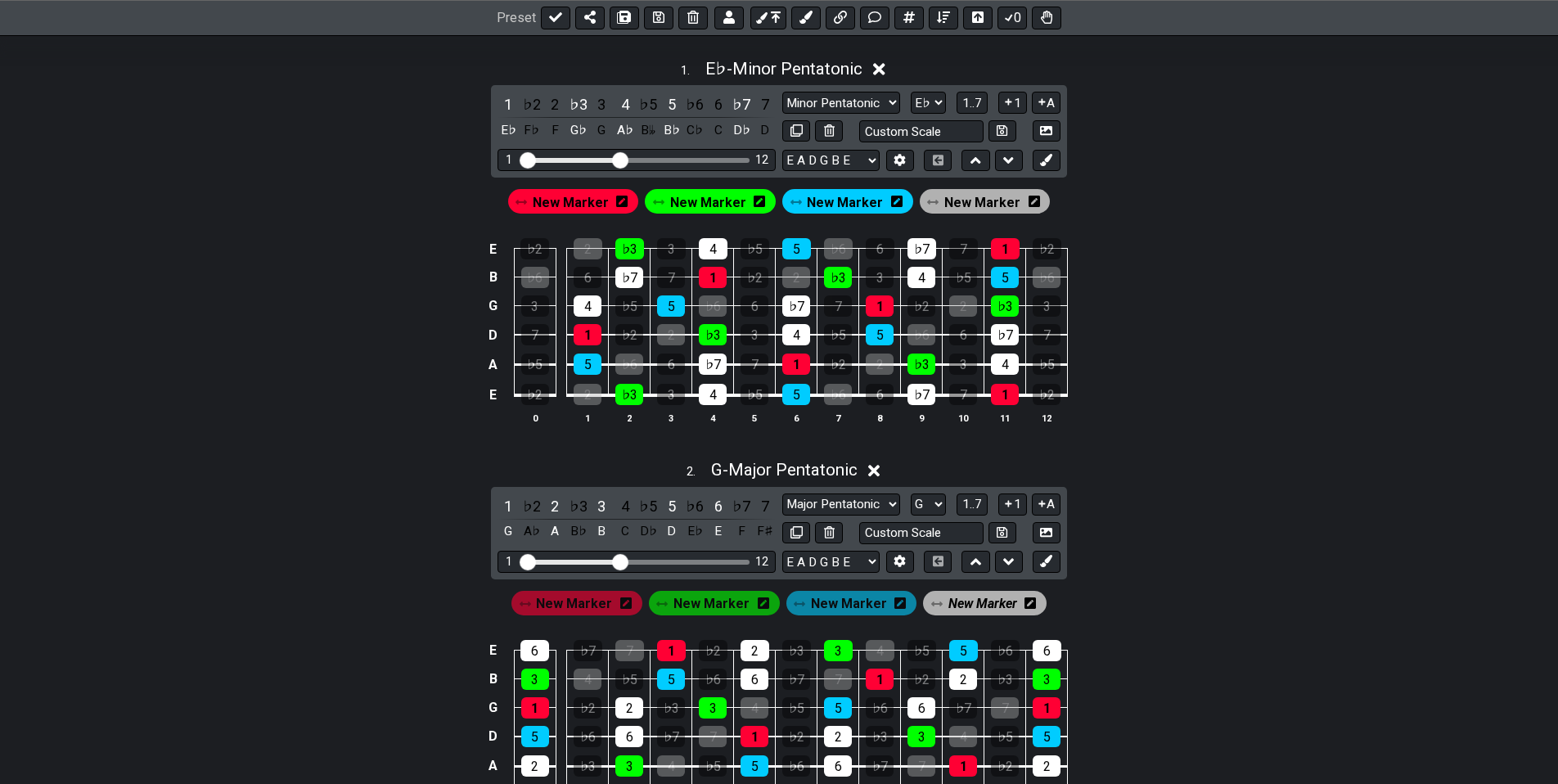
drag, startPoint x: 1098, startPoint y: 461, endPoint x: 1105, endPoint y: 408, distance: 53.5
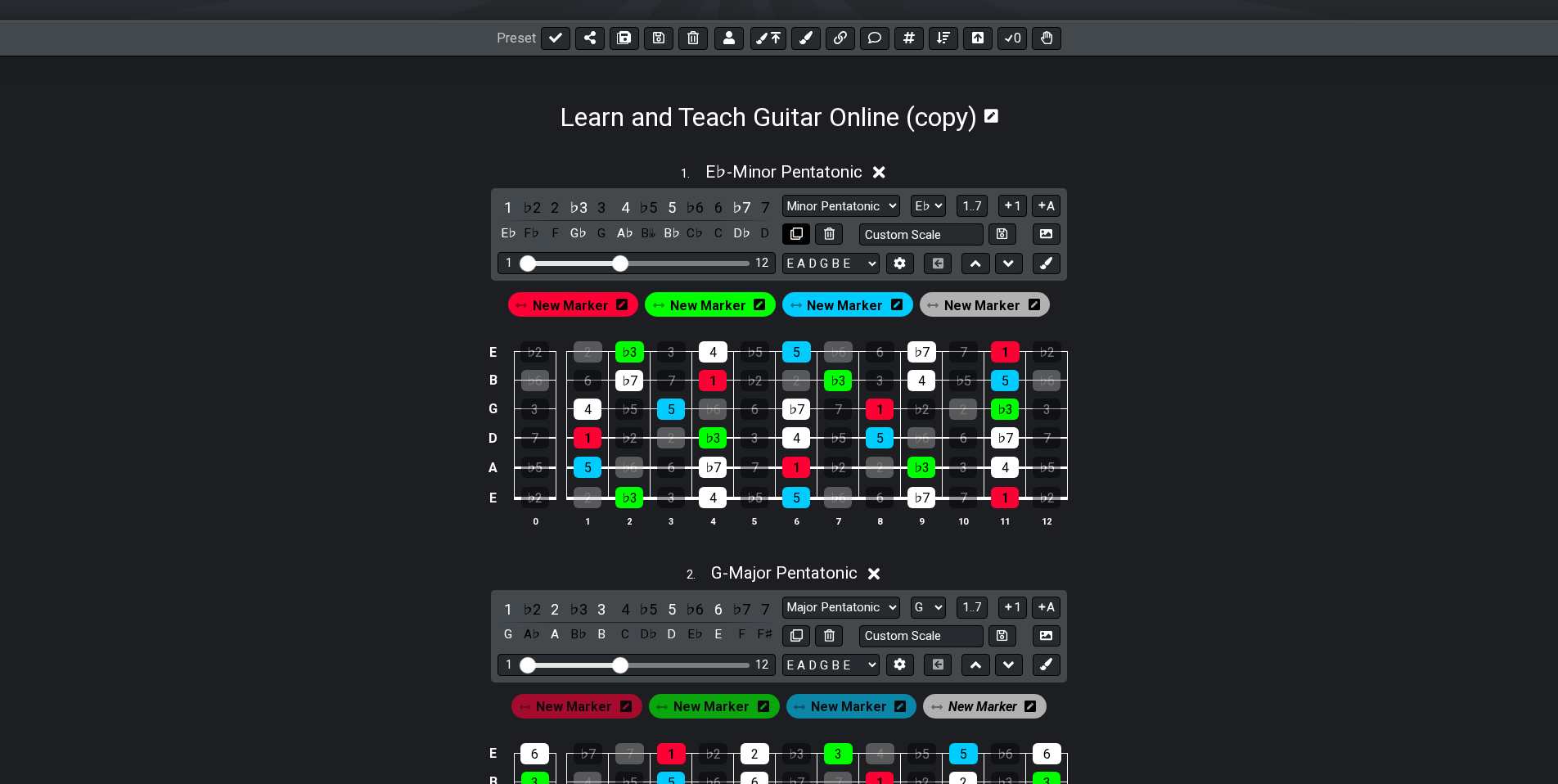
click at [800, 226] on button at bounding box center [796, 235] width 27 height 22
select select "Major Pentatonic"
select select "G"
select select "Minor Pentatonic"
select select "Eb"
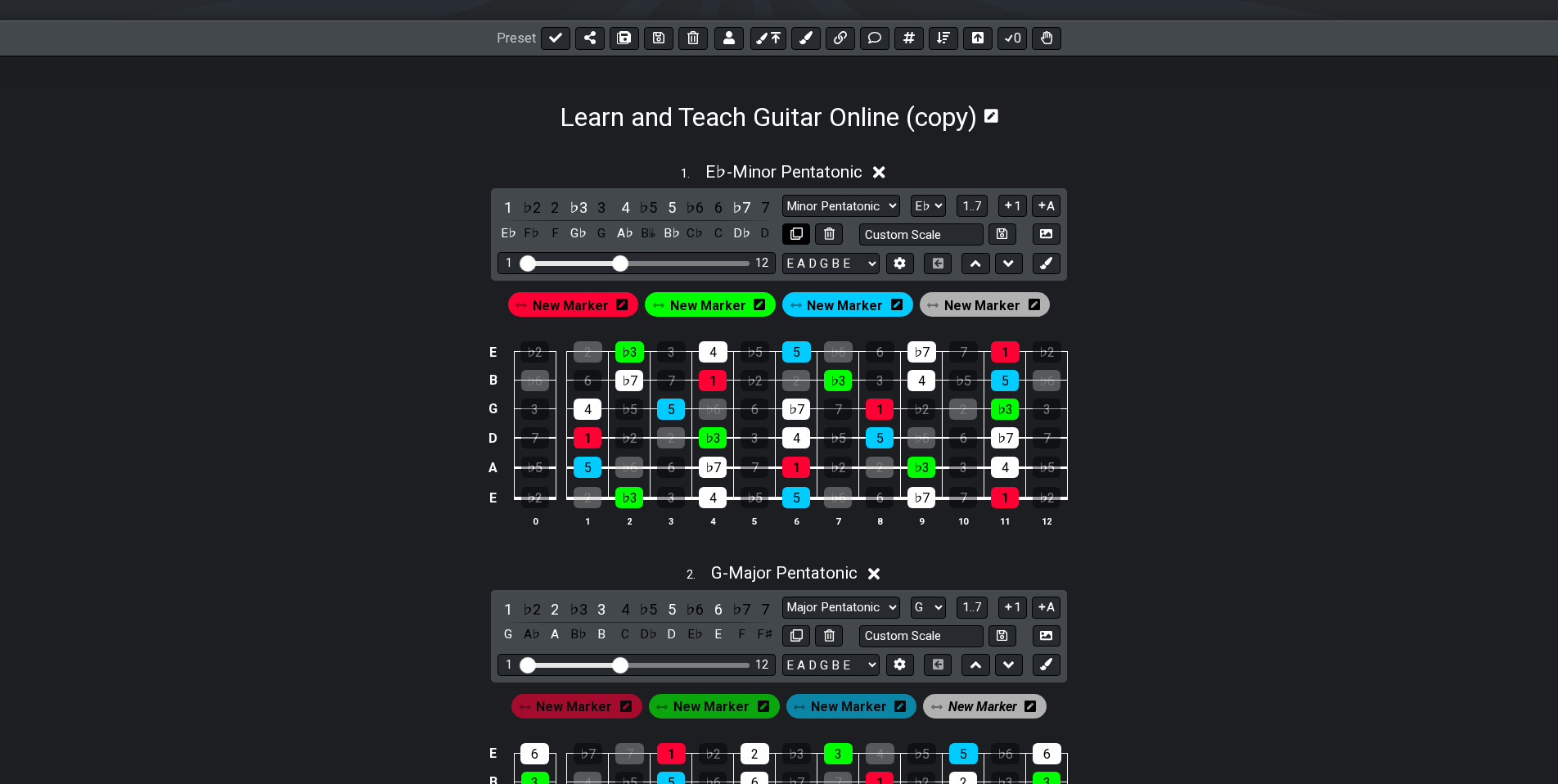
select select "Major / [PERSON_NAME]"
select select "Eb"
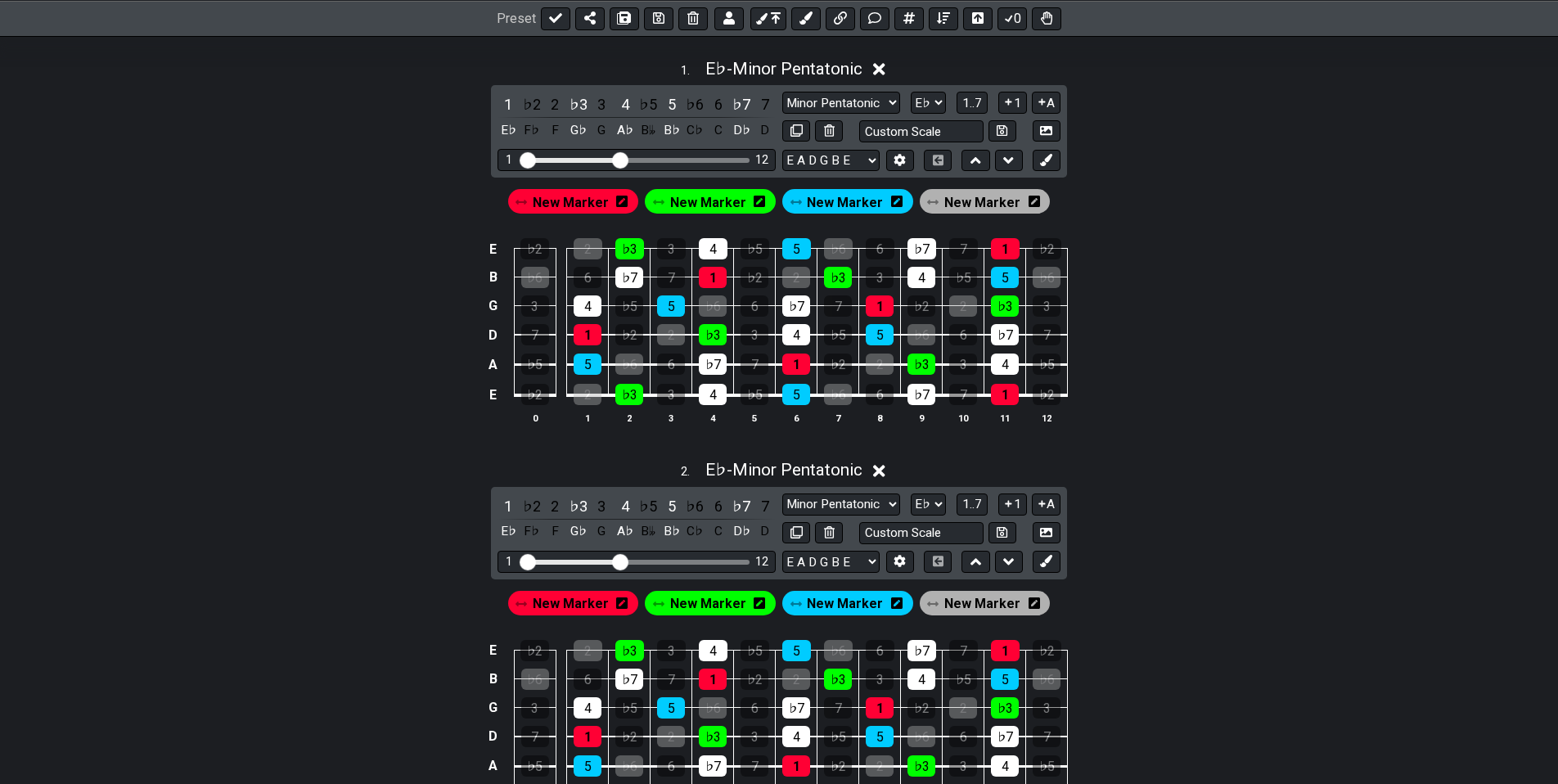
drag, startPoint x: 1111, startPoint y: 446, endPoint x: 1083, endPoint y: 490, distance: 52.2
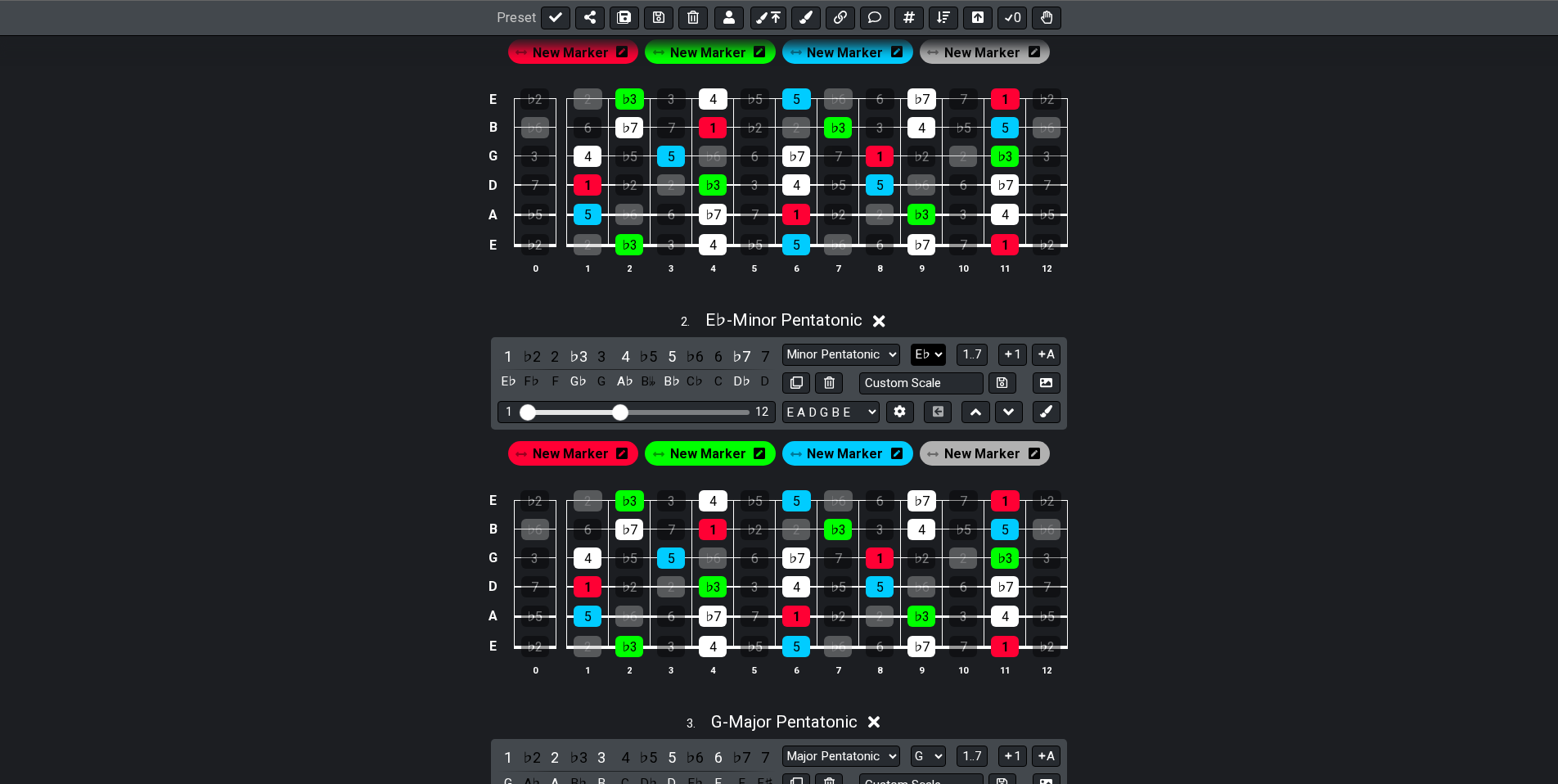
click at [911, 343] on select "A♭ A A♯ B♭ B C C♯ D♭ D D♯ E♭ E F F♯ G♭ G G♯" at bounding box center [928, 354] width 35 height 22
select select "G"
click option "G" at bounding box center [0, 0] width 0 height 0
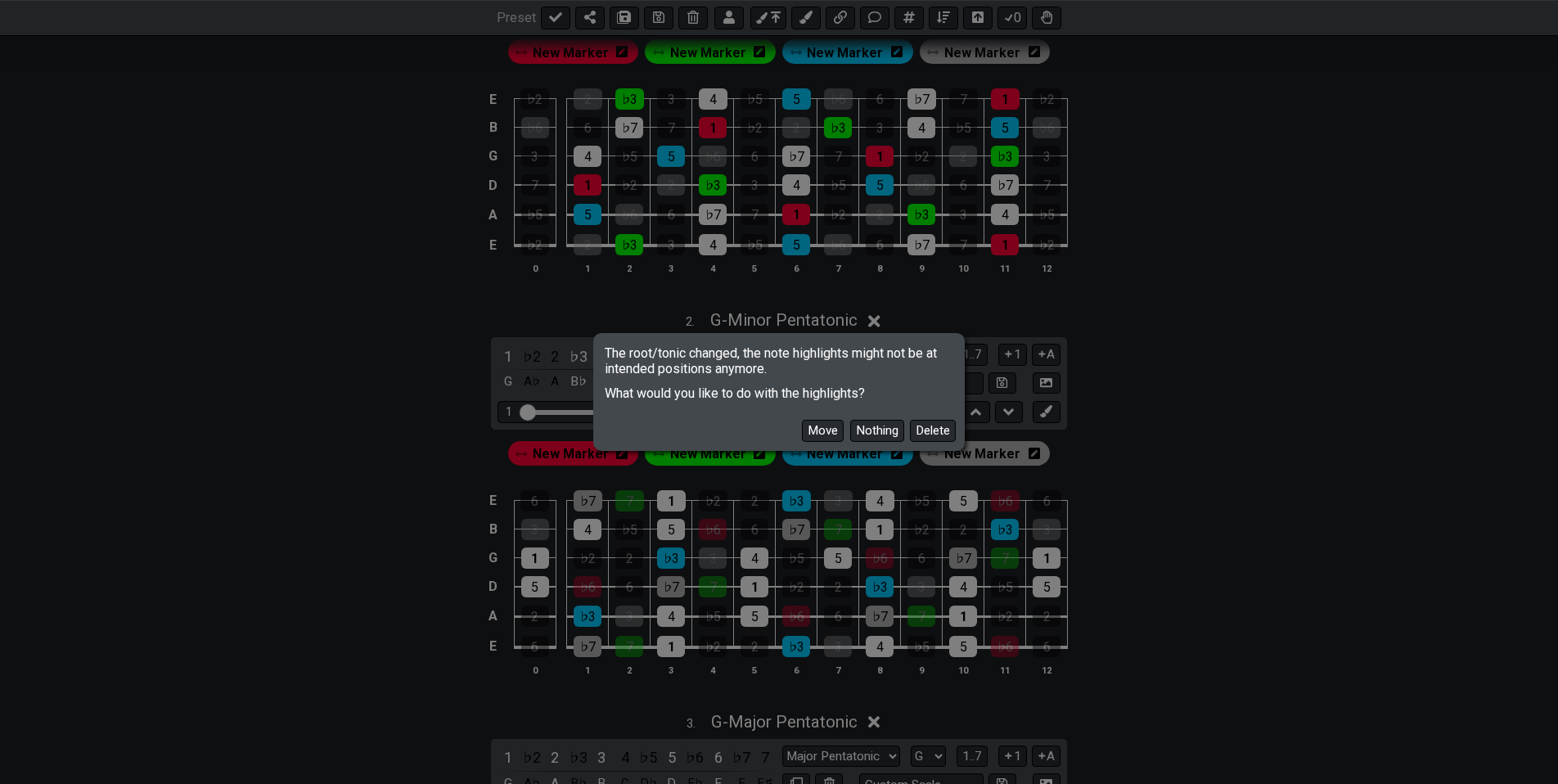
click at [841, 430] on button "Move" at bounding box center [823, 431] width 42 height 22
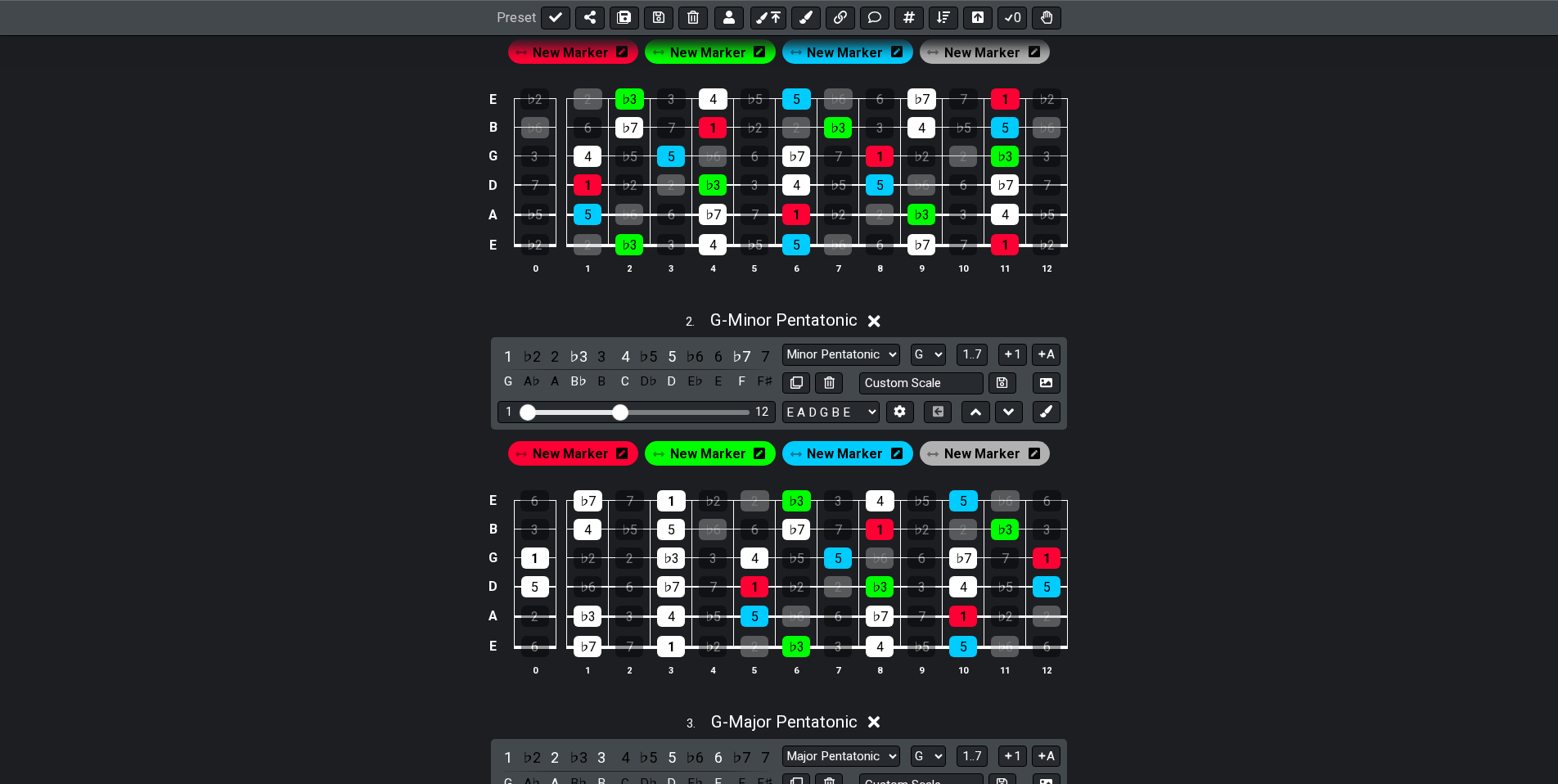
click at [597, 453] on span "New Marker" at bounding box center [570, 454] width 76 height 24
click at [507, 352] on div "1" at bounding box center [508, 356] width 21 height 22
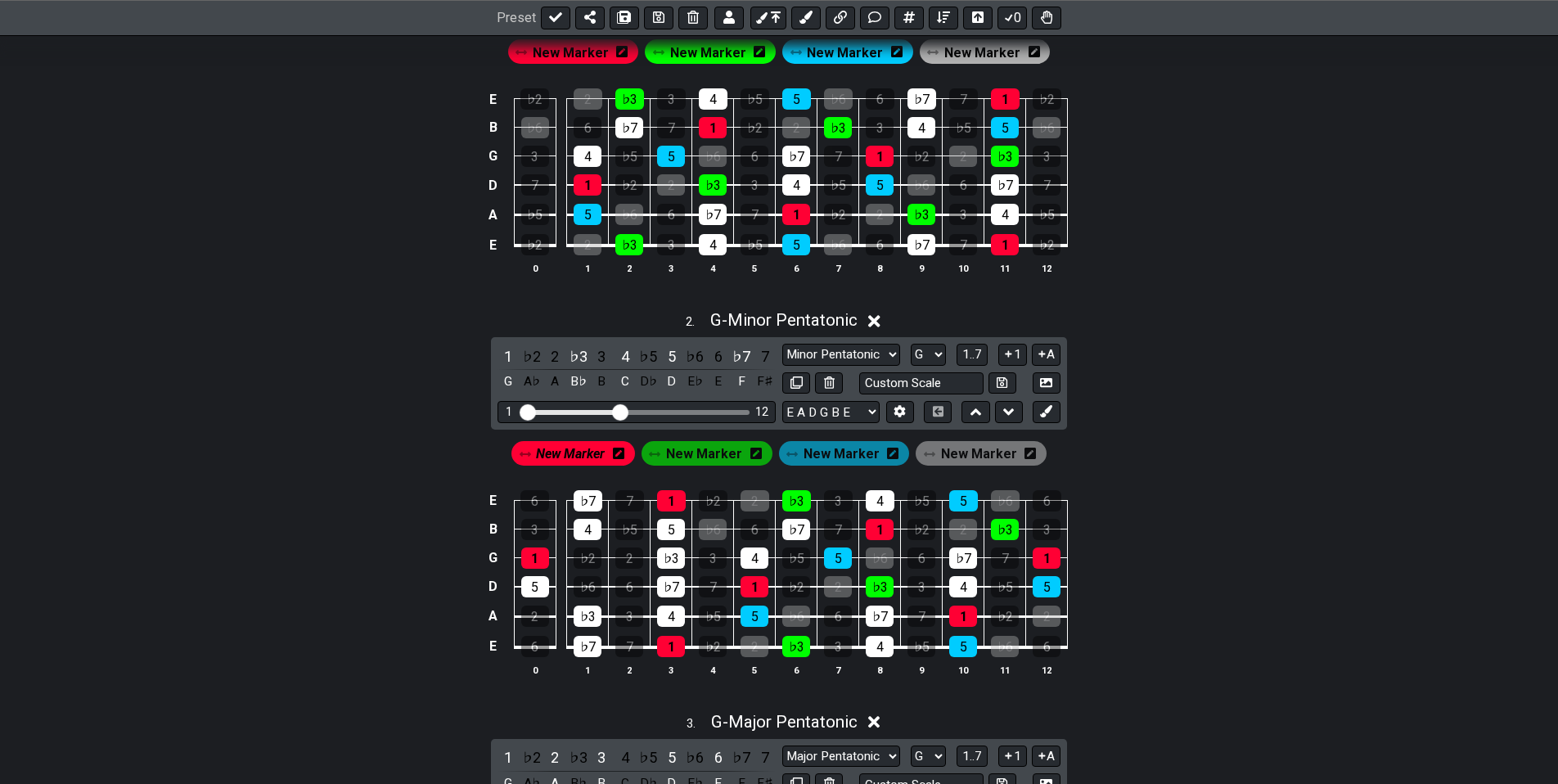
click at [703, 462] on span "New Marker" at bounding box center [704, 454] width 76 height 24
click at [574, 348] on div "♭3" at bounding box center [578, 356] width 21 height 22
click at [812, 467] on div "New Marker" at bounding box center [844, 453] width 138 height 31
click at [833, 454] on span "New Marker" at bounding box center [841, 454] width 76 height 24
click at [664, 353] on div "5" at bounding box center [671, 356] width 21 height 22
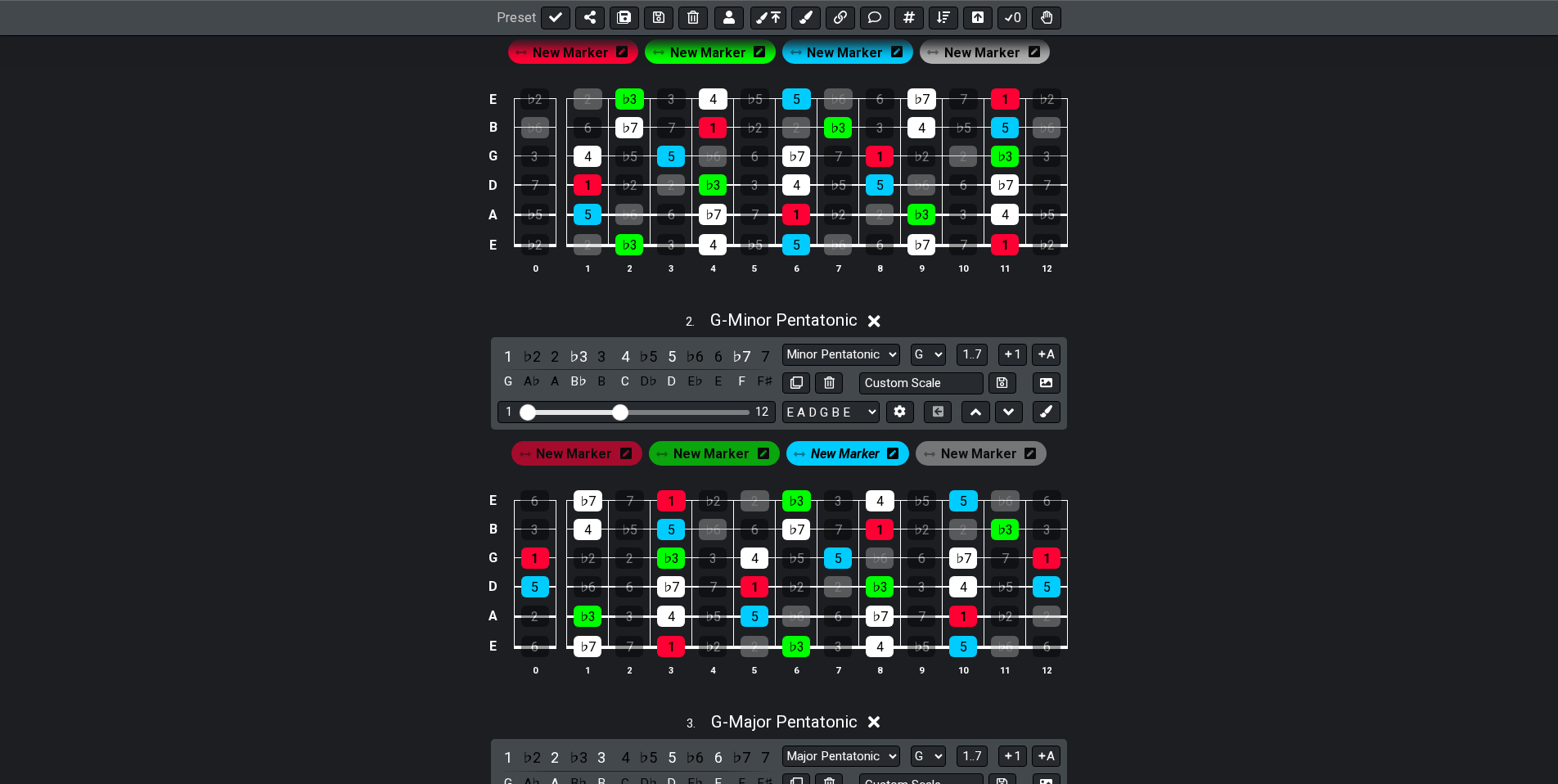
click at [958, 448] on span "New Marker" at bounding box center [978, 454] width 76 height 24
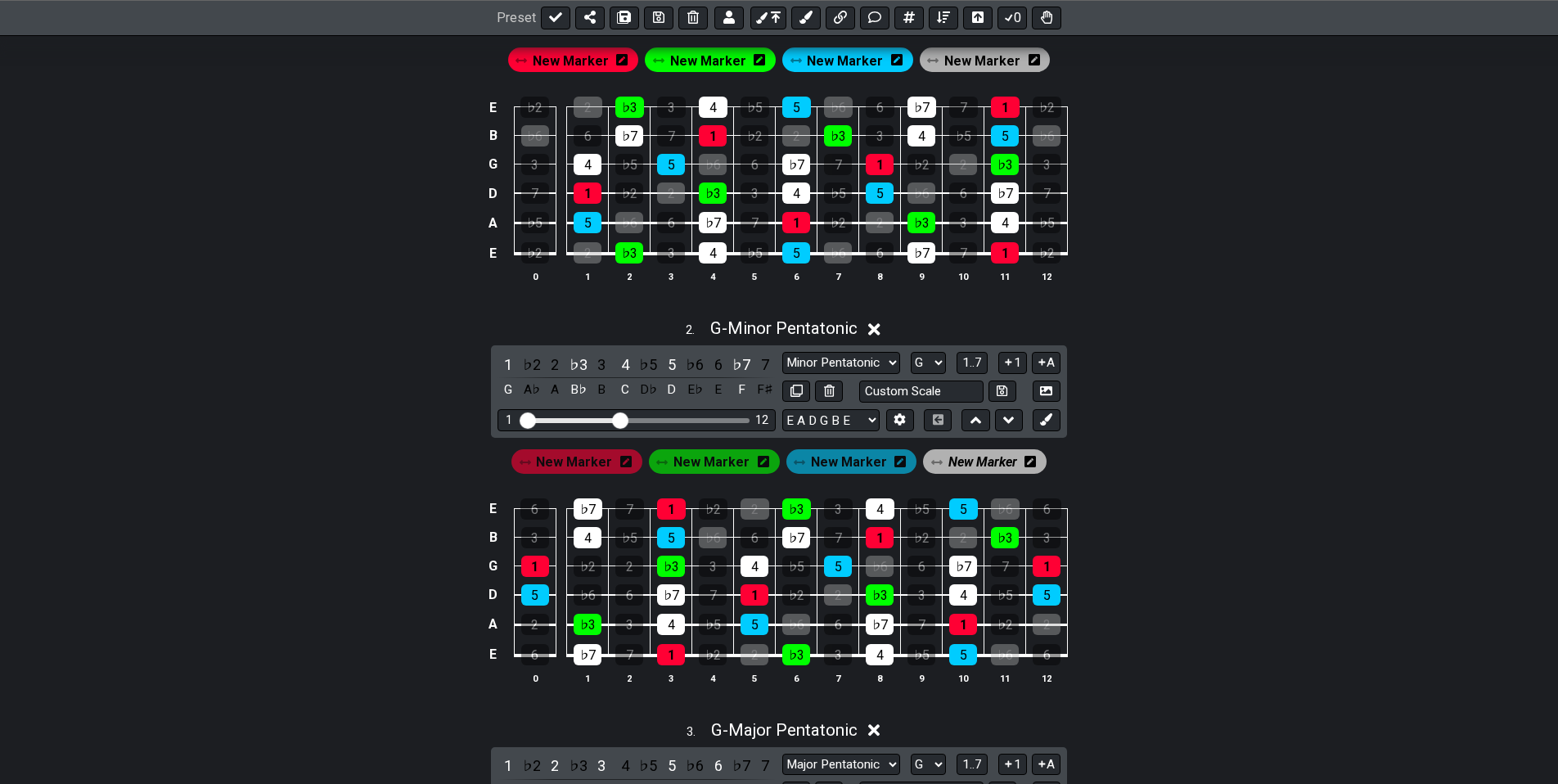
drag, startPoint x: 1118, startPoint y: 402, endPoint x: 1106, endPoint y: 401, distance: 12.0
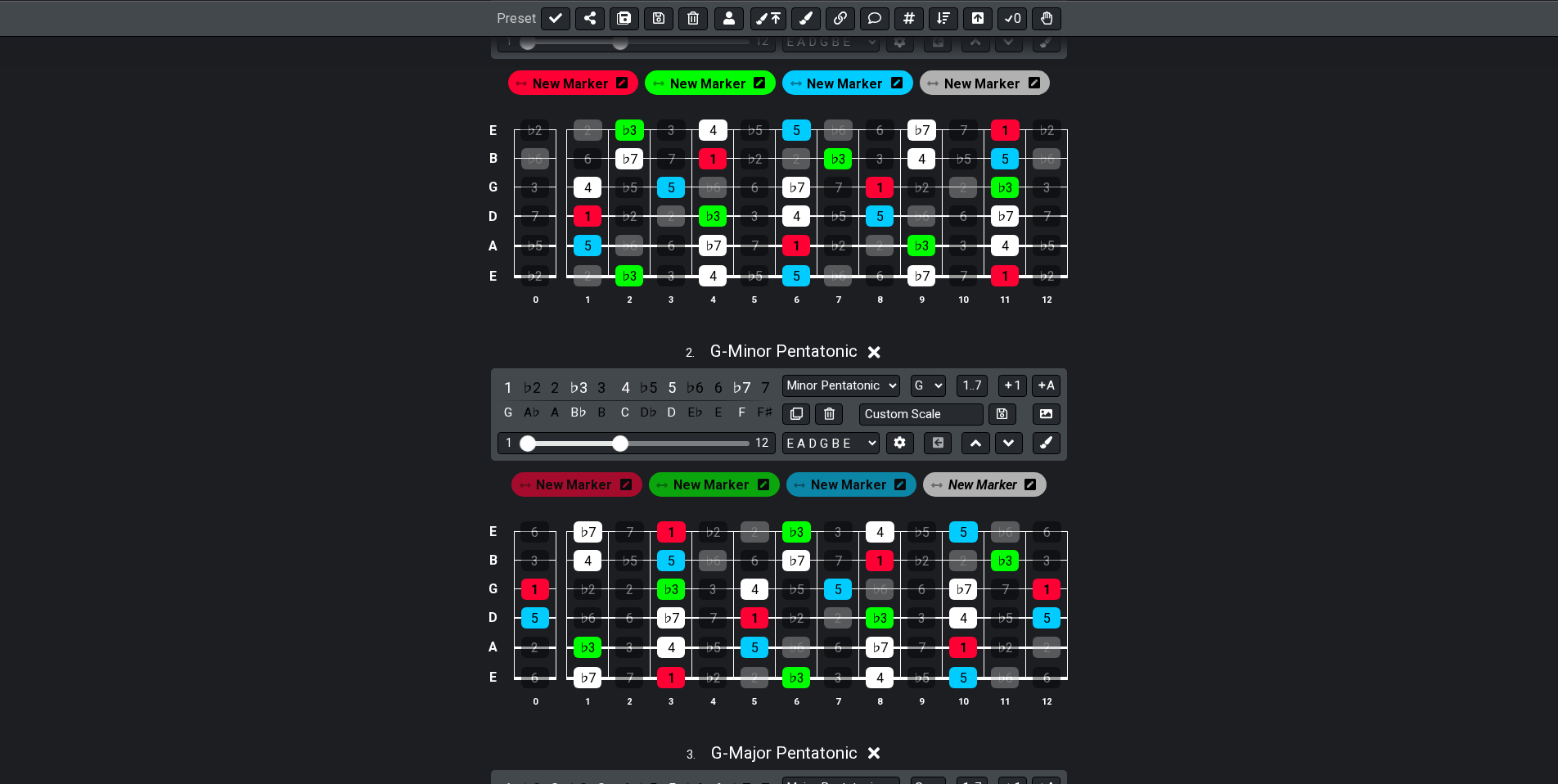
drag, startPoint x: 1128, startPoint y: 391, endPoint x: 1137, endPoint y: 366, distance: 26.6
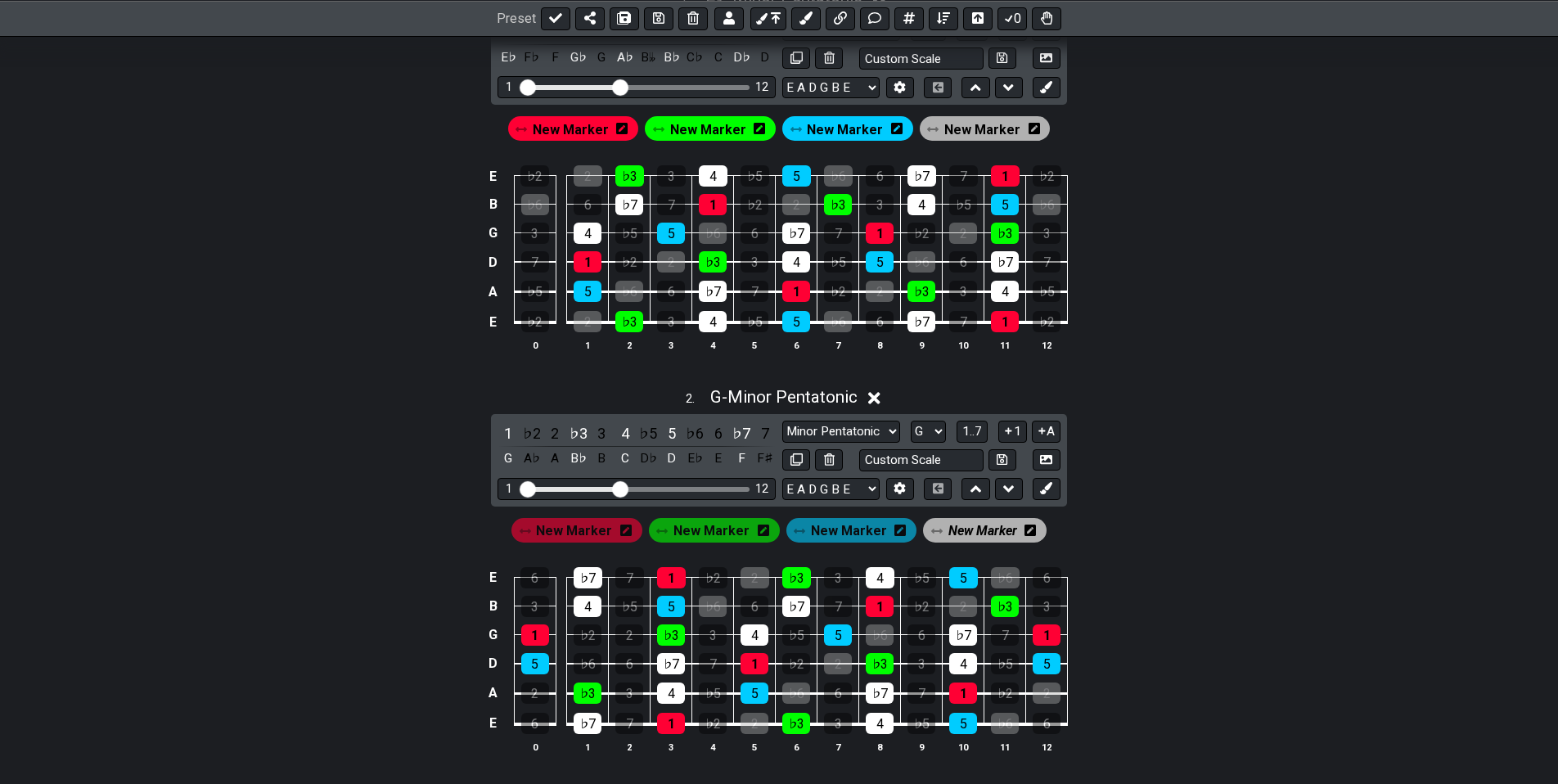
drag, startPoint x: 1123, startPoint y: 400, endPoint x: 1137, endPoint y: 355, distance: 47.1
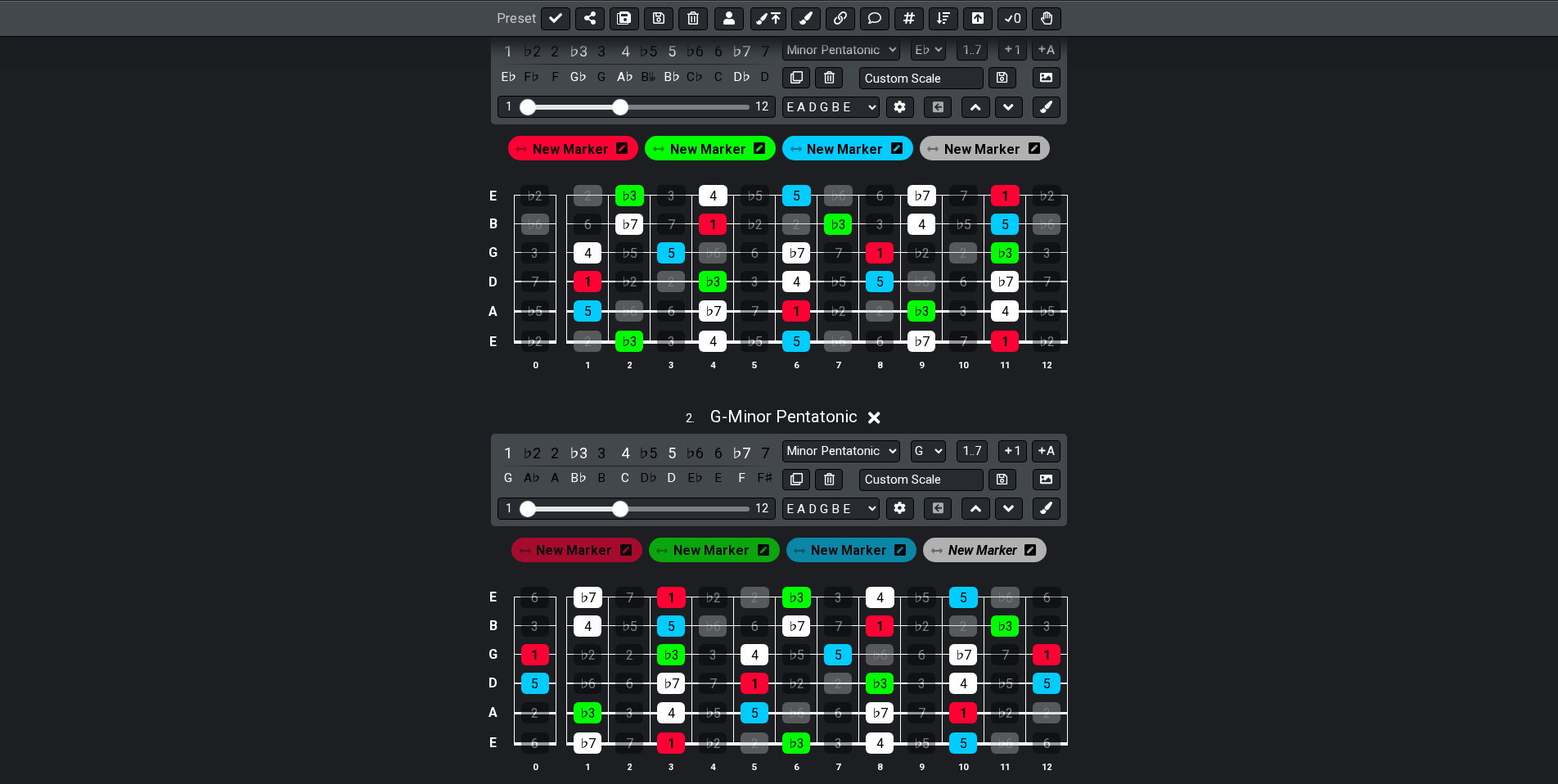
drag, startPoint x: 1124, startPoint y: 394, endPoint x: 1126, endPoint y: 373, distance: 21.1
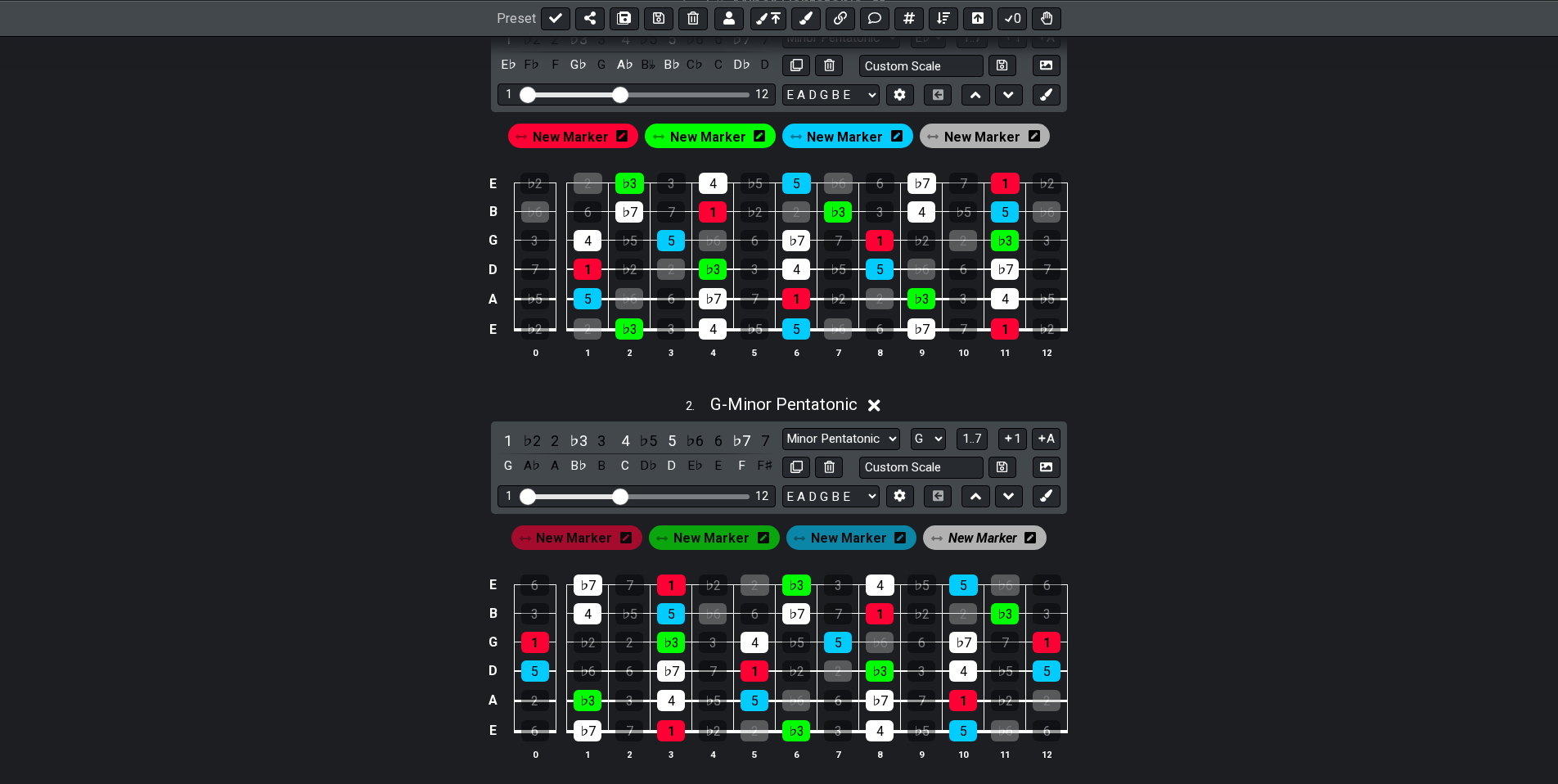
scroll to position [358, 0]
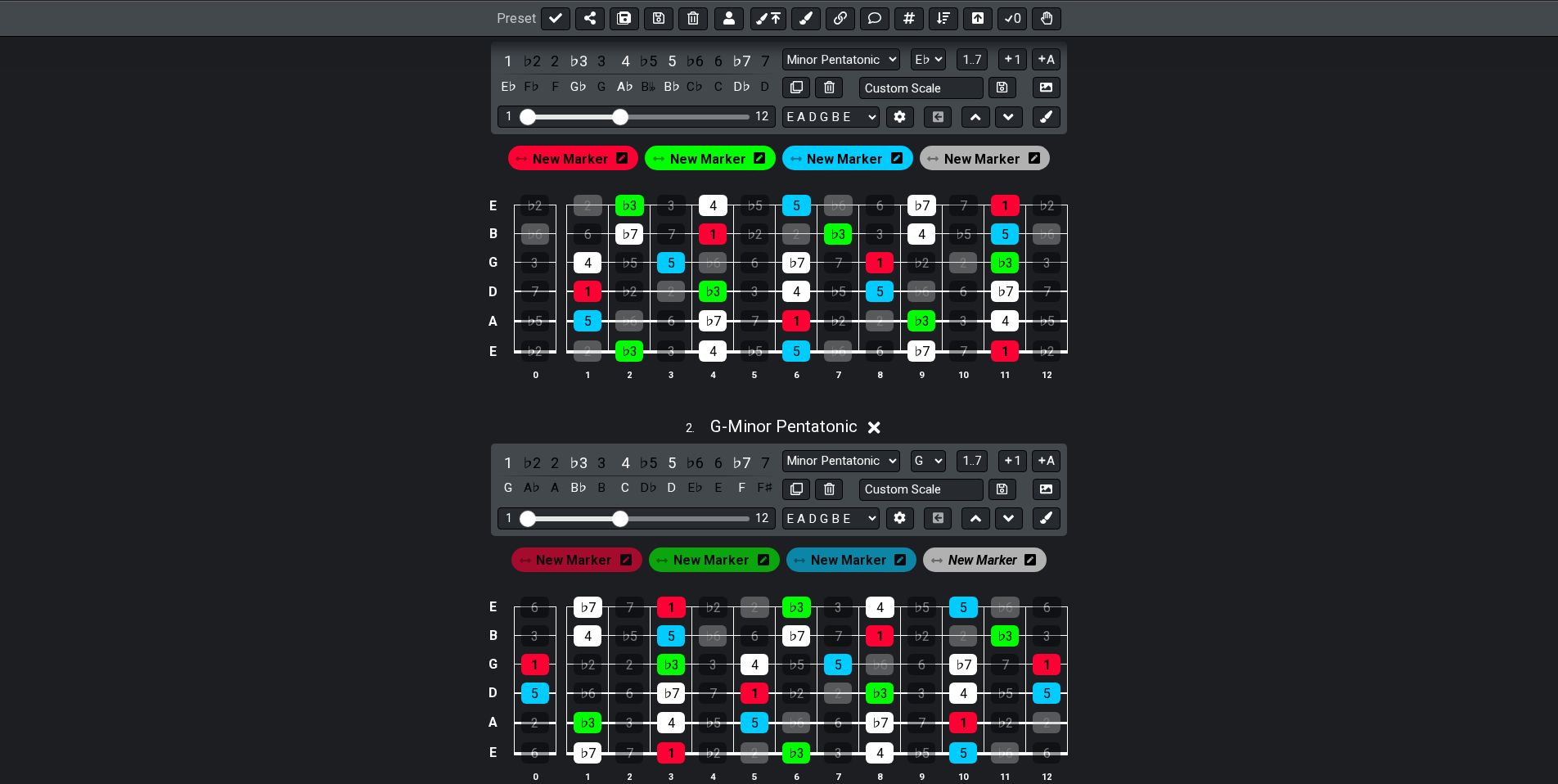
drag, startPoint x: 1107, startPoint y: 401, endPoint x: 1121, endPoint y: 359, distance: 44.3
click at [954, 558] on span "New Marker" at bounding box center [983, 560] width 68 height 24
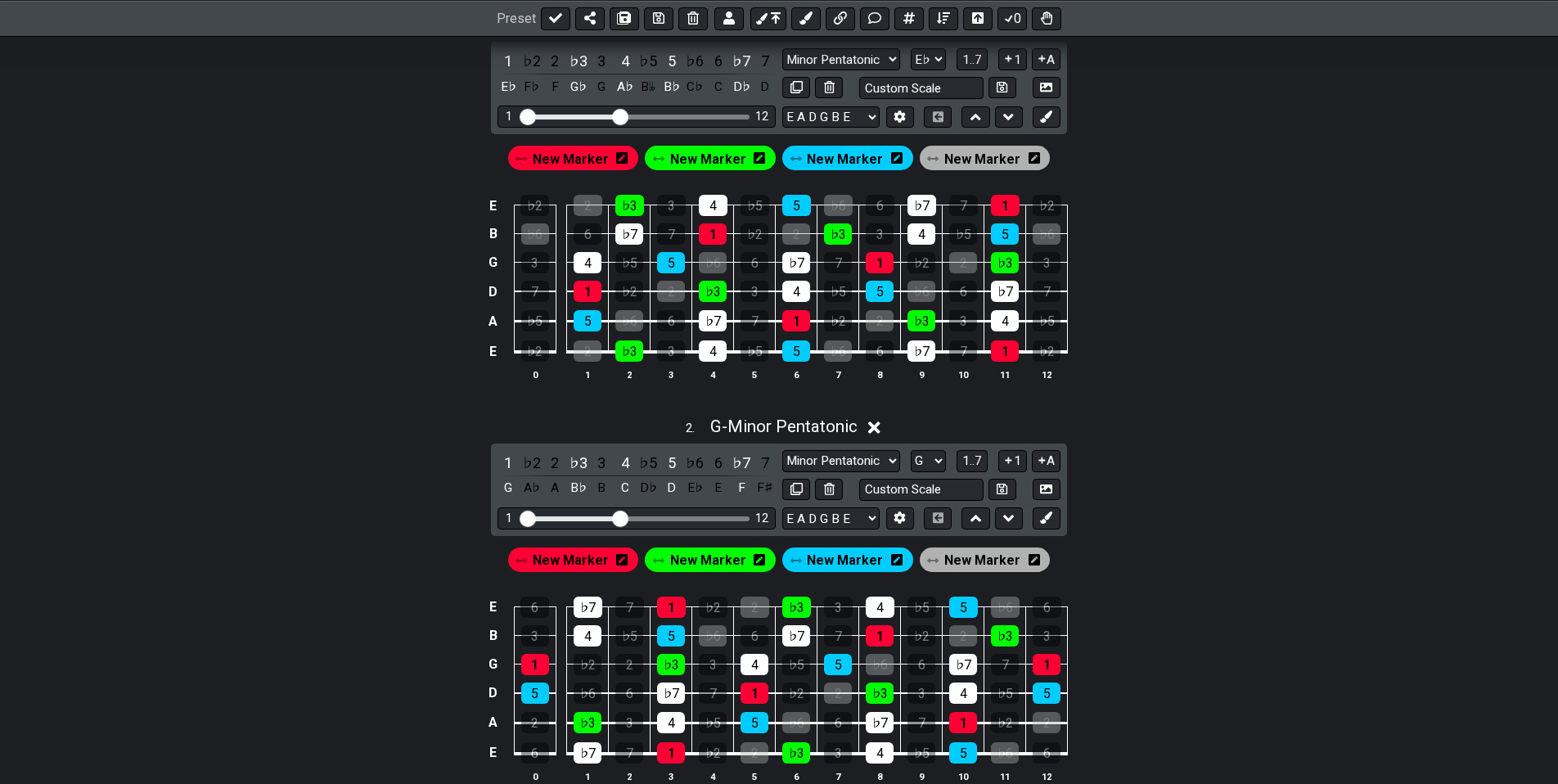
drag, startPoint x: 959, startPoint y: 562, endPoint x: 948, endPoint y: 566, distance: 11.7
click at [960, 561] on span "New Marker" at bounding box center [982, 560] width 76 height 24
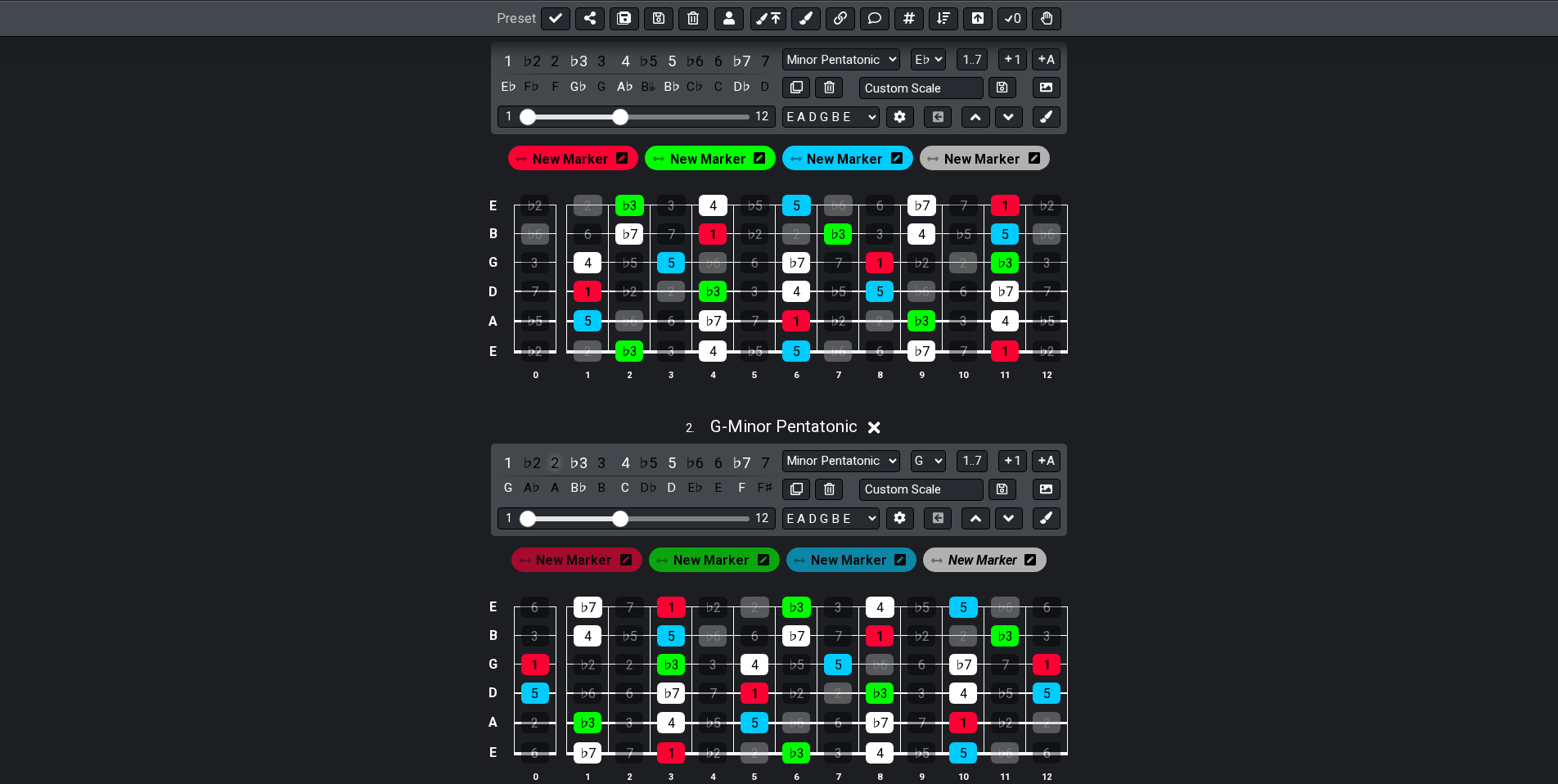
click at [551, 458] on div "2" at bounding box center [555, 463] width 21 height 22
click at [693, 457] on div "♭6" at bounding box center [694, 463] width 21 height 22
click at [977, 556] on span "New Marker" at bounding box center [983, 560] width 68 height 24
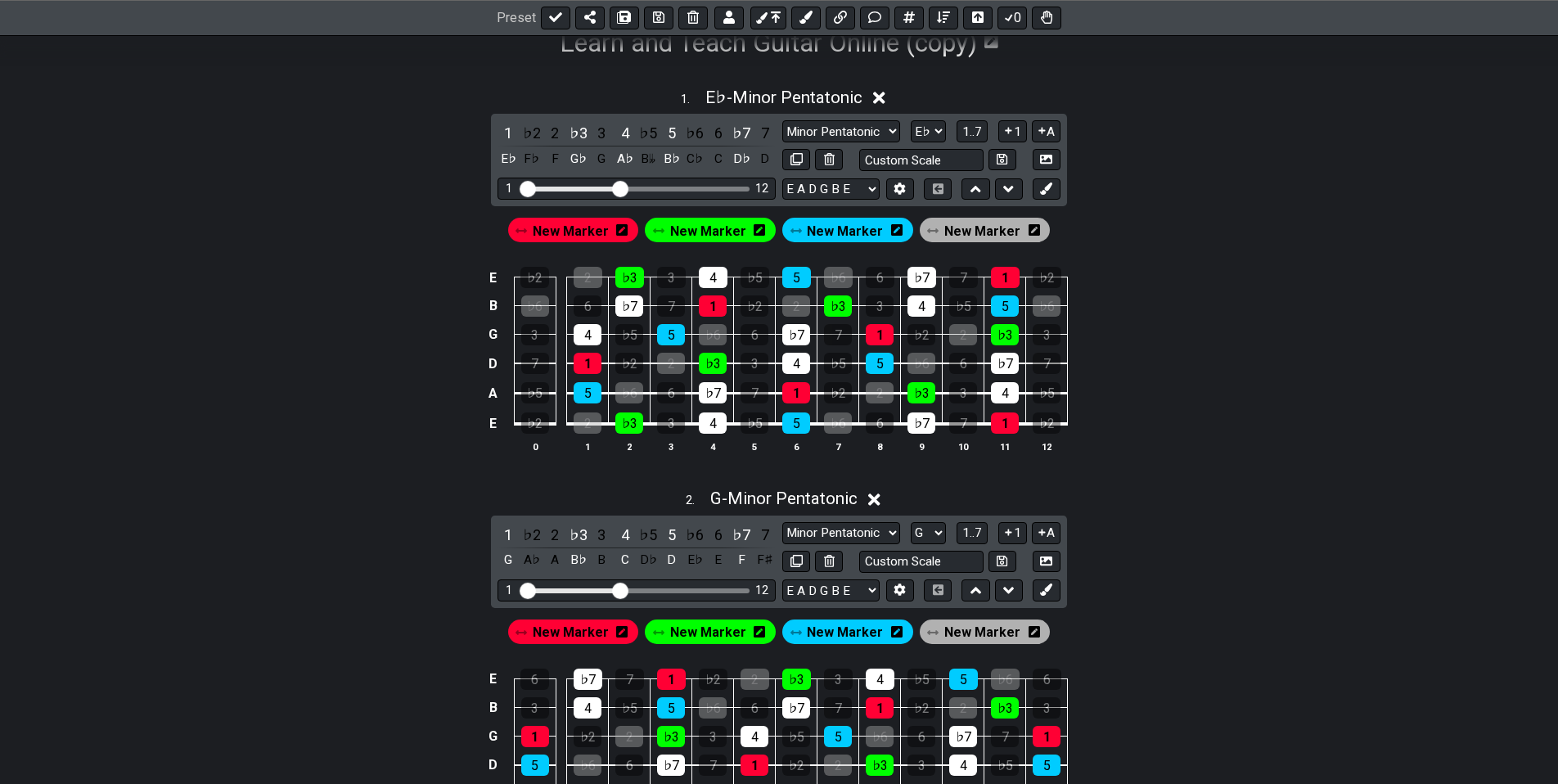
scroll to position [0, 0]
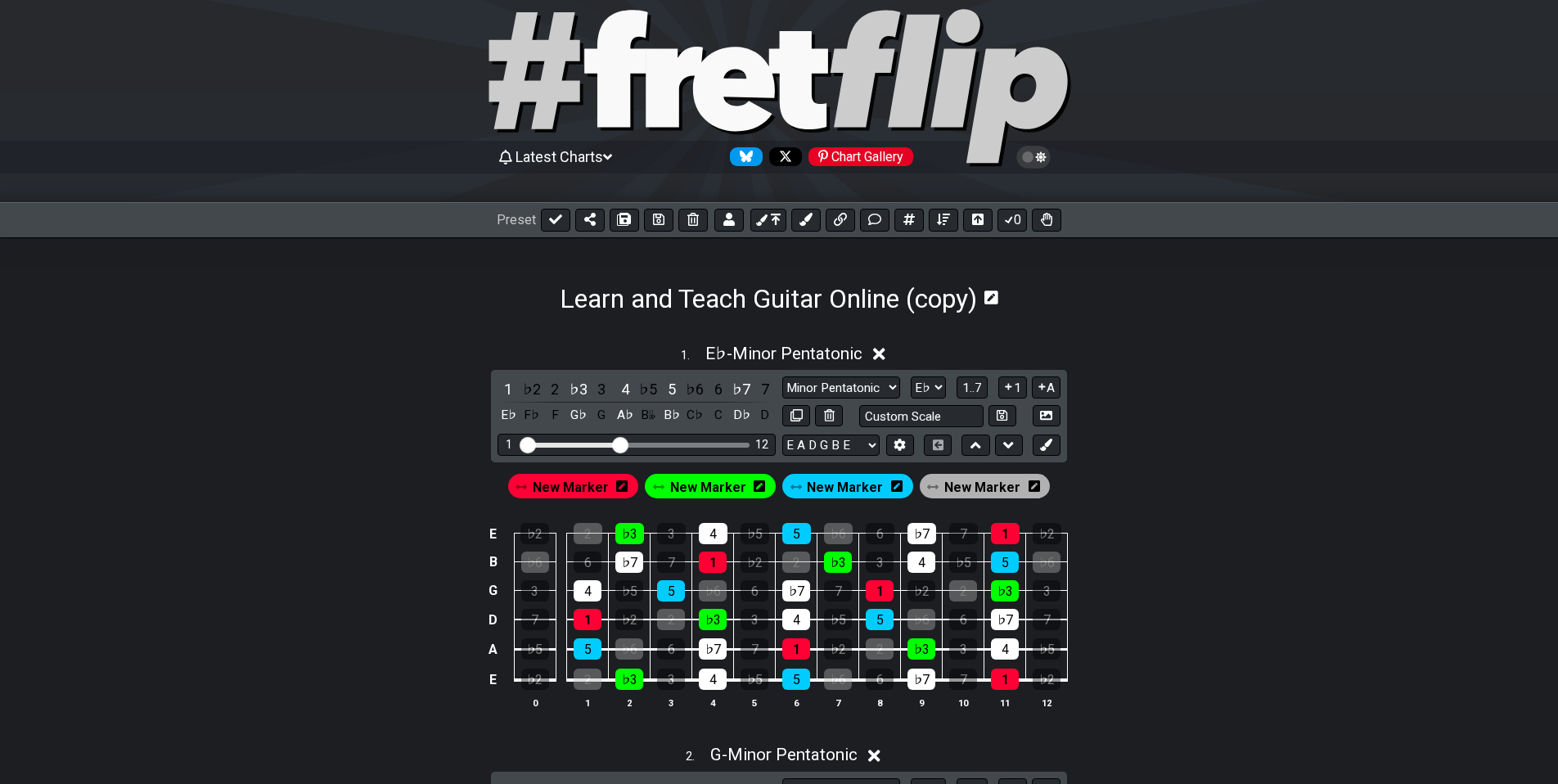
drag, startPoint x: 297, startPoint y: 487, endPoint x: 351, endPoint y: 399, distance: 103.2
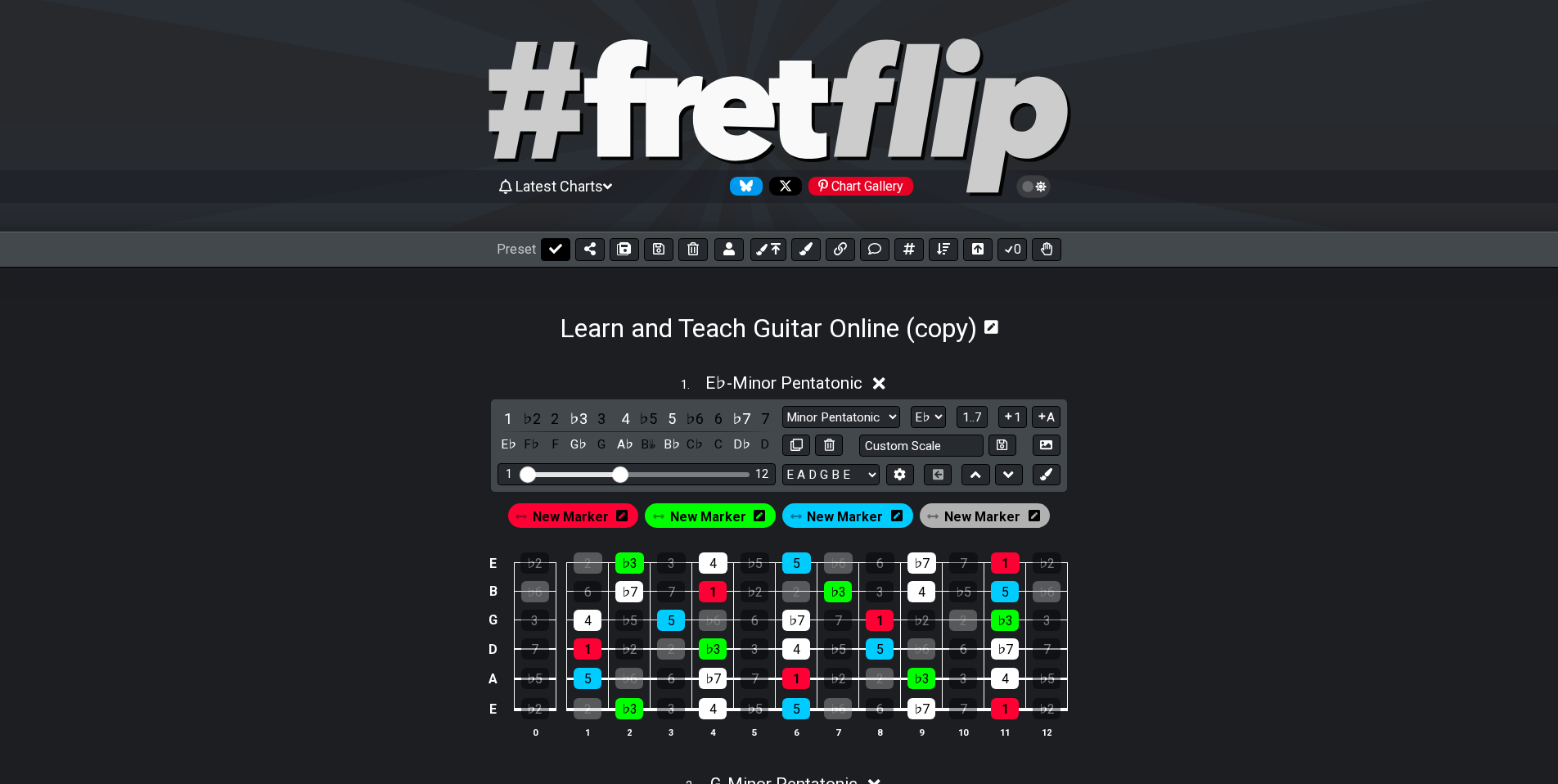
drag, startPoint x: 550, startPoint y: 246, endPoint x: 534, endPoint y: 253, distance: 17.5
click at [550, 245] on icon at bounding box center [555, 248] width 13 height 13
select select "/023ETDBKQ"
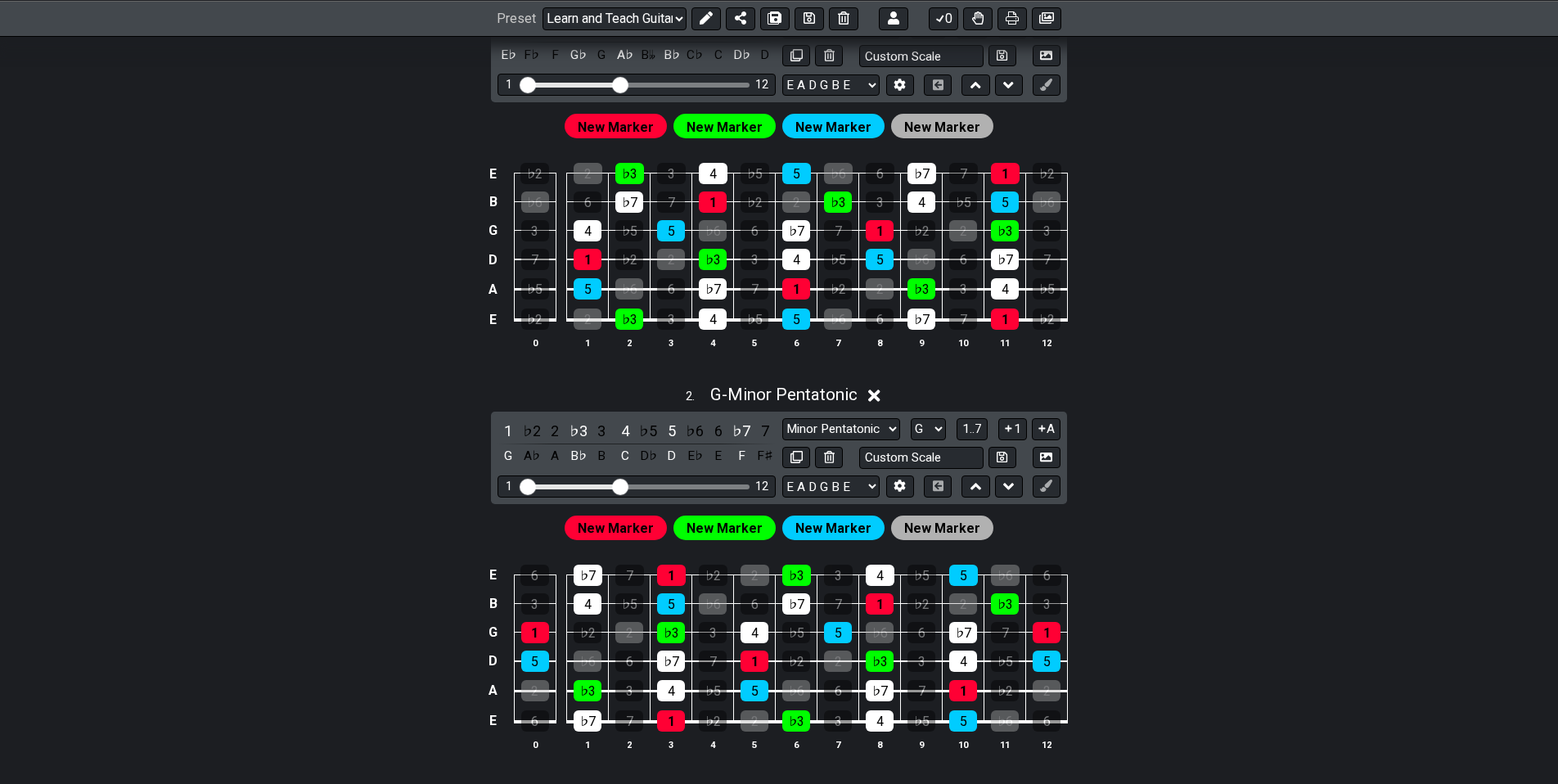
drag, startPoint x: 378, startPoint y: 418, endPoint x: 330, endPoint y: 527, distance: 119.1
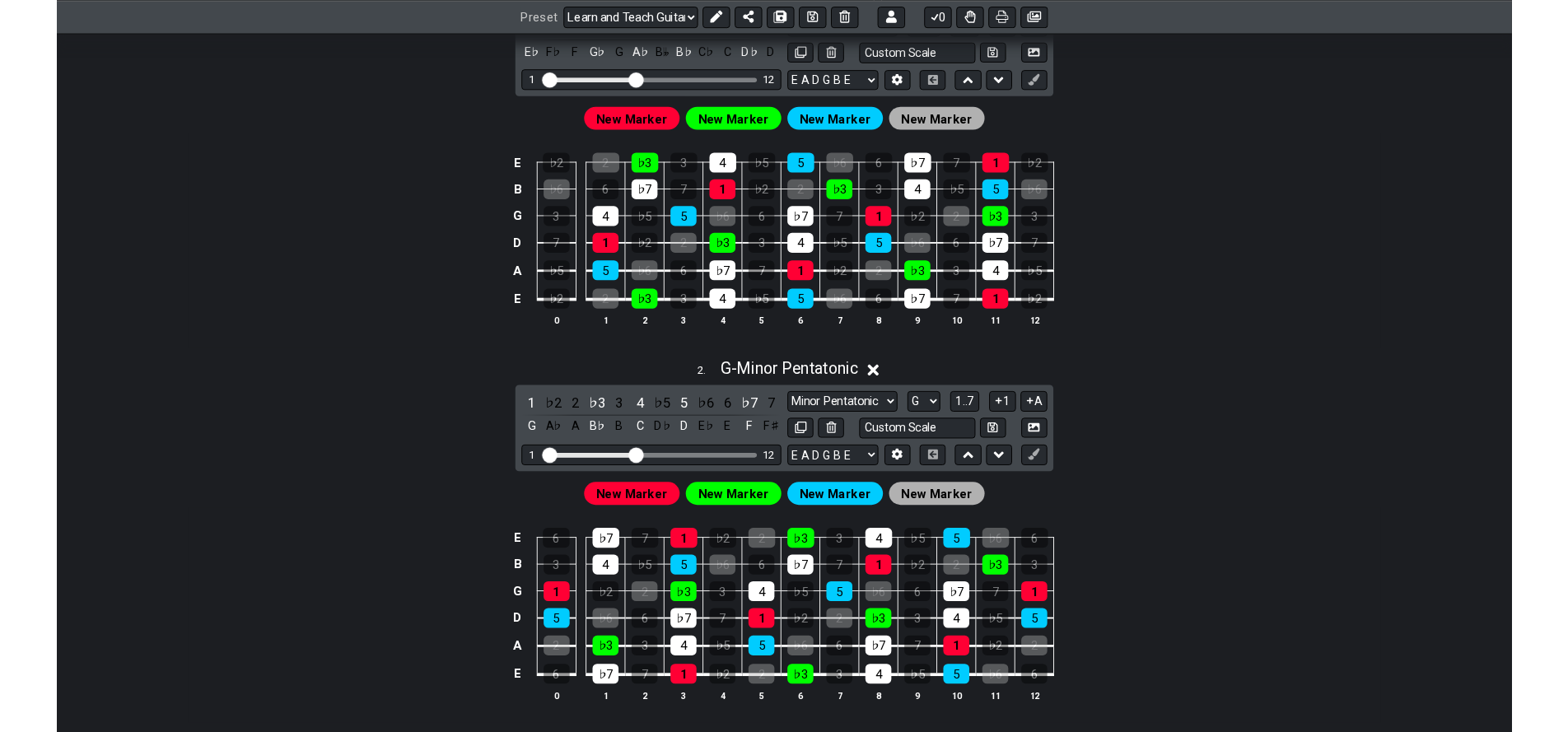
scroll to position [422, 0]
